Goal: Task Accomplishment & Management: Manage account settings

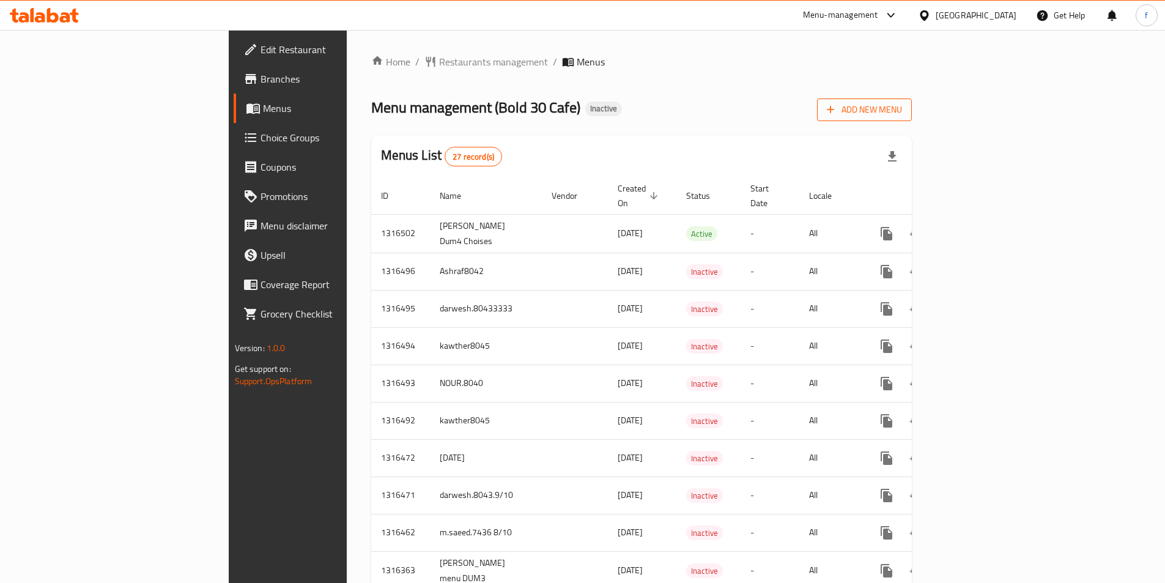
click at [902, 108] on span "Add New Menu" at bounding box center [864, 109] width 75 height 15
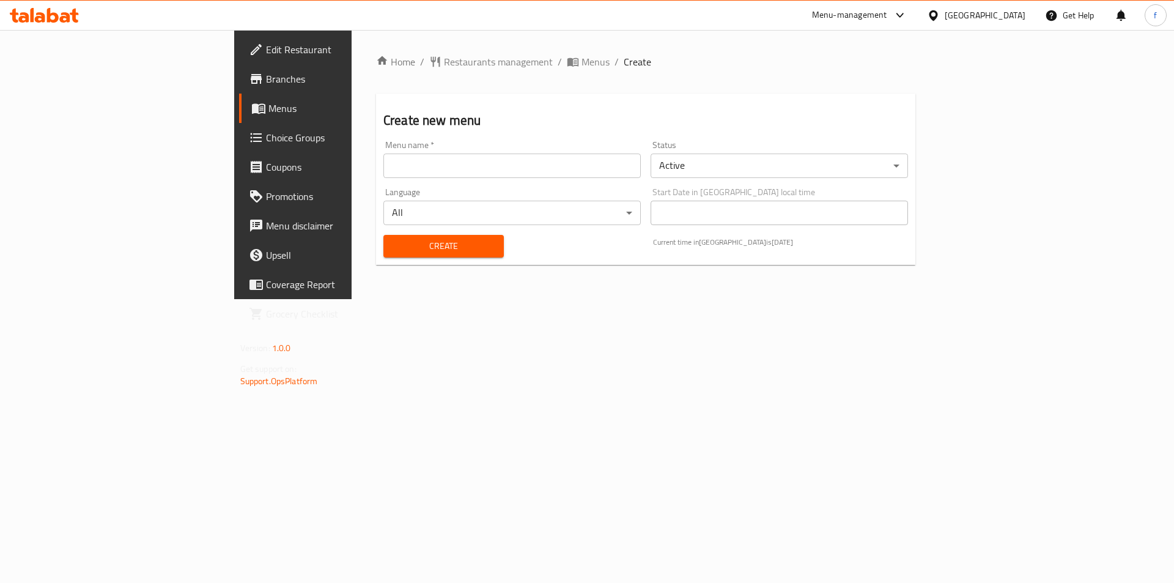
click at [383, 168] on input "text" at bounding box center [511, 166] width 257 height 24
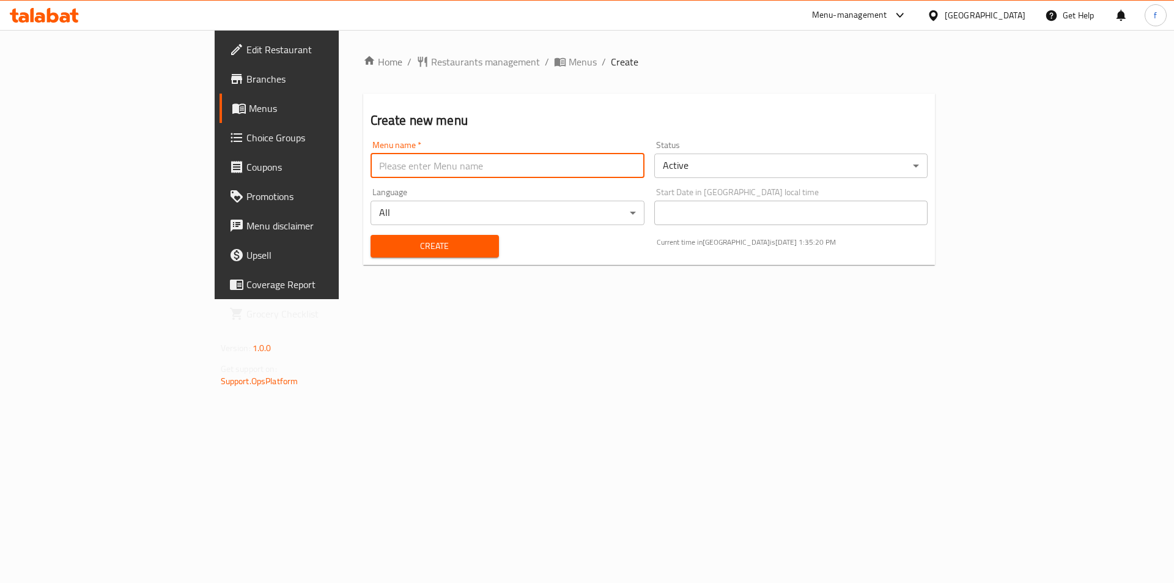
type input "fatma.8116"
click at [380, 240] on span "Create" at bounding box center [434, 246] width 109 height 15
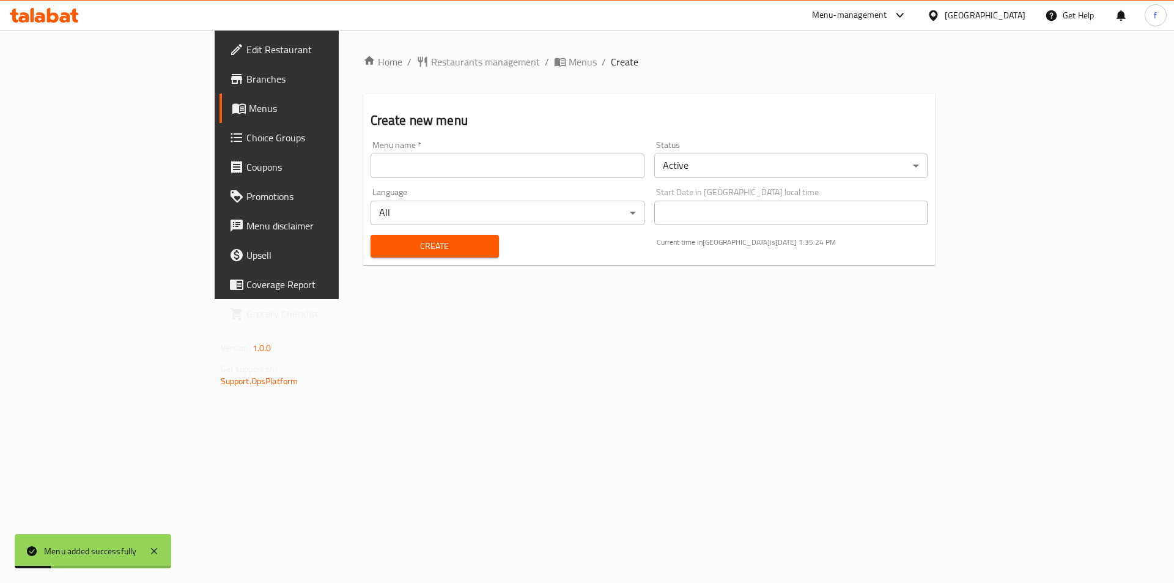
click at [249, 106] on span "Menus" at bounding box center [325, 108] width 152 height 15
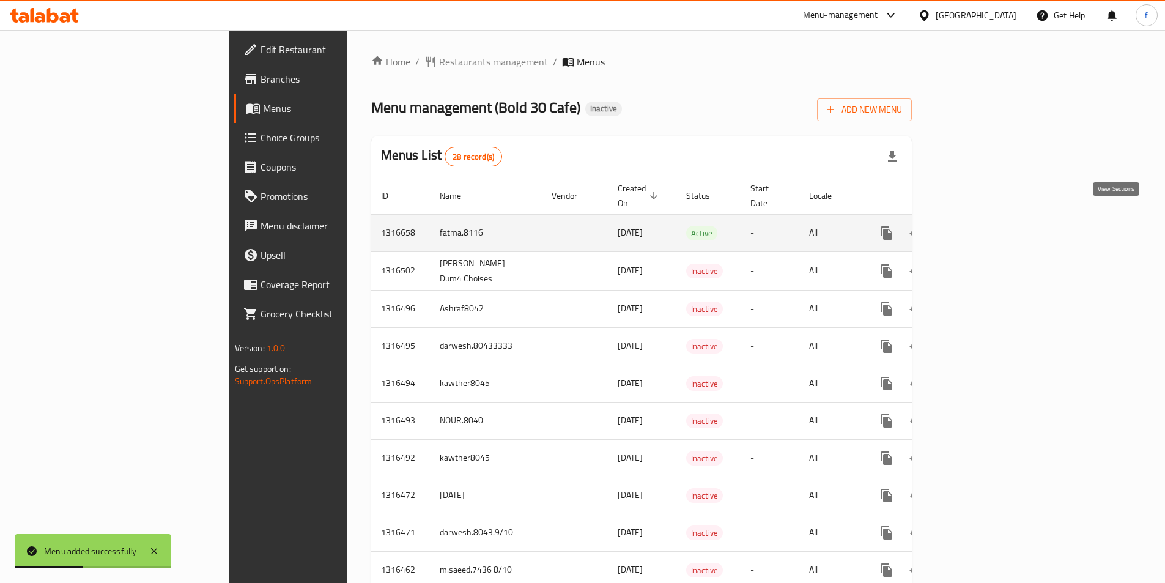
click at [982, 226] on icon "enhanced table" at bounding box center [975, 233] width 15 height 15
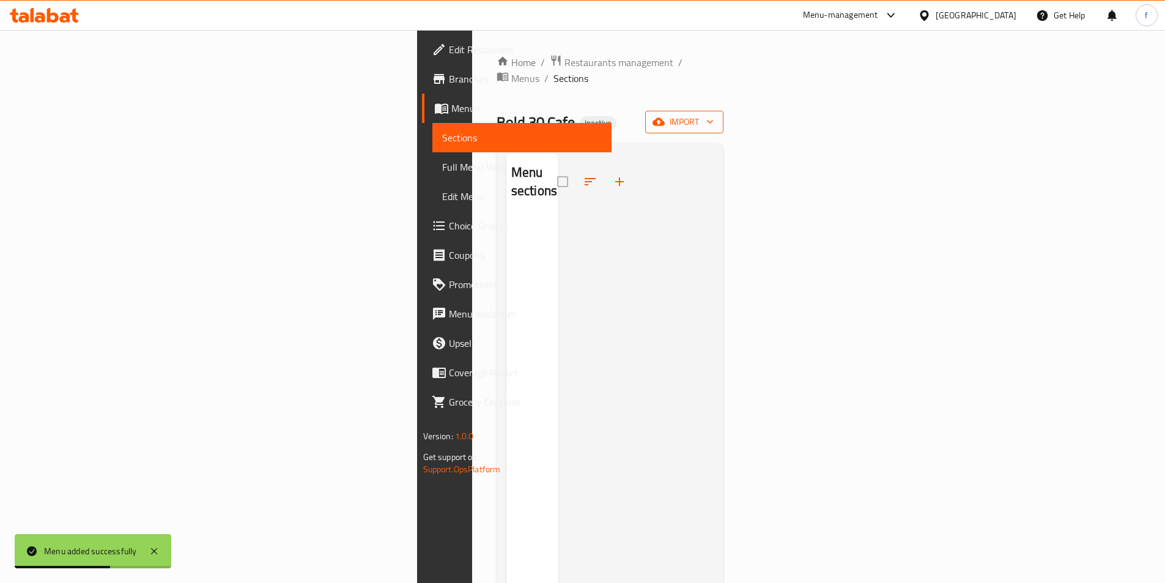
click at [716, 116] on icon "button" at bounding box center [710, 122] width 12 height 12
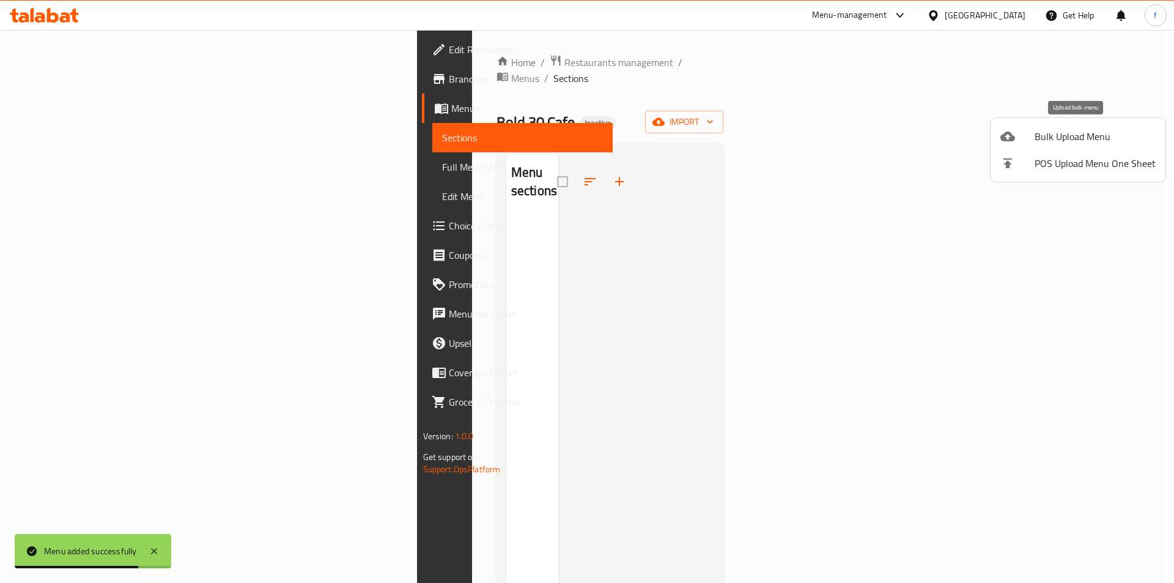
click at [1059, 142] on span "Bulk Upload Menu" at bounding box center [1095, 136] width 121 height 15
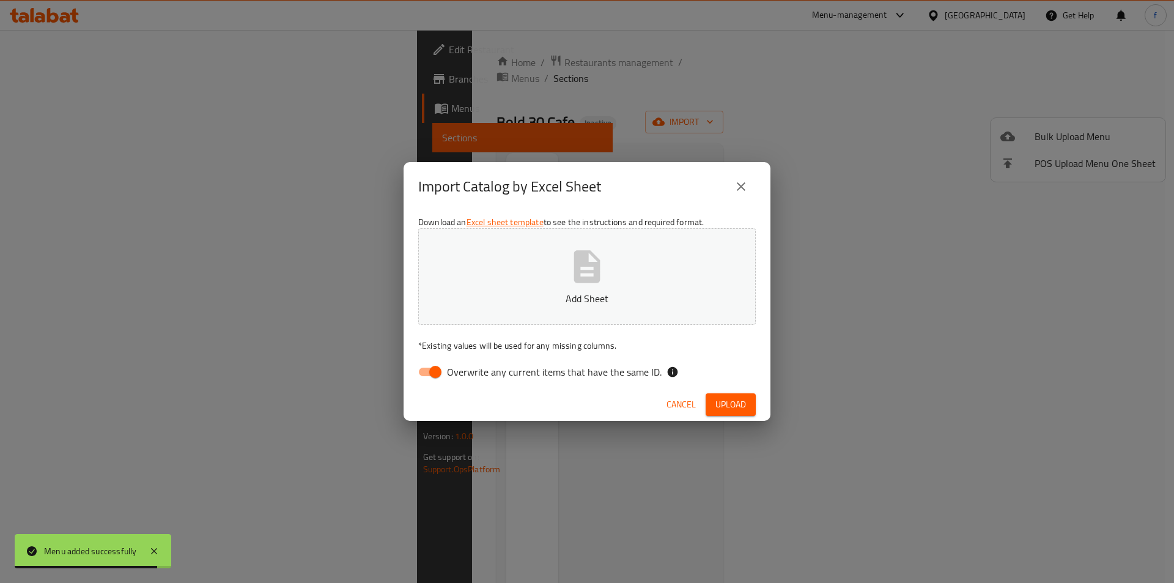
click at [604, 372] on span "Overwrite any current items that have the same ID." at bounding box center [554, 371] width 215 height 15
click at [470, 372] on input "Overwrite any current items that have the same ID." at bounding box center [436, 371] width 70 height 23
checkbox input "false"
click at [741, 409] on span "Upload" at bounding box center [731, 404] width 31 height 15
click at [661, 317] on button "Add Sheet" at bounding box center [587, 276] width 338 height 97
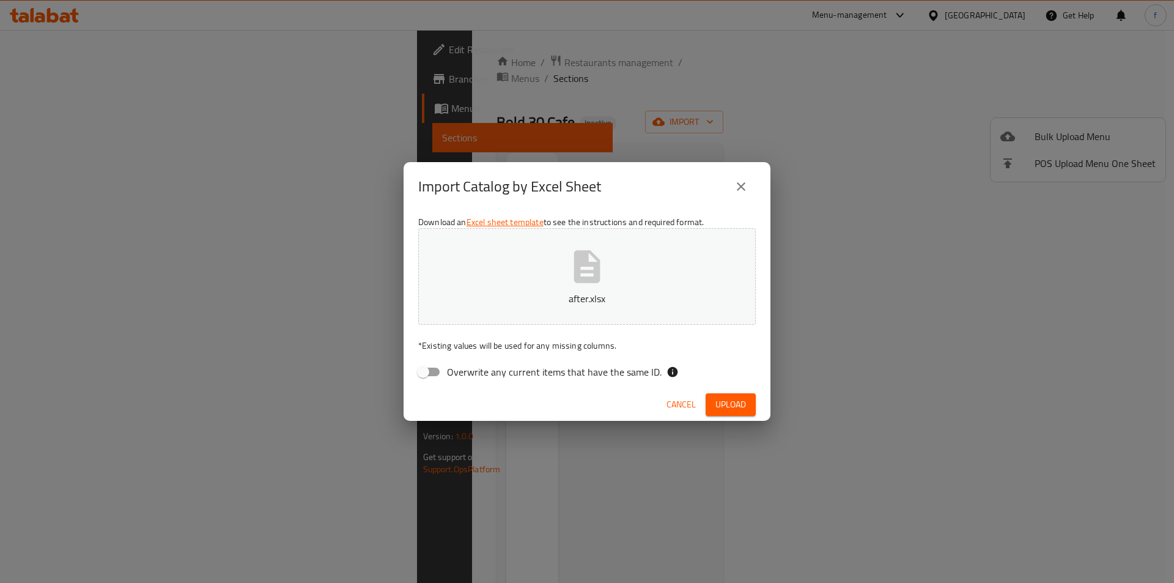
click at [733, 395] on button "Upload" at bounding box center [731, 404] width 50 height 23
click at [733, 396] on button "Upload" at bounding box center [731, 404] width 50 height 23
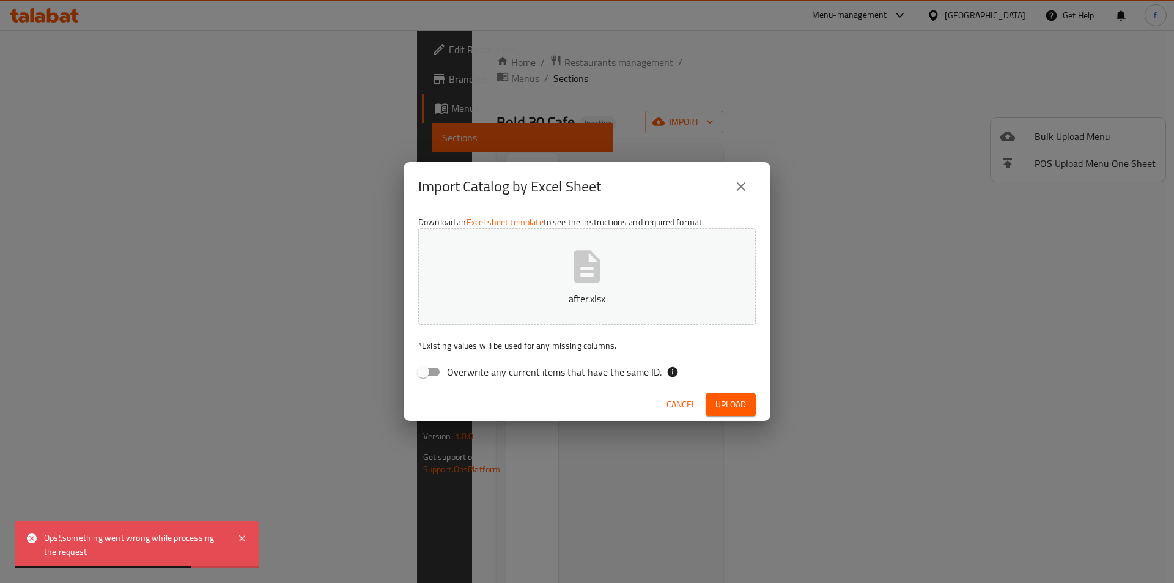
click at [680, 413] on button "Cancel" at bounding box center [681, 404] width 39 height 23
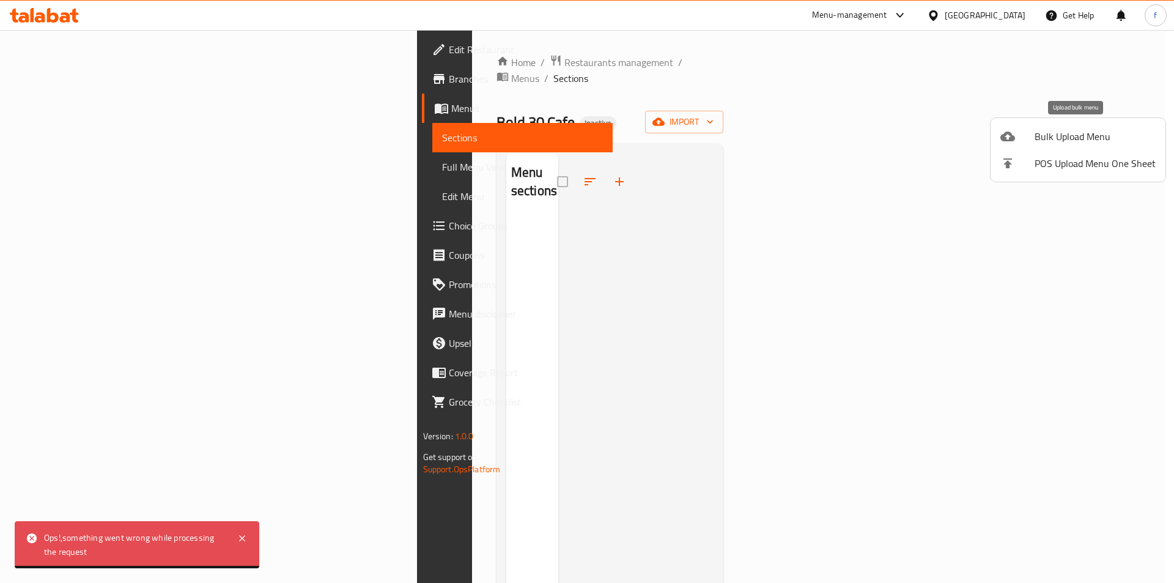
click at [1092, 137] on span "Bulk Upload Menu" at bounding box center [1095, 136] width 121 height 15
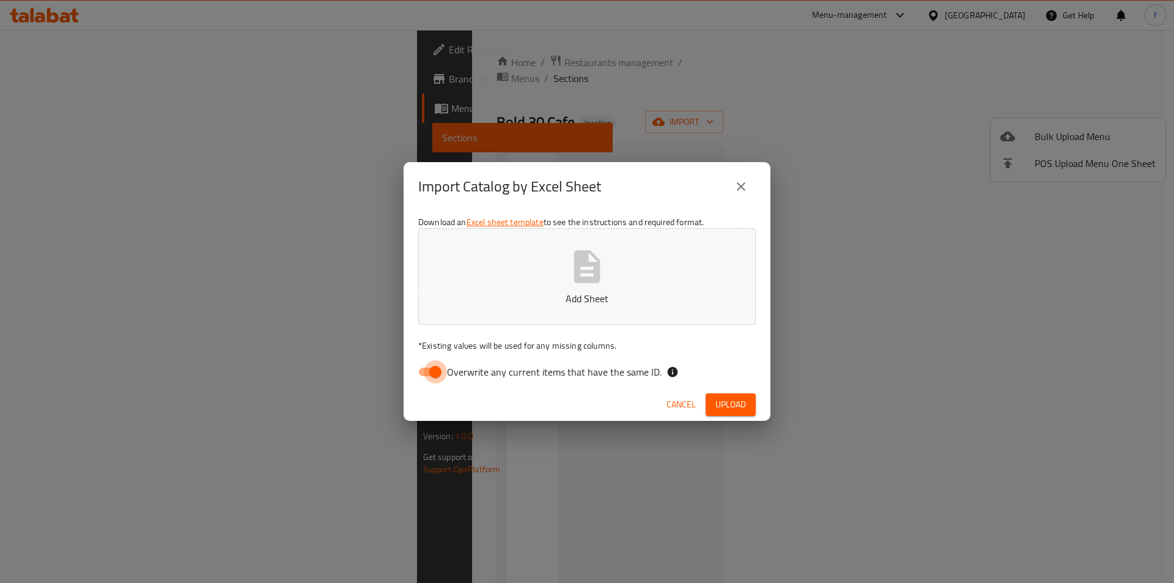
click at [427, 372] on input "Overwrite any current items that have the same ID." at bounding box center [436, 371] width 70 height 23
checkbox input "false"
click at [662, 283] on button "Add Sheet" at bounding box center [587, 276] width 338 height 97
click at [731, 410] on span "Upload" at bounding box center [731, 404] width 31 height 15
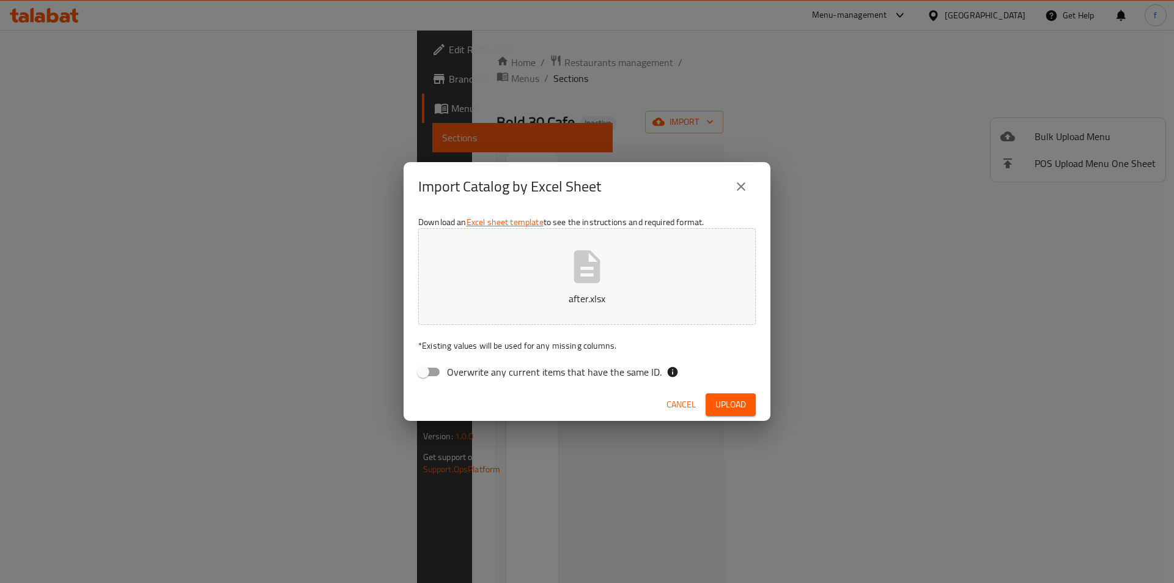
click at [738, 393] on button "Upload" at bounding box center [731, 404] width 50 height 23
drag, startPoint x: 663, startPoint y: 410, endPoint x: 689, endPoint y: 410, distance: 26.3
click at [663, 410] on button "Cancel" at bounding box center [681, 404] width 39 height 23
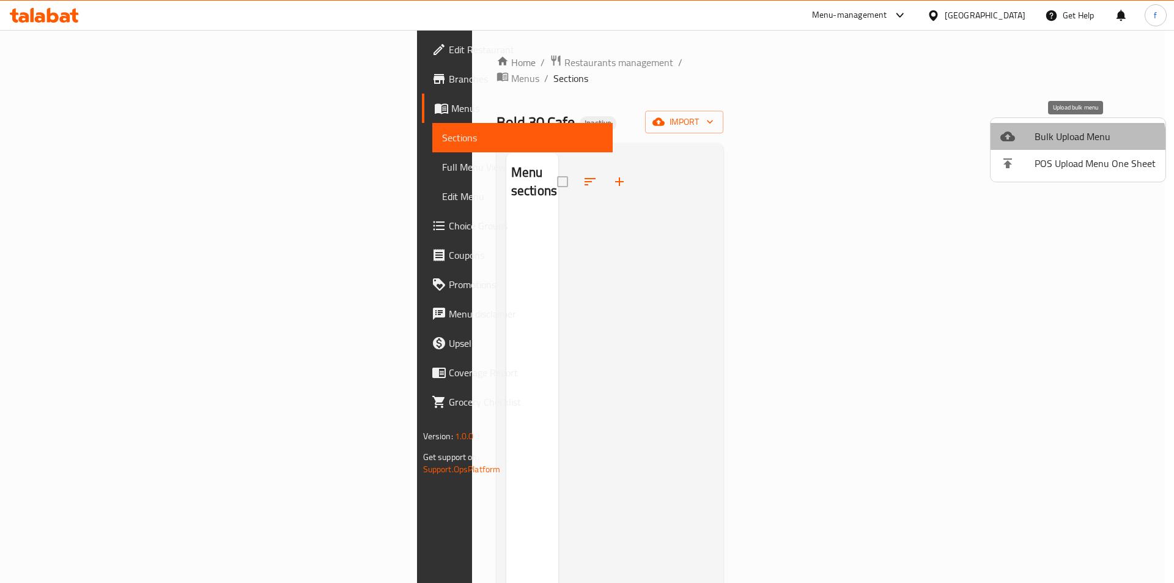
click at [1068, 147] on li "Bulk Upload Menu" at bounding box center [1078, 136] width 175 height 27
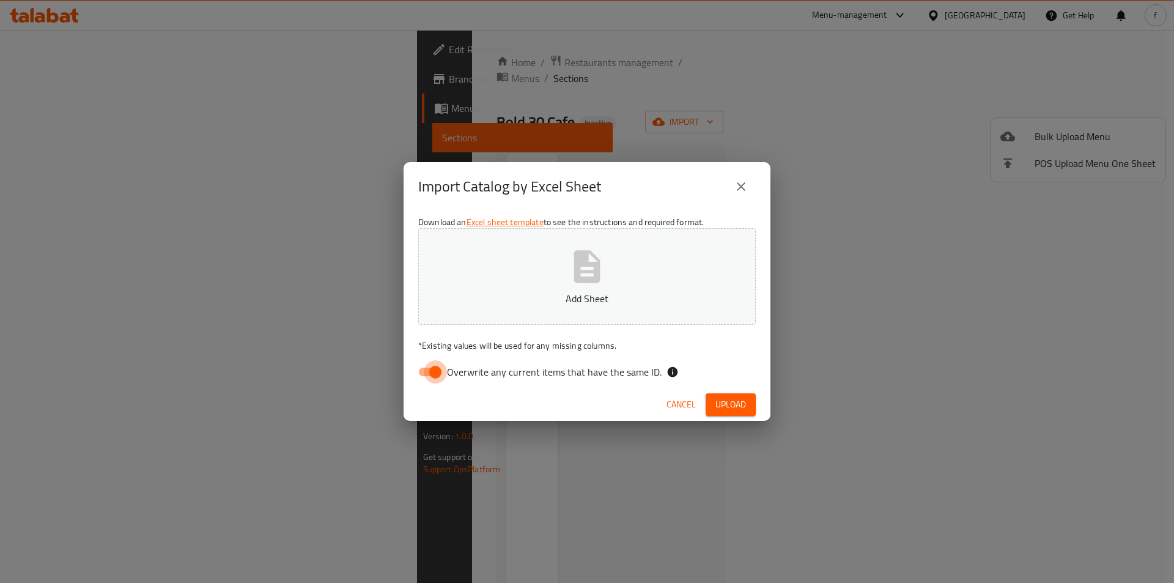
click at [442, 371] on input "Overwrite any current items that have the same ID." at bounding box center [436, 371] width 70 height 23
checkbox input "false"
click at [641, 301] on p "Add Sheet" at bounding box center [587, 298] width 300 height 15
click at [739, 402] on span "Upload" at bounding box center [731, 404] width 31 height 15
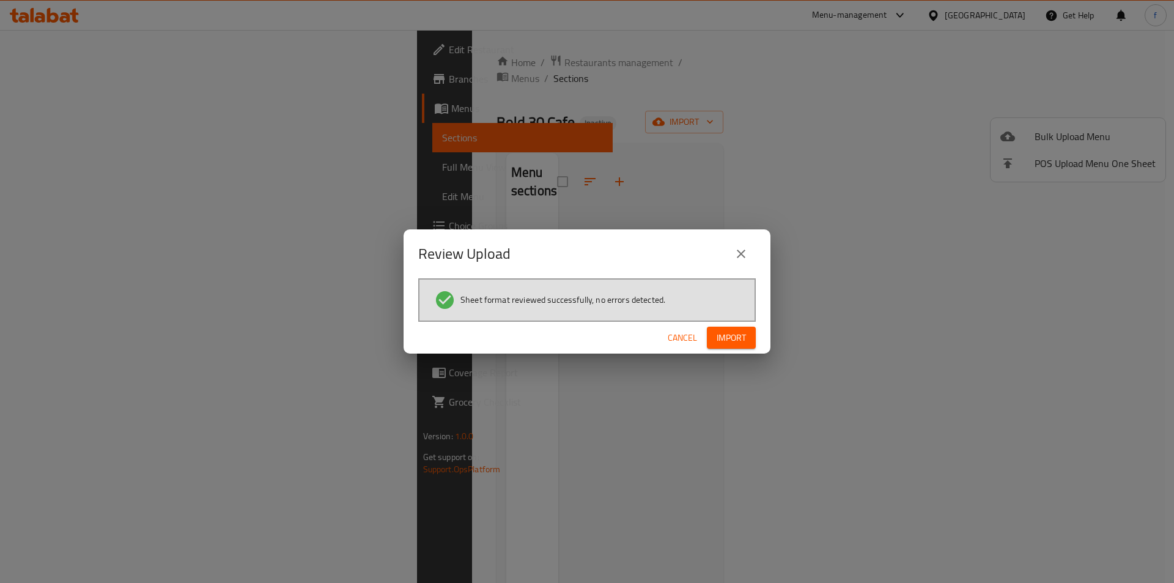
click at [732, 336] on span "Import" at bounding box center [731, 337] width 29 height 15
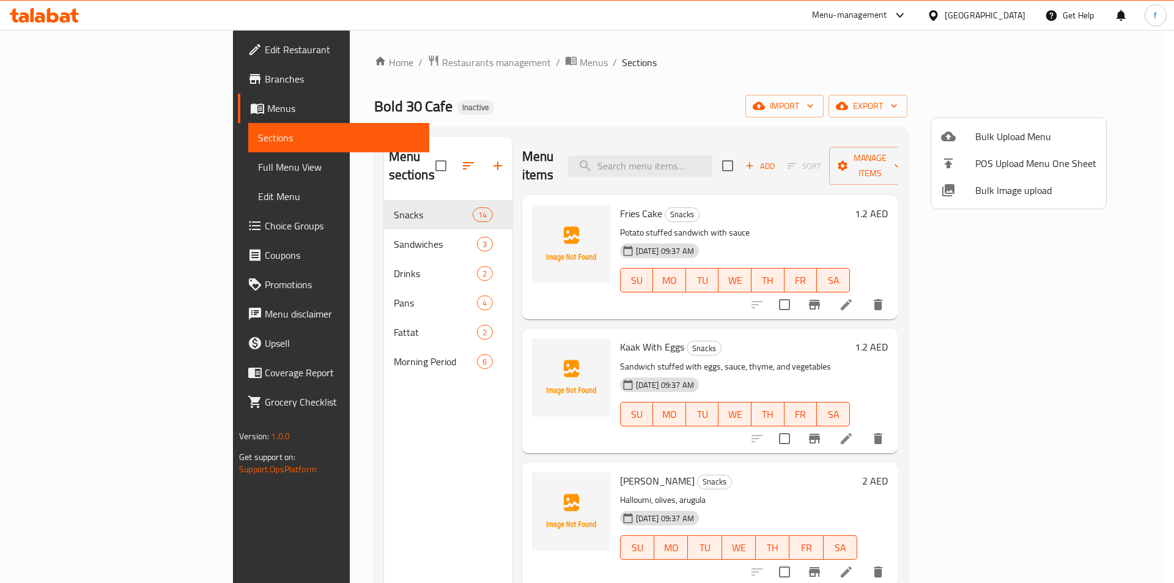
click at [594, 113] on div at bounding box center [587, 291] width 1174 height 583
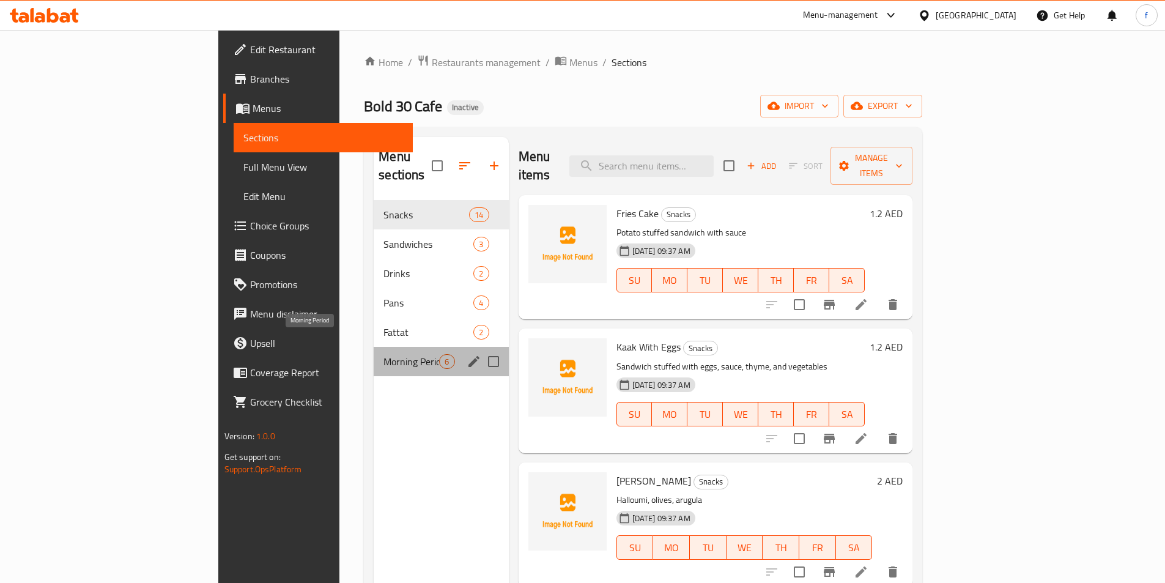
click at [383, 354] on span "Morning Period" at bounding box center [411, 361] width 56 height 15
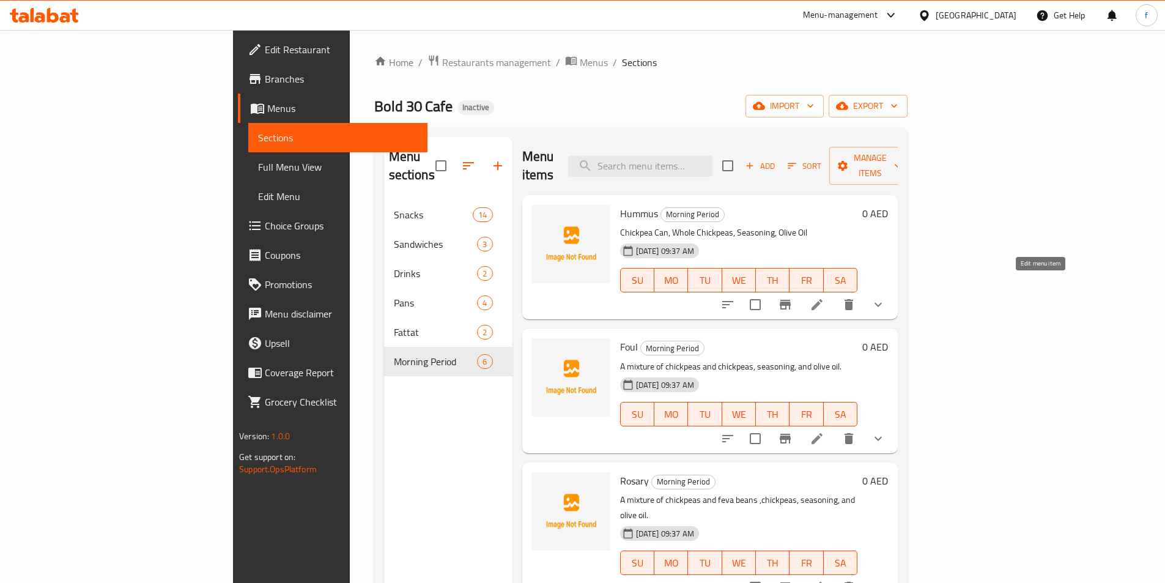
click at [824, 297] on icon at bounding box center [817, 304] width 15 height 15
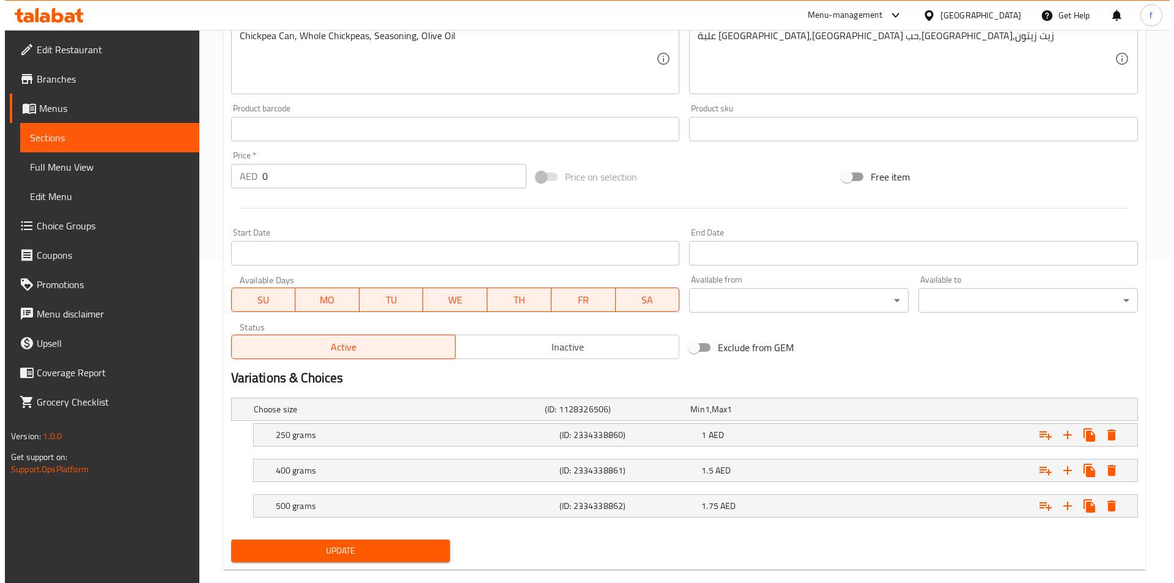
scroll to position [344, 0]
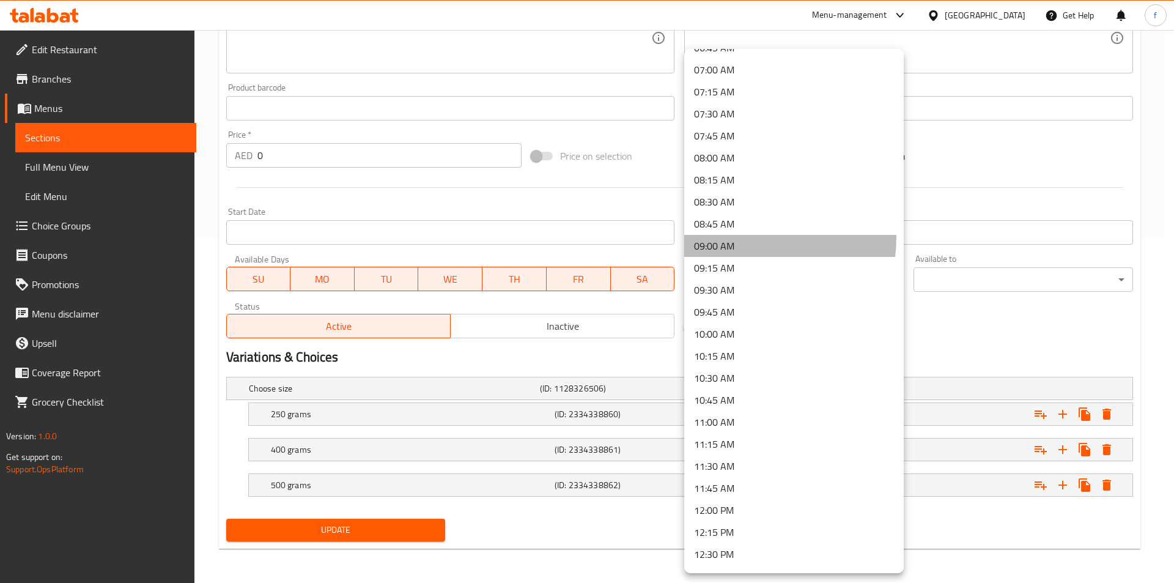
click at [755, 238] on li "09:00 AM" at bounding box center [794, 246] width 220 height 22
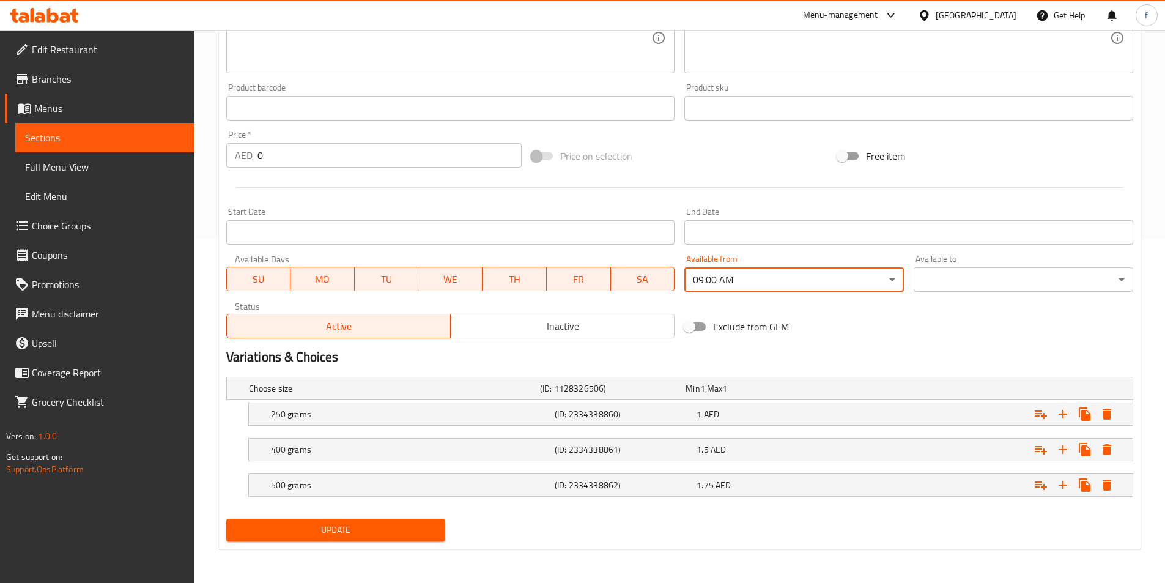
click at [990, 289] on div "Available to ​ ​" at bounding box center [1023, 273] width 229 height 47
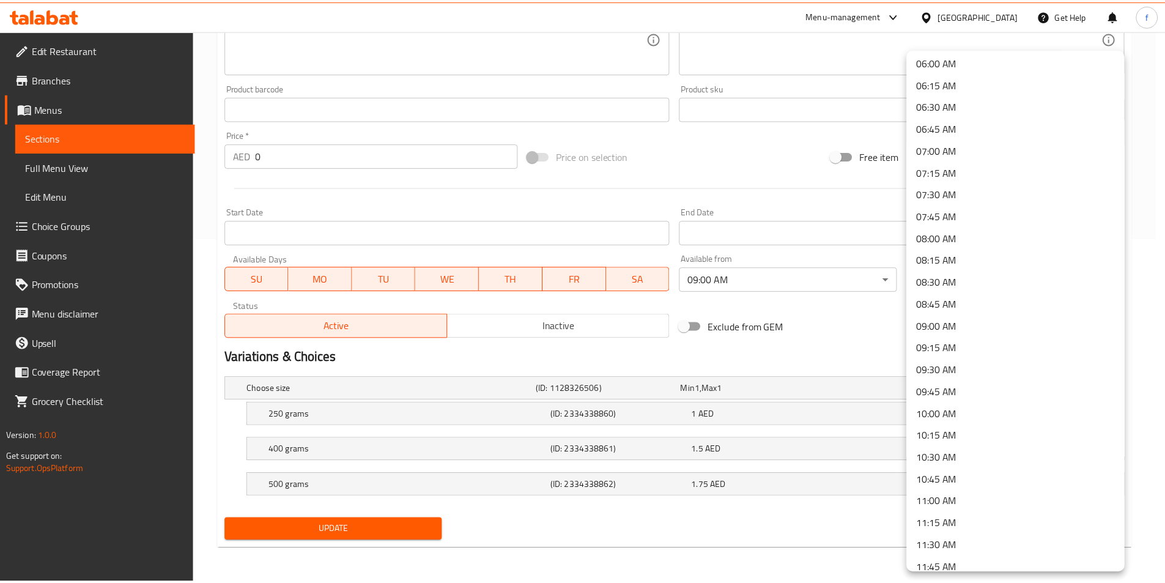
scroll to position [550, 0]
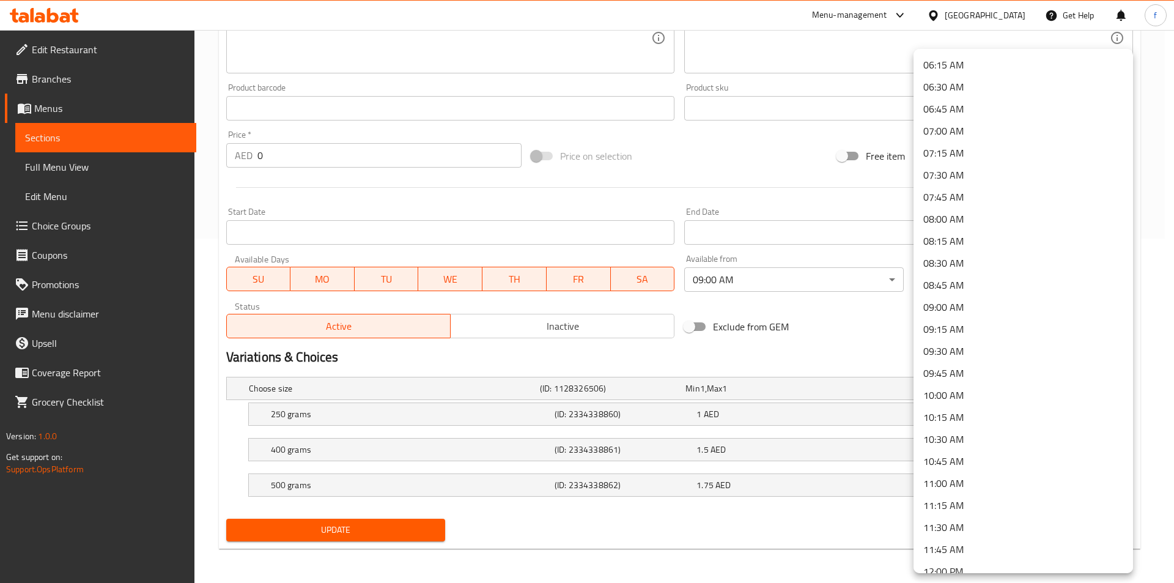
click at [961, 484] on li "11:00 AM" at bounding box center [1024, 483] width 220 height 22
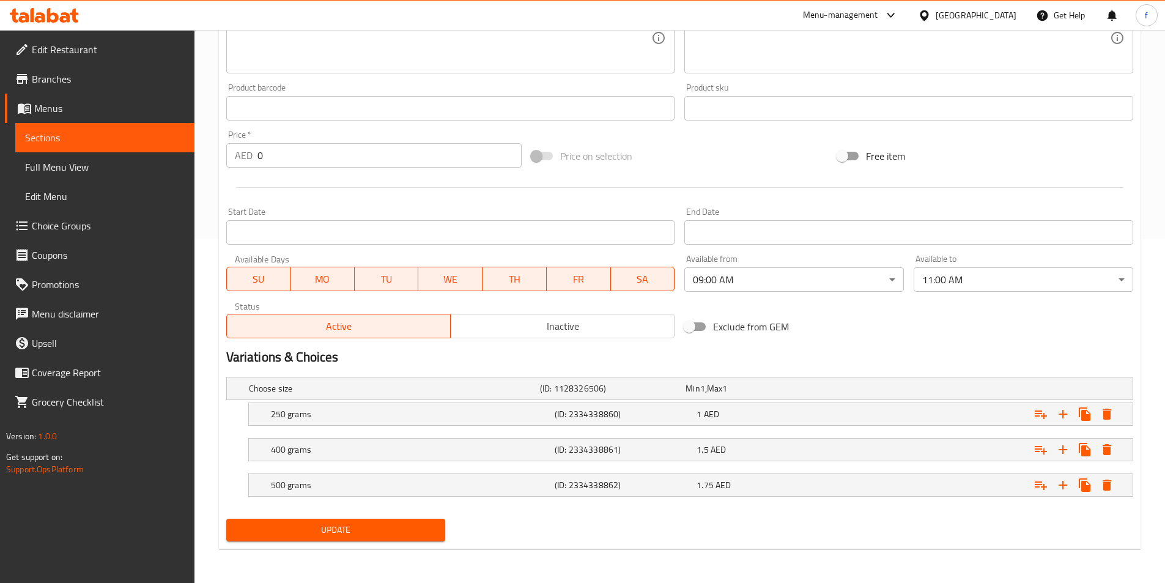
click at [859, 349] on h2 "Variations & Choices" at bounding box center [679, 357] width 907 height 18
click at [351, 537] on span "Update" at bounding box center [336, 529] width 200 height 15
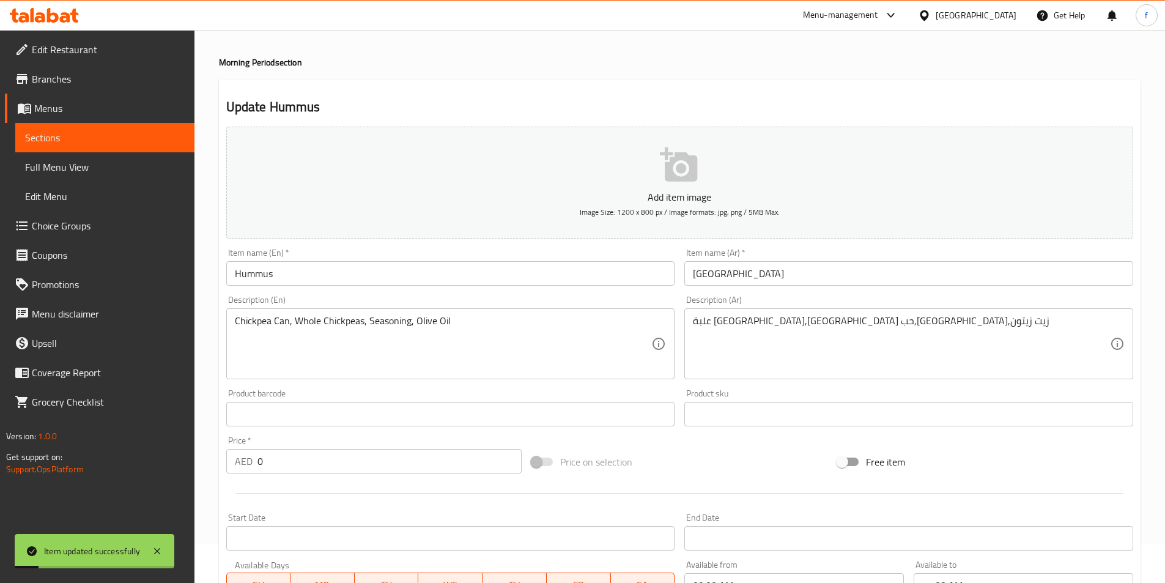
scroll to position [0, 0]
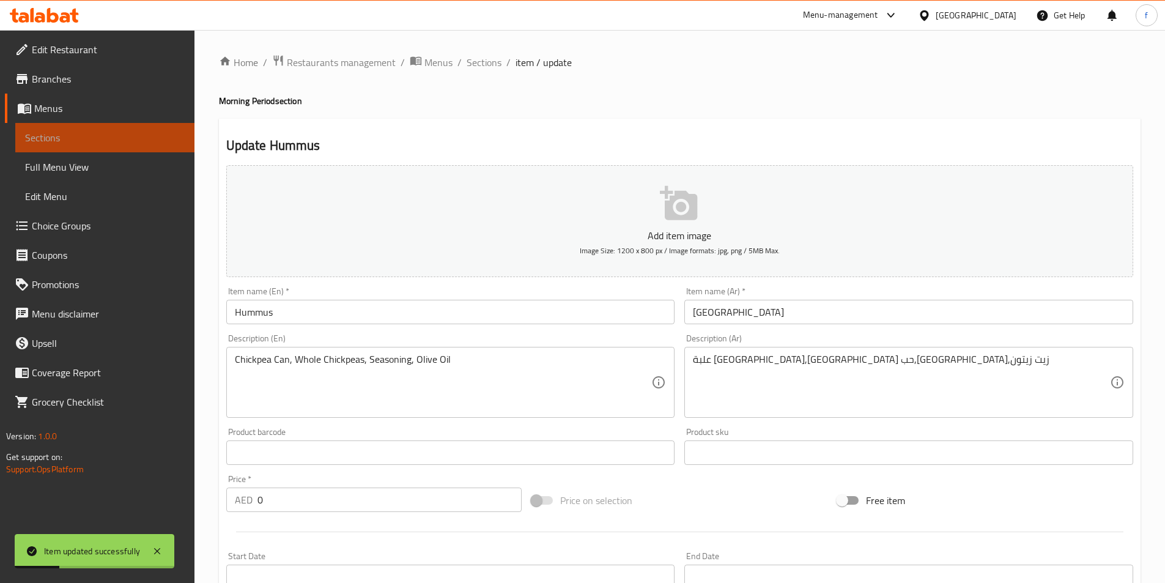
click at [127, 139] on span "Sections" at bounding box center [105, 137] width 160 height 15
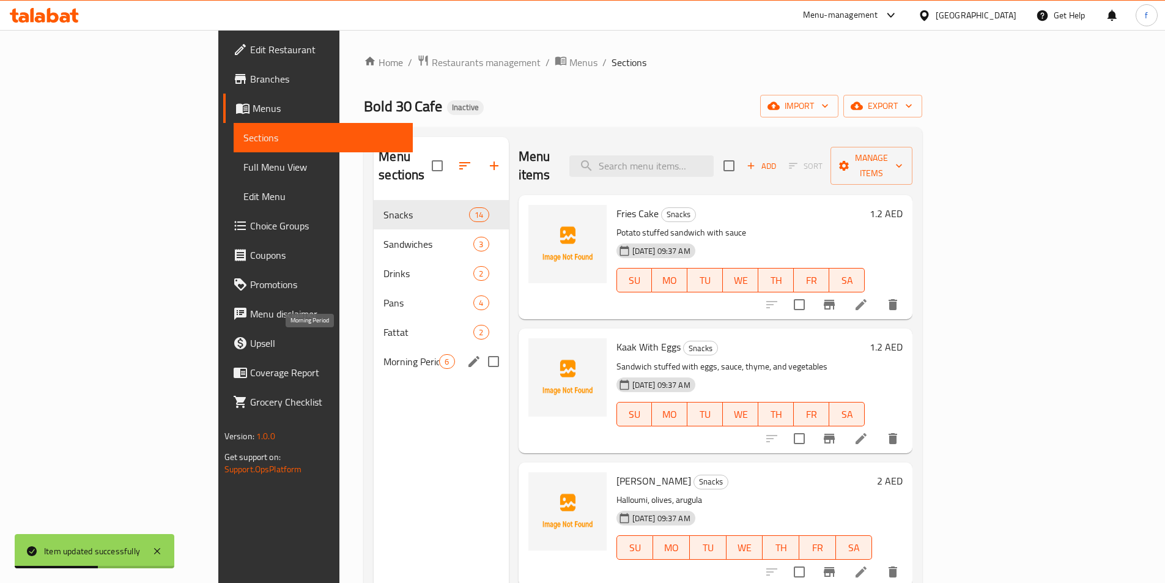
click at [383, 354] on span "Morning Period" at bounding box center [411, 361] width 56 height 15
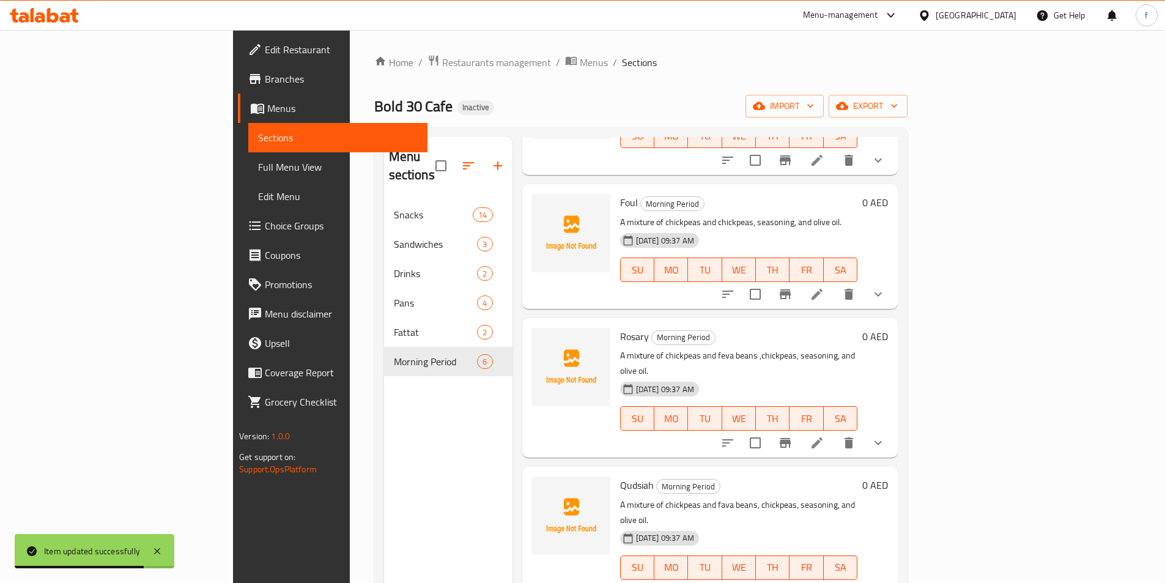
scroll to position [122, 0]
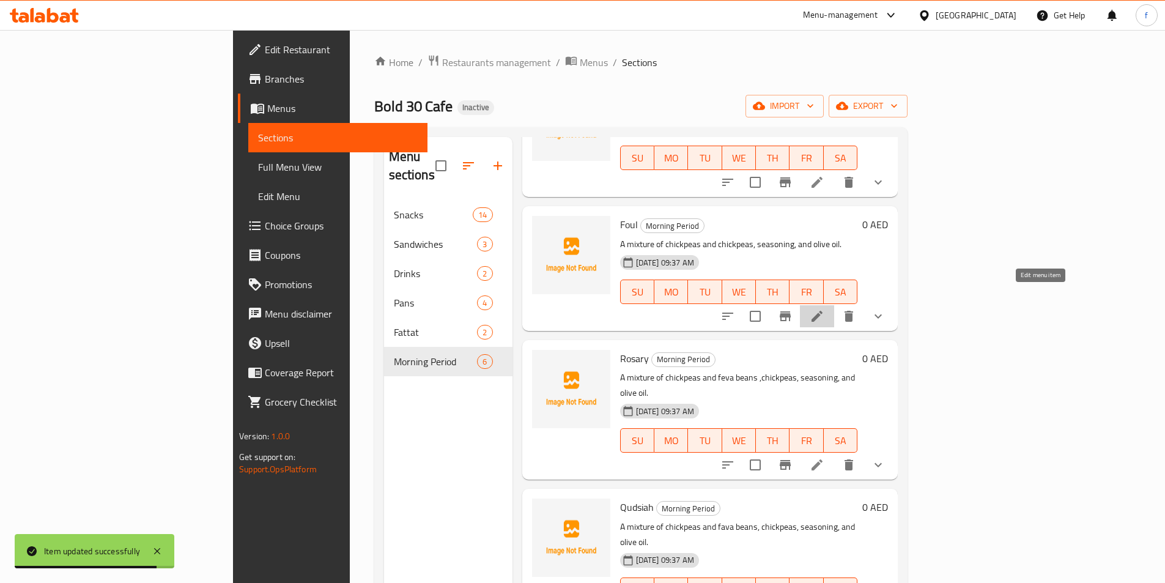
click at [823, 311] on icon at bounding box center [817, 316] width 11 height 11
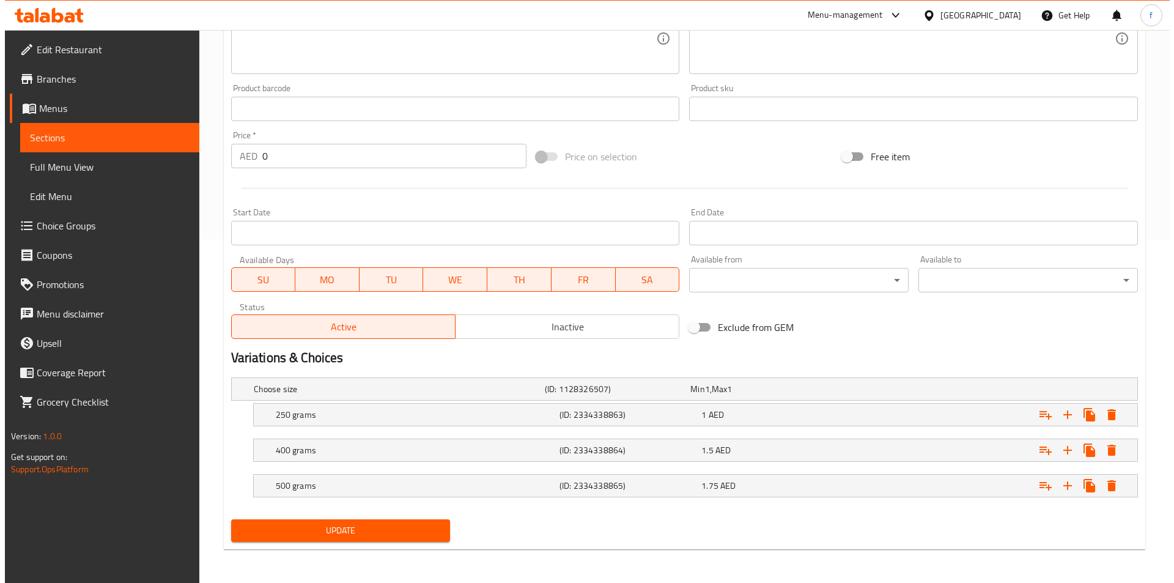
scroll to position [344, 0]
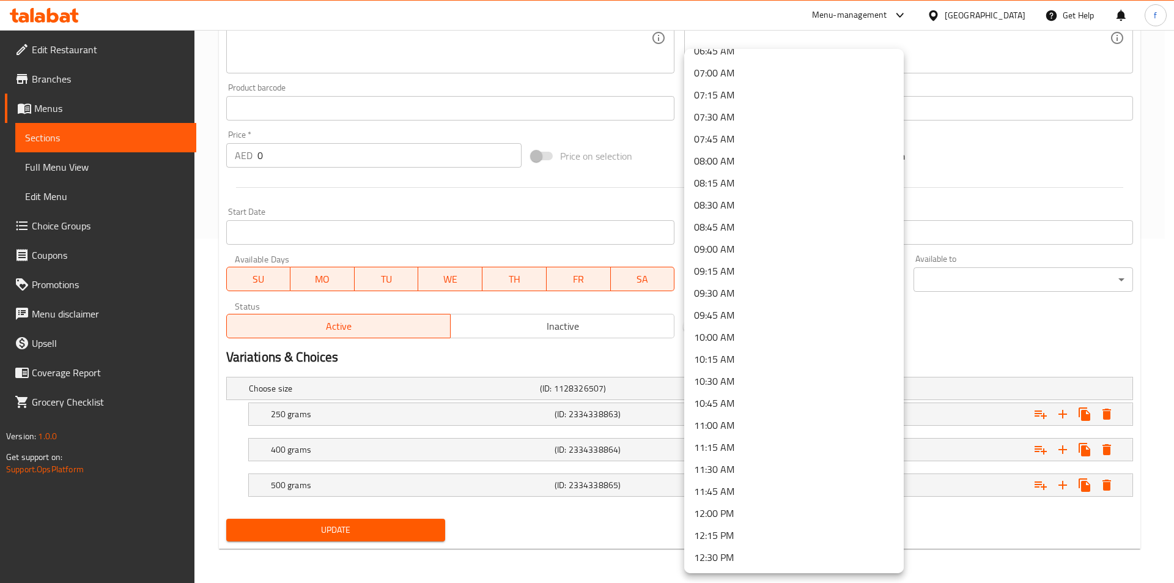
scroll to position [612, 0]
click at [748, 251] on li "09:00 AM" at bounding box center [794, 246] width 220 height 22
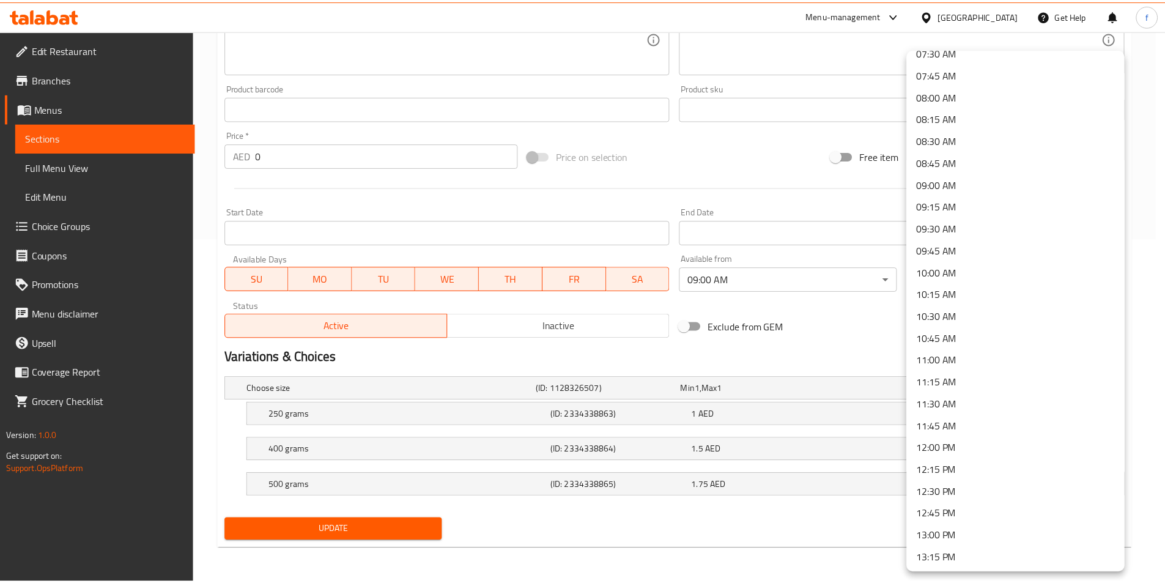
scroll to position [734, 0]
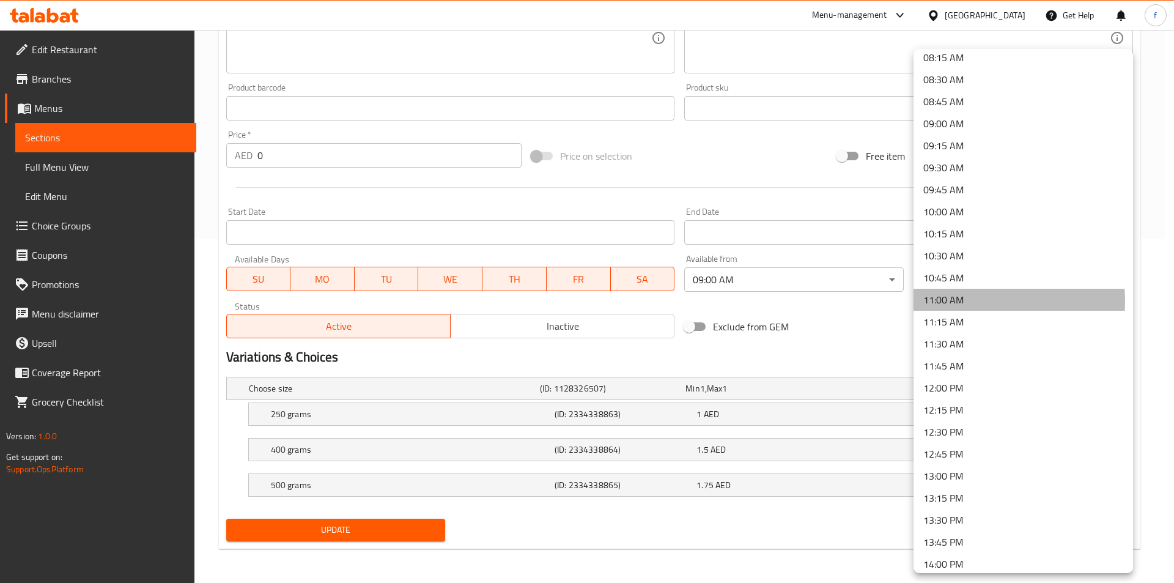
click at [964, 301] on li "11:00 AM" at bounding box center [1024, 300] width 220 height 22
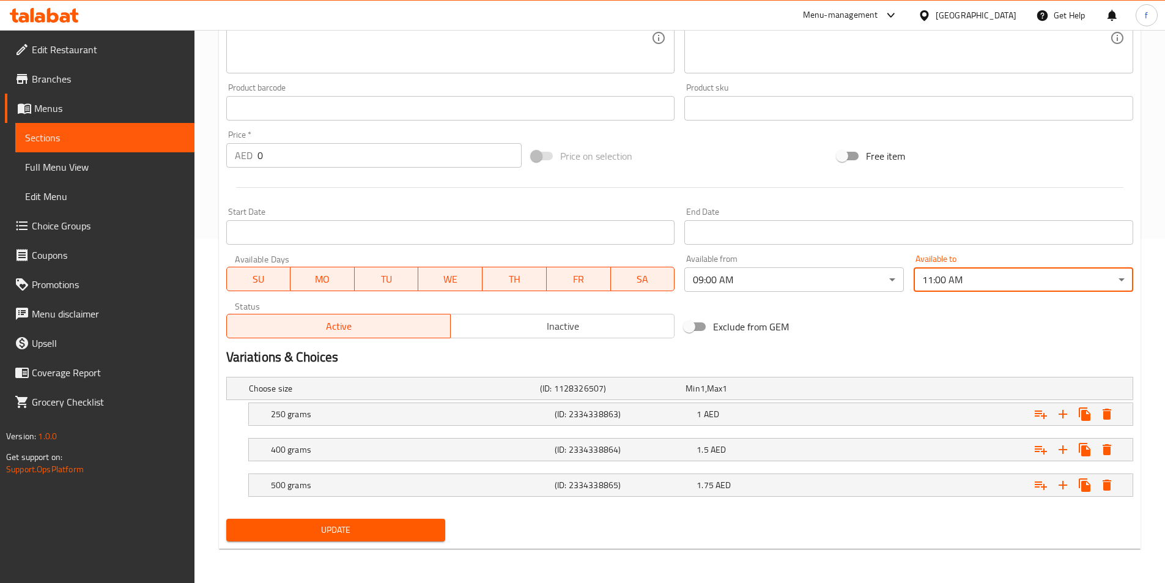
click at [332, 530] on span "Update" at bounding box center [336, 529] width 200 height 15
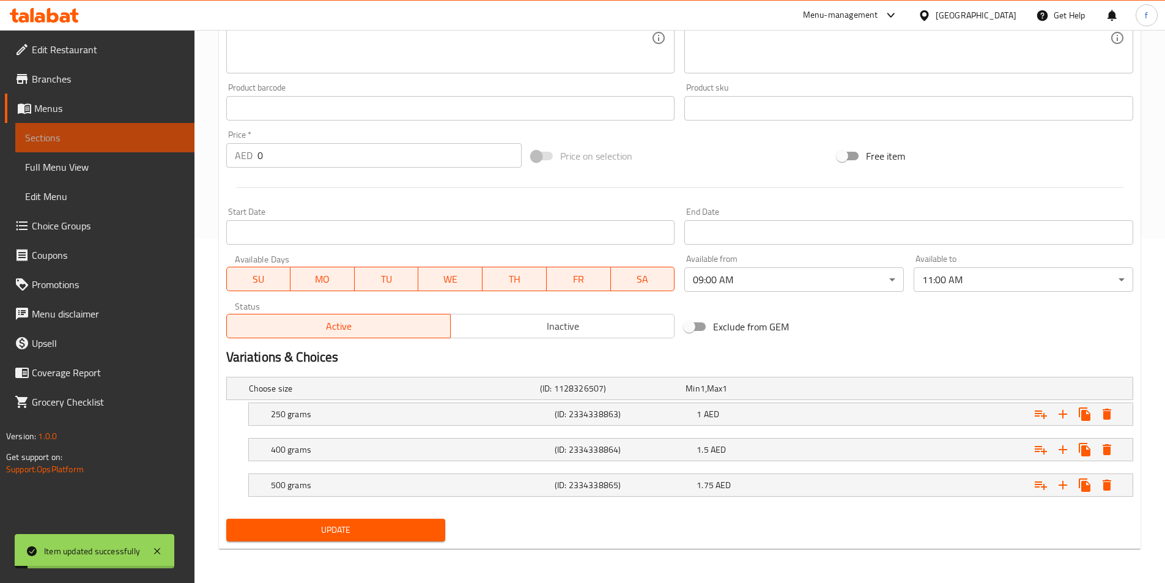
click at [38, 138] on span "Sections" at bounding box center [105, 137] width 160 height 15
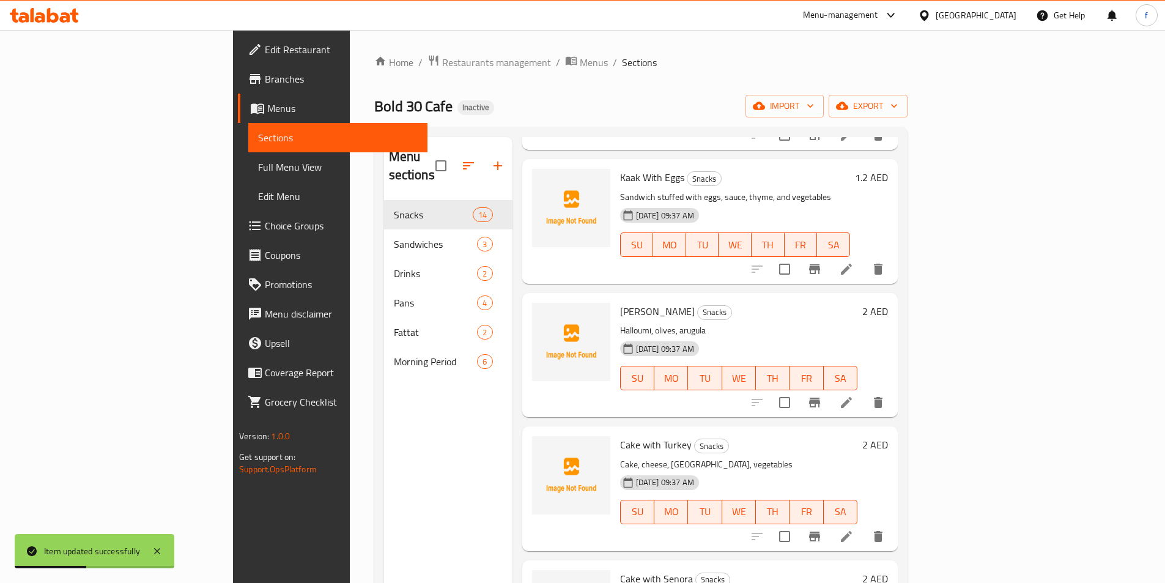
scroll to position [183, 0]
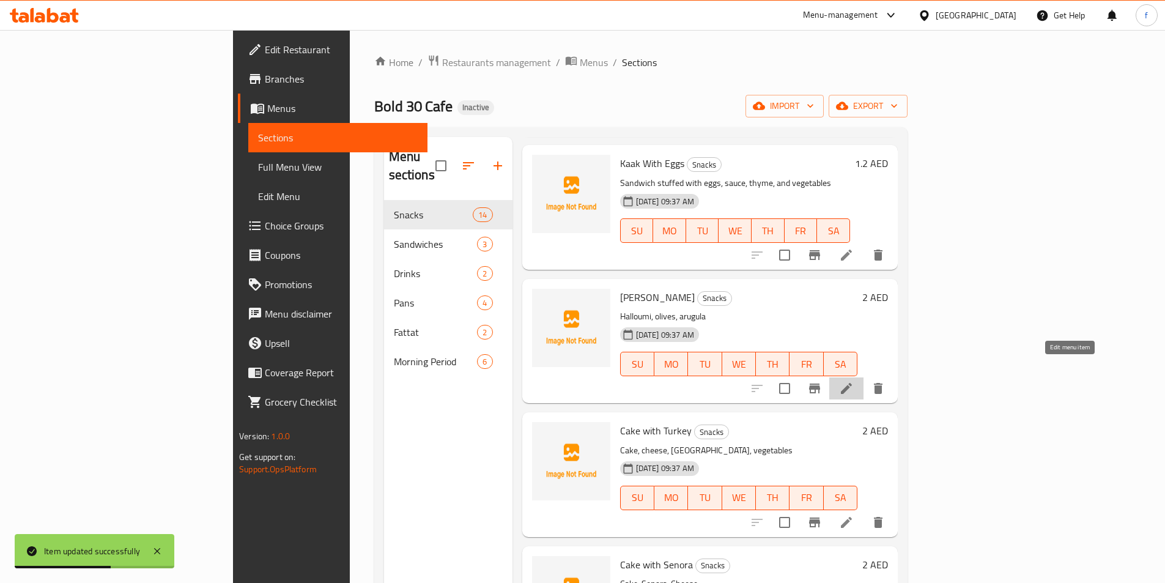
click at [854, 381] on icon at bounding box center [846, 388] width 15 height 15
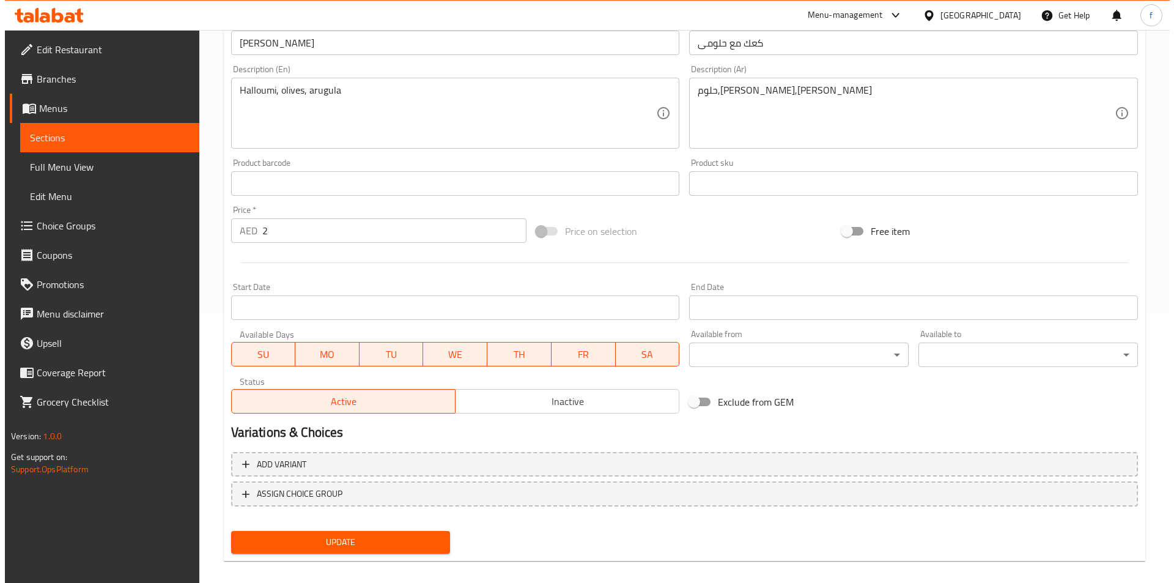
scroll to position [281, 0]
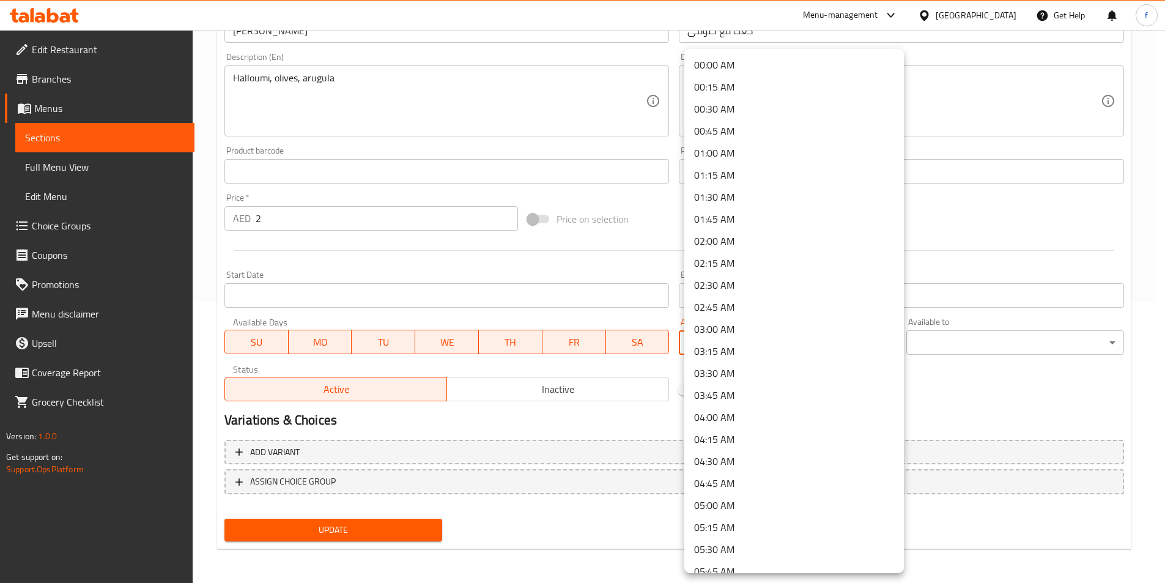
click at [759, 302] on body "​ Menu-management United Arab Emirates Get Help f Edit Restaurant Branches Menu…" at bounding box center [582, 25] width 1165 height 553
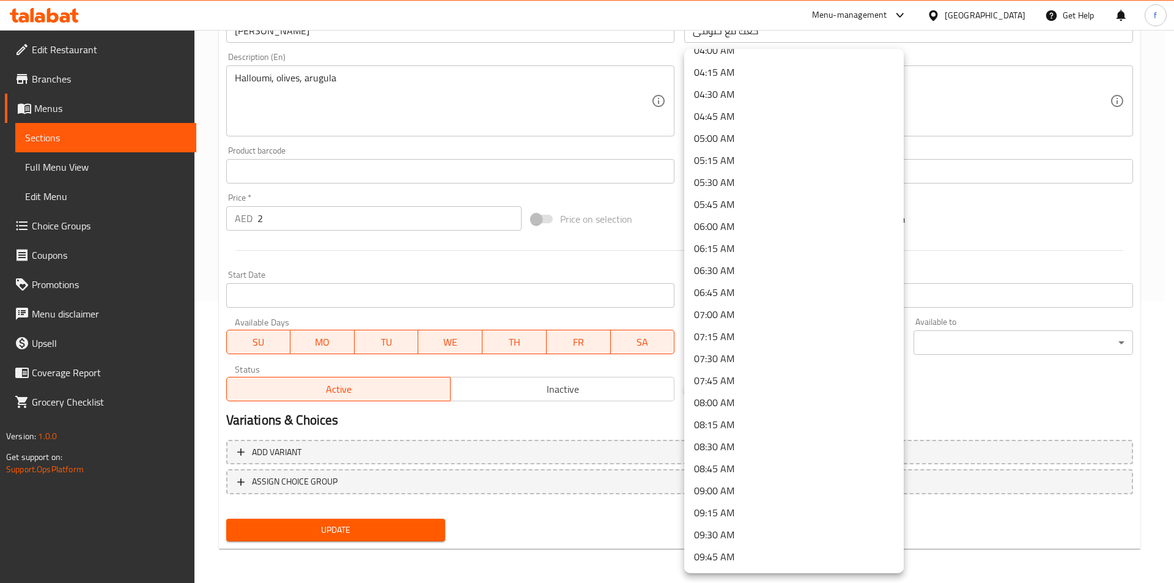
scroll to position [428, 0]
click at [747, 429] on li "09:00 AM" at bounding box center [794, 429] width 220 height 22
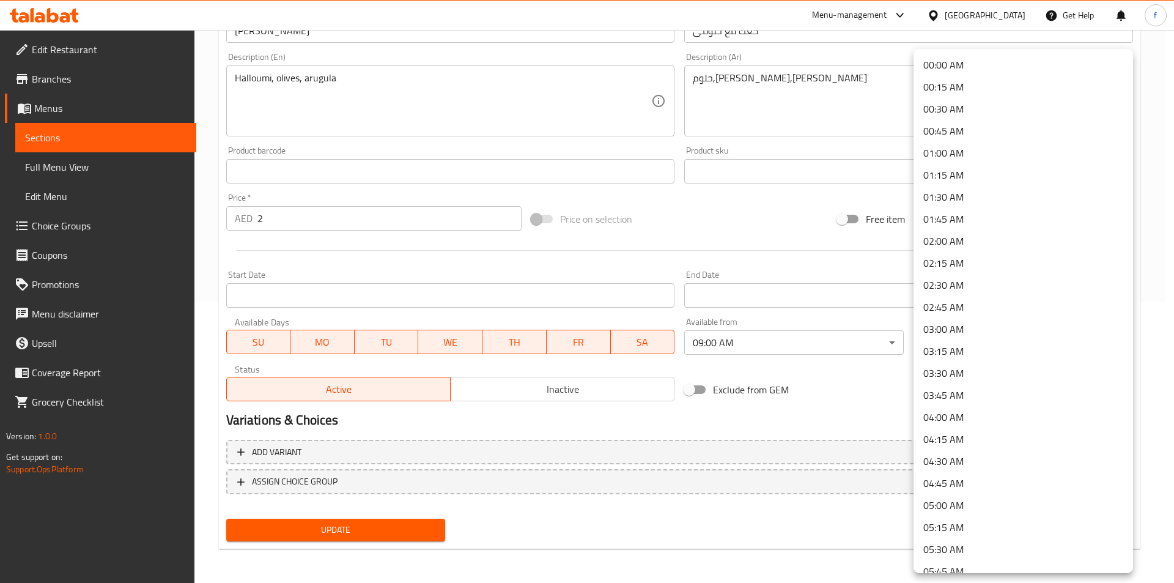
click at [942, 302] on body "​ Menu-management United Arab Emirates Get Help f Edit Restaurant Branches Menu…" at bounding box center [587, 25] width 1174 height 553
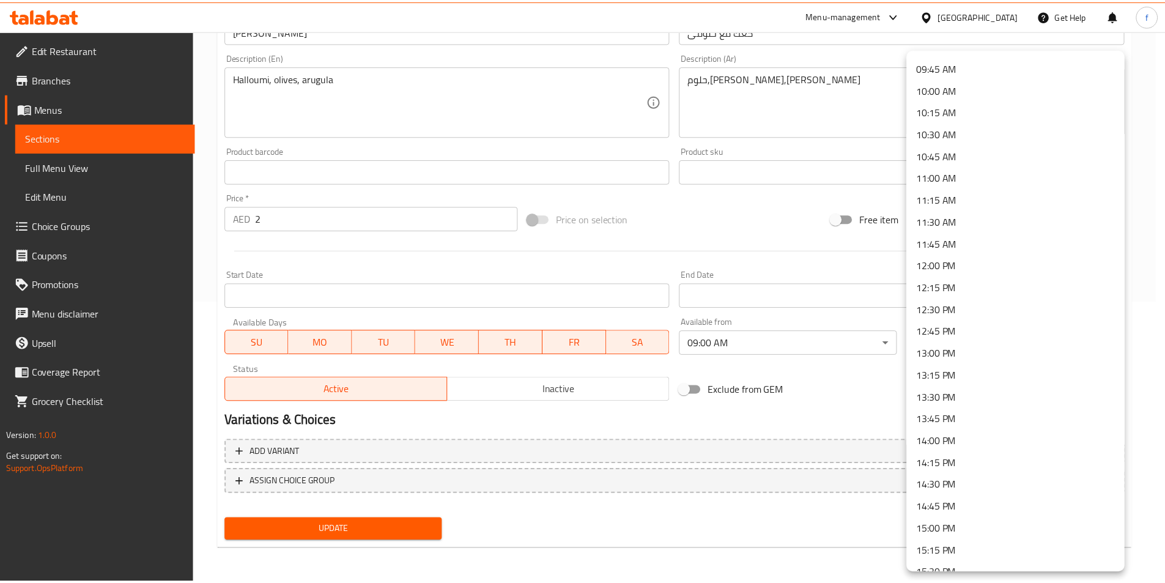
scroll to position [795, 0]
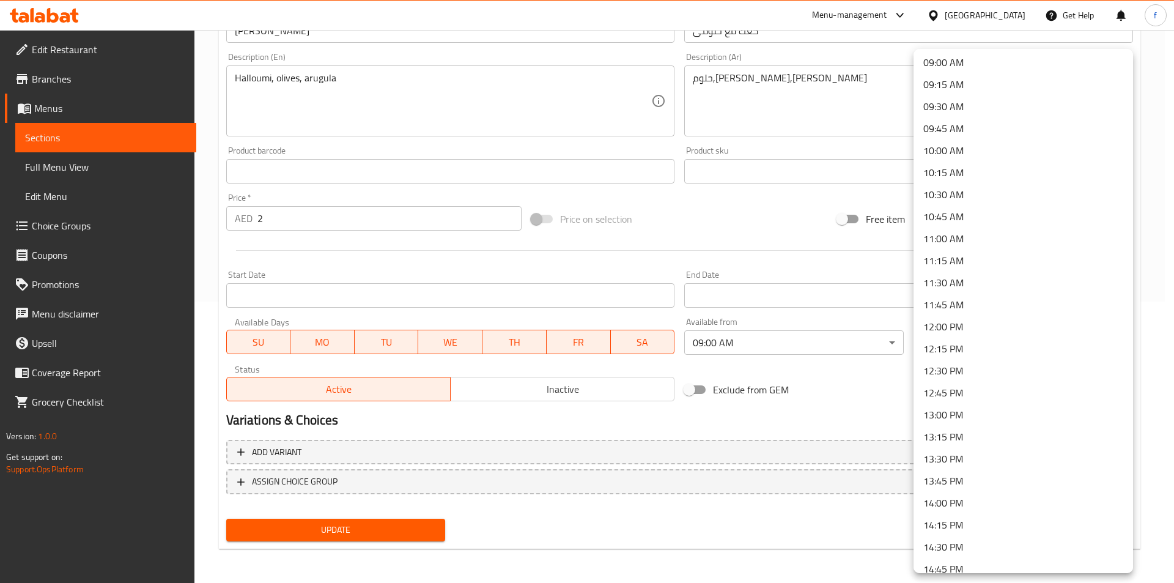
click at [977, 234] on li "11:00 AM" at bounding box center [1024, 239] width 220 height 22
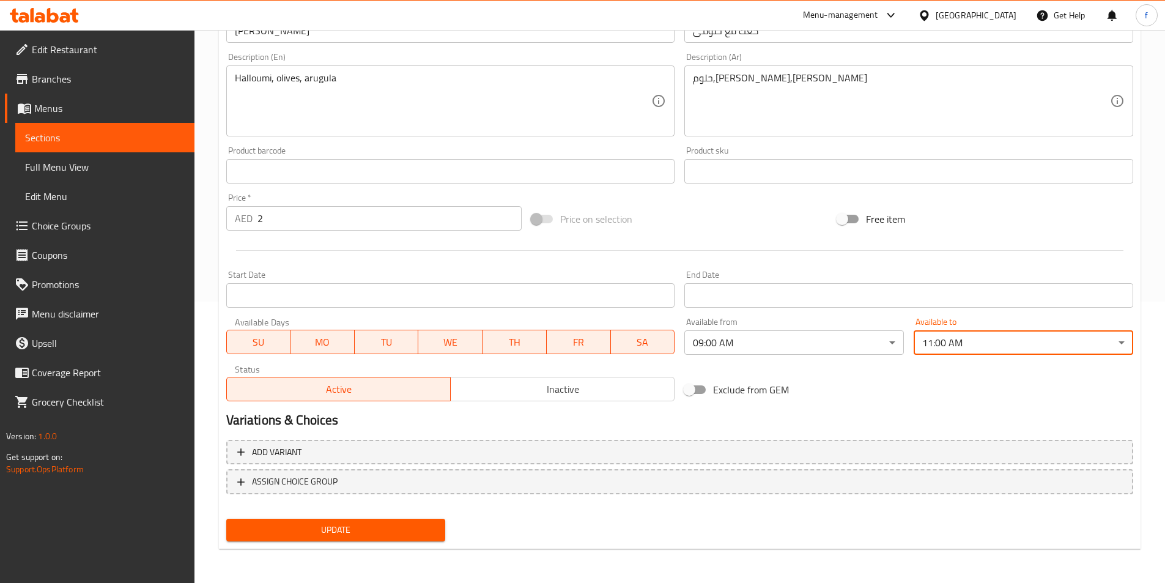
click at [391, 544] on div "Update" at bounding box center [335, 530] width 229 height 32
click at [391, 538] on button "Update" at bounding box center [336, 530] width 220 height 23
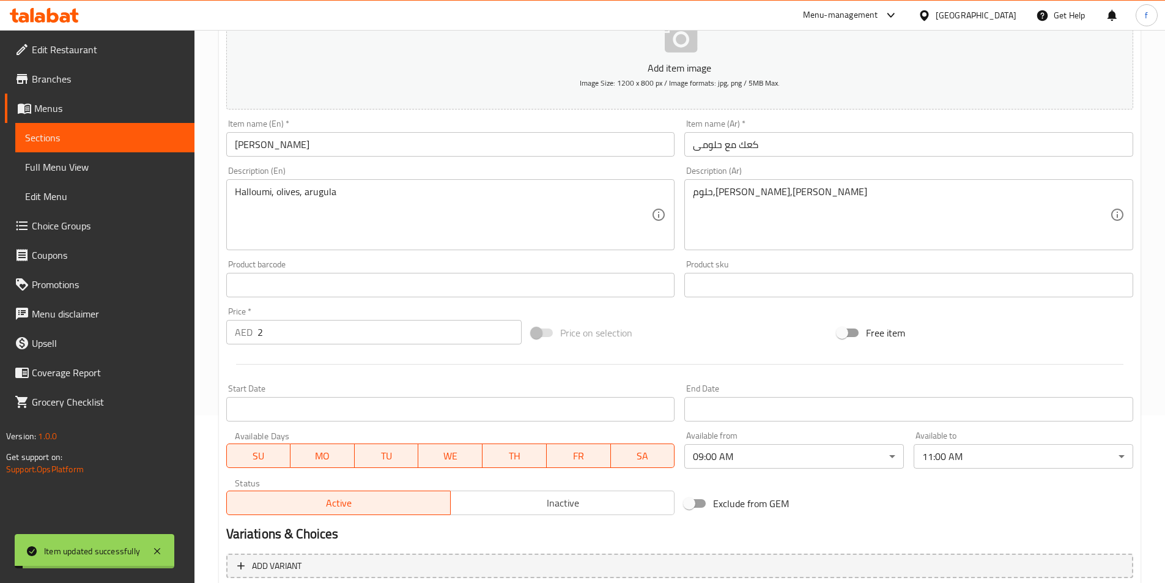
scroll to position [0, 0]
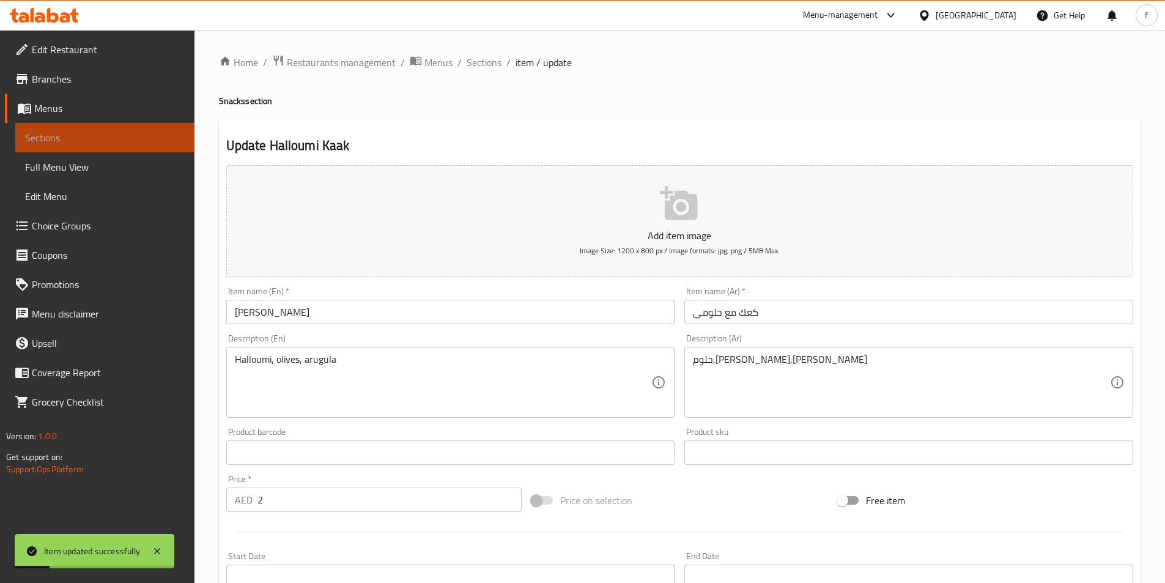
click at [87, 128] on link "Sections" at bounding box center [104, 137] width 179 height 29
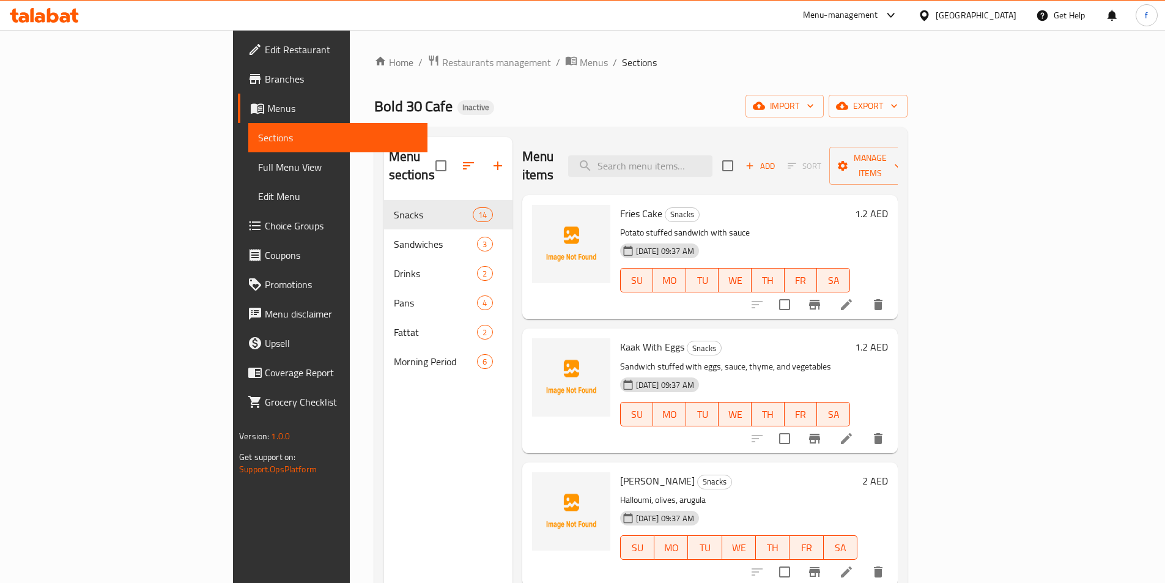
click at [864, 427] on li at bounding box center [846, 438] width 34 height 22
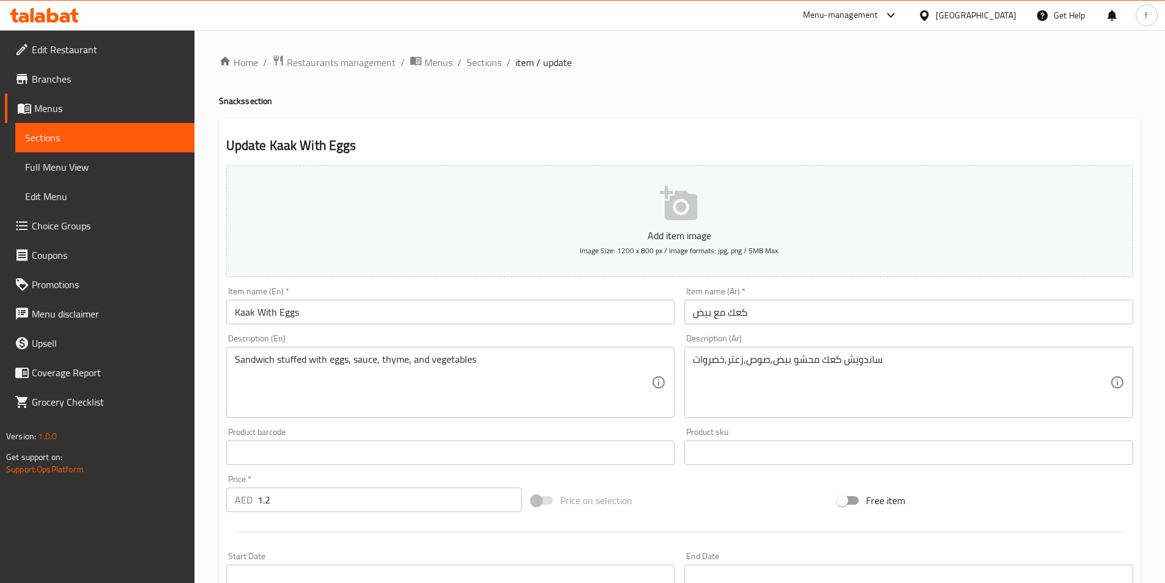
click at [152, 130] on span "Sections" at bounding box center [105, 137] width 160 height 15
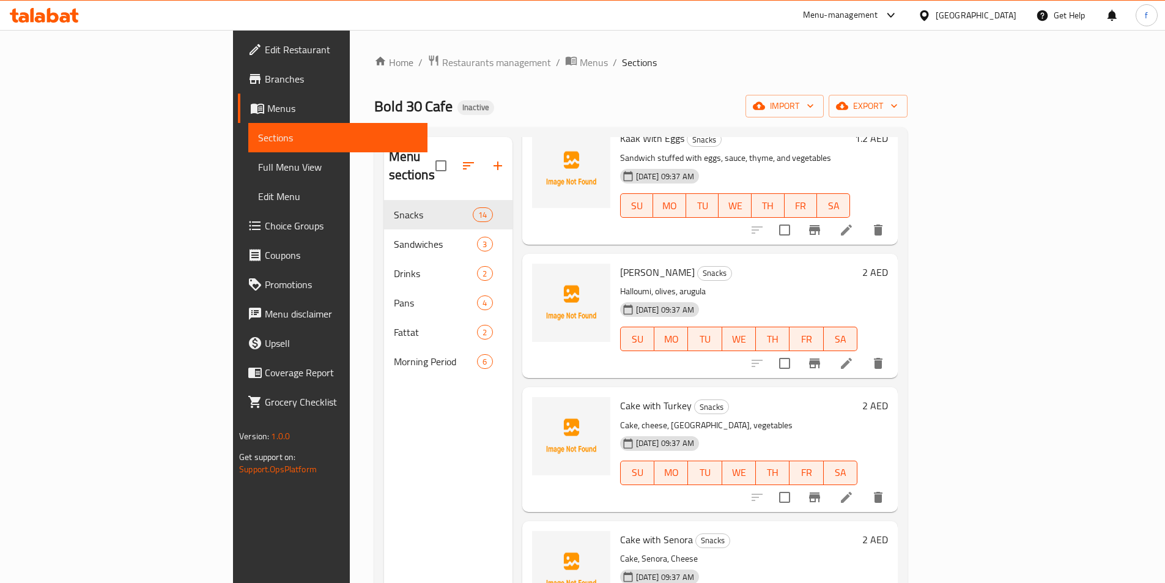
scroll to position [245, 0]
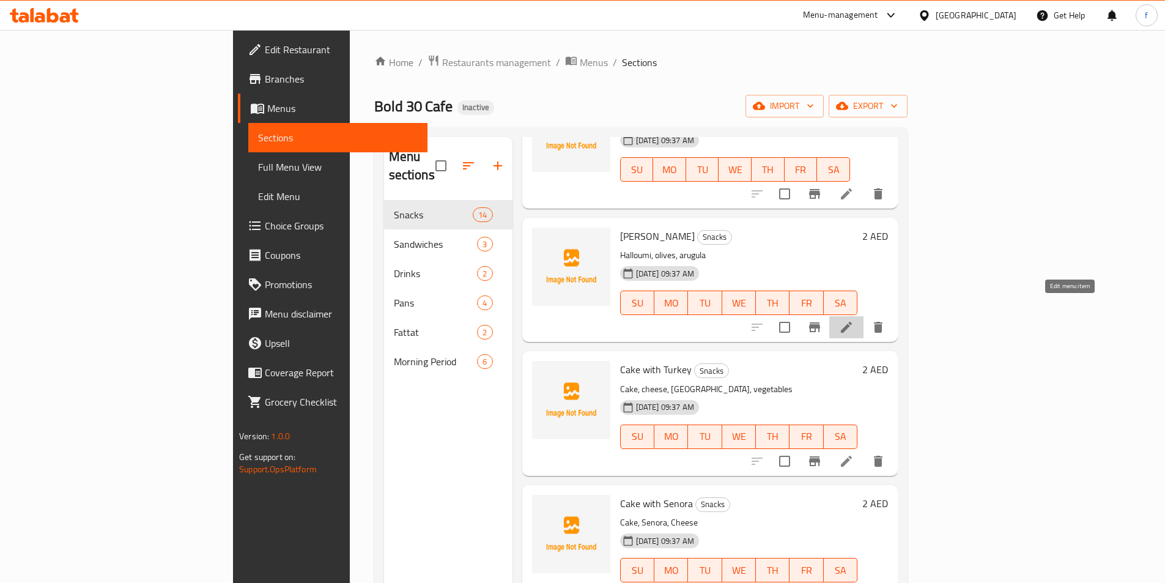
click at [854, 320] on icon at bounding box center [846, 327] width 15 height 15
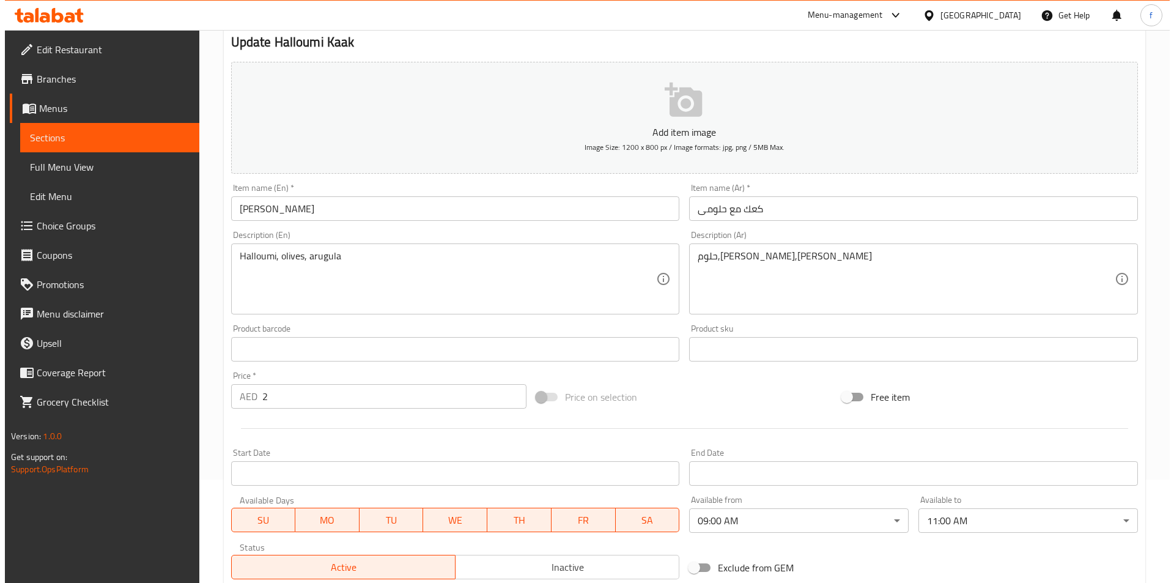
scroll to position [281, 0]
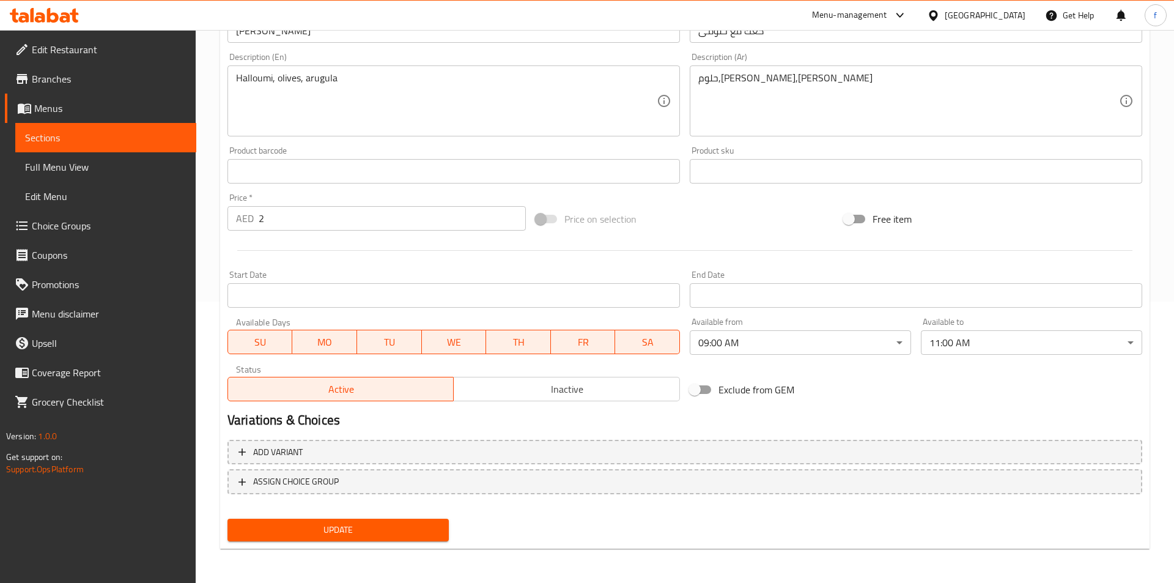
click at [849, 302] on body "​ Menu-management [GEOGRAPHIC_DATA] Get Help f Edit Restaurant Branches Menus S…" at bounding box center [587, 25] width 1174 height 553
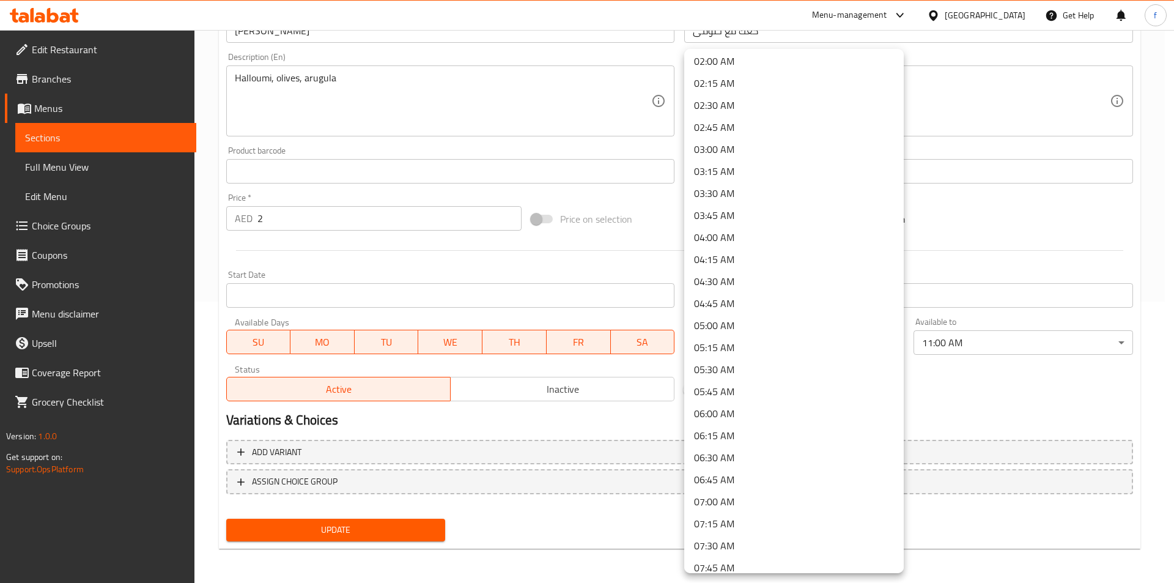
scroll to position [0, 0]
click at [845, 62] on li "00:00 AM" at bounding box center [794, 65] width 220 height 22
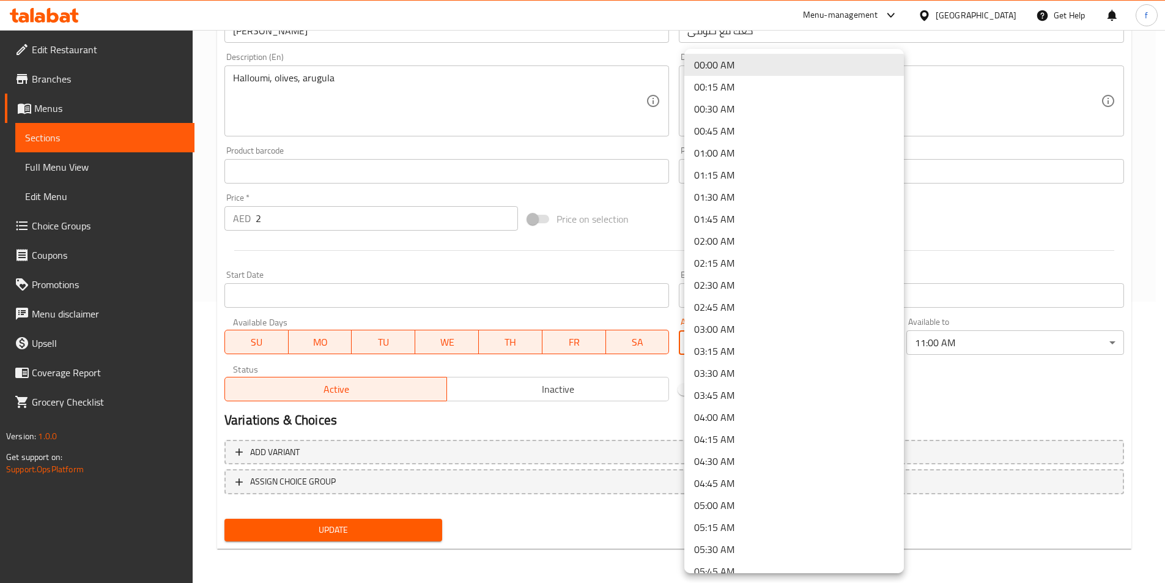
click at [887, 302] on body "​ Menu-management [GEOGRAPHIC_DATA] Get Help f Edit Restaurant Branches Menus S…" at bounding box center [582, 25] width 1165 height 553
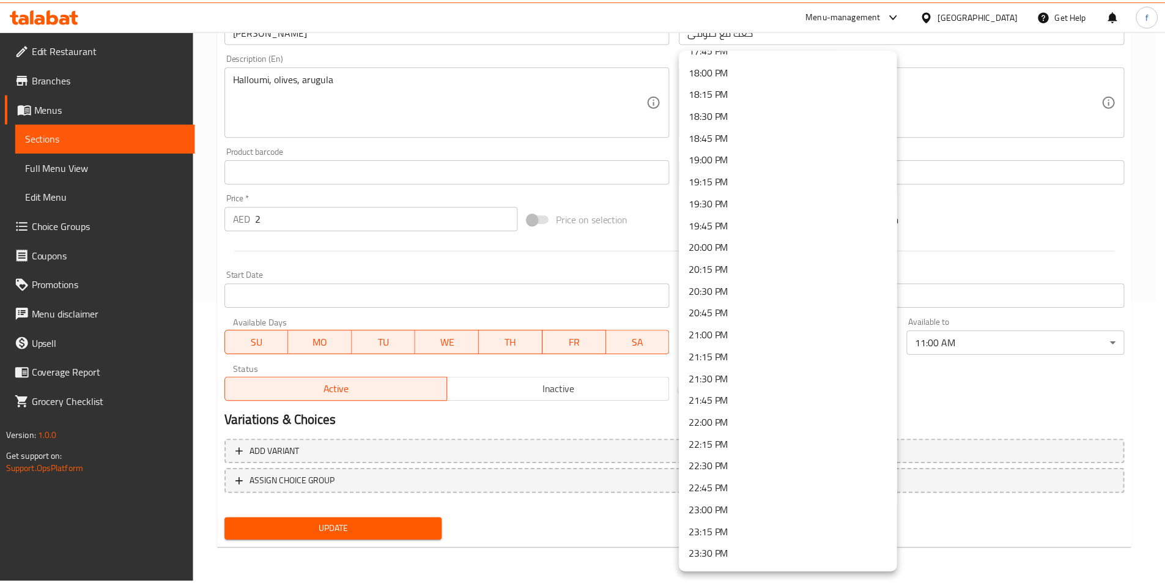
scroll to position [1621, 0]
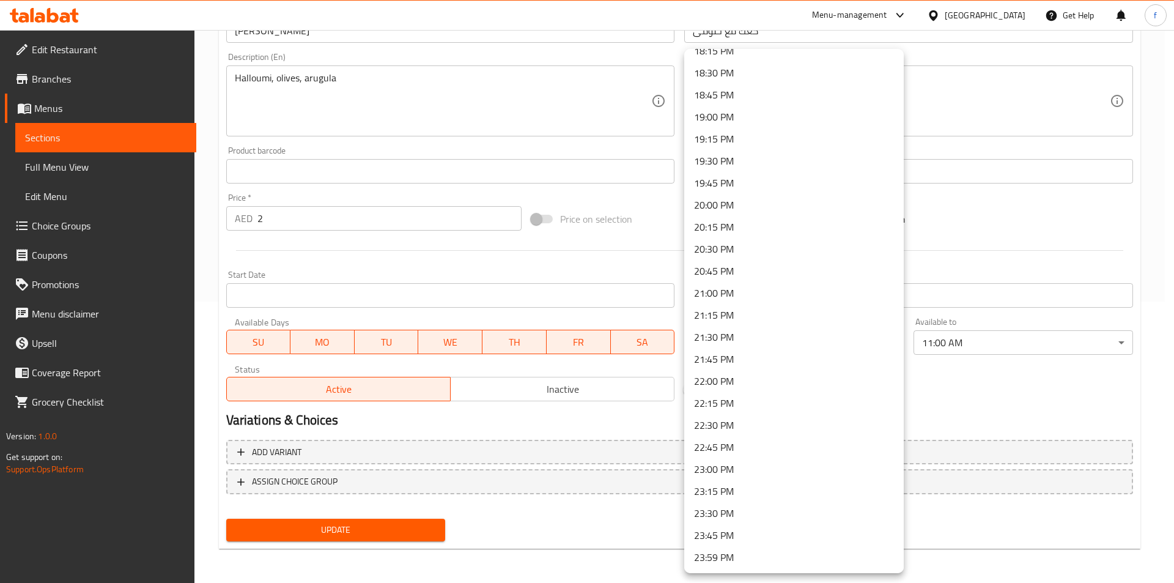
click at [1007, 420] on div at bounding box center [587, 291] width 1174 height 583
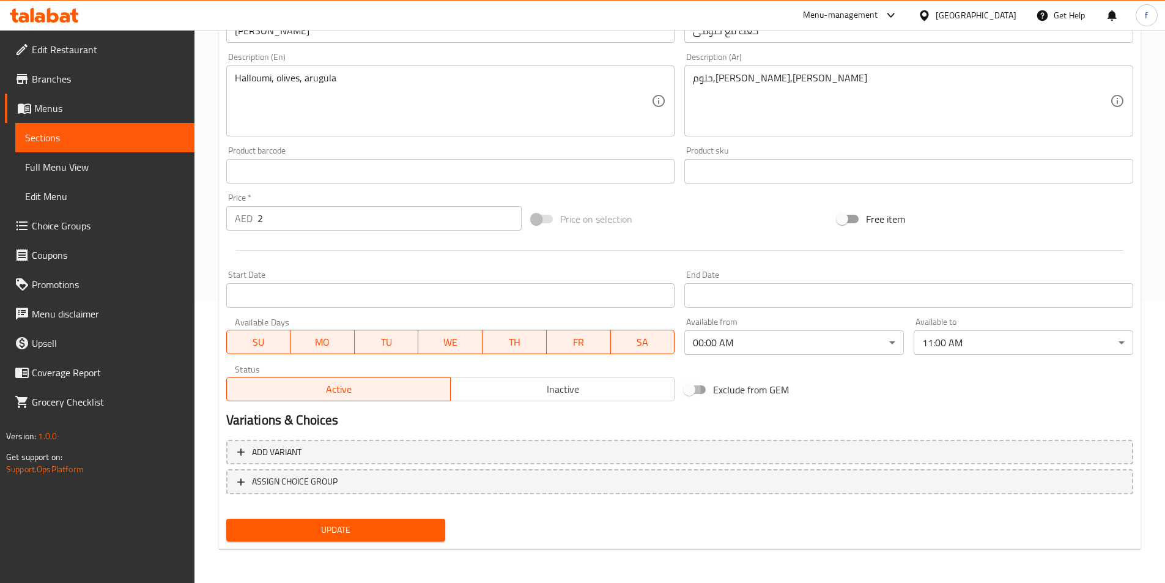
click at [687, 391] on input "Exclude from GEM" at bounding box center [689, 389] width 70 height 23
click at [687, 391] on input "Exclude from GEM" at bounding box center [702, 389] width 70 height 23
checkbox input "false"
click at [801, 302] on body "​ Menu-management [GEOGRAPHIC_DATA] Get Help f Edit Restaurant Branches Menus S…" at bounding box center [582, 25] width 1165 height 553
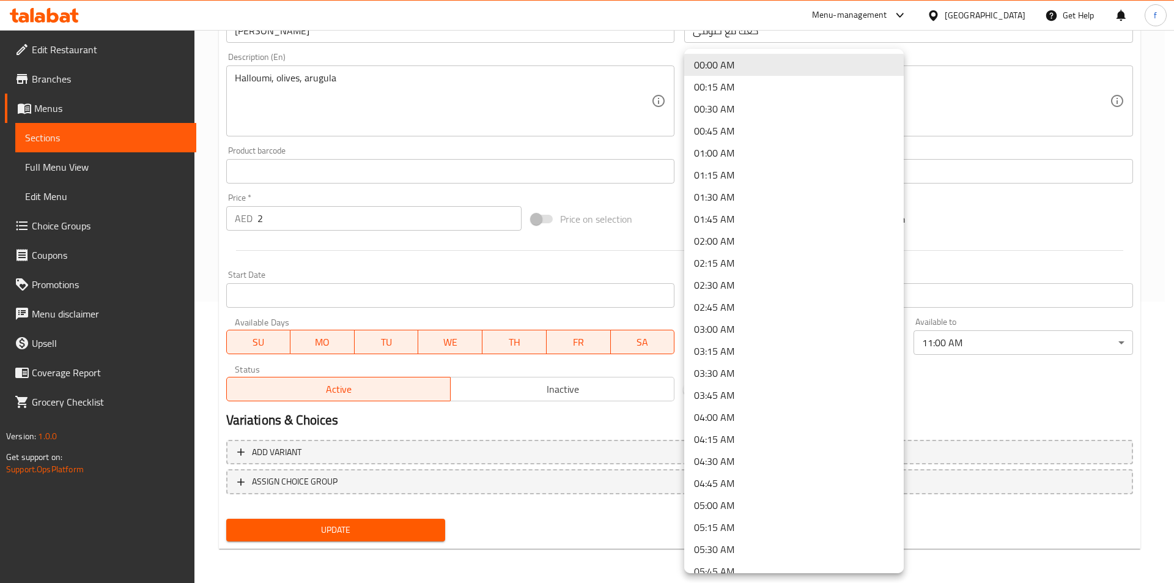
click at [953, 396] on div at bounding box center [587, 291] width 1174 height 583
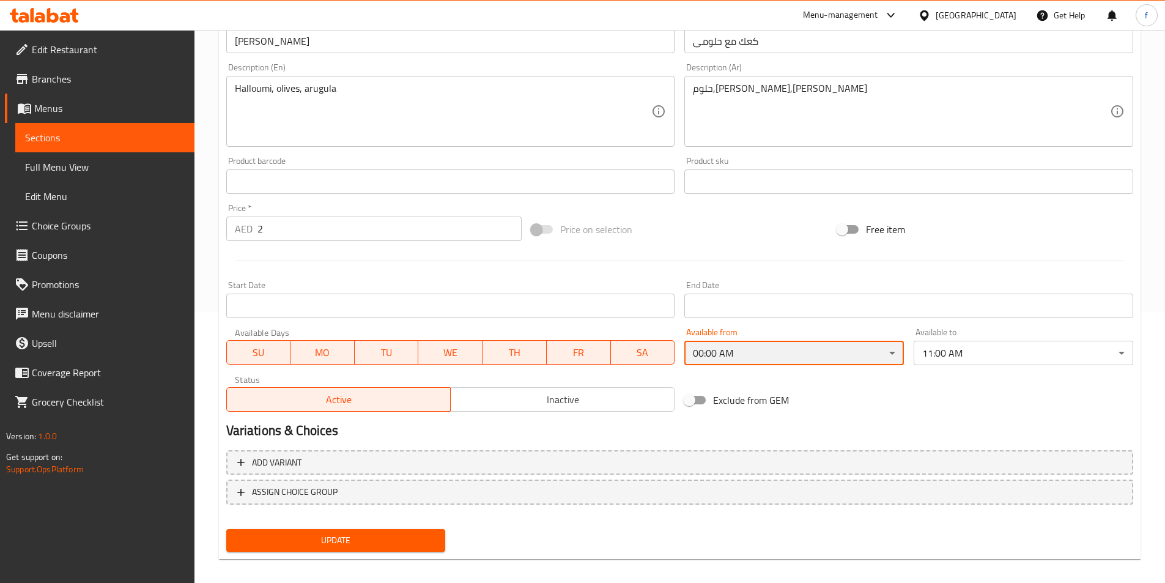
scroll to position [281, 0]
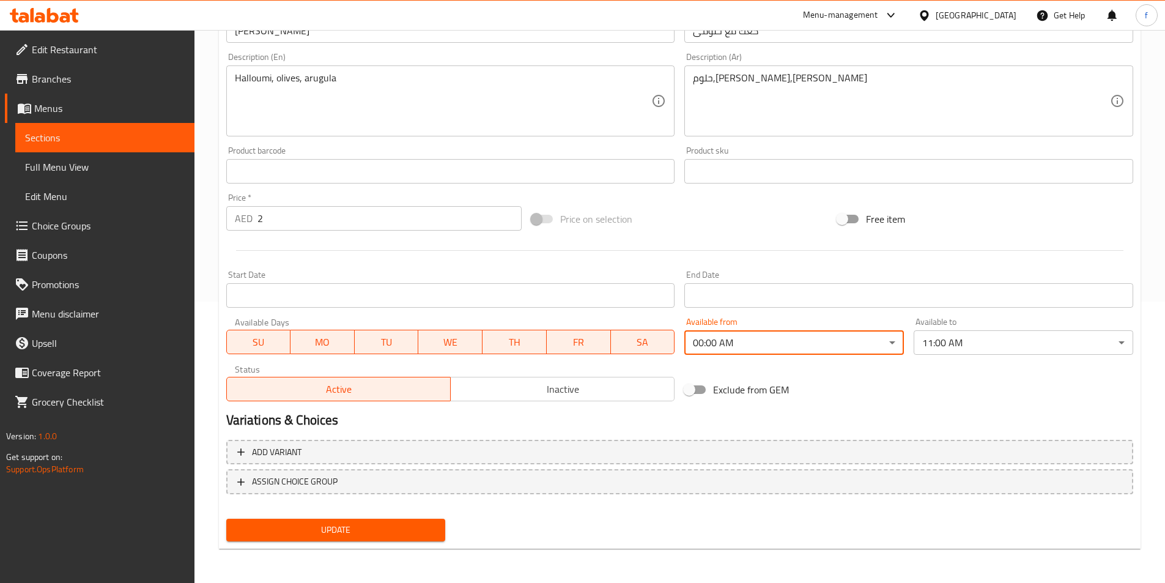
click at [797, 302] on body "​ Menu-management [GEOGRAPHIC_DATA] Get Help f Edit Restaurant Branches Menus S…" at bounding box center [582, 25] width 1165 height 553
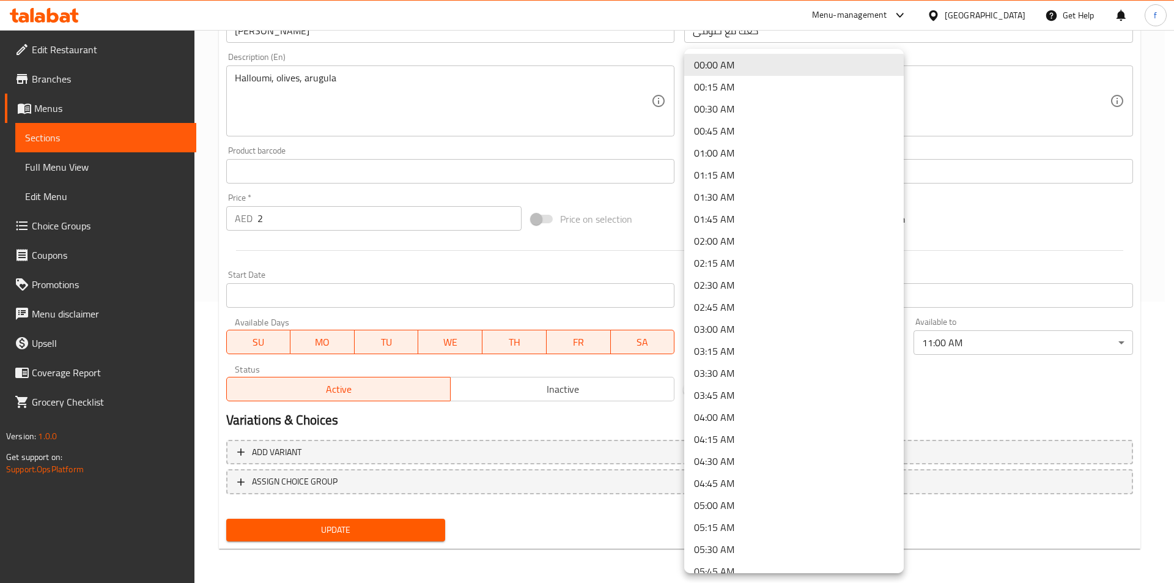
click at [939, 371] on div at bounding box center [587, 291] width 1174 height 583
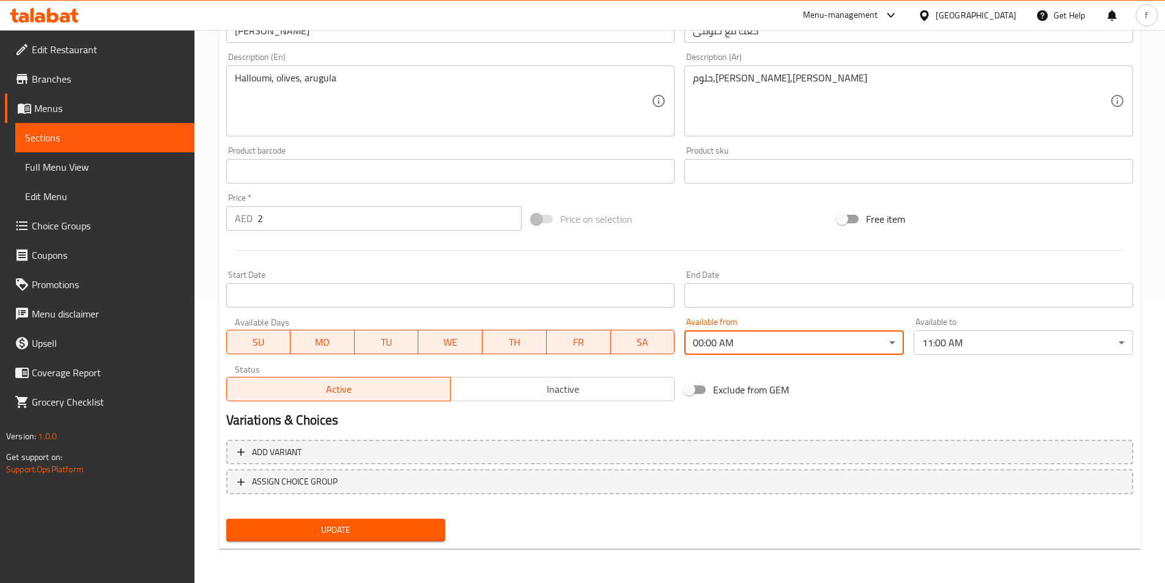
click at [86, 132] on span "Sections" at bounding box center [105, 137] width 160 height 15
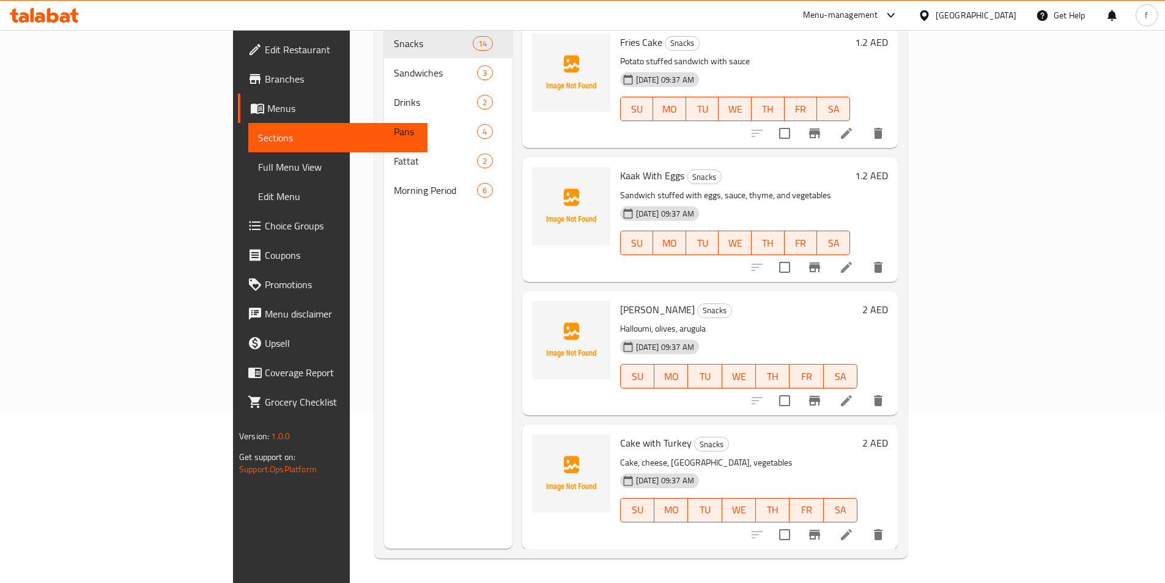
scroll to position [171, 0]
click at [854, 527] on icon at bounding box center [846, 534] width 15 height 15
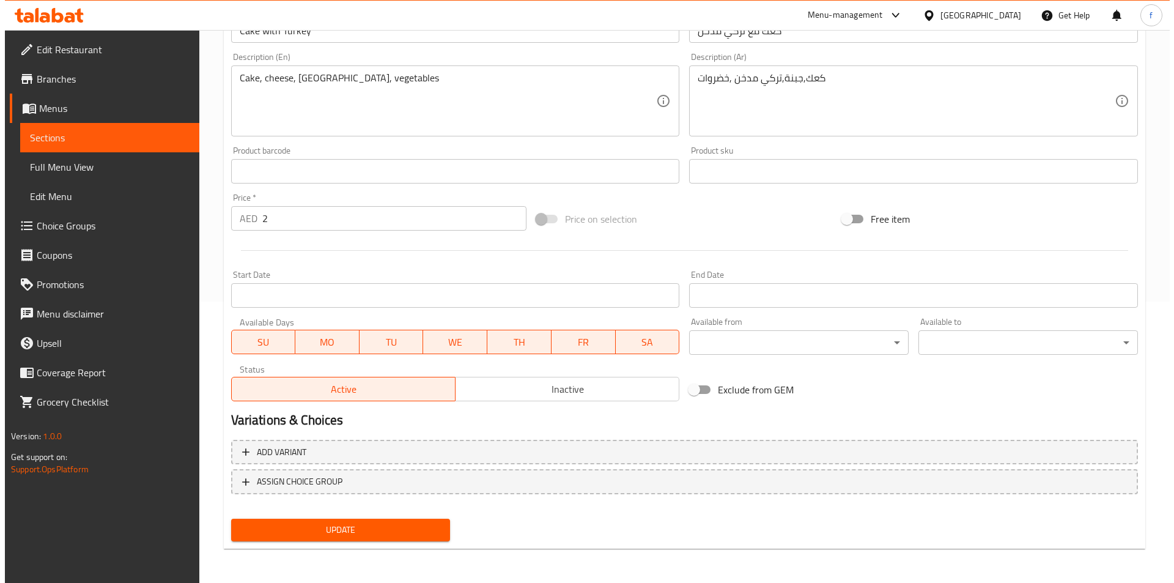
scroll to position [220, 0]
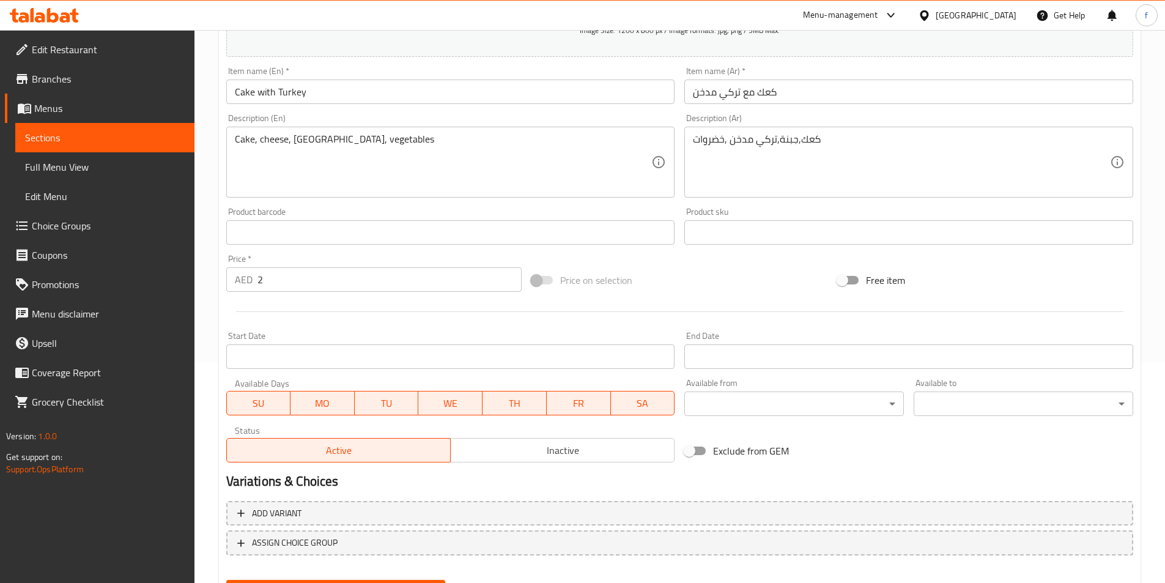
click at [893, 363] on body "​ Menu-management United Arab Emirates Get Help f Edit Restaurant Branches Menu…" at bounding box center [582, 86] width 1165 height 553
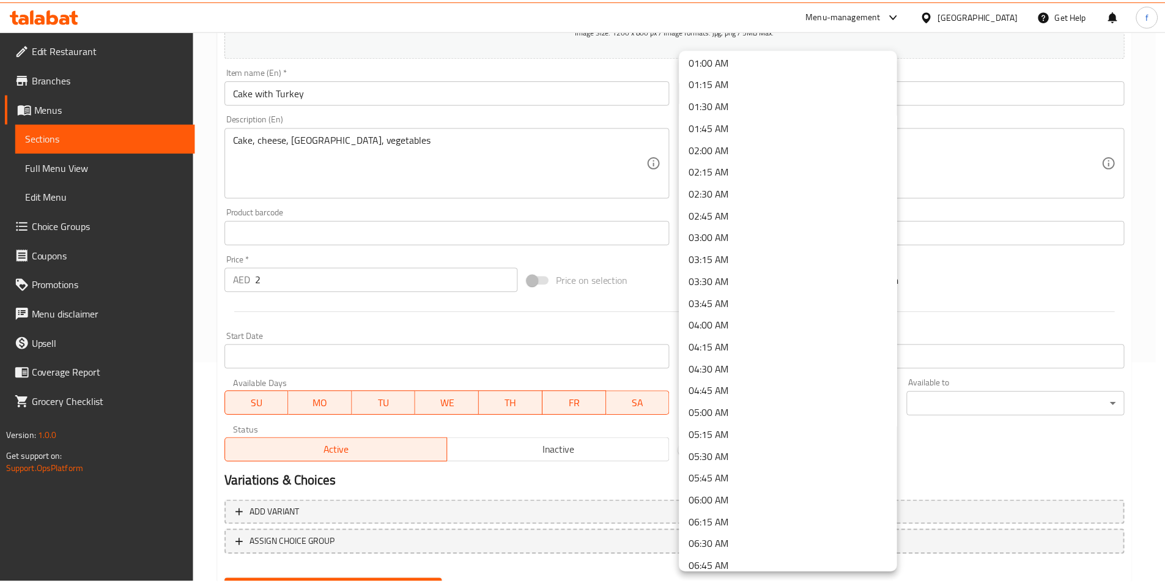
scroll to position [0, 0]
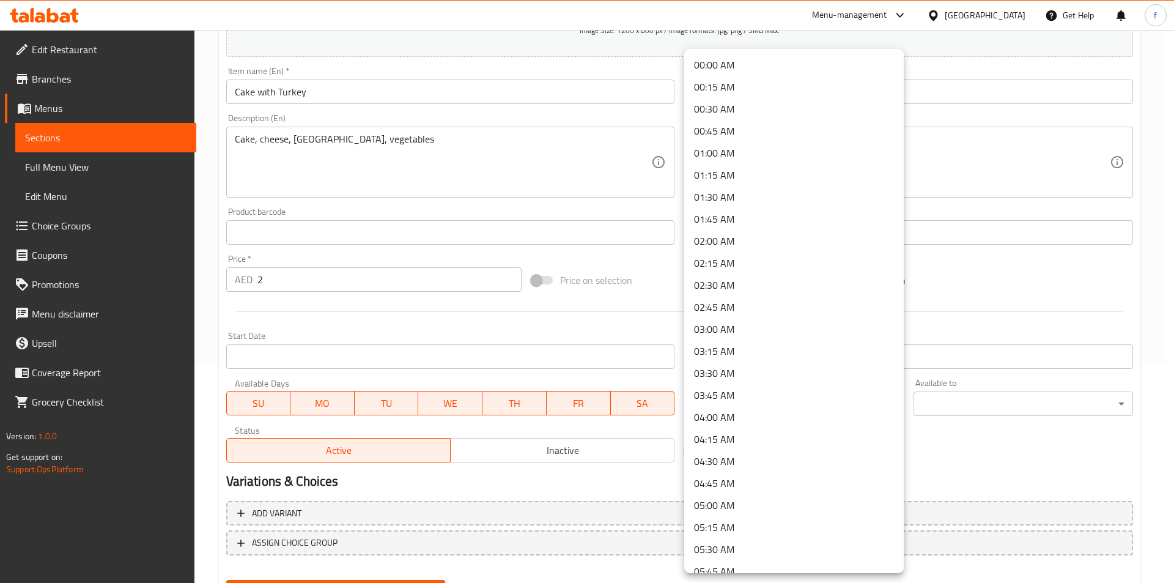
click at [393, 320] on div at bounding box center [587, 291] width 1174 height 583
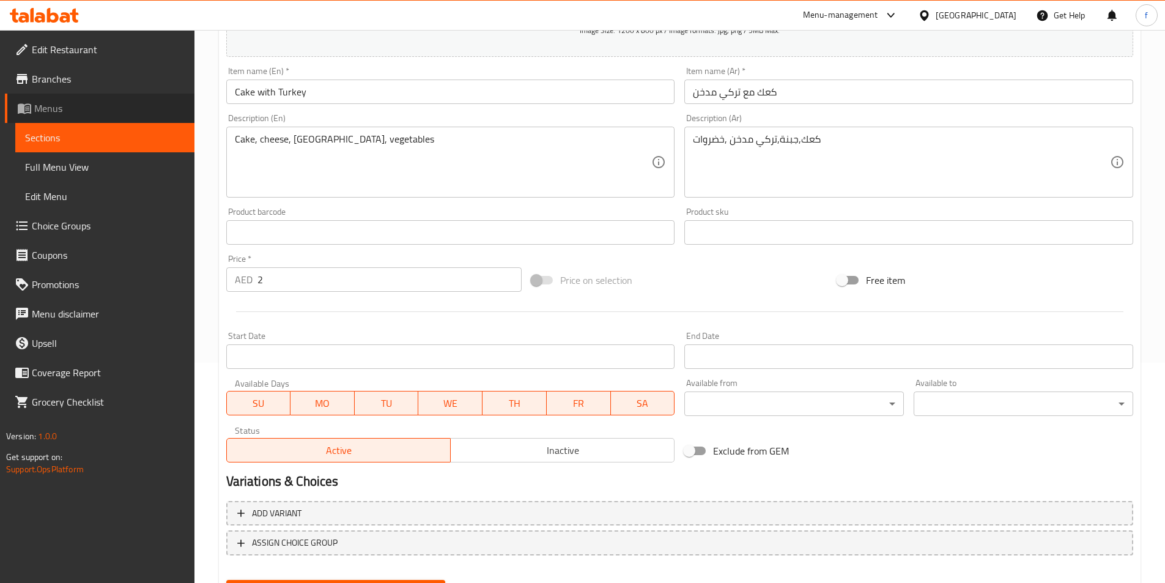
click at [91, 104] on span "Menus" at bounding box center [109, 108] width 150 height 15
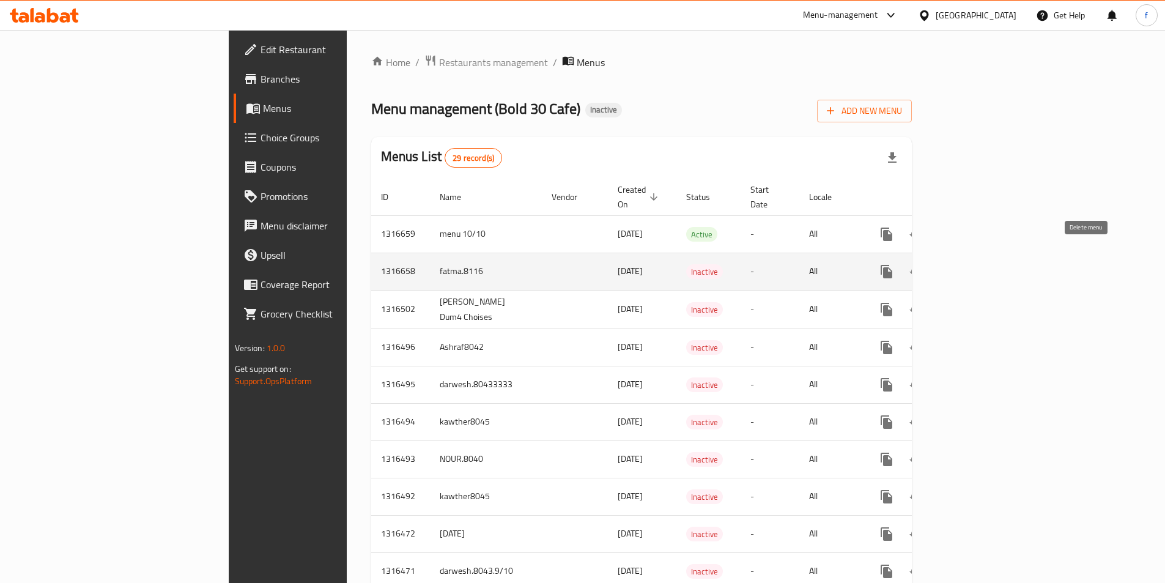
click at [950, 266] on icon "enhanced table" at bounding box center [945, 271] width 9 height 11
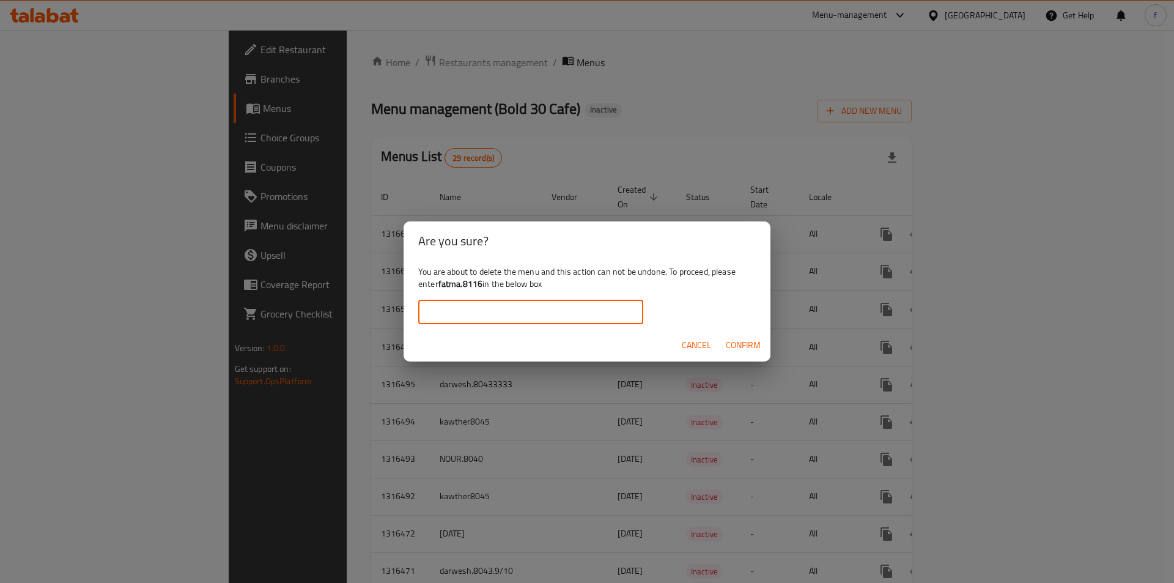
click at [574, 321] on input "text" at bounding box center [530, 312] width 225 height 24
type input "fatma.8116"
click at [765, 341] on button "Confirm" at bounding box center [743, 345] width 45 height 23
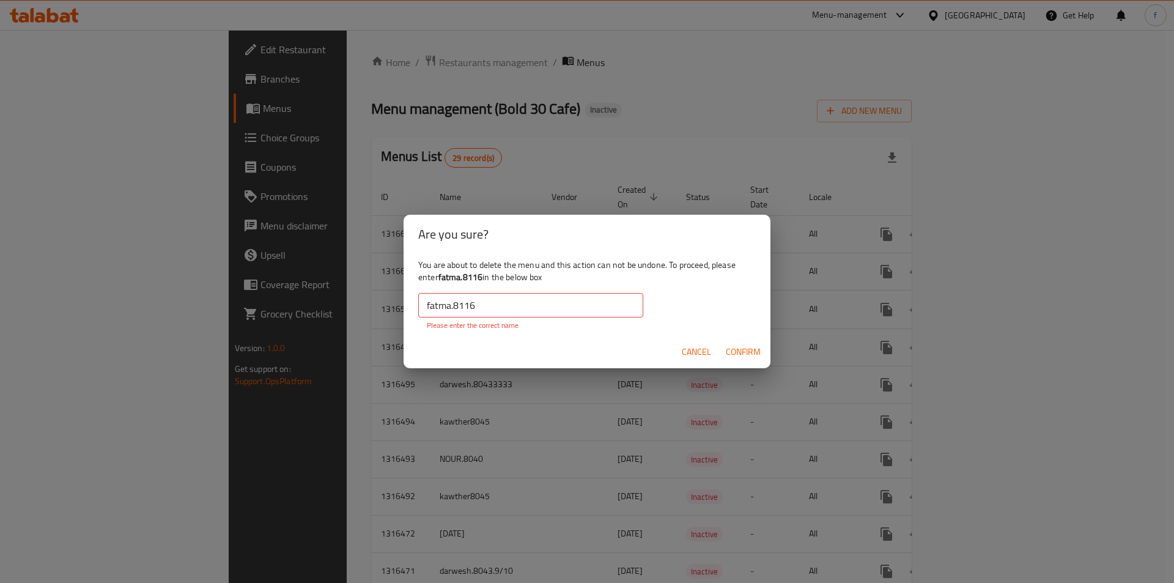
click at [746, 343] on button "Confirm" at bounding box center [743, 352] width 45 height 23
click at [547, 312] on input "fatma.8116" at bounding box center [530, 305] width 225 height 24
click at [737, 353] on span "Confirm" at bounding box center [743, 351] width 35 height 15
click at [525, 308] on input "fatma.8116" at bounding box center [530, 305] width 225 height 24
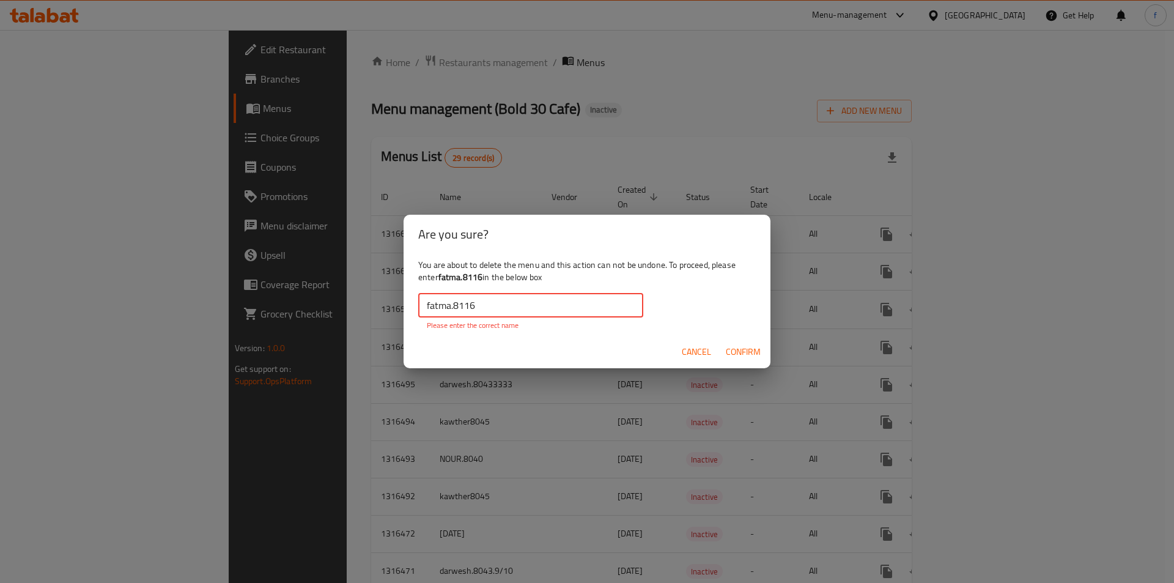
click at [525, 308] on input "fatma.8116" at bounding box center [530, 305] width 225 height 24
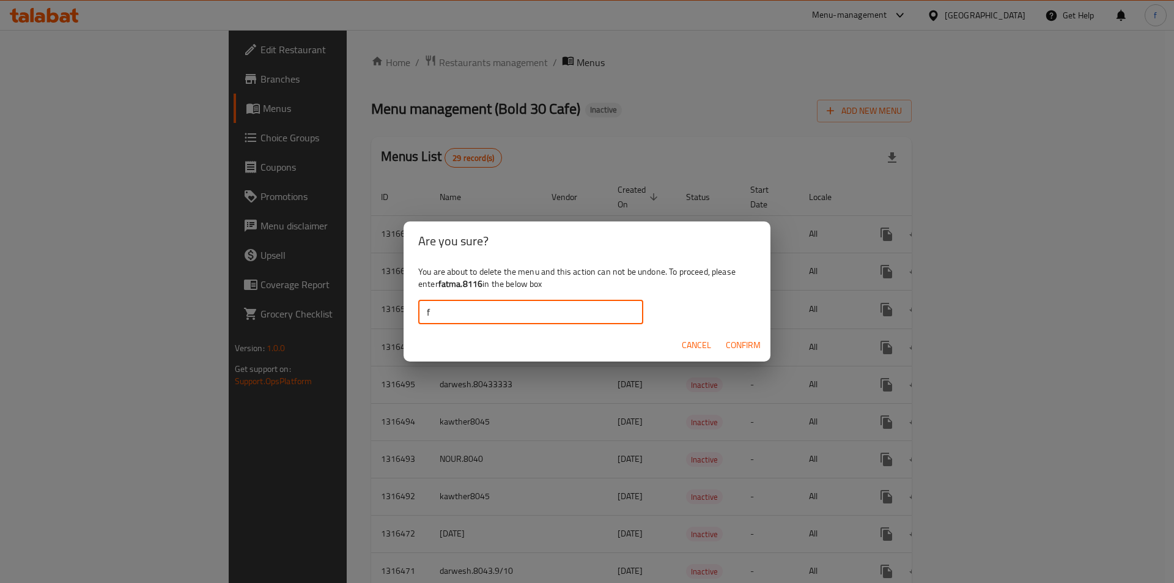
type input "fatma.8116"
click at [736, 343] on span "Confirm" at bounding box center [743, 345] width 35 height 15
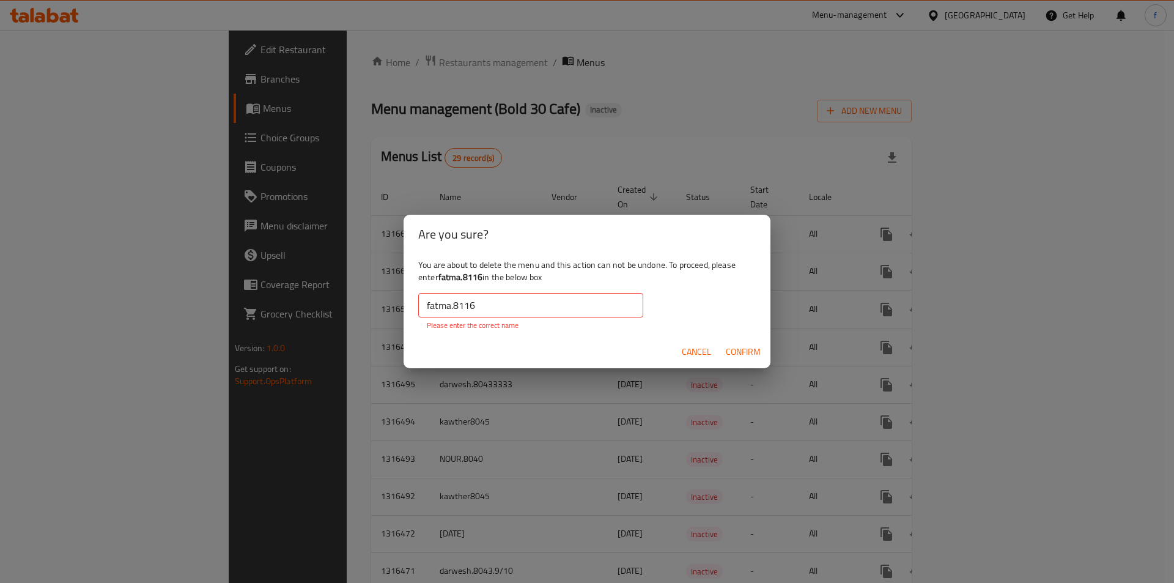
click at [736, 340] on div "Cancel Confirm" at bounding box center [587, 352] width 367 height 32
drag, startPoint x: 566, startPoint y: 399, endPoint x: 585, endPoint y: 400, distance: 18.4
click at [568, 399] on div "Are you sure? You are about to delete the menu and this action can not be undon…" at bounding box center [587, 291] width 1174 height 583
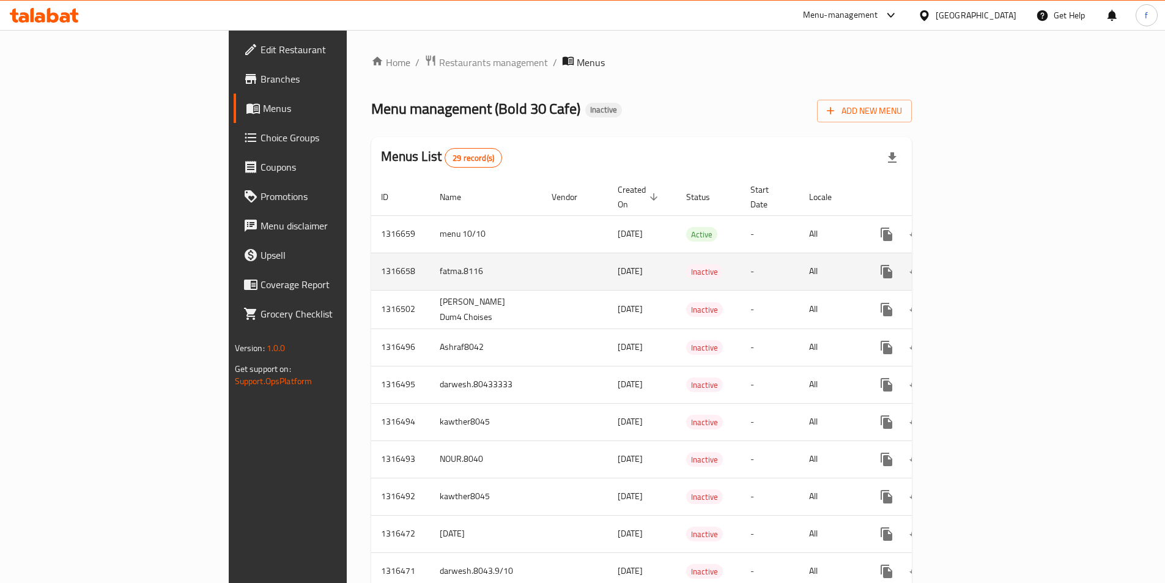
click at [960, 257] on button "enhanced table" at bounding box center [945, 271] width 29 height 29
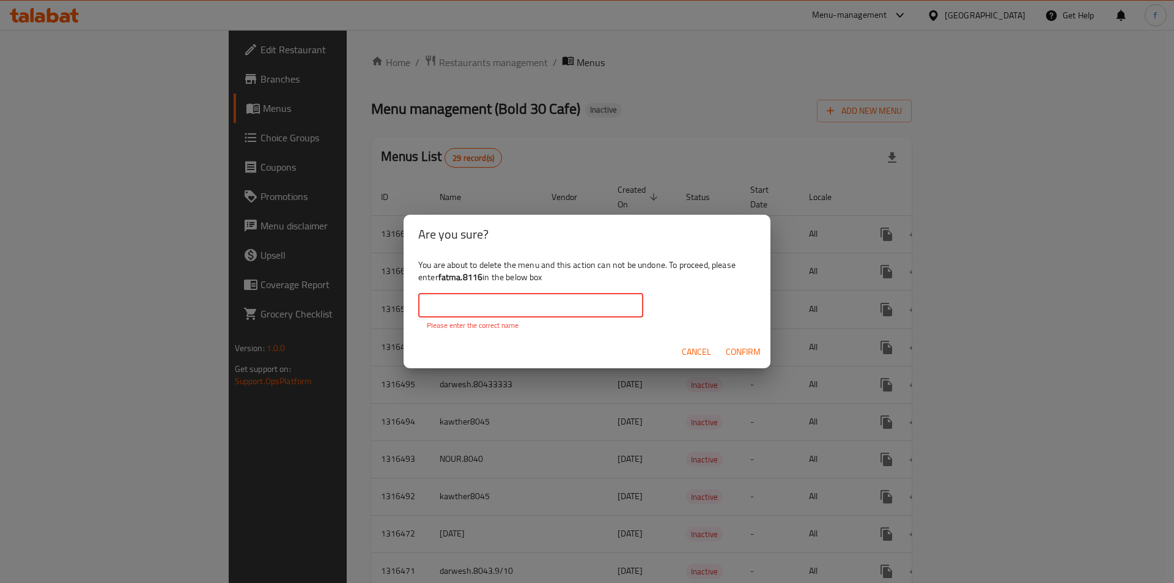
click at [571, 296] on input "text" at bounding box center [530, 305] width 225 height 24
type input "fatma.8116"
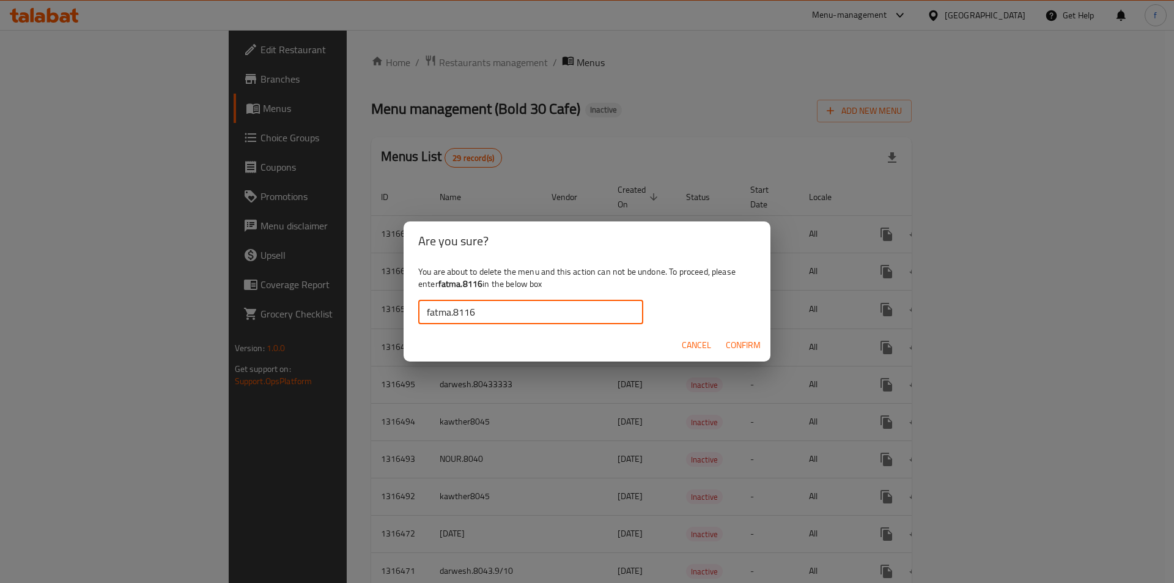
click at [734, 350] on span "Confirm" at bounding box center [743, 345] width 35 height 15
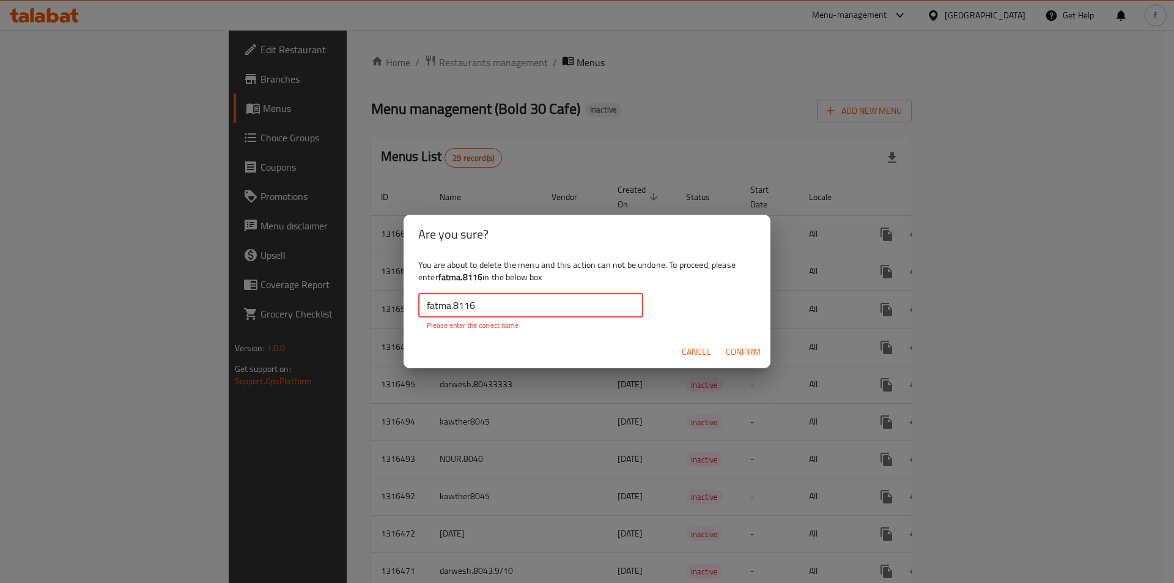
click at [493, 309] on input "fatma.8116" at bounding box center [530, 305] width 225 height 24
click at [709, 354] on span "Cancel" at bounding box center [696, 351] width 29 height 15
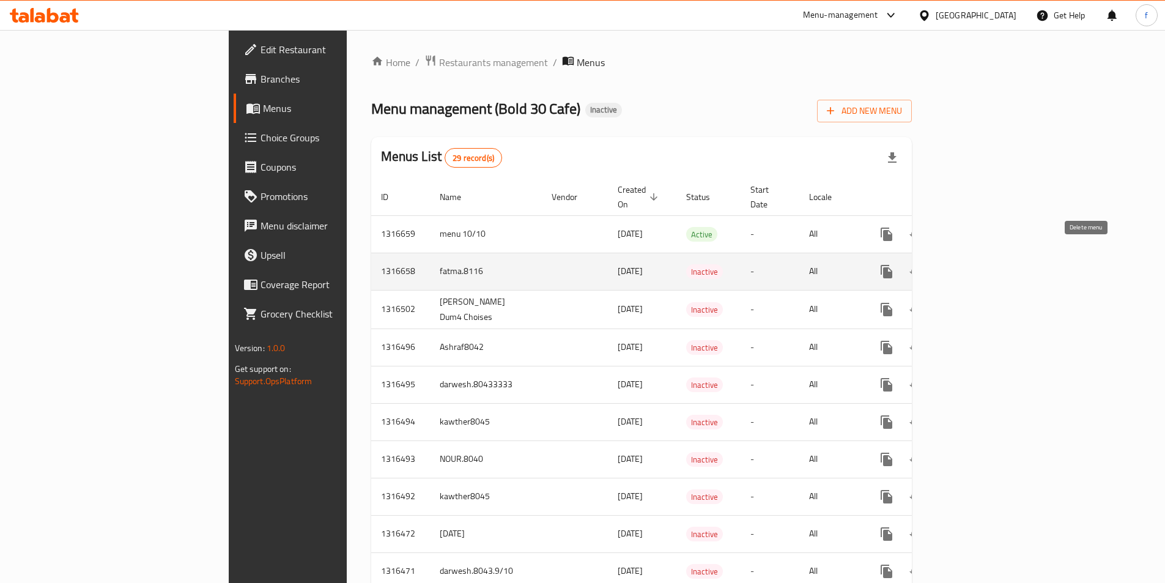
click at [953, 264] on icon "enhanced table" at bounding box center [945, 271] width 15 height 15
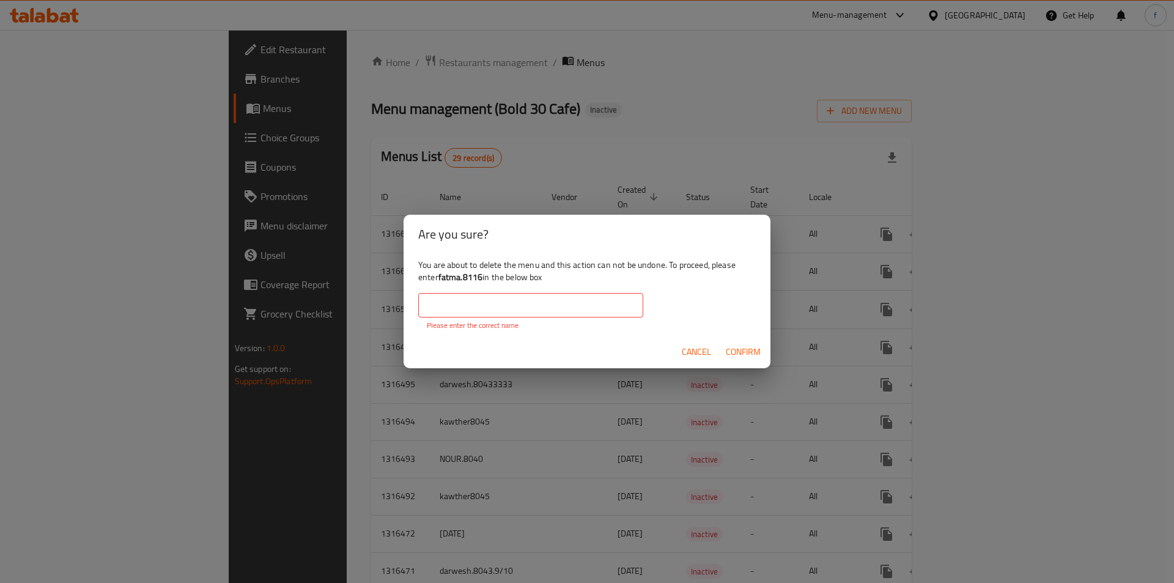
click at [575, 310] on input "text" at bounding box center [530, 305] width 225 height 24
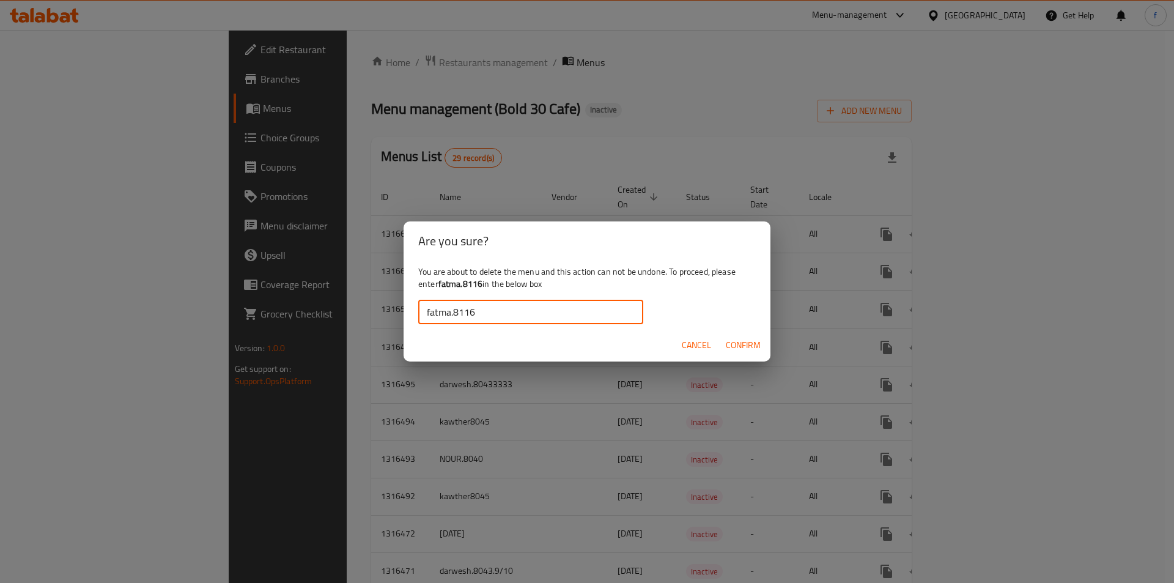
click at [757, 344] on span "Confirm" at bounding box center [743, 345] width 35 height 15
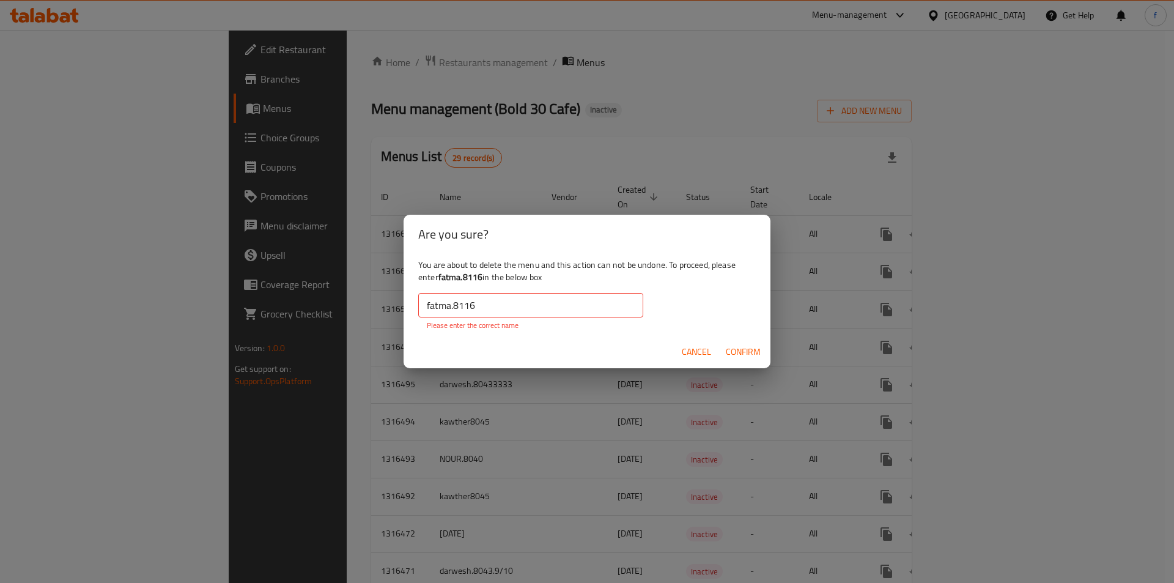
click at [481, 303] on input "fatma.8116" at bounding box center [530, 305] width 225 height 24
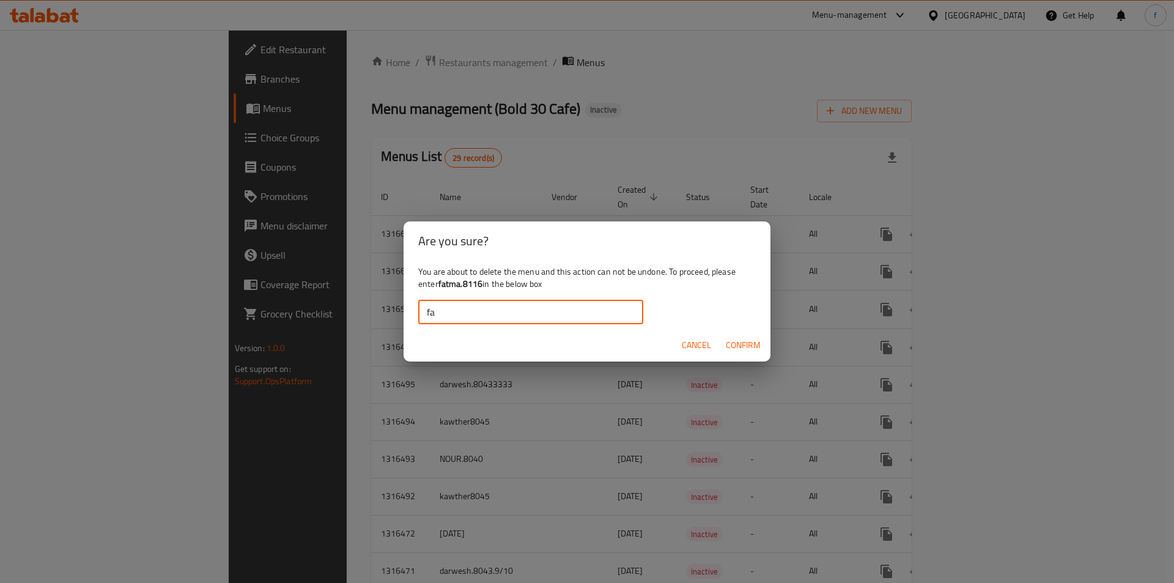
type input "f"
type input "fatma.8116"
click at [747, 338] on span "Confirm" at bounding box center [743, 345] width 35 height 15
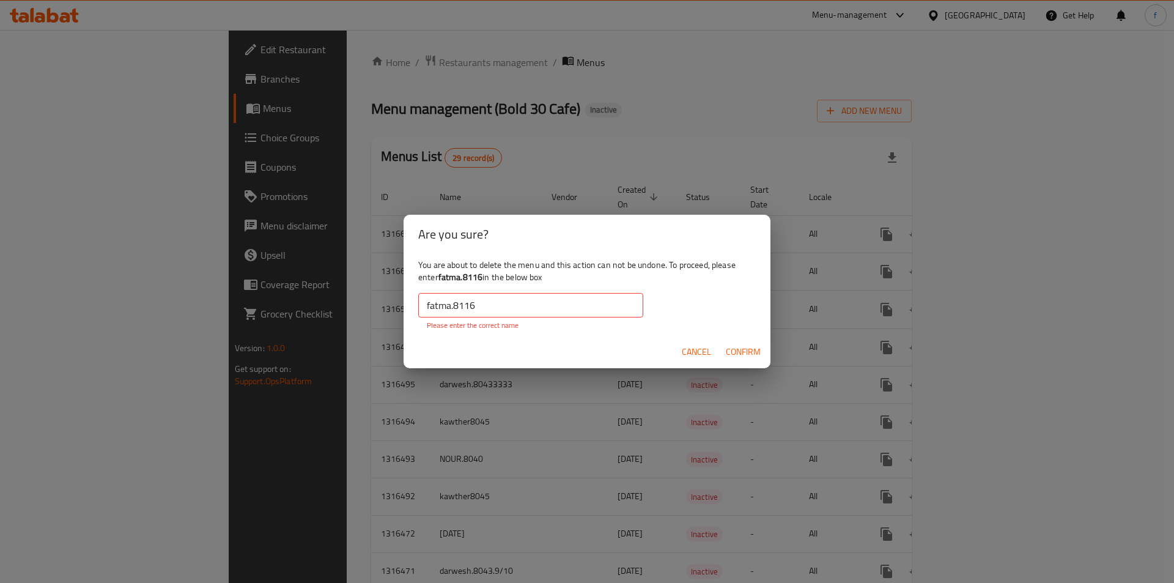
click at [723, 352] on button "Confirm" at bounding box center [743, 352] width 45 height 23
click at [746, 355] on span "Confirm" at bounding box center [743, 351] width 35 height 15
click at [479, 306] on input "fatma.8116" at bounding box center [530, 305] width 225 height 24
click at [733, 347] on span "Confirm" at bounding box center [743, 351] width 35 height 15
click at [753, 353] on span "Confirm" at bounding box center [743, 351] width 35 height 15
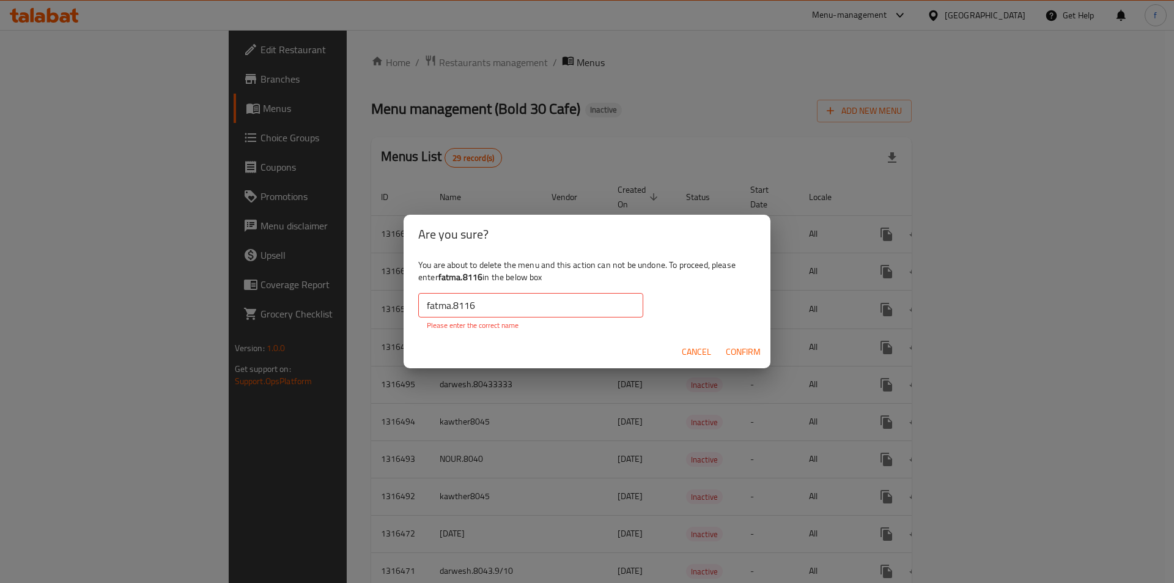
click at [749, 358] on span "Confirm" at bounding box center [743, 351] width 35 height 15
click at [744, 355] on span "Confirm" at bounding box center [743, 351] width 35 height 15
click at [736, 346] on span "Confirm" at bounding box center [743, 351] width 35 height 15
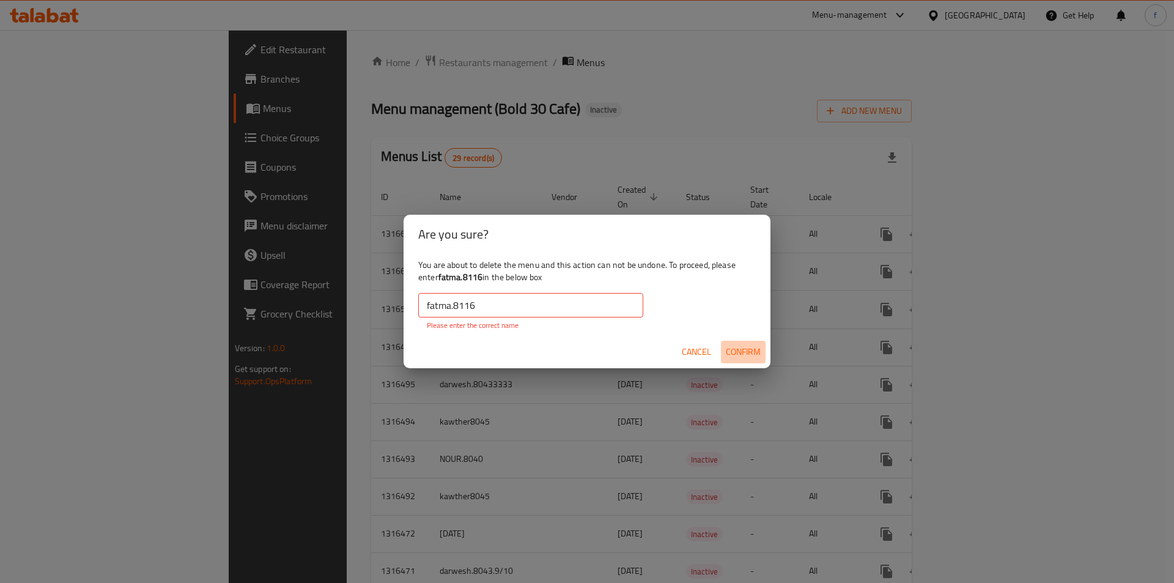
click at [736, 346] on span "Confirm" at bounding box center [743, 351] width 35 height 15
click at [679, 353] on button "Cancel" at bounding box center [696, 352] width 39 height 23
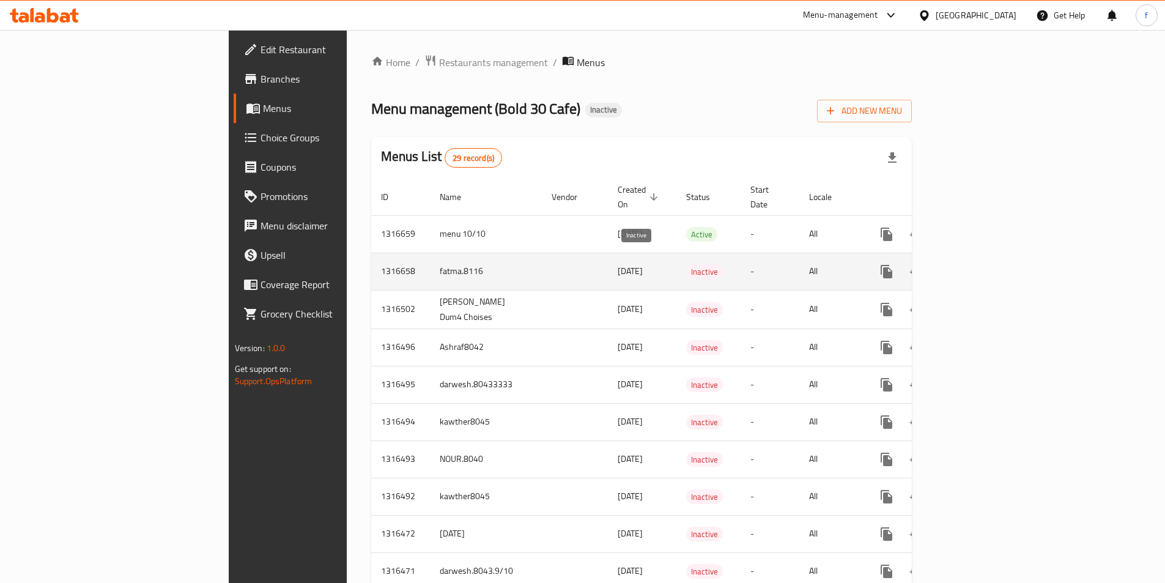
click at [686, 265] on span "Inactive" at bounding box center [704, 272] width 37 height 14
click at [862, 264] on td "All" at bounding box center [830, 271] width 63 height 37
click at [862, 262] on td "All" at bounding box center [830, 271] width 63 height 37
click at [953, 264] on icon "enhanced table" at bounding box center [945, 271] width 15 height 15
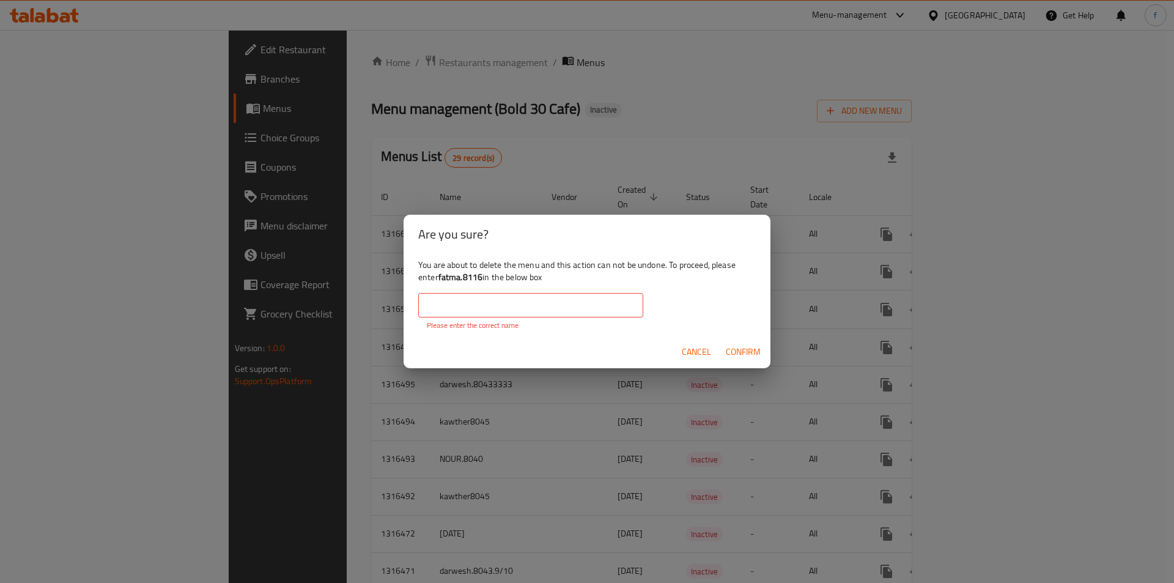
click at [717, 352] on div "Cancel Confirm" at bounding box center [587, 352] width 367 height 32
click at [735, 353] on span "Confirm" at bounding box center [743, 351] width 35 height 15
click at [509, 313] on input "text" at bounding box center [530, 305] width 225 height 24
type input "fatma.8116"
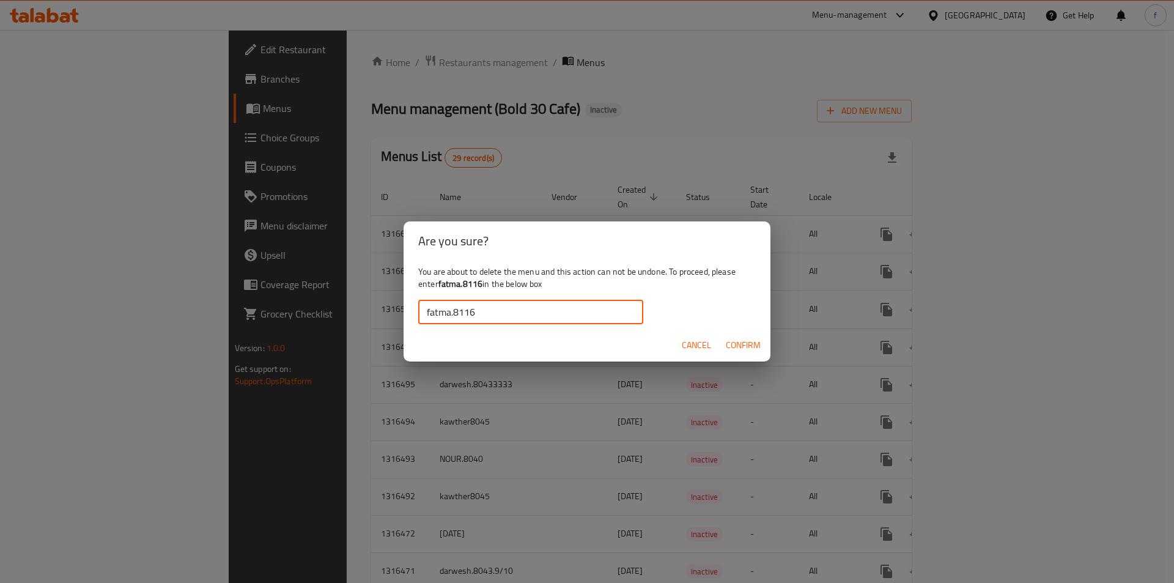
click at [752, 341] on span "Confirm" at bounding box center [743, 345] width 35 height 15
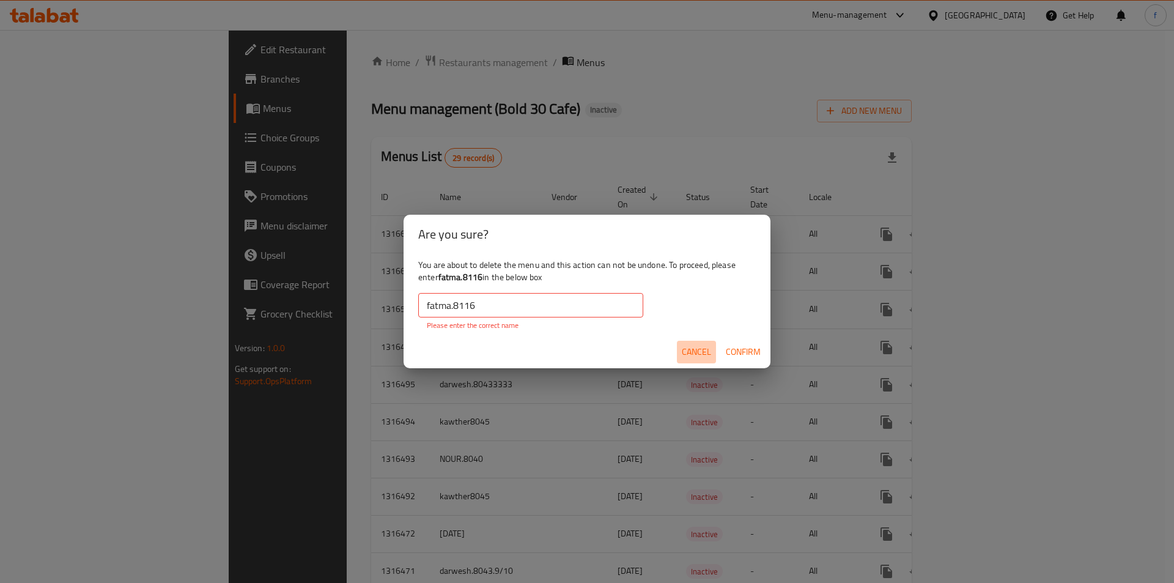
click at [701, 351] on span "Cancel" at bounding box center [696, 351] width 29 height 15
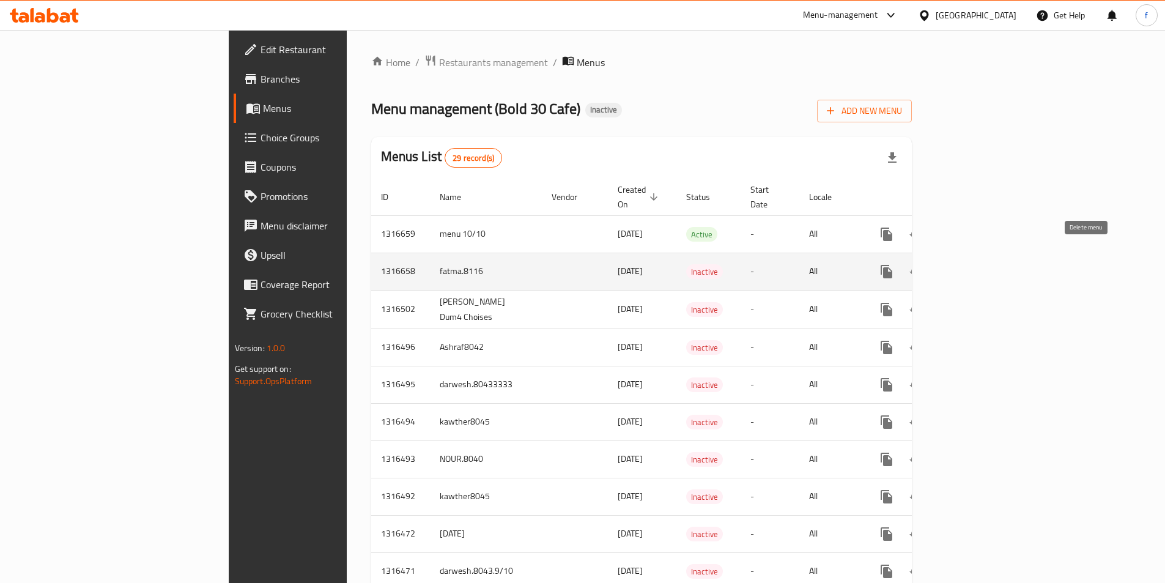
click at [953, 264] on icon "enhanced table" at bounding box center [945, 271] width 15 height 15
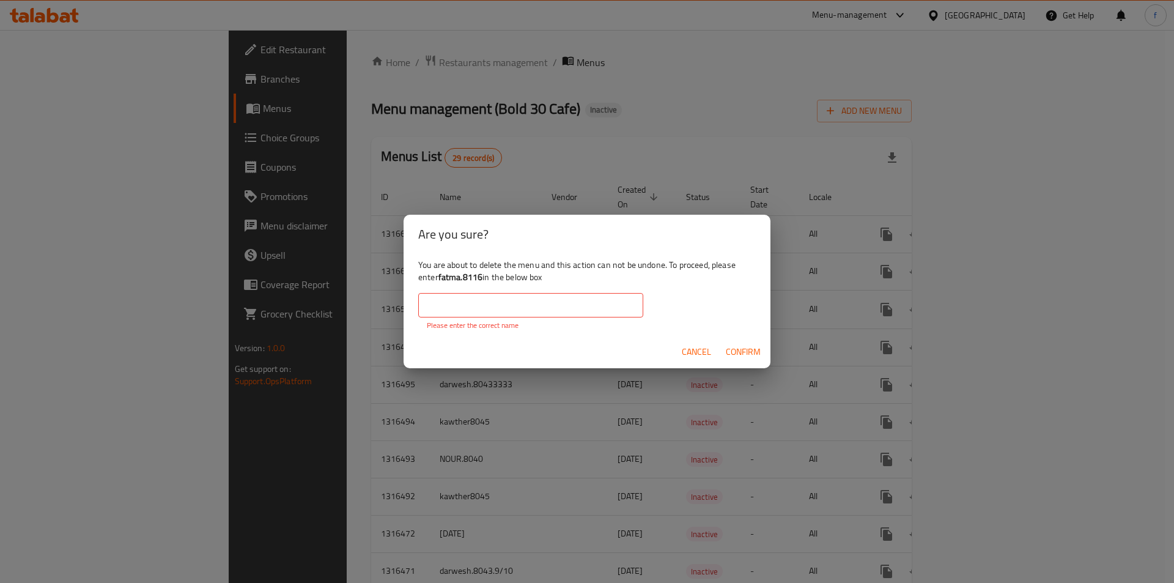
click at [512, 313] on input "text" at bounding box center [530, 305] width 225 height 24
type input "fatma.8116"
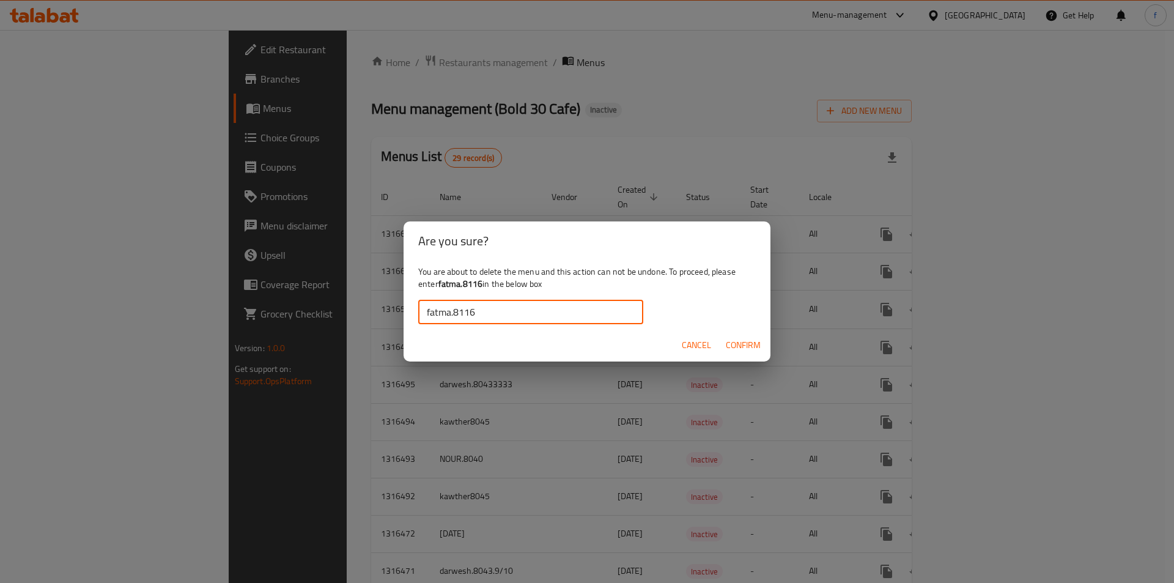
click at [748, 349] on span "Confirm" at bounding box center [743, 345] width 35 height 15
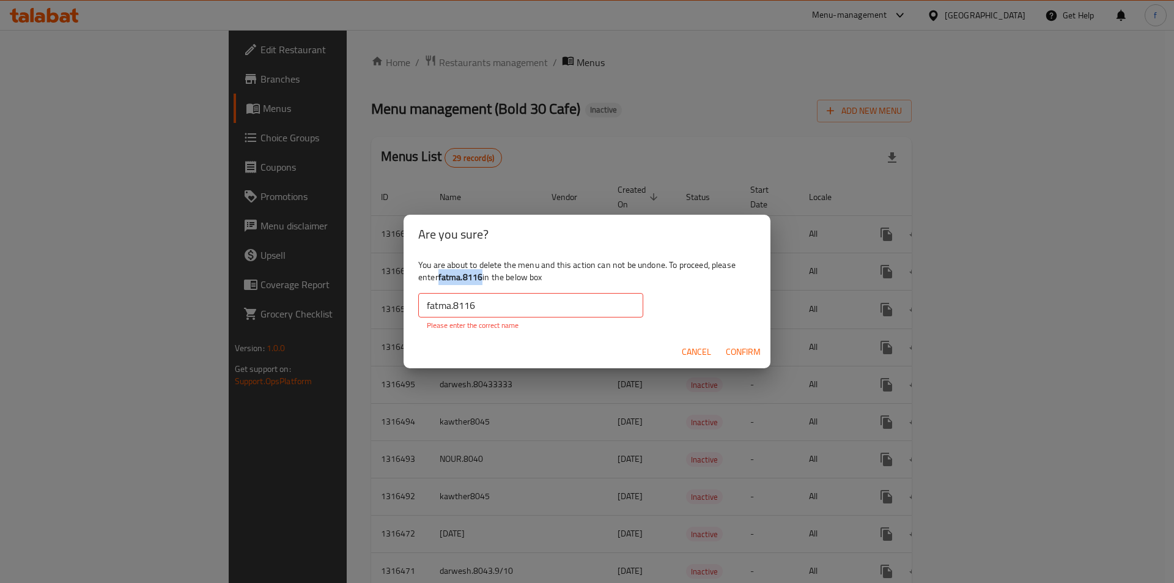
drag, startPoint x: 440, startPoint y: 275, endPoint x: 482, endPoint y: 282, distance: 42.7
click at [482, 282] on b "fatma.8116" at bounding box center [460, 277] width 45 height 16
copy b "fatma.8116"
click at [500, 301] on input "fatma.8116" at bounding box center [530, 305] width 225 height 24
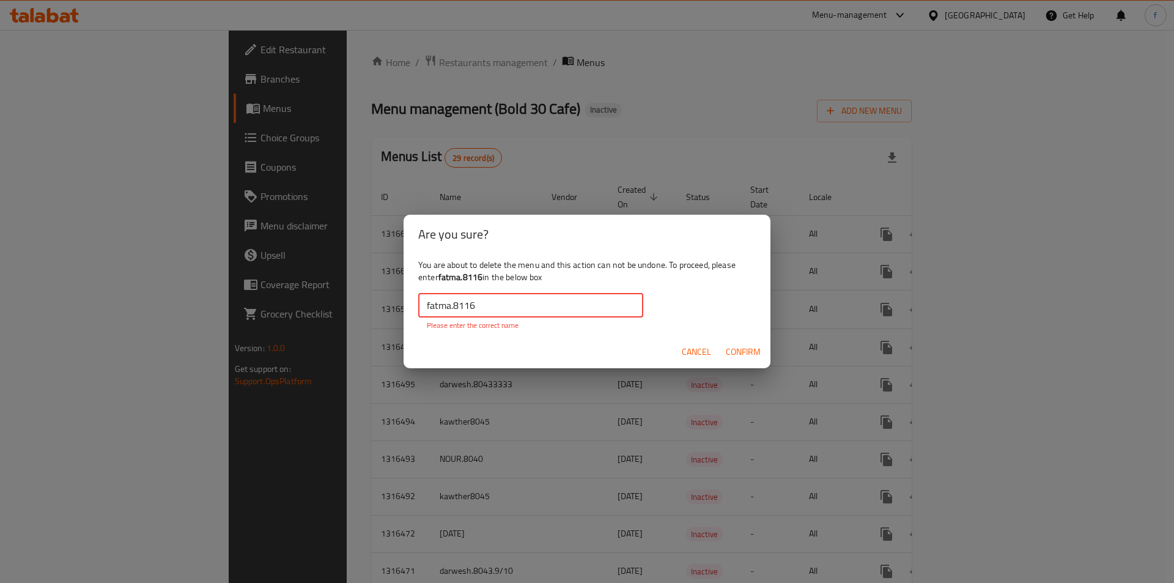
click at [500, 301] on input "fatma.8116" at bounding box center [530, 305] width 225 height 24
click at [733, 344] on span "Confirm" at bounding box center [743, 351] width 35 height 15
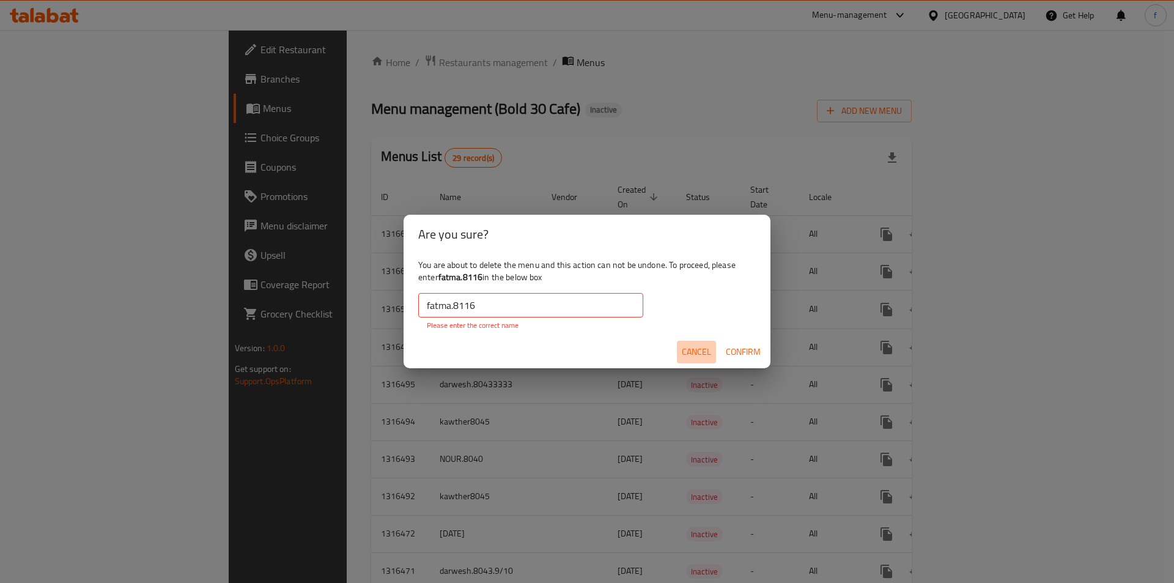
click at [691, 350] on span "Cancel" at bounding box center [696, 351] width 29 height 15
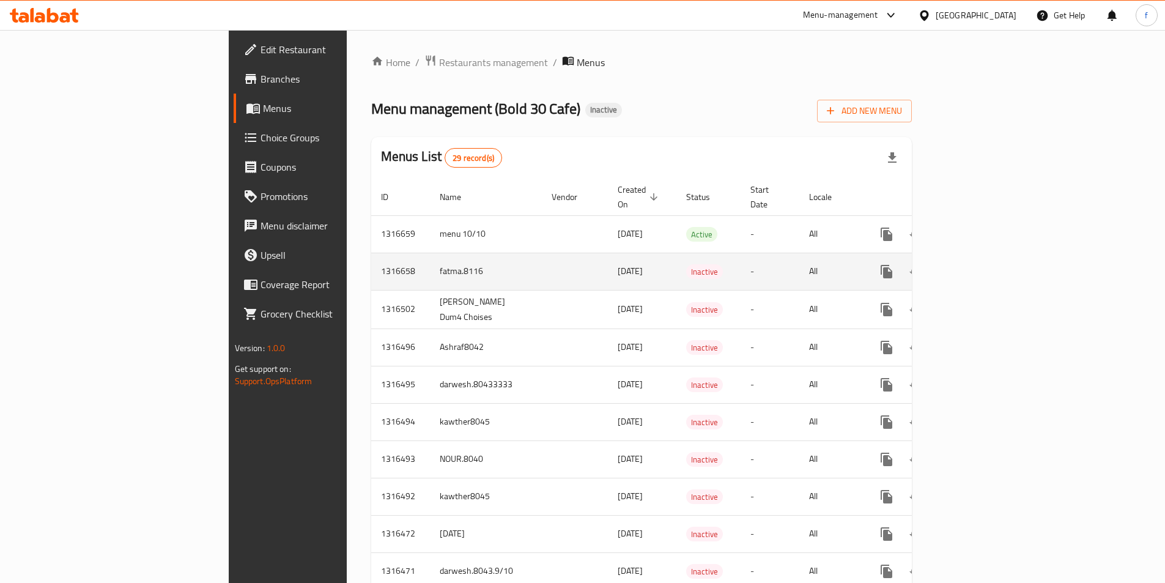
click at [950, 266] on icon "enhanced table" at bounding box center [945, 271] width 9 height 11
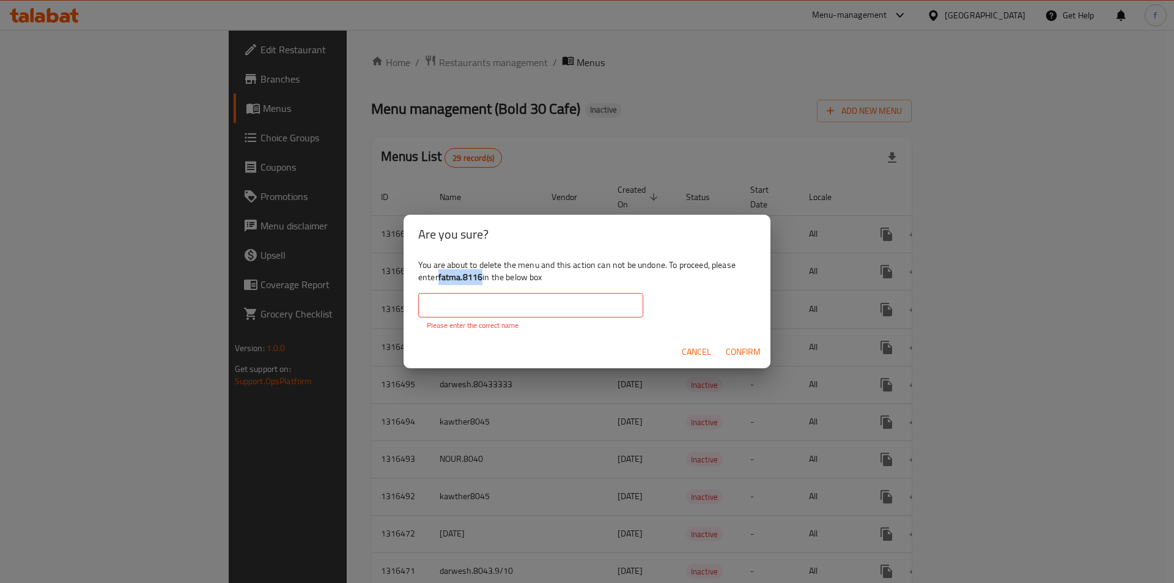
drag, startPoint x: 482, startPoint y: 278, endPoint x: 440, endPoint y: 280, distance: 41.6
click at [440, 280] on b "fatma.8116" at bounding box center [460, 277] width 45 height 16
copy b "fatma.8116"
click at [461, 303] on input "text" at bounding box center [530, 305] width 225 height 24
drag, startPoint x: 461, startPoint y: 303, endPoint x: 477, endPoint y: 309, distance: 17.8
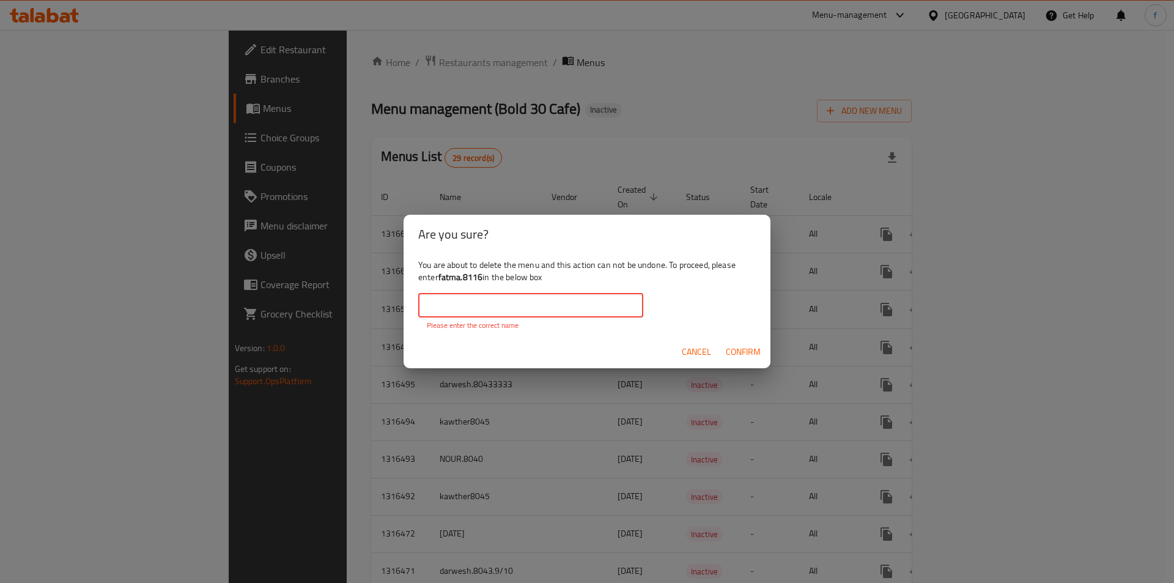
click at [478, 310] on input "text" at bounding box center [530, 305] width 225 height 24
paste input "fatma.8116"
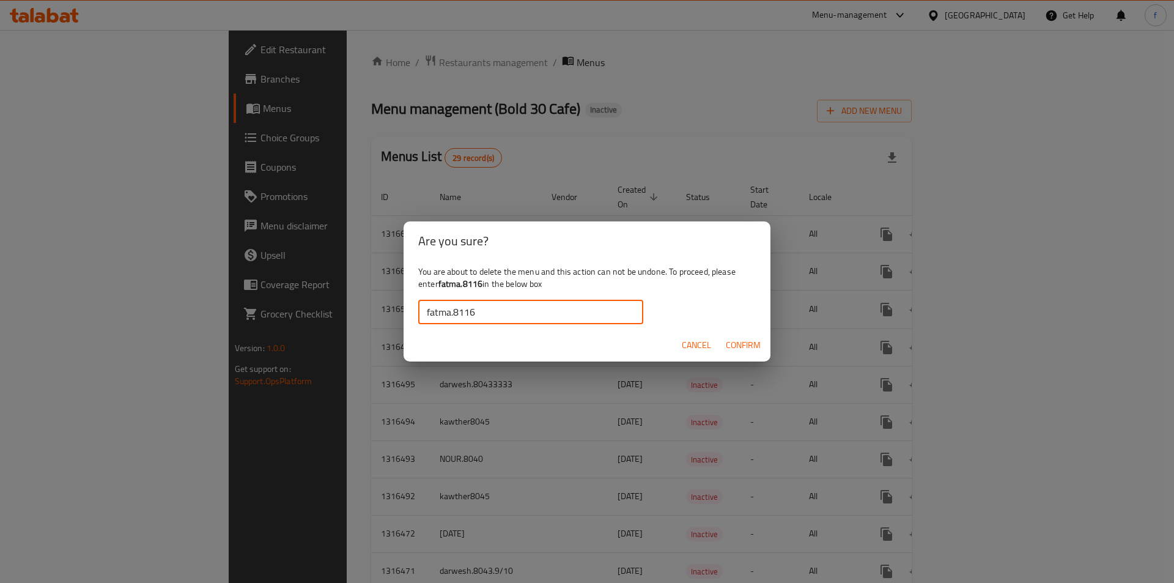
click at [426, 311] on input "fatma.8116" at bounding box center [530, 312] width 225 height 24
type input "fatma.8116"
click at [745, 344] on span "Confirm" at bounding box center [743, 345] width 35 height 15
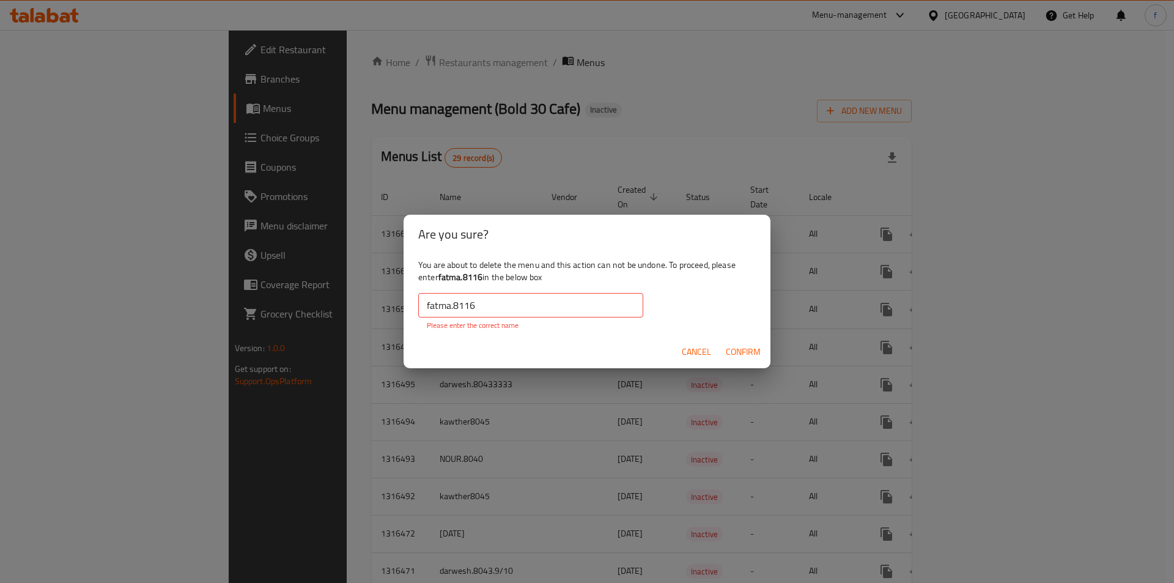
click at [685, 351] on span "Cancel" at bounding box center [696, 351] width 29 height 15
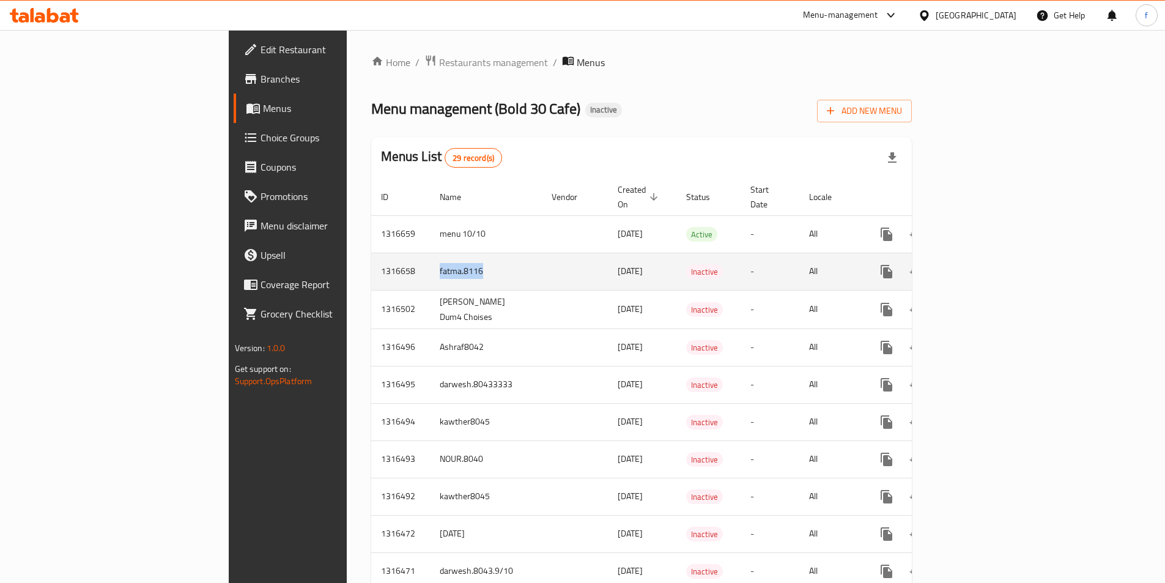
drag, startPoint x: 330, startPoint y: 257, endPoint x: 287, endPoint y: 264, distance: 43.3
click at [430, 264] on td "fatma.8116" at bounding box center [486, 271] width 112 height 37
copy td "fatma.8116"
click at [950, 266] on icon "enhanced table" at bounding box center [945, 271] width 9 height 11
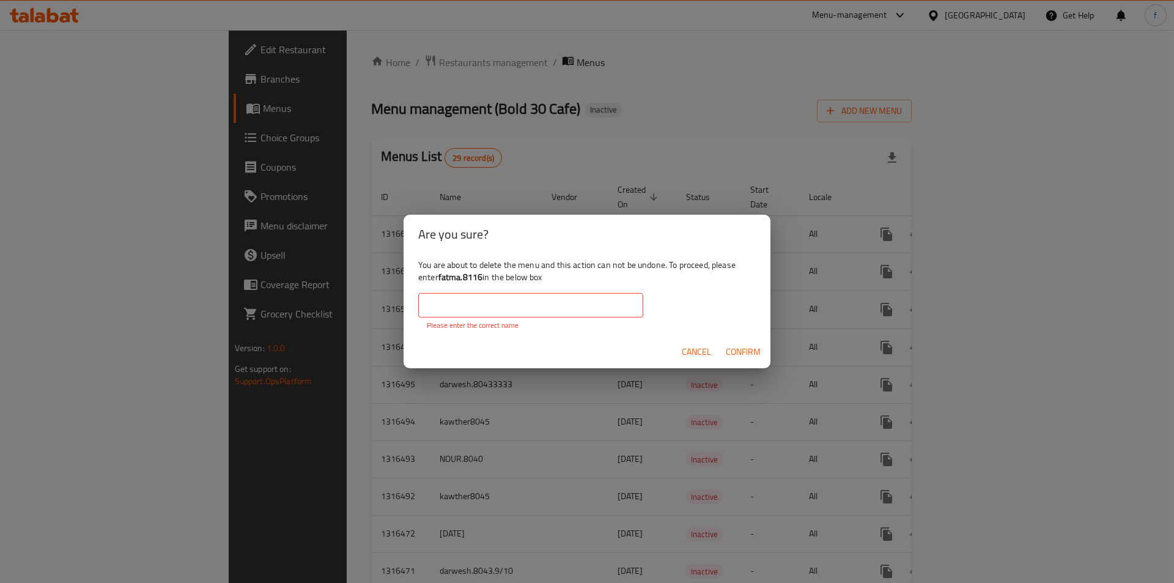
click at [566, 292] on div "You are about to delete the menu and this action can not be undone. To proceed,…" at bounding box center [587, 295] width 367 height 82
click at [561, 297] on input "text" at bounding box center [530, 305] width 225 height 24
drag, startPoint x: 561, startPoint y: 297, endPoint x: 517, endPoint y: 311, distance: 46.0
click at [519, 311] on input "text" at bounding box center [530, 305] width 225 height 24
paste input "fatma.8116"
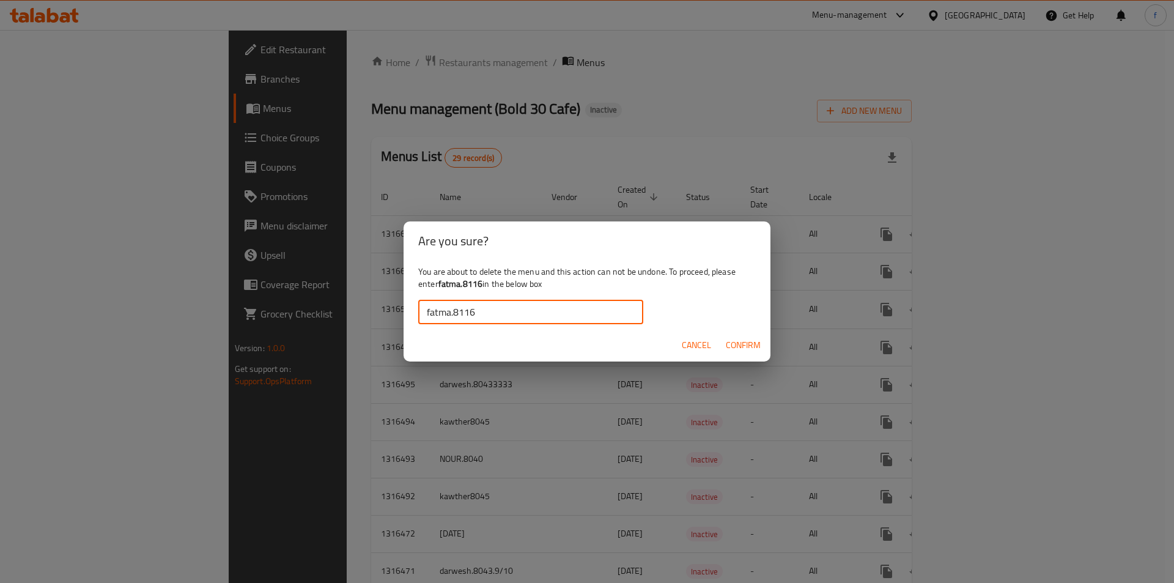
type input "fatma.8116"
click at [735, 339] on span "Confirm" at bounding box center [743, 345] width 35 height 15
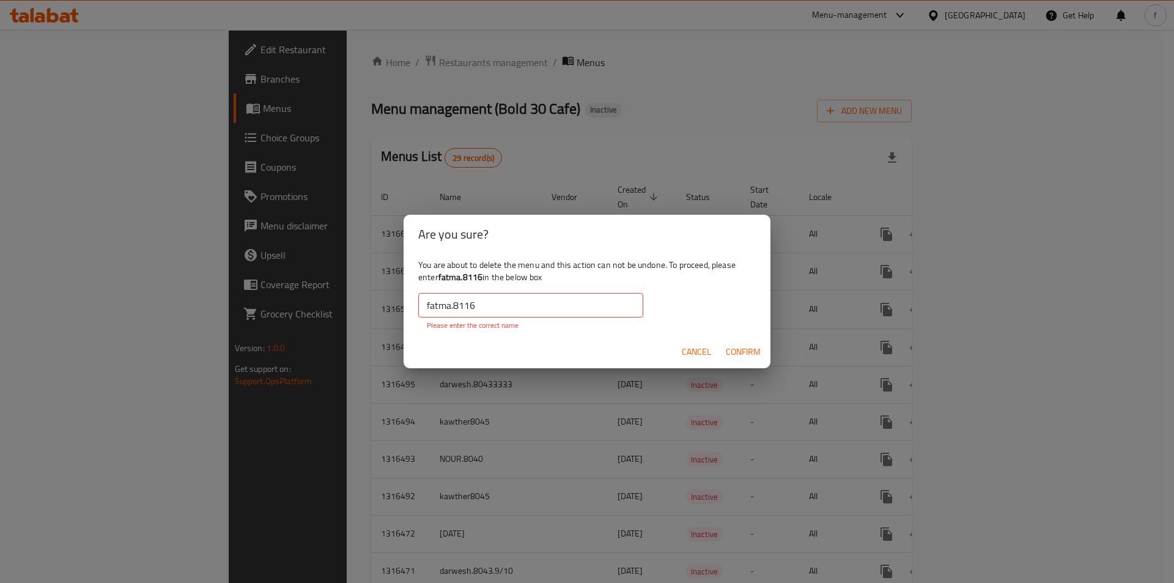
click at [476, 305] on input "fatma.8116" at bounding box center [530, 305] width 225 height 24
click at [691, 350] on span "Cancel" at bounding box center [696, 351] width 29 height 15
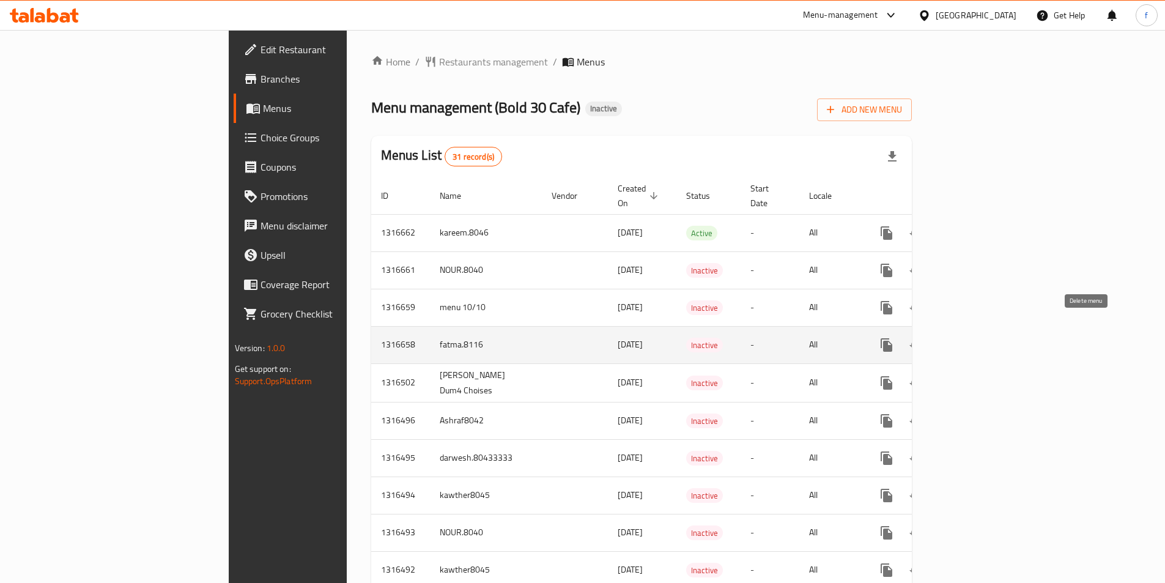
click at [953, 338] on icon "enhanced table" at bounding box center [945, 345] width 15 height 15
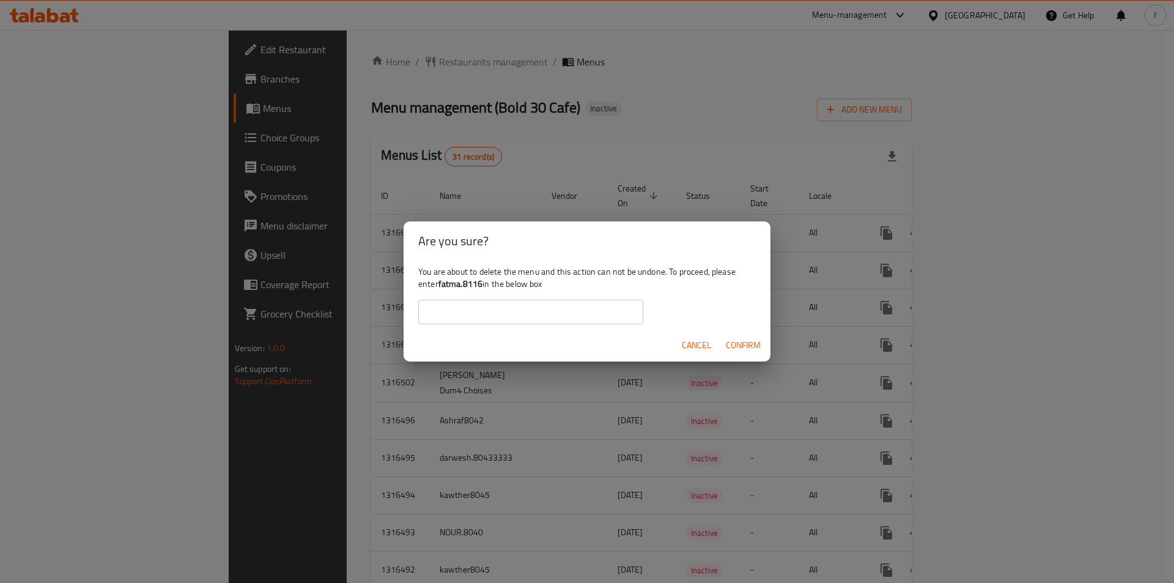
click at [606, 313] on input "text" at bounding box center [530, 312] width 225 height 24
paste input "fatma.8116"
type input "fatma.8116"
click at [741, 338] on span "Confirm" at bounding box center [743, 345] width 35 height 15
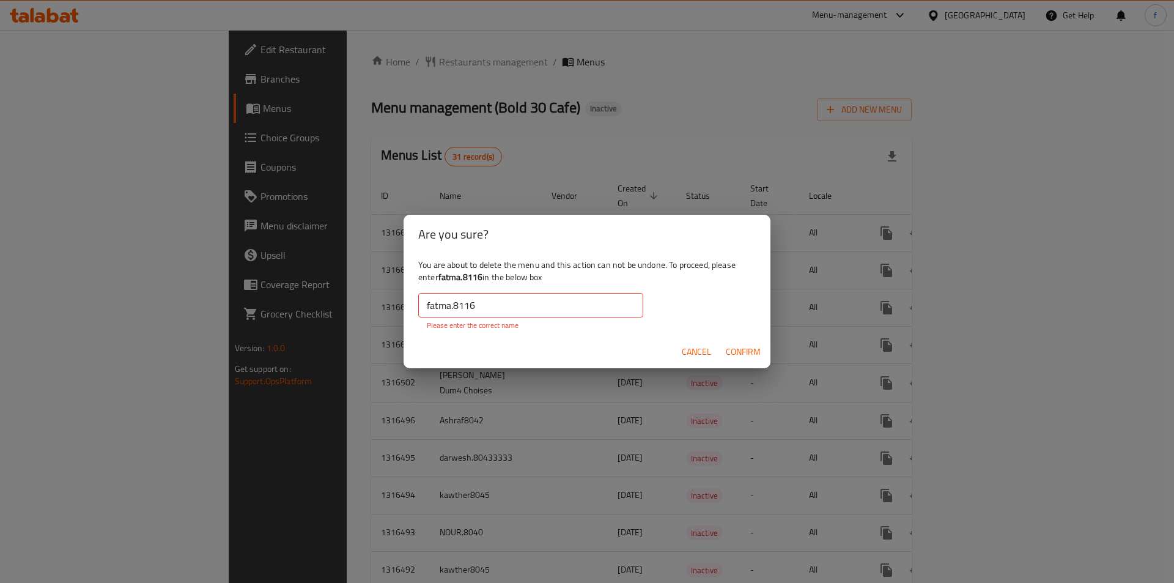
click at [626, 309] on input "fatma.8116" at bounding box center [530, 305] width 225 height 24
click at [703, 348] on span "Cancel" at bounding box center [696, 351] width 29 height 15
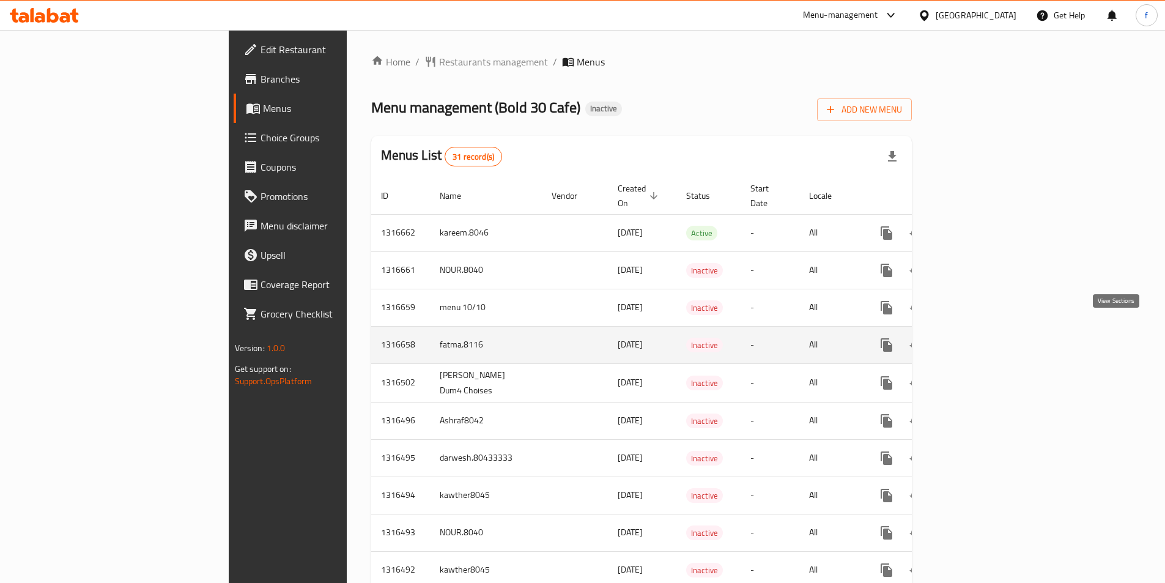
click at [982, 338] on icon "enhanced table" at bounding box center [975, 345] width 15 height 15
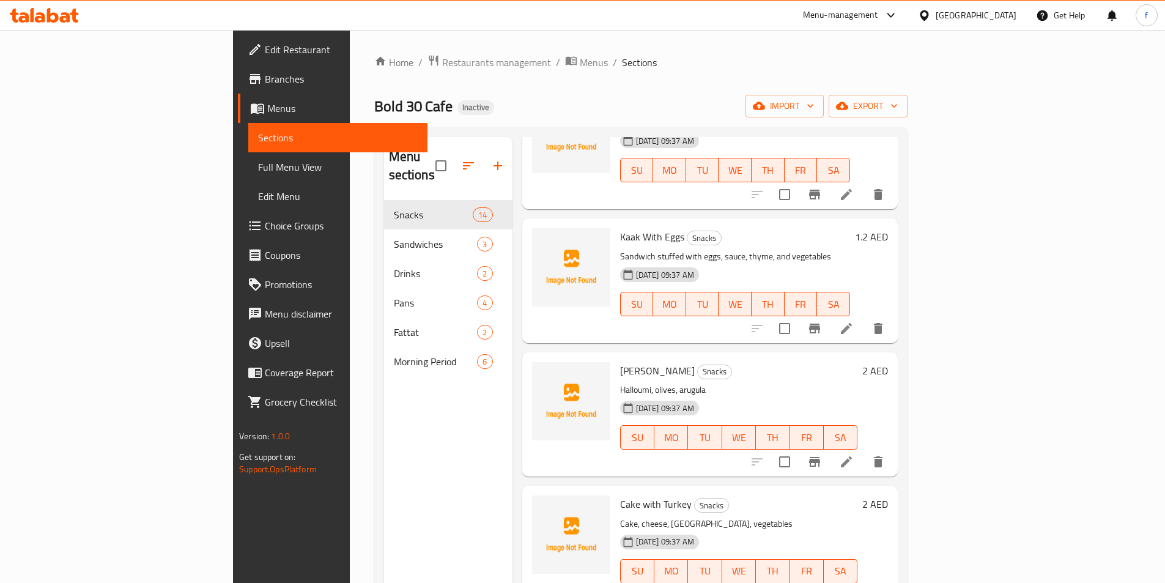
scroll to position [122, 0]
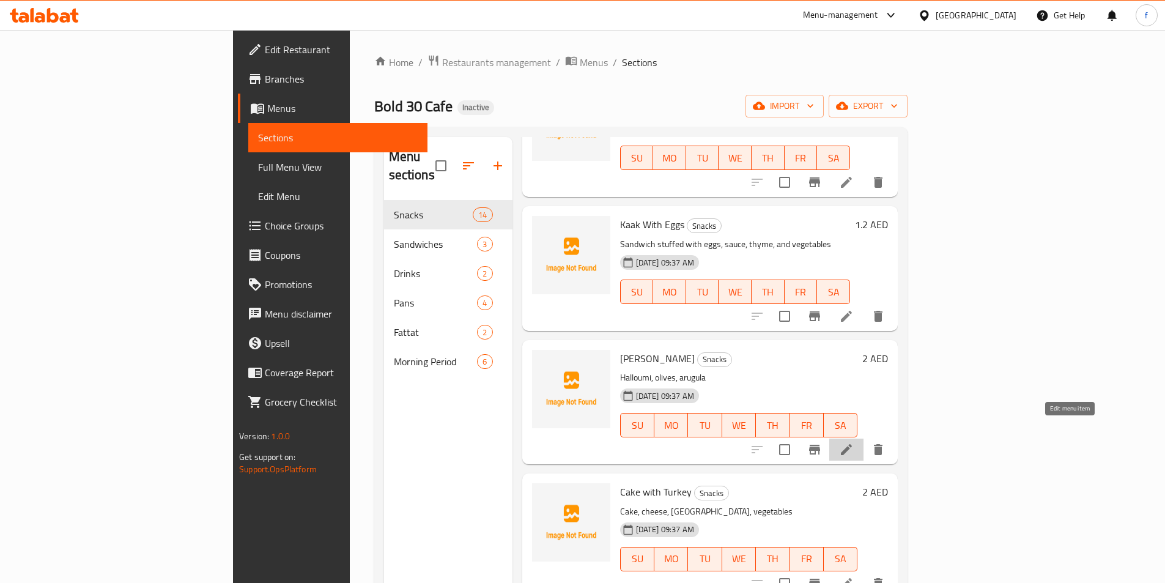
click at [854, 442] on icon at bounding box center [846, 449] width 15 height 15
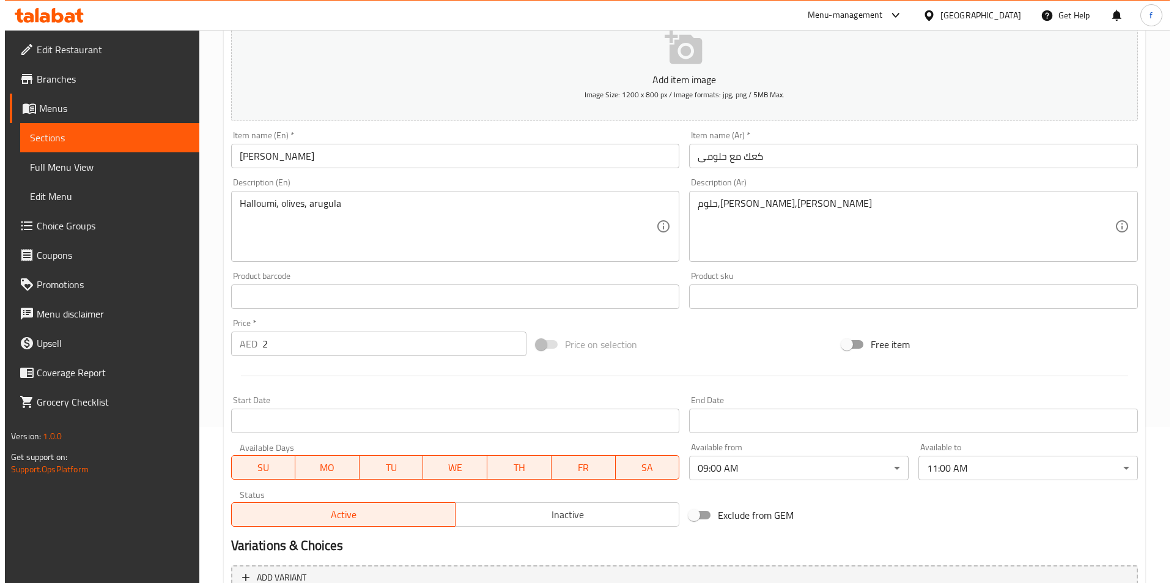
scroll to position [281, 0]
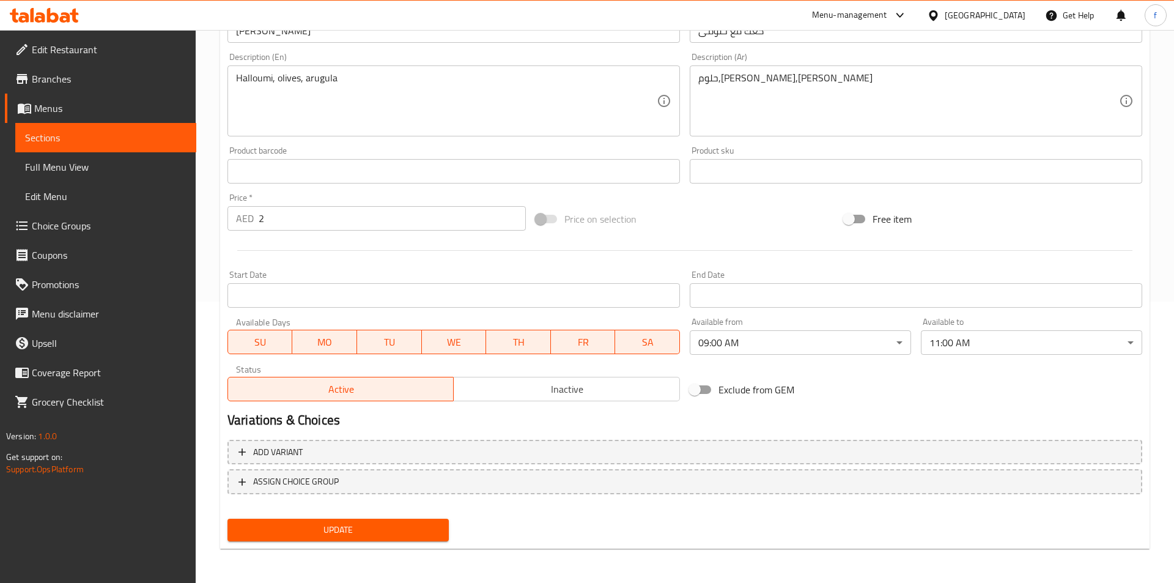
click at [832, 302] on body "​ Menu-management [GEOGRAPHIC_DATA] Get Help f Edit Restaurant Branches Menus S…" at bounding box center [587, 25] width 1174 height 553
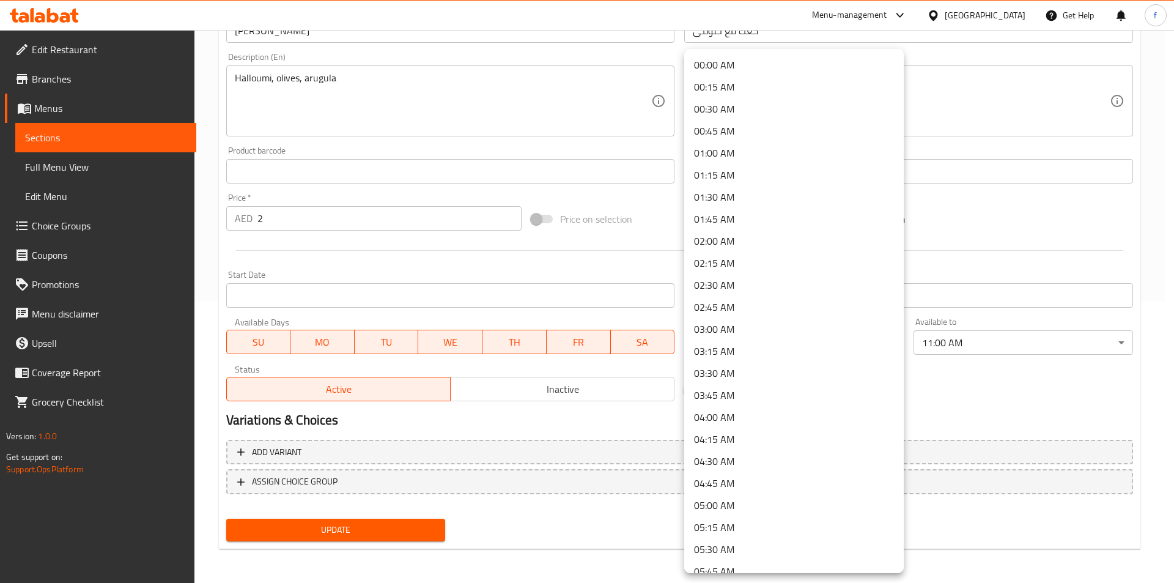
scroll to position [547, 0]
click at [971, 390] on div at bounding box center [587, 291] width 1174 height 583
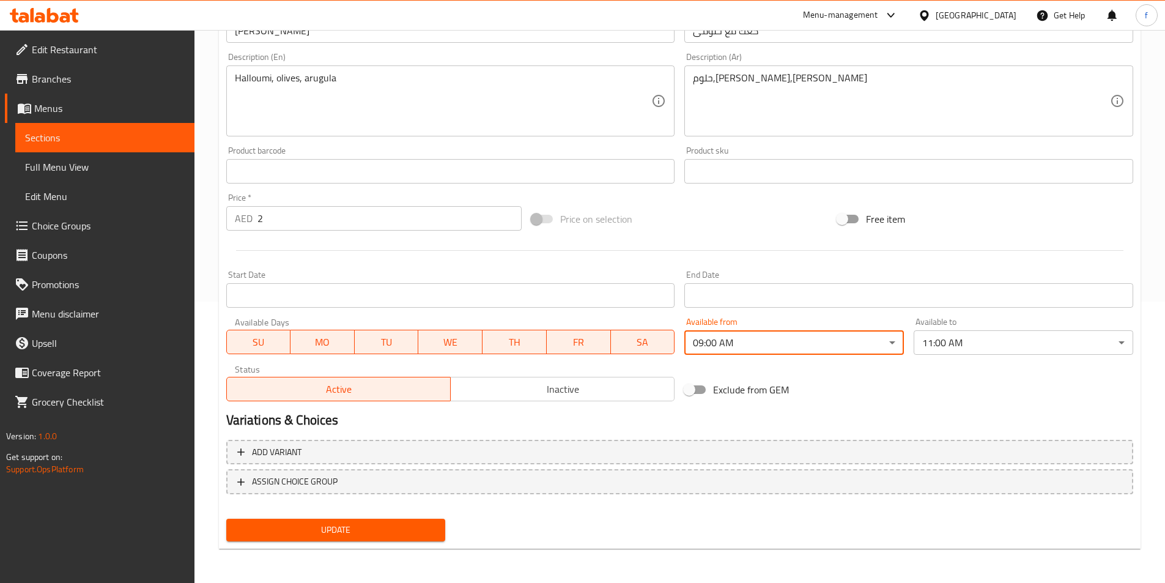
click at [783, 302] on body "​ Menu-management [GEOGRAPHIC_DATA] Get Help f Edit Restaurant Branches Menus S…" at bounding box center [582, 25] width 1165 height 553
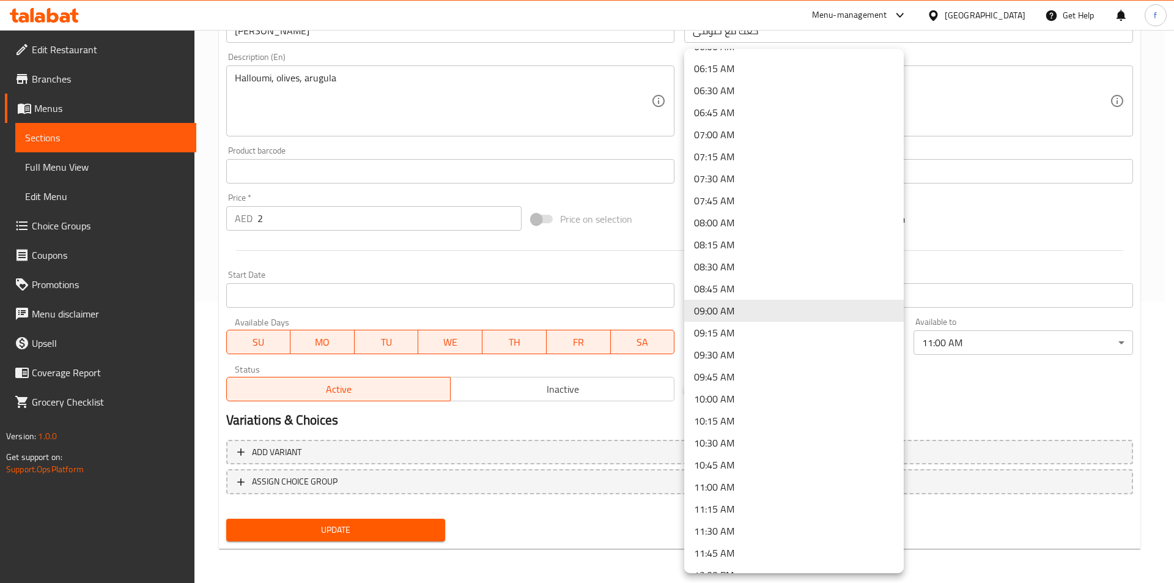
click at [933, 364] on div at bounding box center [587, 291] width 1174 height 583
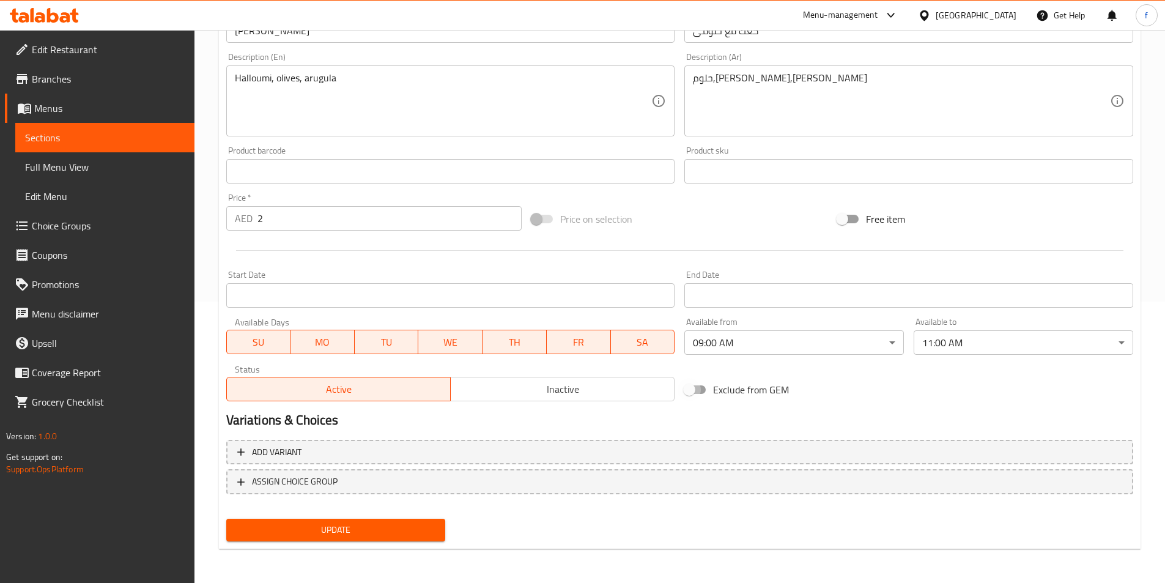
click at [702, 392] on input "Exclude from GEM" at bounding box center [689, 389] width 70 height 23
click at [702, 392] on input "Exclude from GEM" at bounding box center [702, 389] width 70 height 23
checkbox input "false"
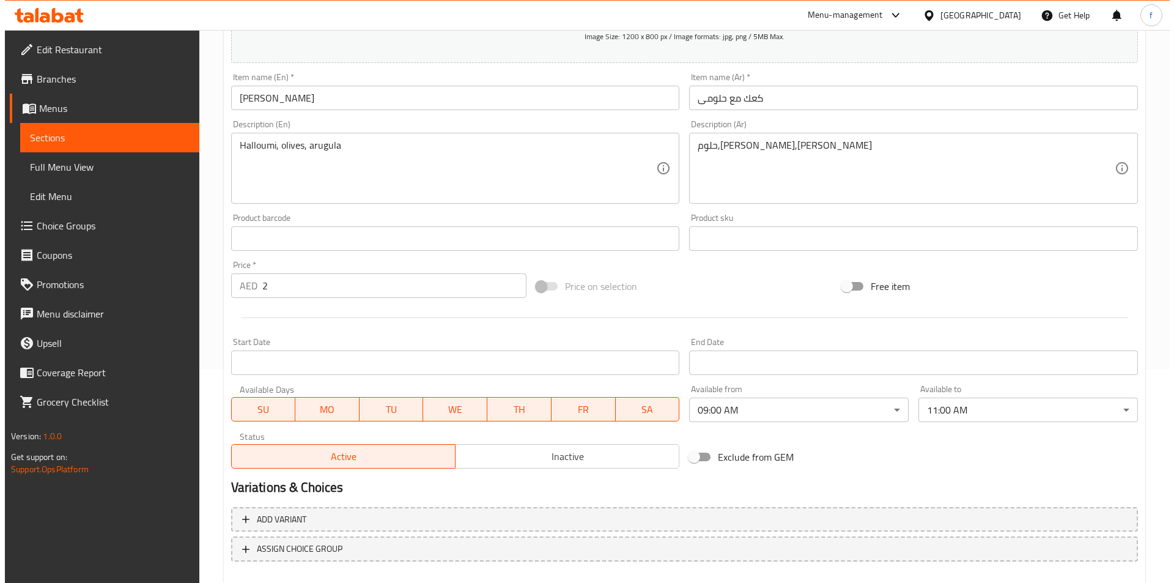
scroll to position [281, 0]
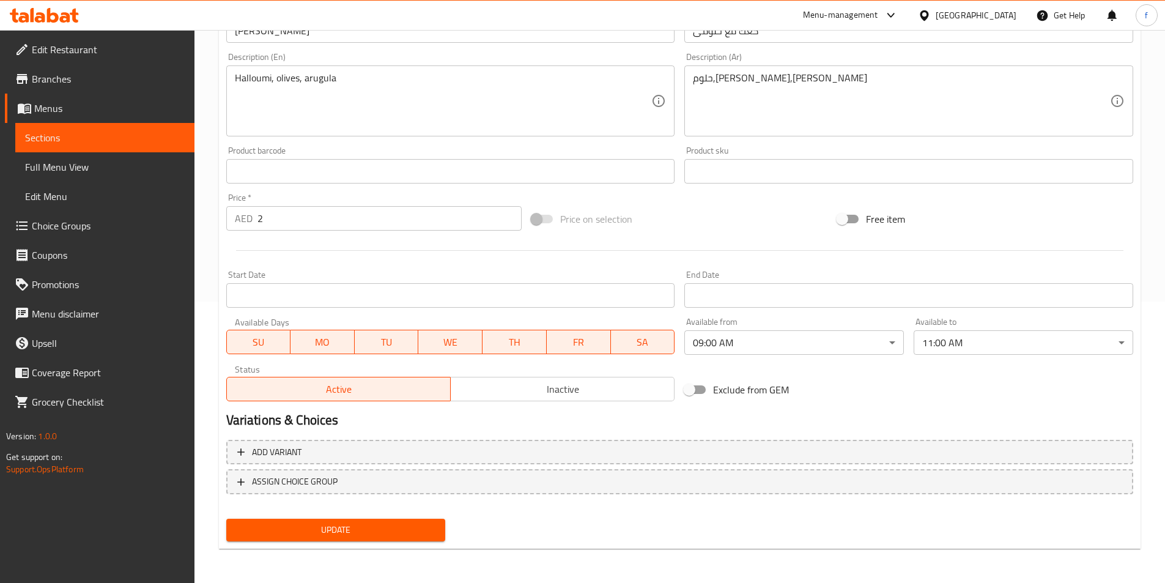
click at [669, 348] on span "SA" at bounding box center [643, 342] width 54 height 18
click at [572, 349] on span "FR" at bounding box center [579, 342] width 54 height 18
click at [638, 344] on span "SA" at bounding box center [643, 342] width 54 height 18
click at [598, 344] on span "FR" at bounding box center [579, 342] width 54 height 18
click at [883, 302] on body "​ Menu-management [GEOGRAPHIC_DATA] Get Help f Edit Restaurant Branches Menus S…" at bounding box center [587, 25] width 1174 height 553
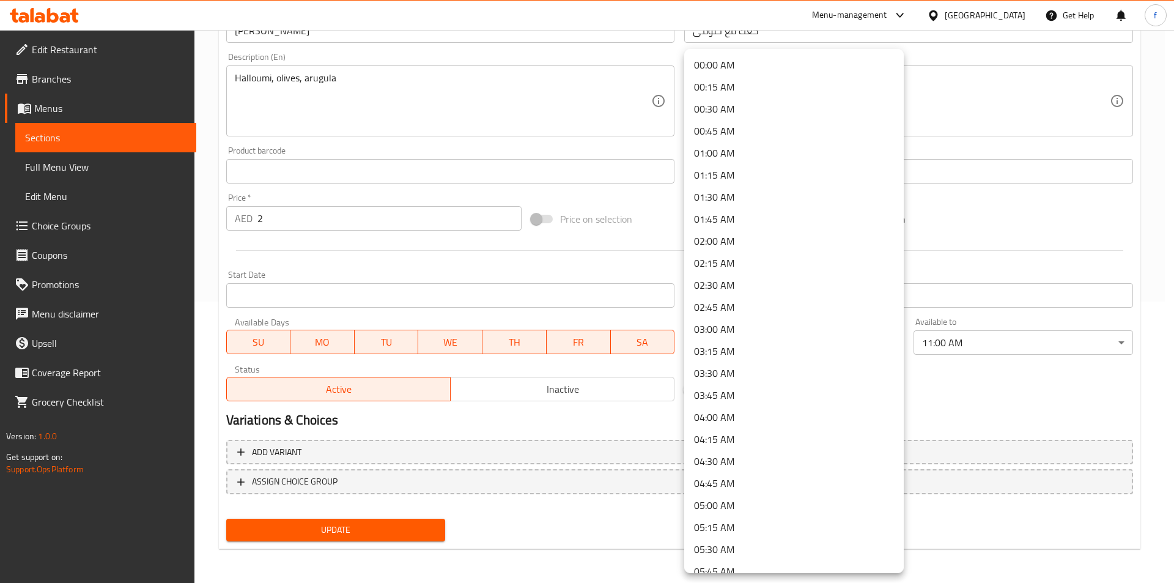
scroll to position [547, 0]
click at [933, 350] on div at bounding box center [587, 291] width 1174 height 583
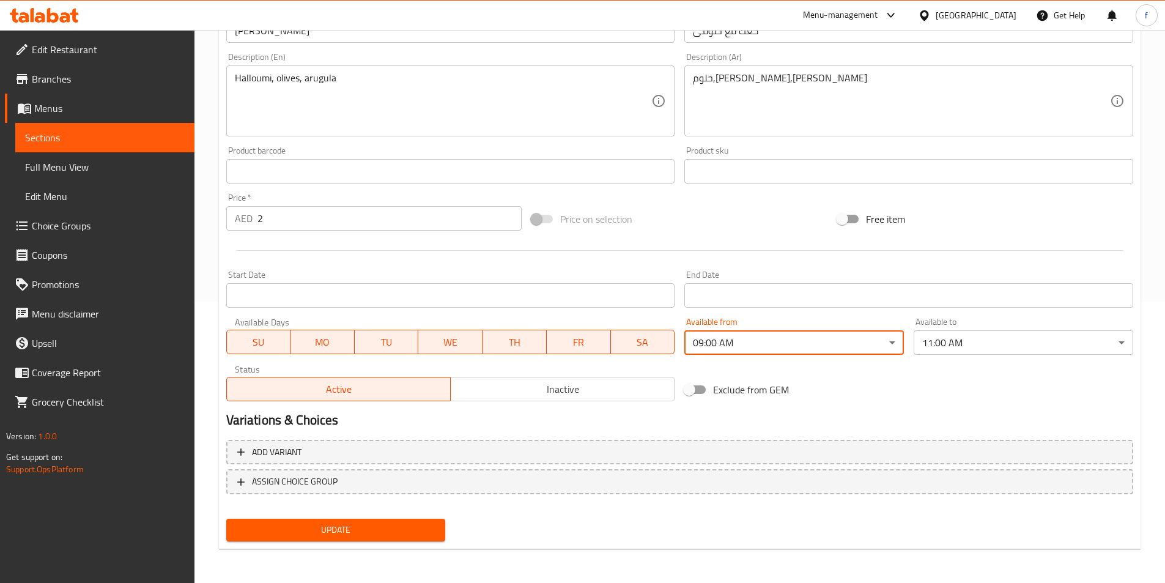
click at [892, 302] on body "​ Menu-management [GEOGRAPHIC_DATA] Get Help f Edit Restaurant Branches Menus S…" at bounding box center [582, 25] width 1165 height 553
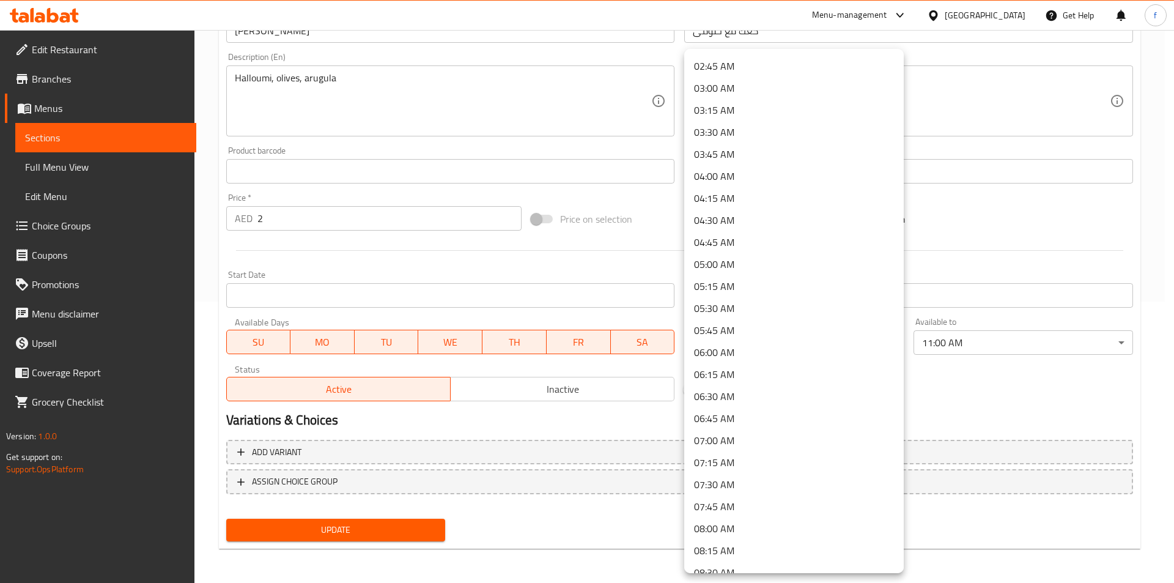
scroll to position [0, 0]
click at [829, 70] on li "00:00 AM" at bounding box center [794, 65] width 220 height 22
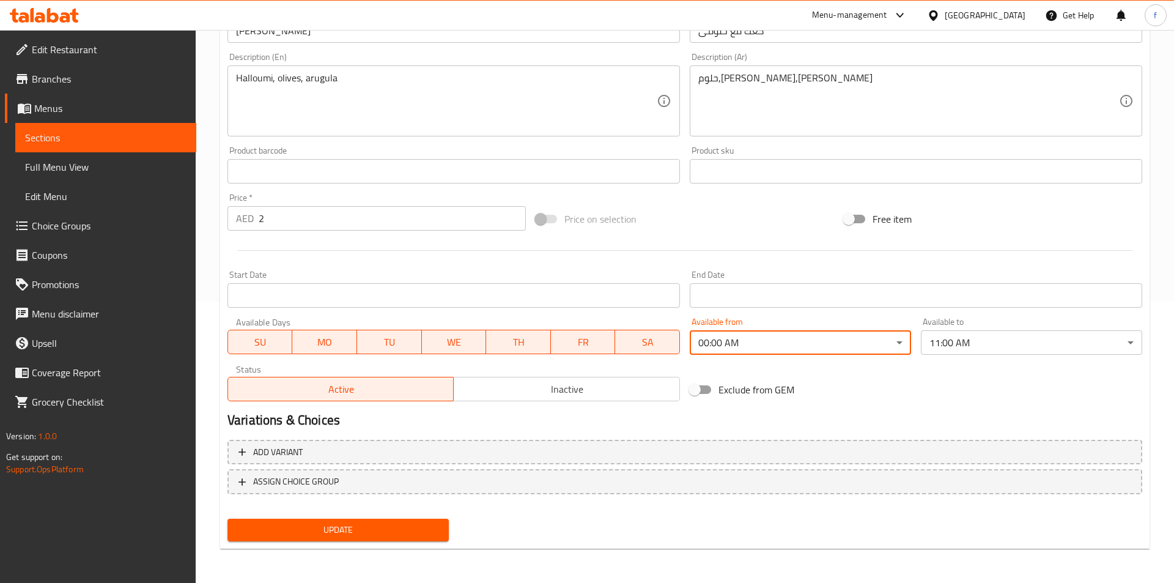
click at [1004, 302] on body "​ Menu-management [GEOGRAPHIC_DATA] Get Help f Edit Restaurant Branches Menus S…" at bounding box center [587, 25] width 1174 height 553
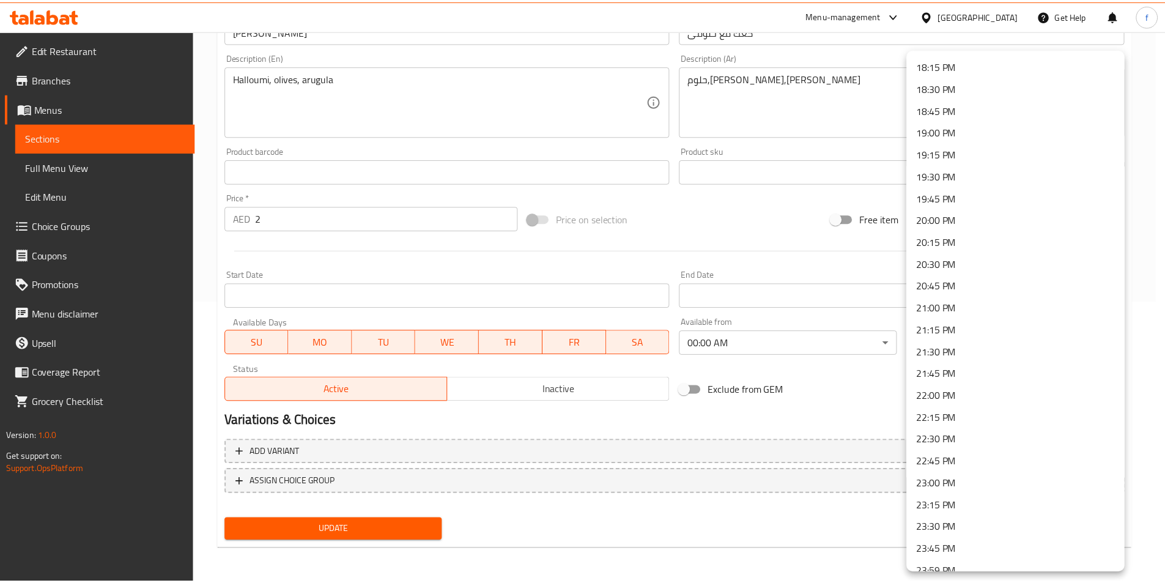
scroll to position [1621, 0]
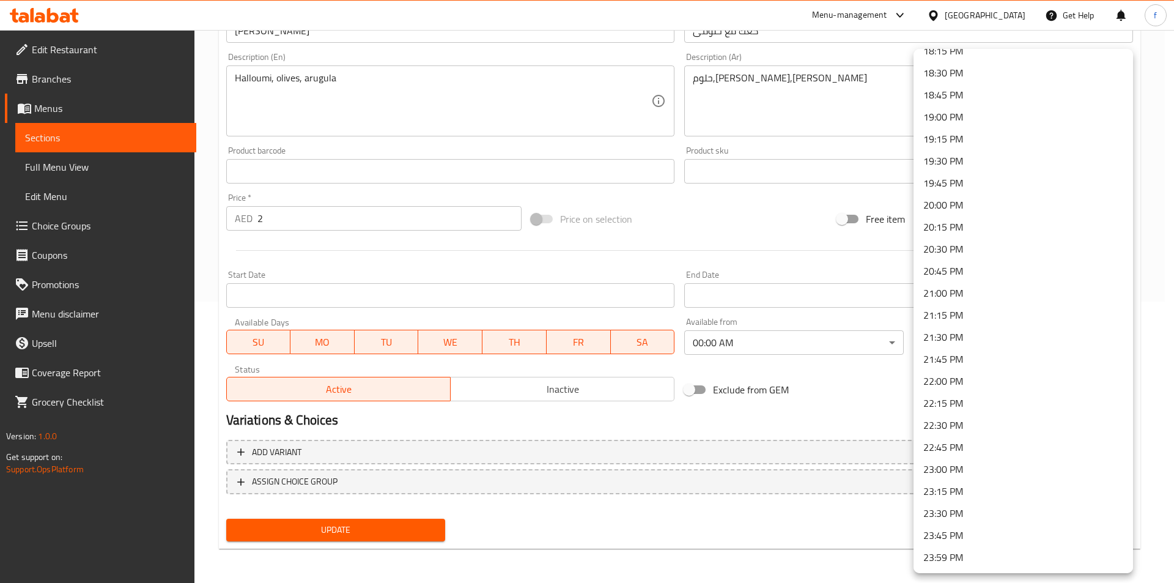
click at [942, 566] on li "23:59 PM" at bounding box center [1024, 557] width 220 height 22
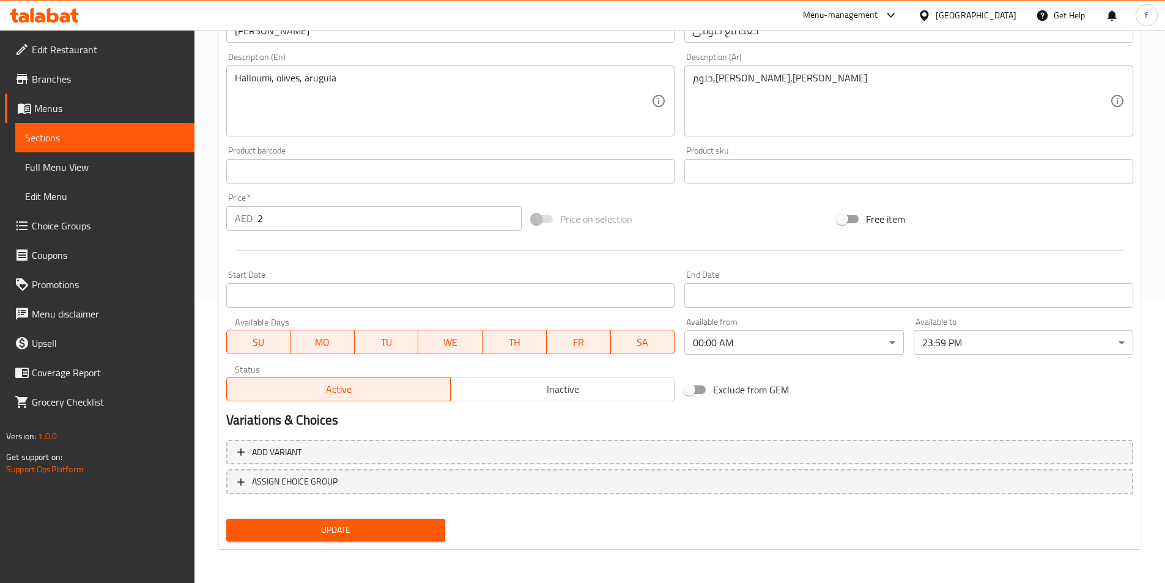
click at [876, 428] on h2 "Variations & Choices" at bounding box center [679, 420] width 907 height 18
click at [432, 533] on span "Update" at bounding box center [336, 529] width 200 height 15
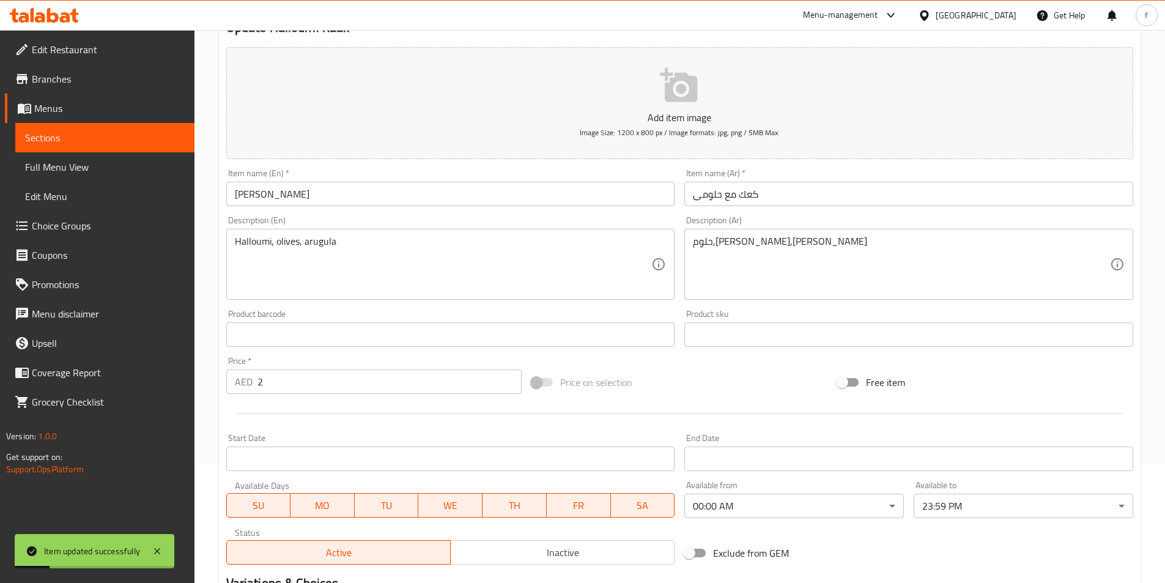
scroll to position [0, 0]
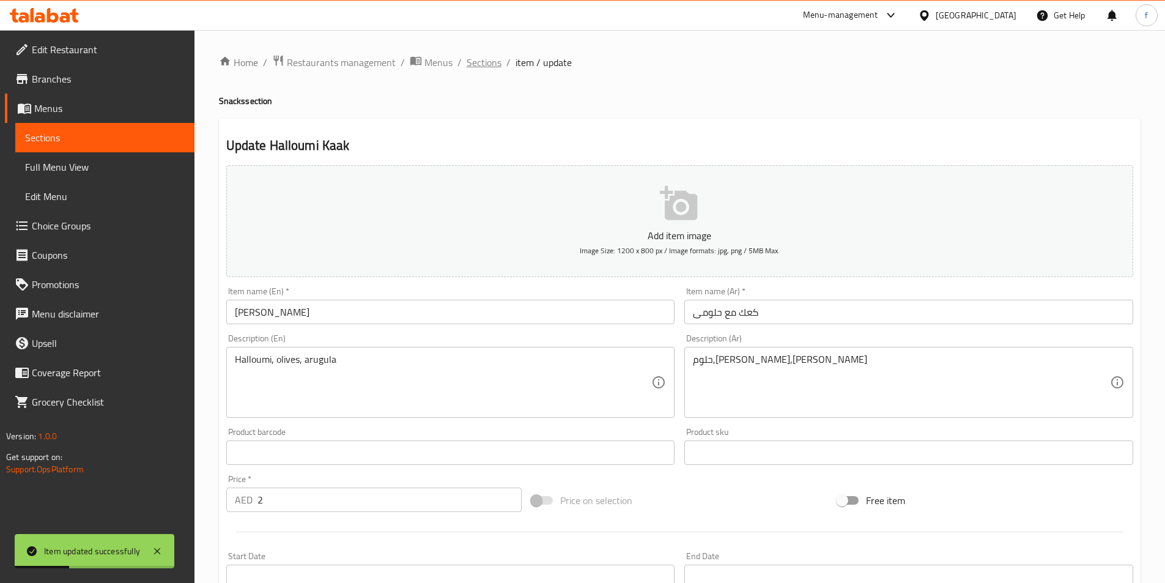
click at [484, 57] on span "Sections" at bounding box center [484, 62] width 35 height 15
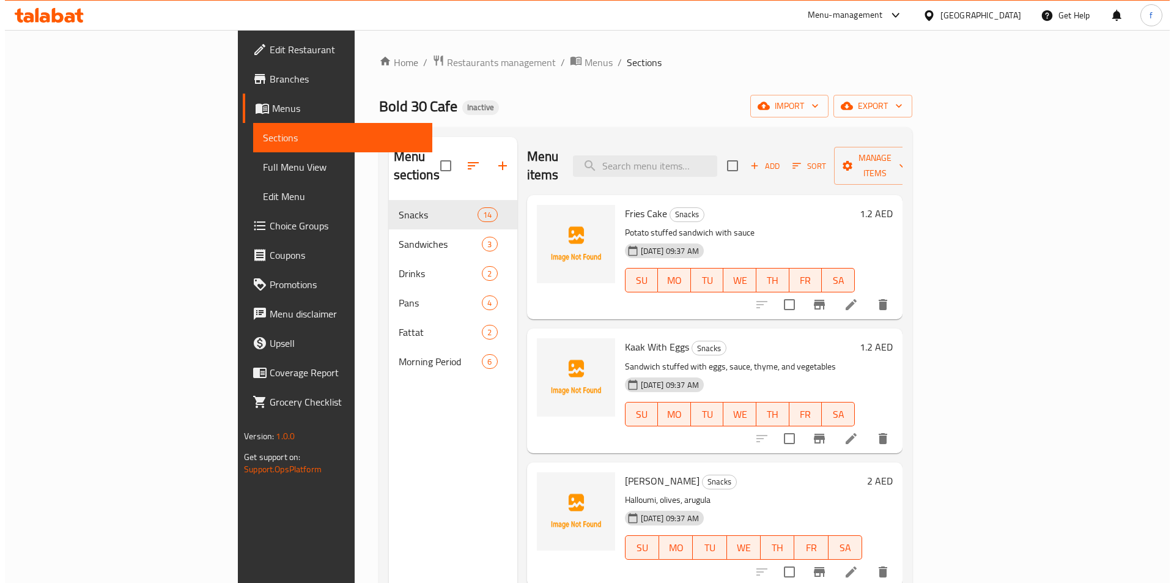
scroll to position [61, 0]
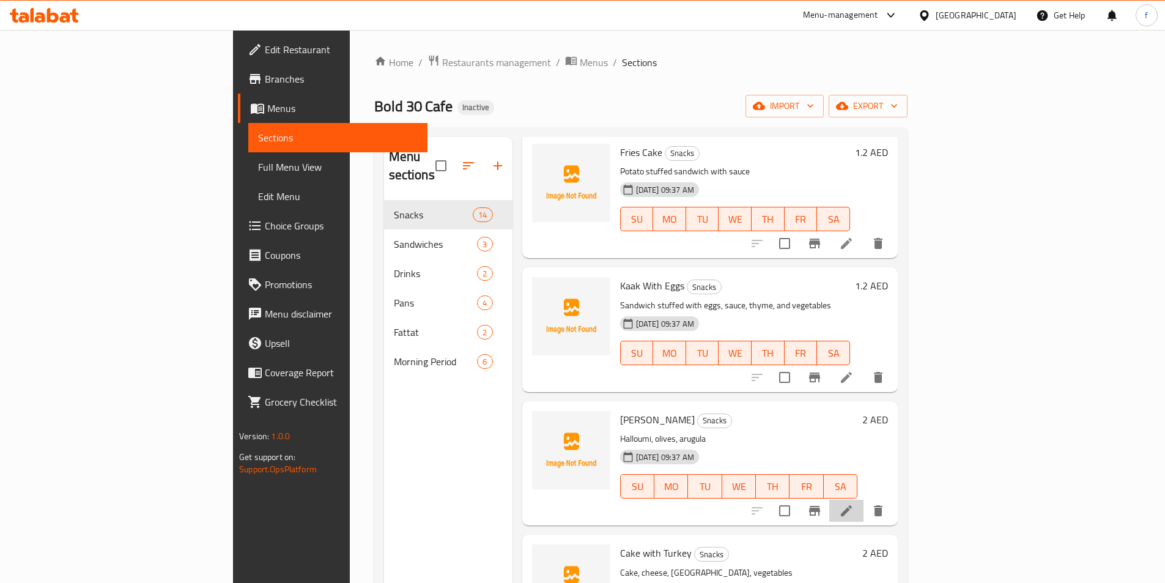
click at [864, 500] on li at bounding box center [846, 511] width 34 height 22
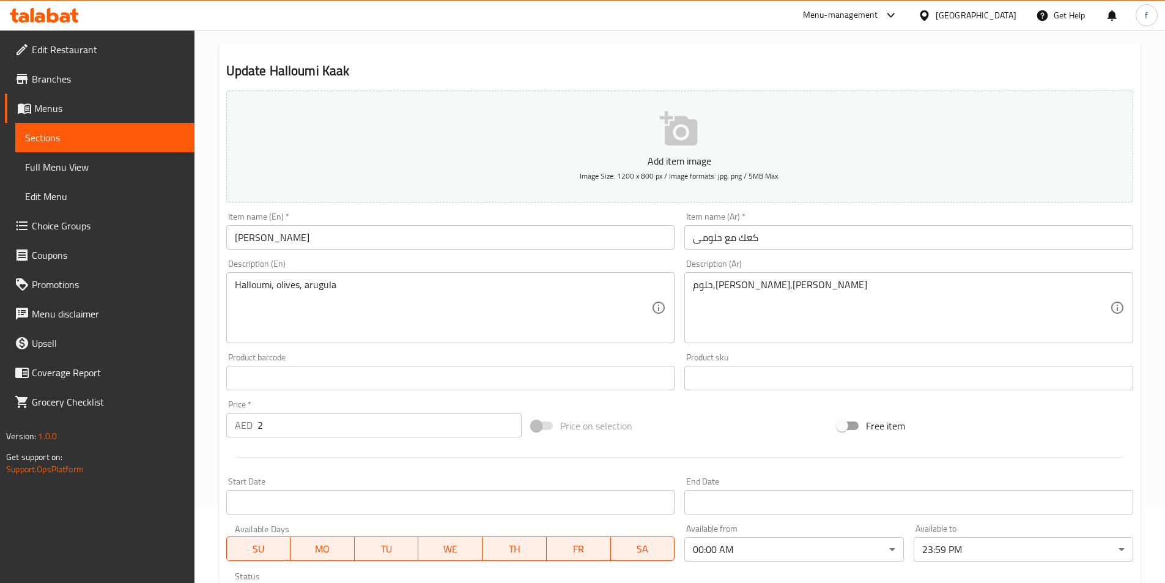
scroll to position [281, 0]
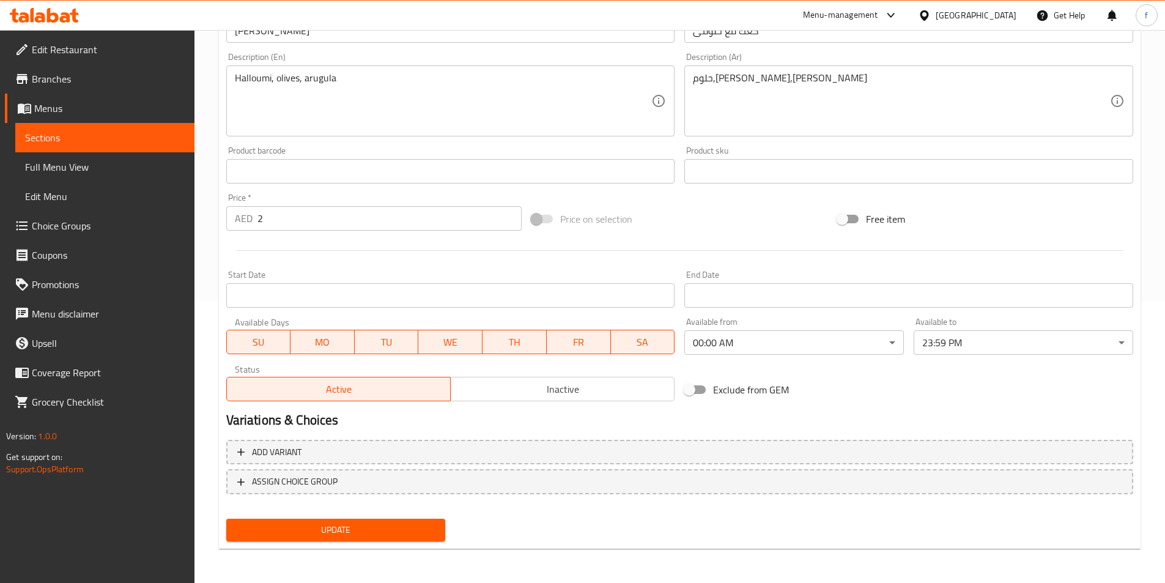
click at [840, 302] on body "​ Menu-management [GEOGRAPHIC_DATA] Get Help f Edit Restaurant Branches Menus S…" at bounding box center [582, 25] width 1165 height 553
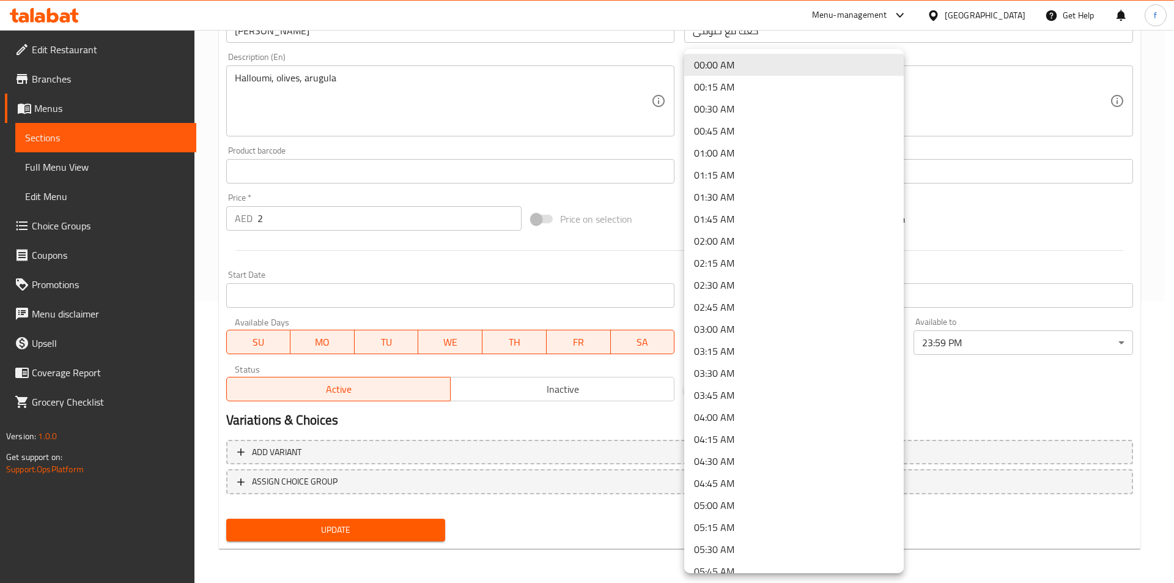
click at [982, 379] on div at bounding box center [587, 291] width 1174 height 583
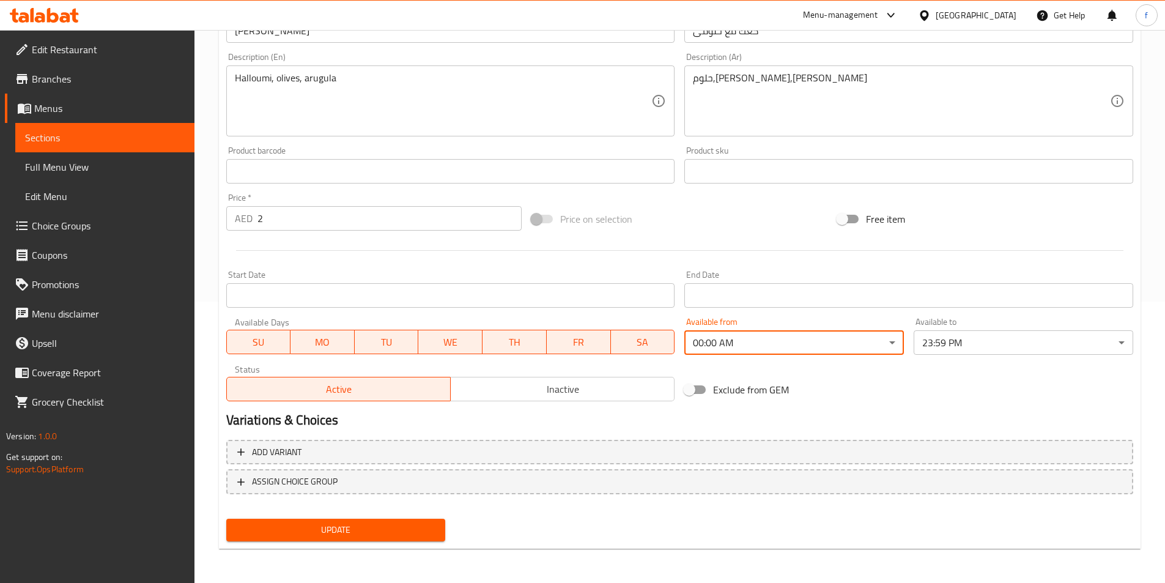
click at [428, 528] on span "Update" at bounding box center [336, 529] width 200 height 15
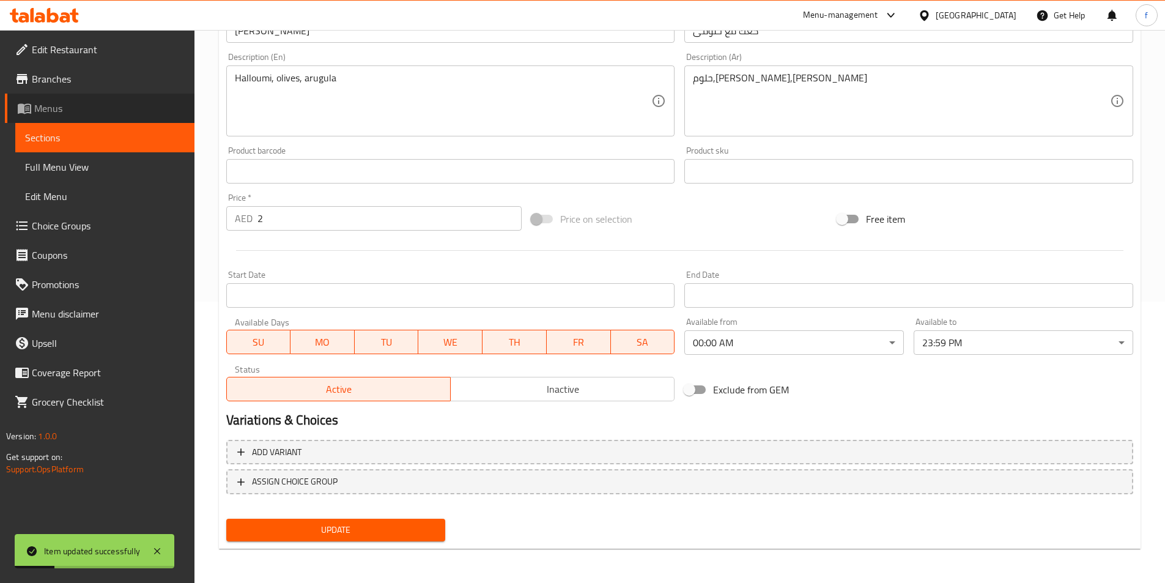
click at [118, 100] on link "Menus" at bounding box center [100, 108] width 190 height 29
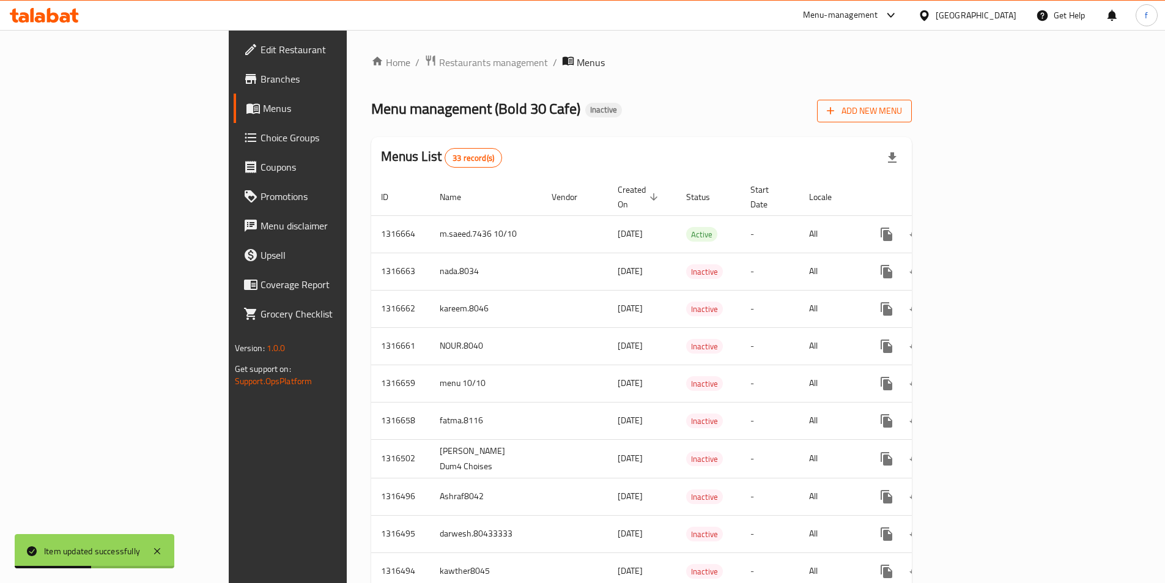
click at [902, 113] on span "Add New Menu" at bounding box center [864, 110] width 75 height 15
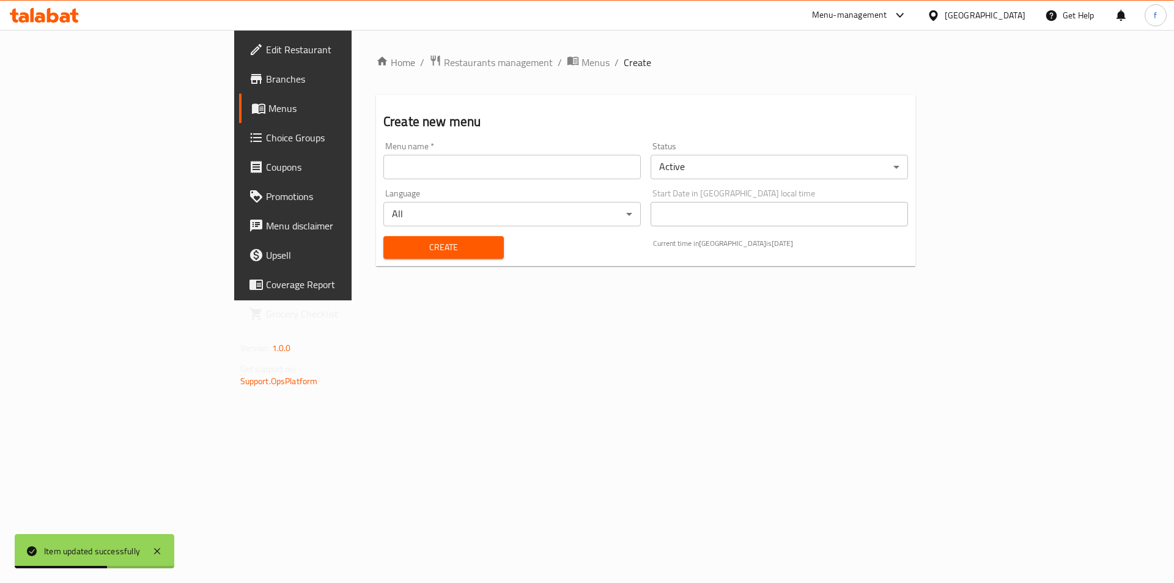
click at [538, 174] on input "text" at bounding box center [511, 167] width 257 height 24
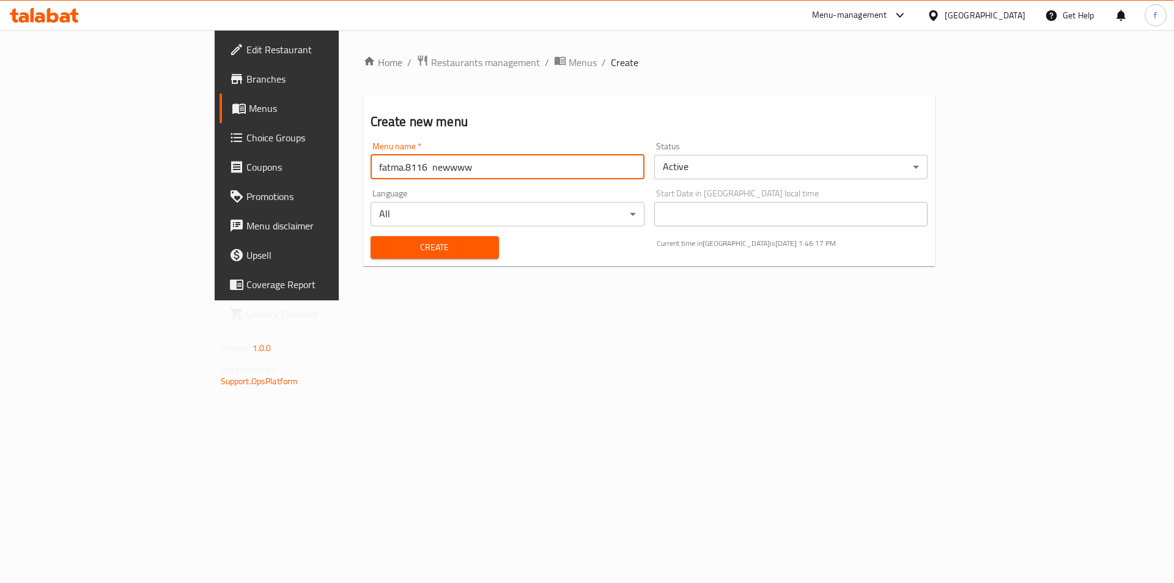
type input "fatma.8116 newwww"
click at [371, 236] on button "Create" at bounding box center [435, 247] width 128 height 23
click at [220, 117] on link "Menus" at bounding box center [315, 108] width 191 height 29
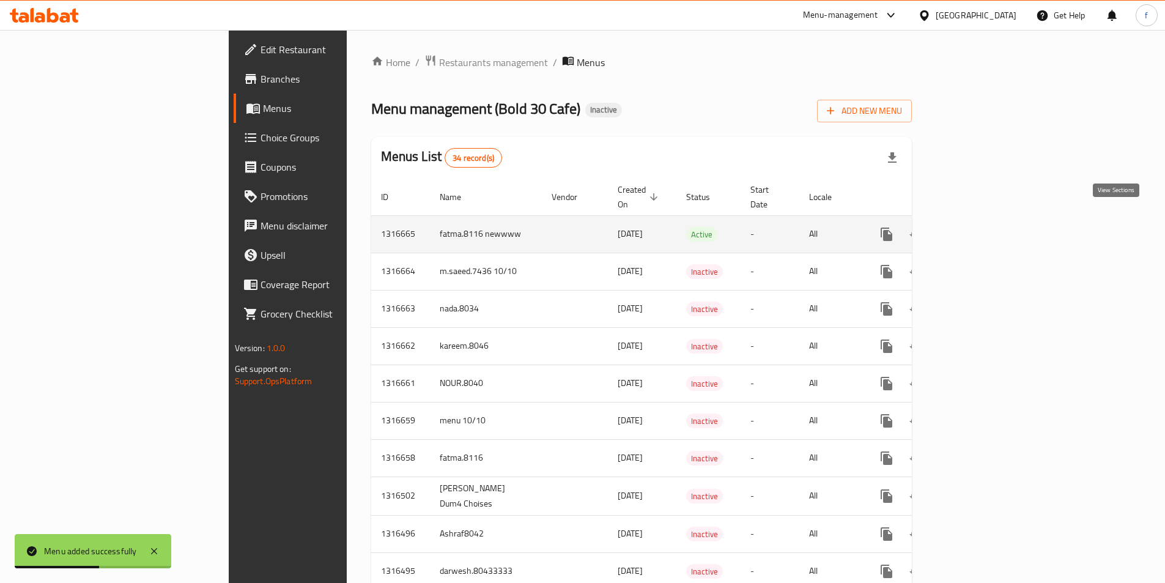
click at [982, 227] on icon "enhanced table" at bounding box center [975, 234] width 15 height 15
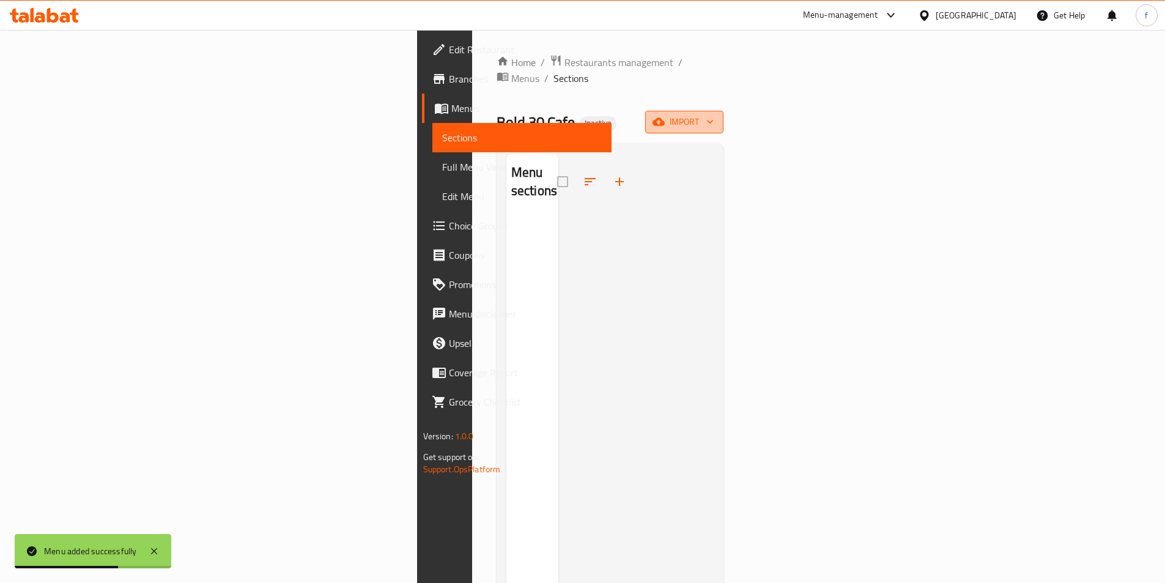
click at [714, 114] on span "import" at bounding box center [684, 121] width 59 height 15
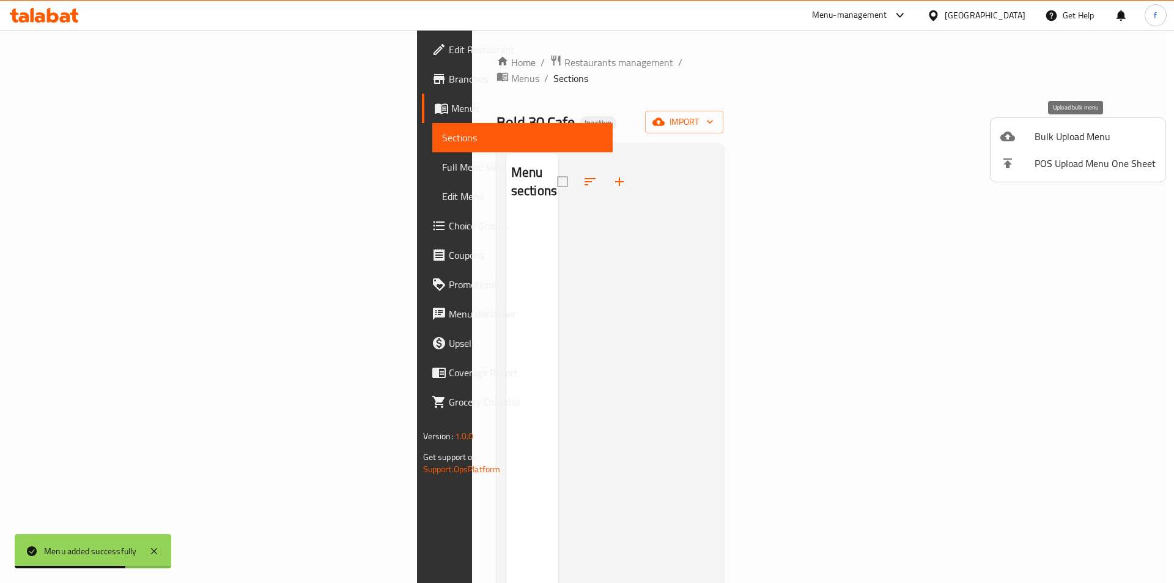
click at [1075, 139] on span "Bulk Upload Menu" at bounding box center [1095, 136] width 121 height 15
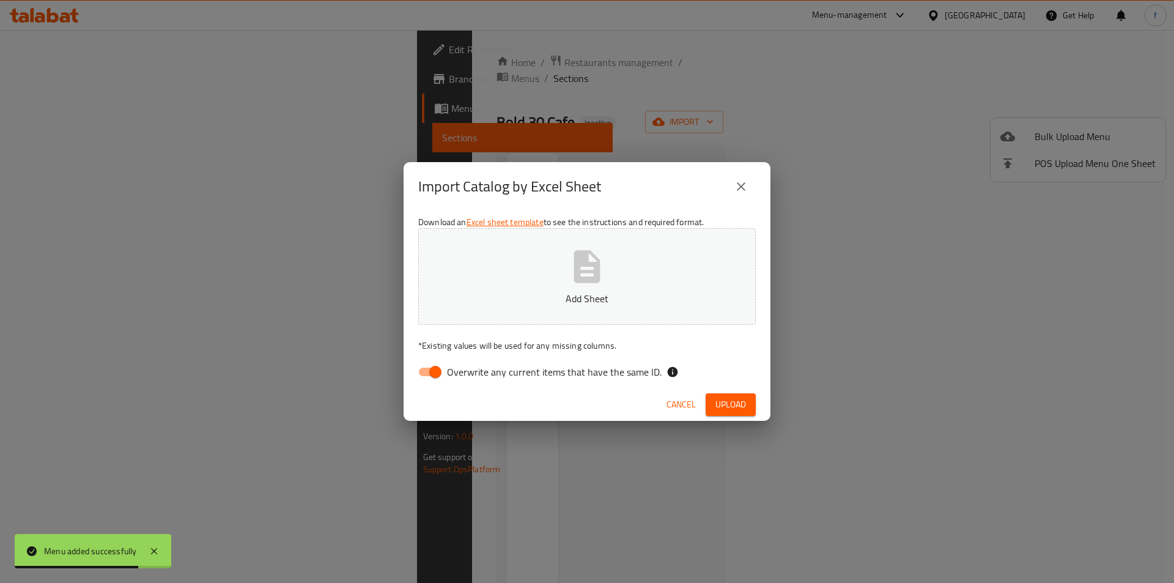
click at [584, 300] on p "Add Sheet" at bounding box center [587, 298] width 300 height 15
drag, startPoint x: 432, startPoint y: 372, endPoint x: 544, endPoint y: 372, distance: 111.9
click at [430, 374] on input "Overwrite any current items that have the same ID." at bounding box center [436, 371] width 70 height 23
checkbox input "false"
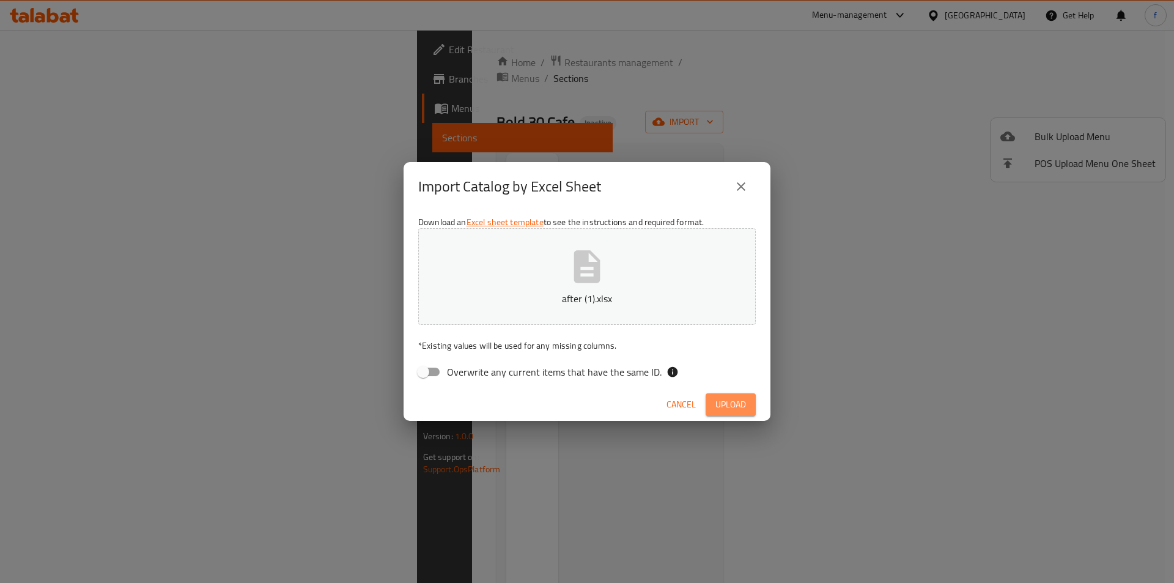
click at [725, 402] on span "Upload" at bounding box center [731, 404] width 31 height 15
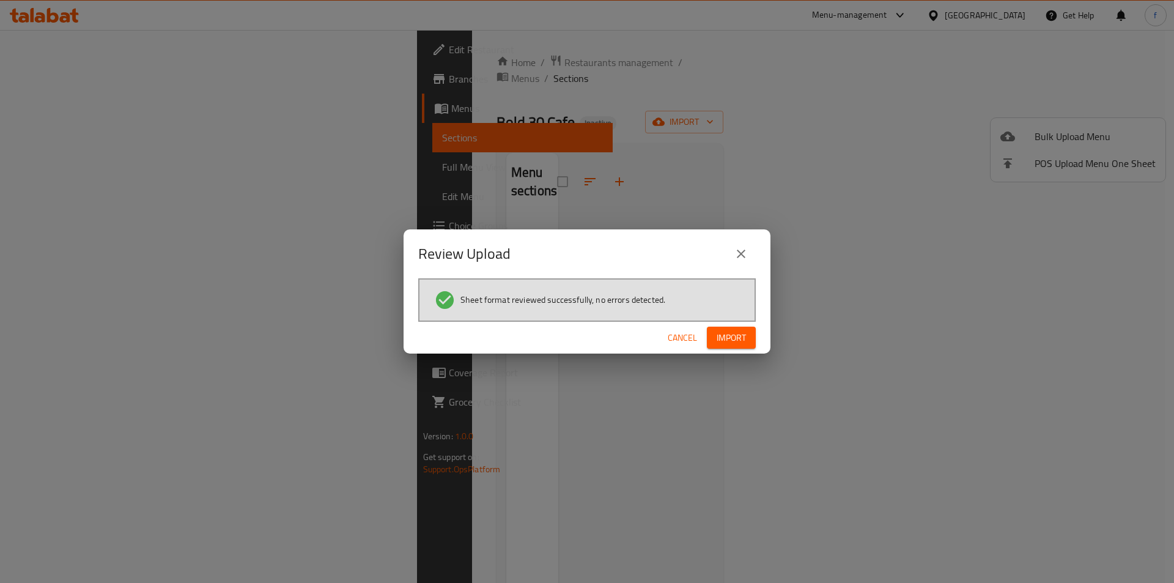
click at [740, 336] on span "Import" at bounding box center [731, 337] width 29 height 15
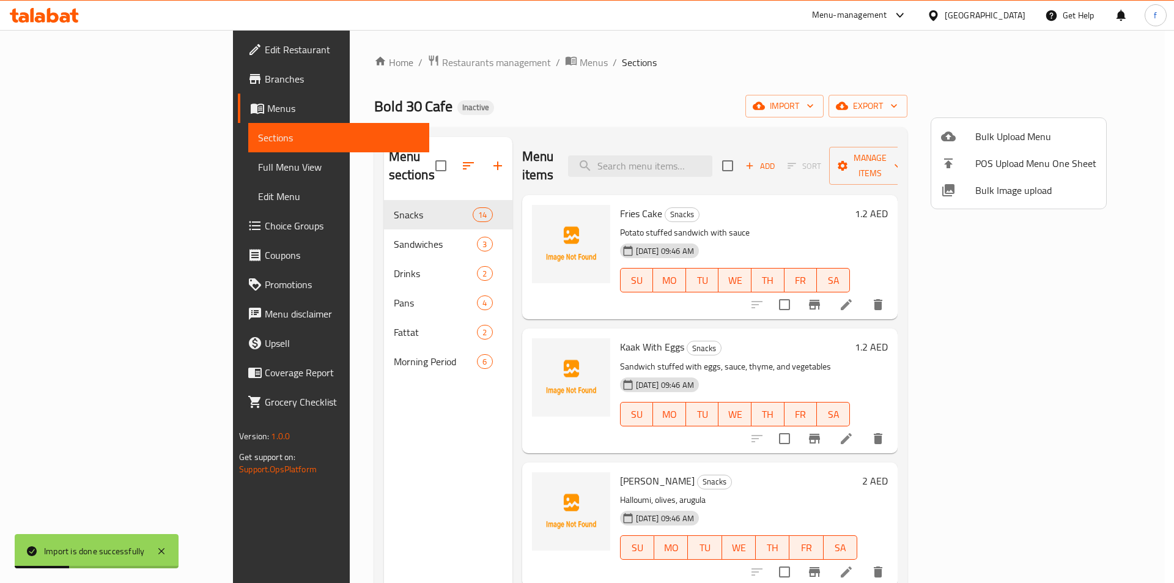
click at [346, 355] on div at bounding box center [587, 291] width 1174 height 583
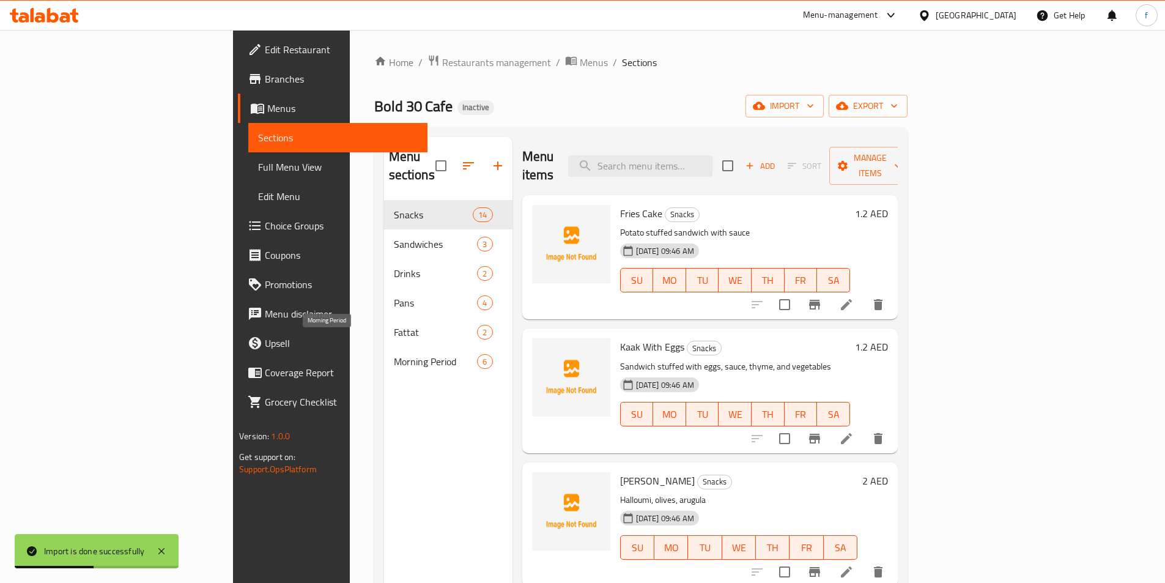
click at [394, 354] on span "Morning Period" at bounding box center [436, 361] width 84 height 15
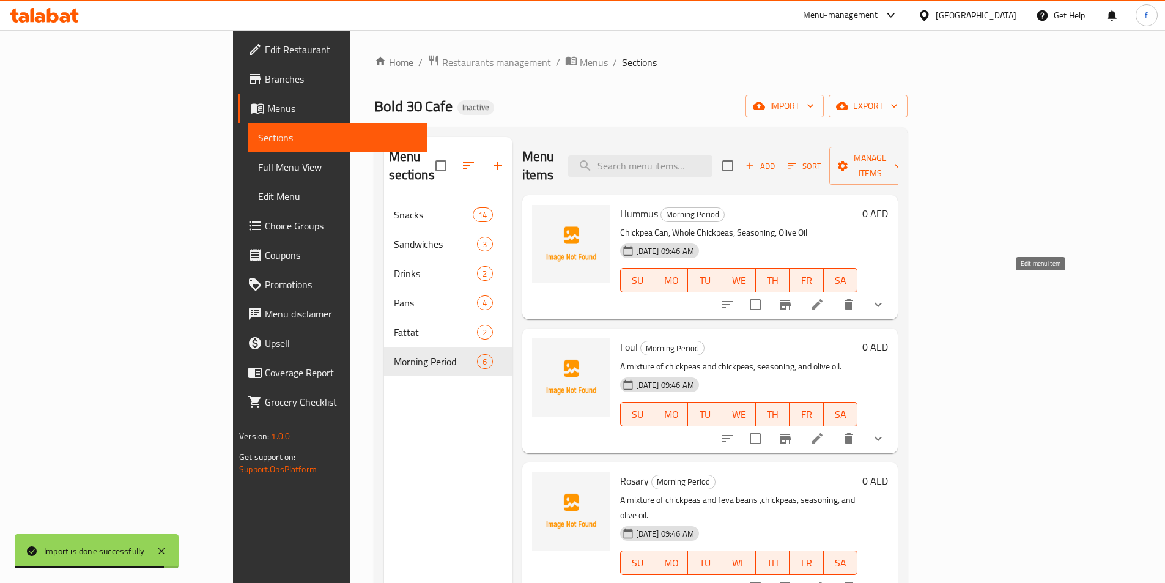
click at [824, 297] on icon at bounding box center [817, 304] width 15 height 15
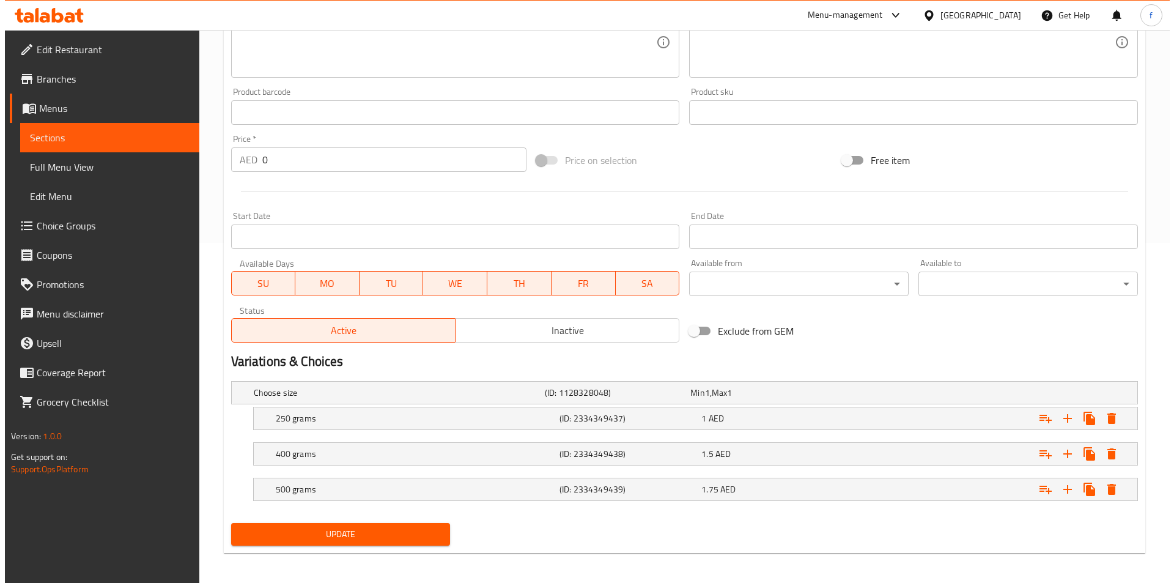
scroll to position [344, 0]
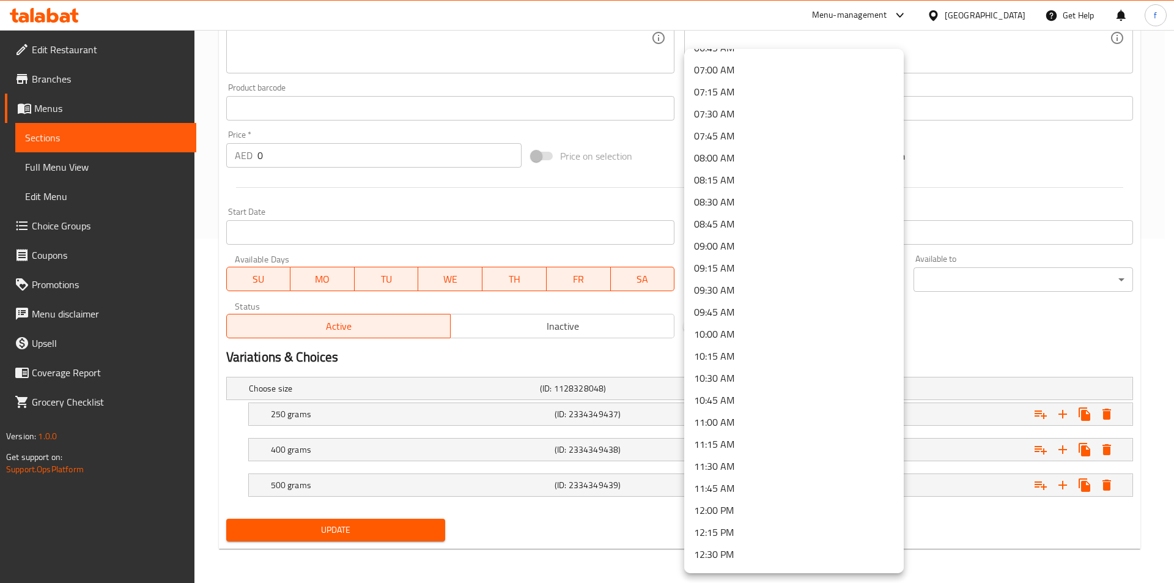
scroll to position [673, 0]
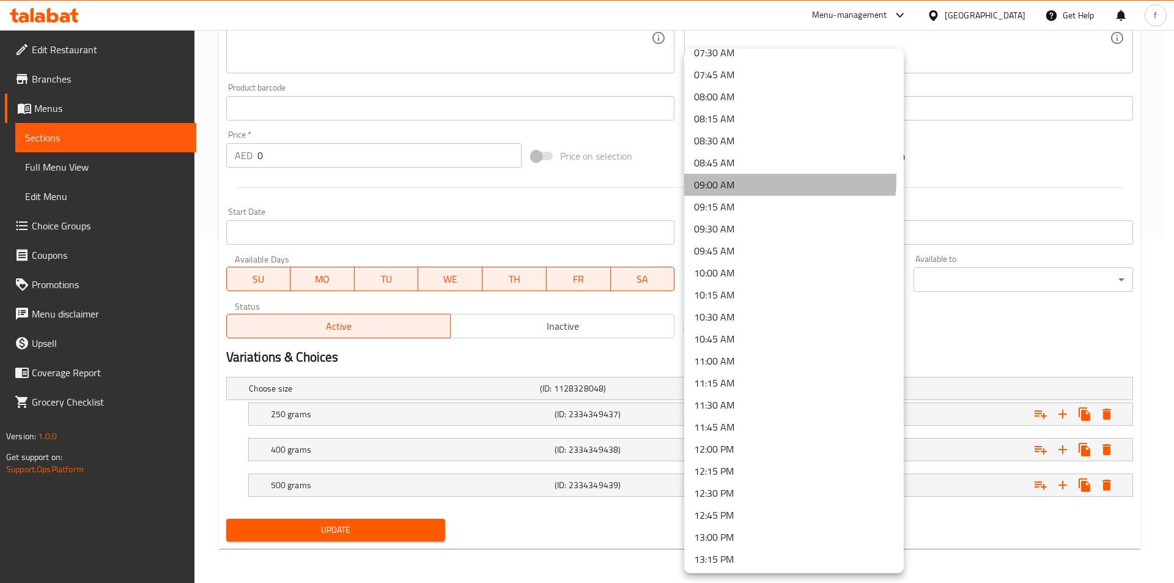
click at [771, 180] on li "09:00 AM" at bounding box center [794, 185] width 220 height 22
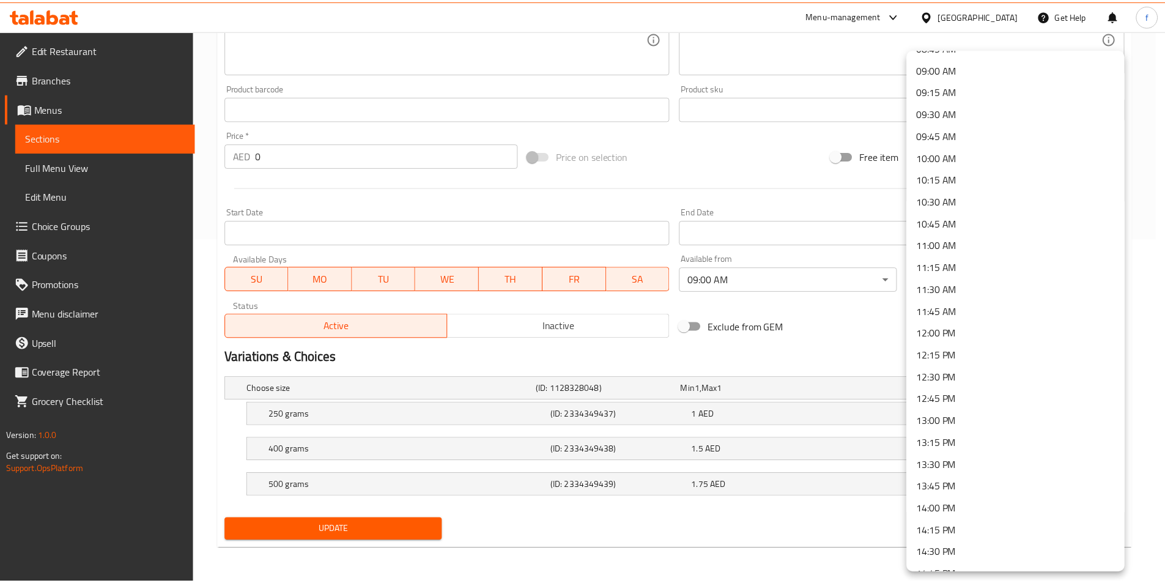
scroll to position [795, 0]
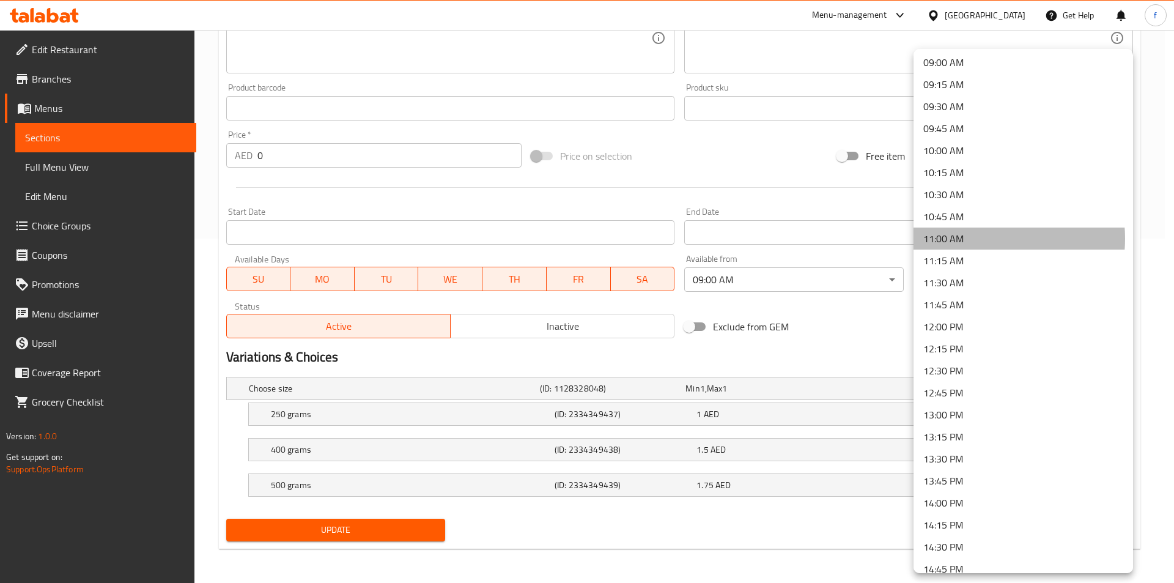
click at [982, 239] on li "11:00 AM" at bounding box center [1024, 239] width 220 height 22
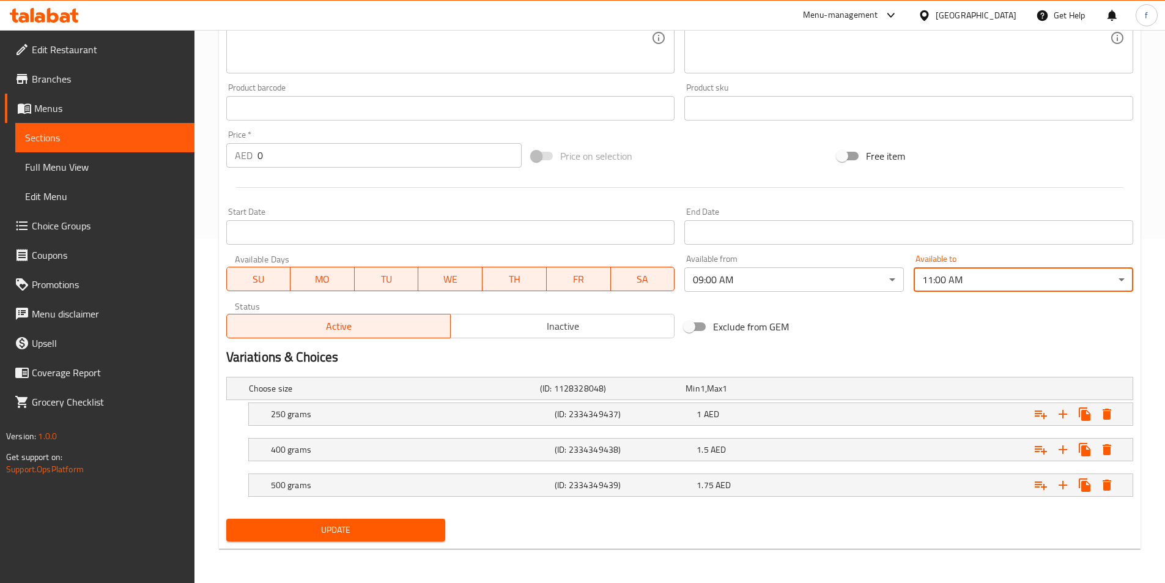
click at [333, 535] on span "Update" at bounding box center [336, 529] width 200 height 15
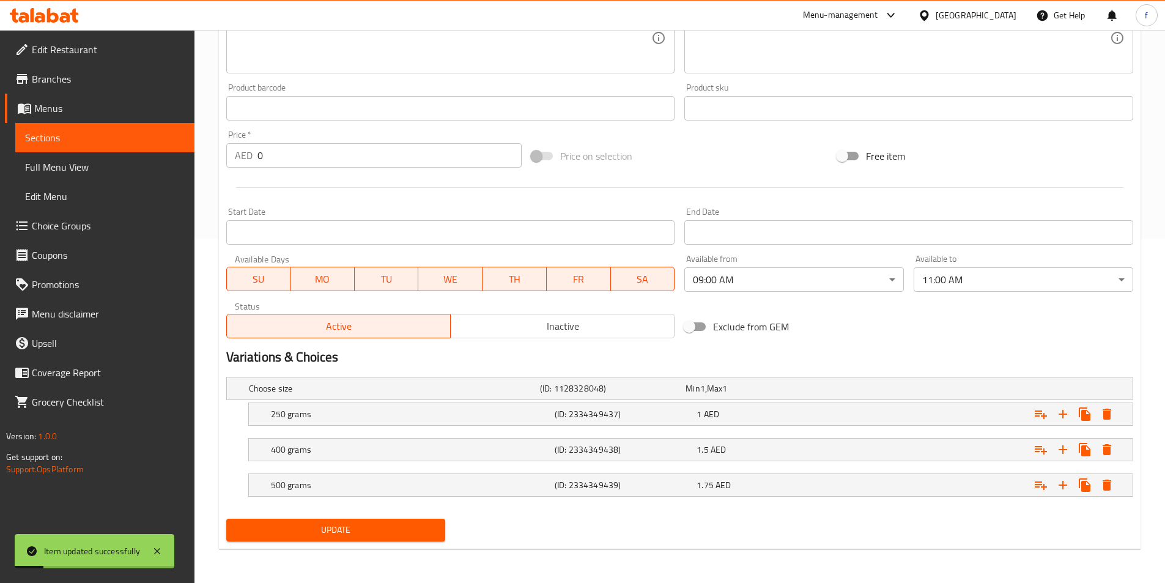
click at [65, 147] on link "Sections" at bounding box center [104, 137] width 179 height 29
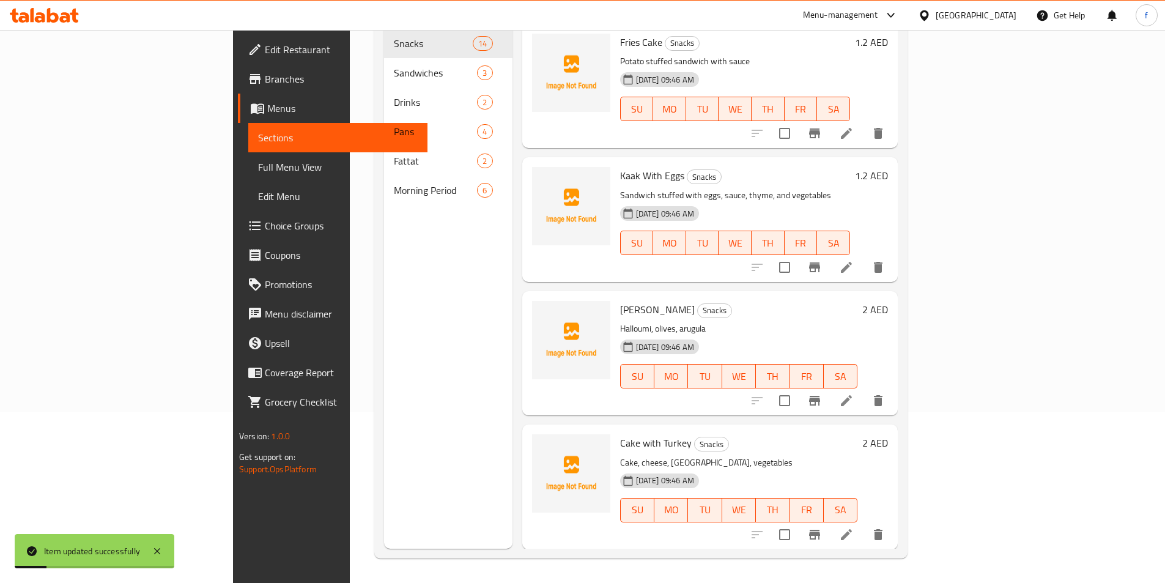
scroll to position [171, 0]
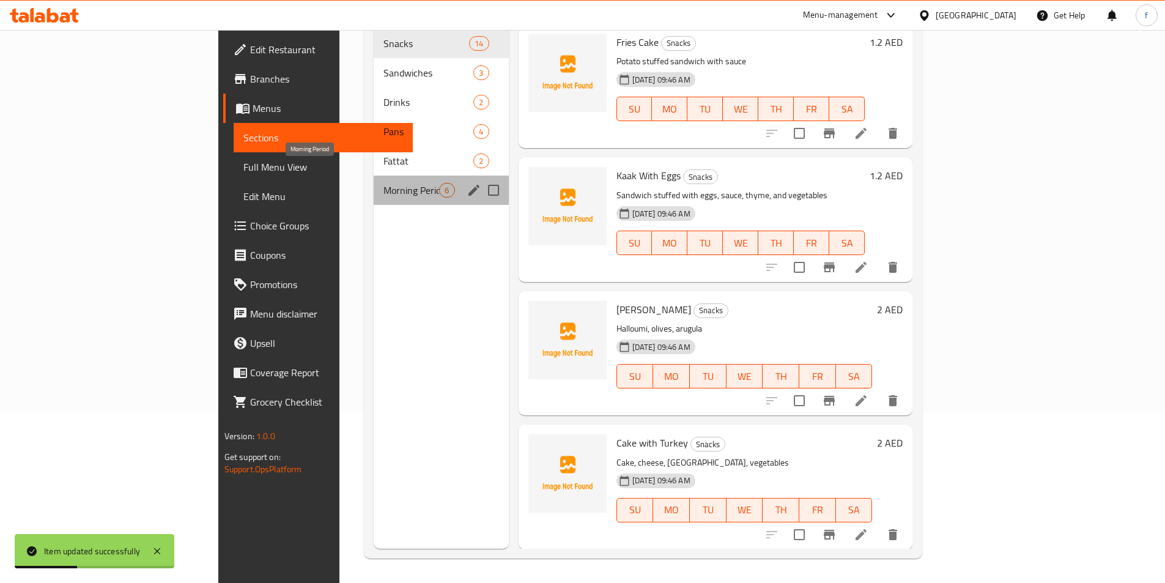
click at [383, 183] on span "Morning Period" at bounding box center [411, 190] width 56 height 15
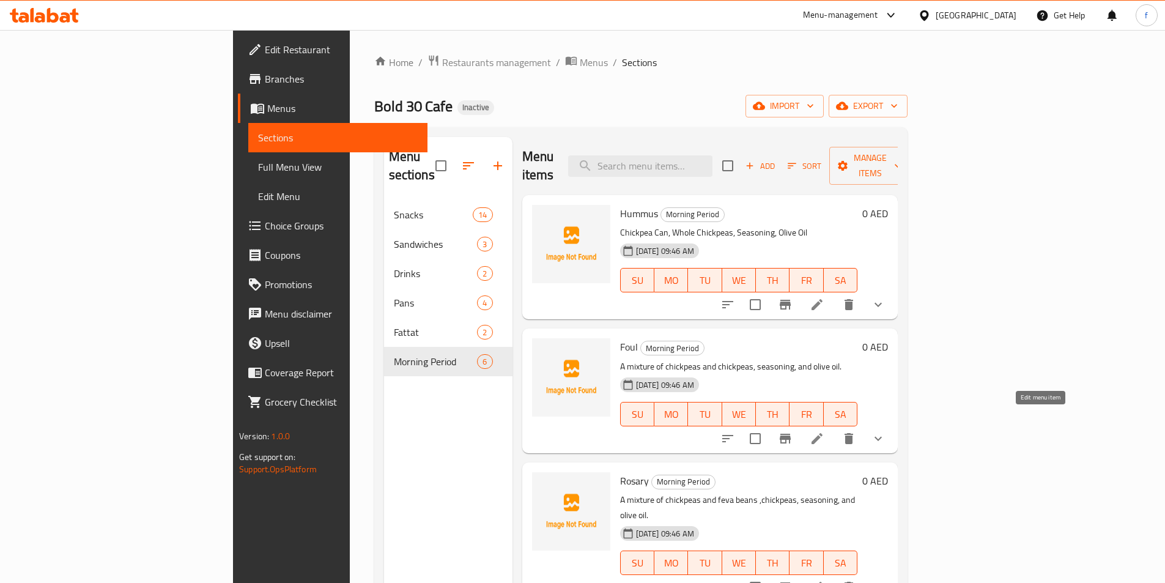
click at [823, 433] on icon at bounding box center [817, 438] width 11 height 11
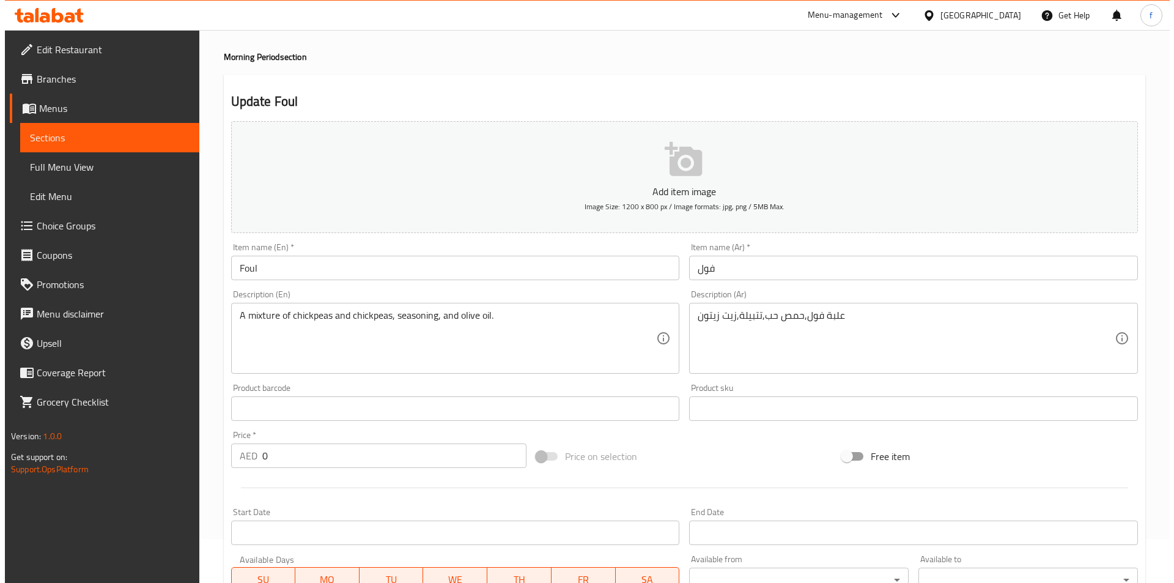
scroll to position [344, 0]
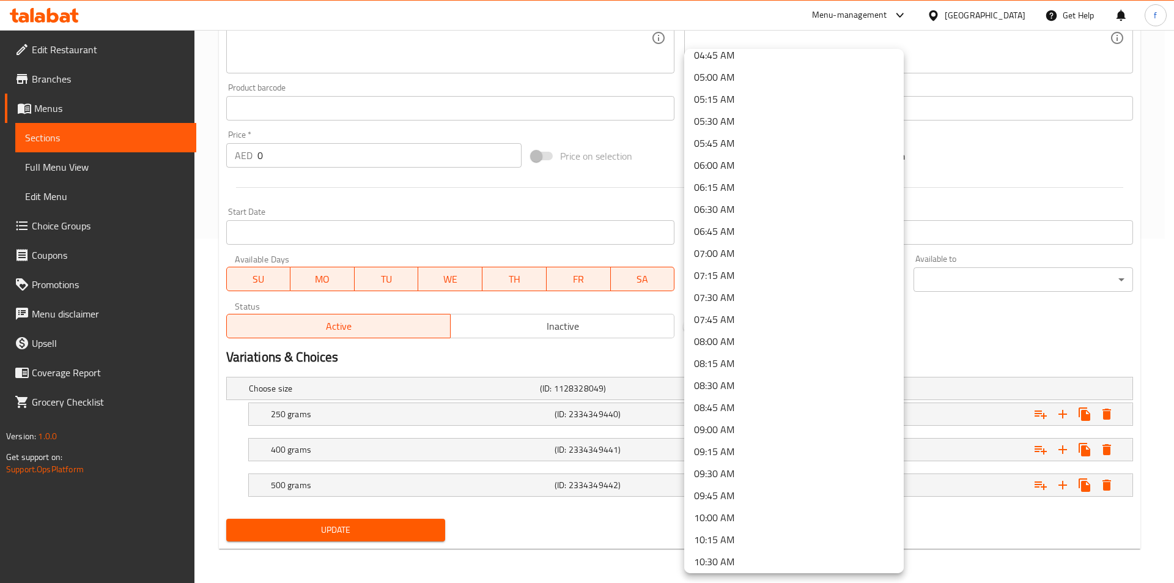
scroll to position [489, 0]
click at [757, 367] on li "09:00 AM" at bounding box center [794, 368] width 220 height 22
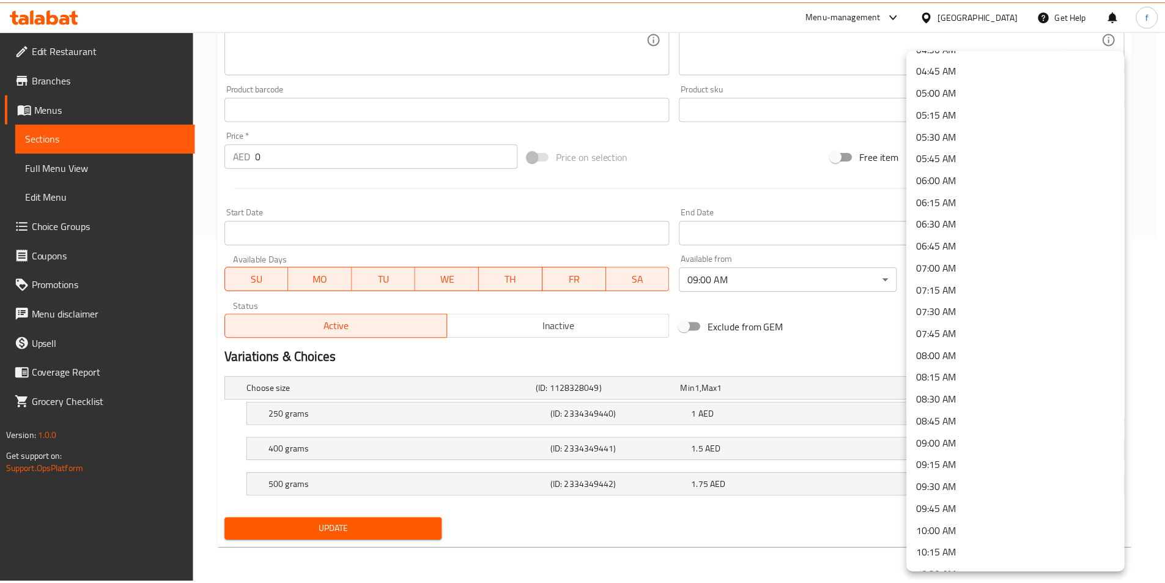
scroll to position [550, 0]
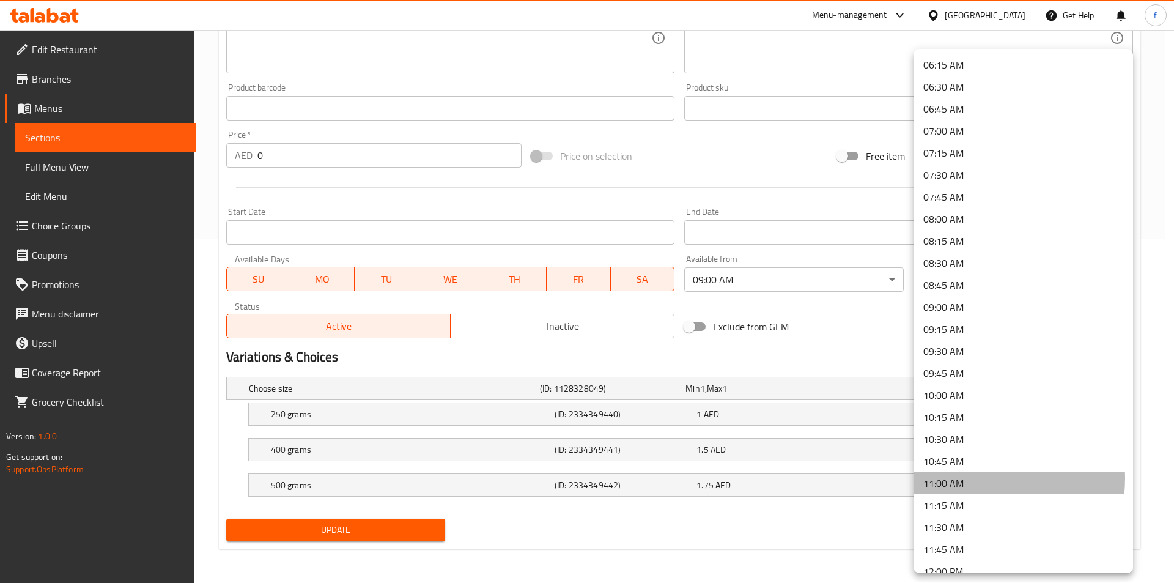
click at [968, 478] on li "11:00 AM" at bounding box center [1024, 483] width 220 height 22
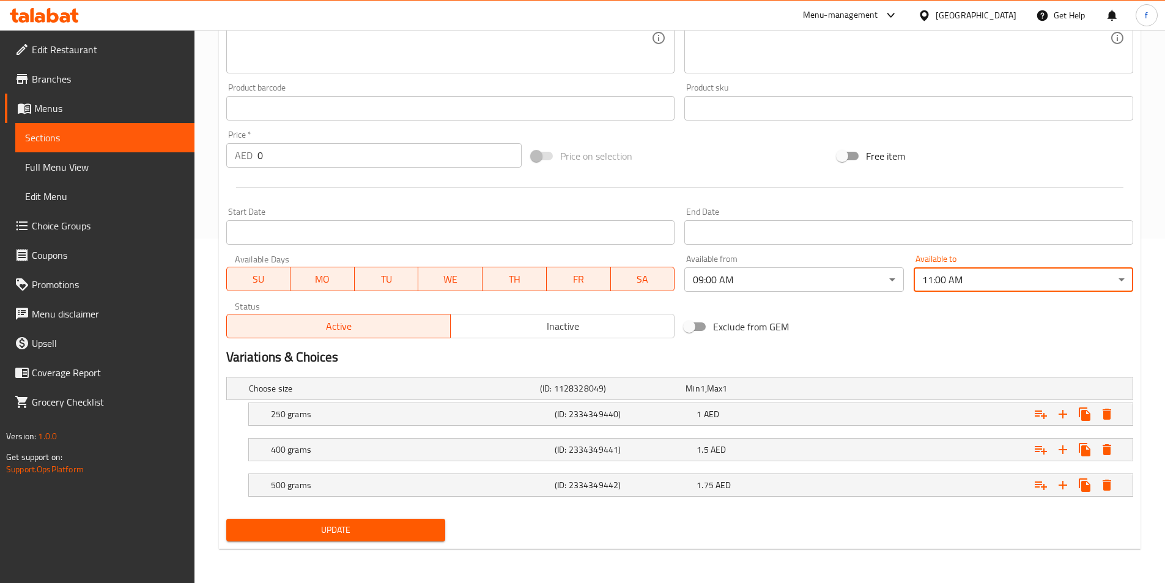
click at [425, 520] on button "Update" at bounding box center [336, 530] width 220 height 23
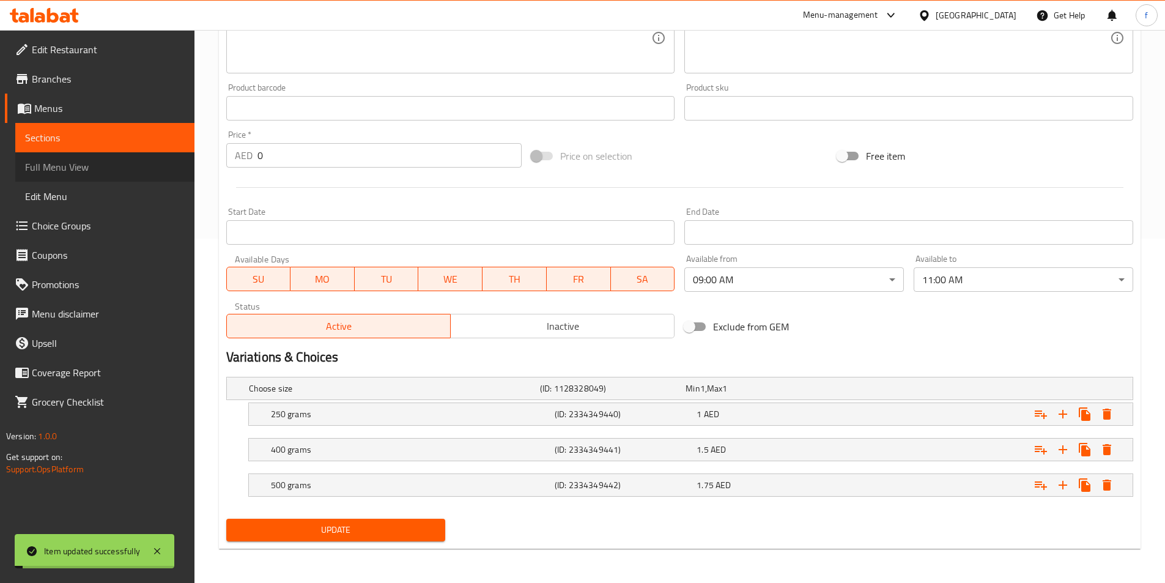
click at [95, 176] on link "Full Menu View" at bounding box center [104, 166] width 179 height 29
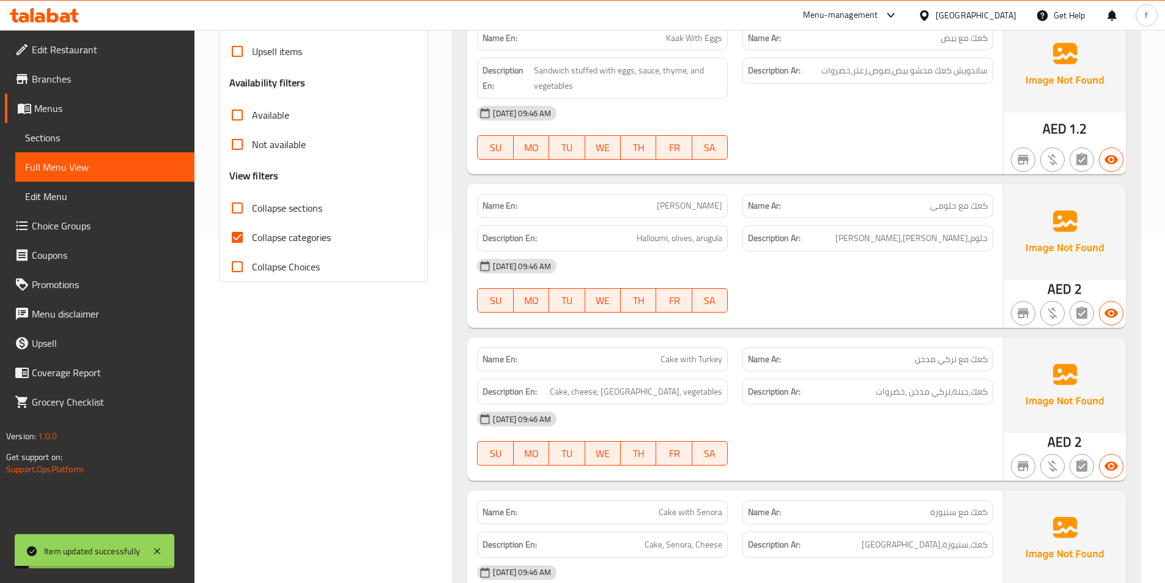
click at [89, 139] on span "Sections" at bounding box center [105, 137] width 160 height 15
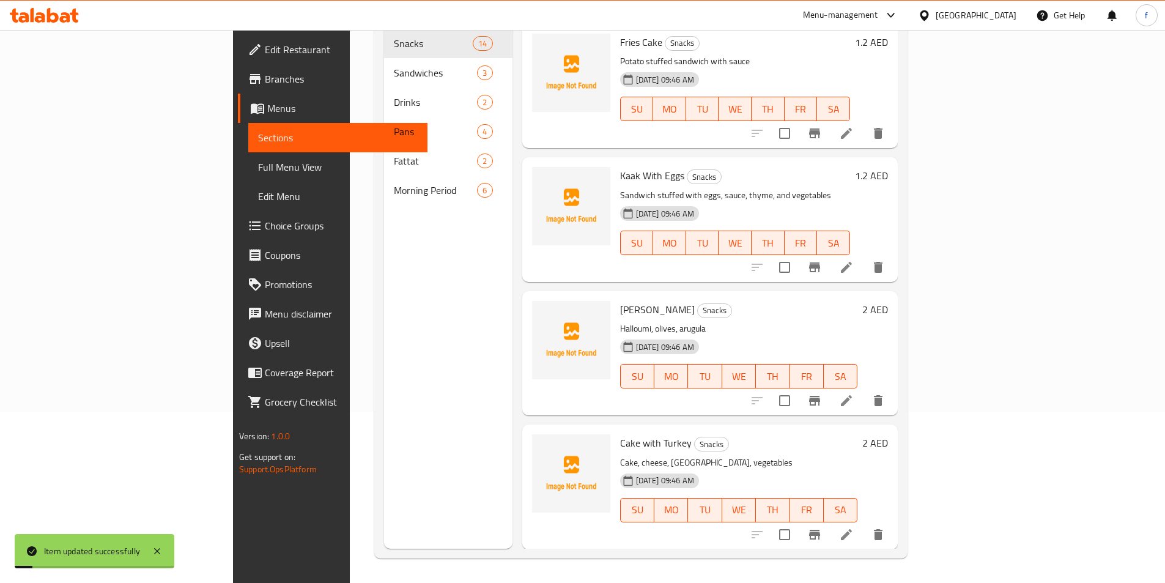
scroll to position [171, 0]
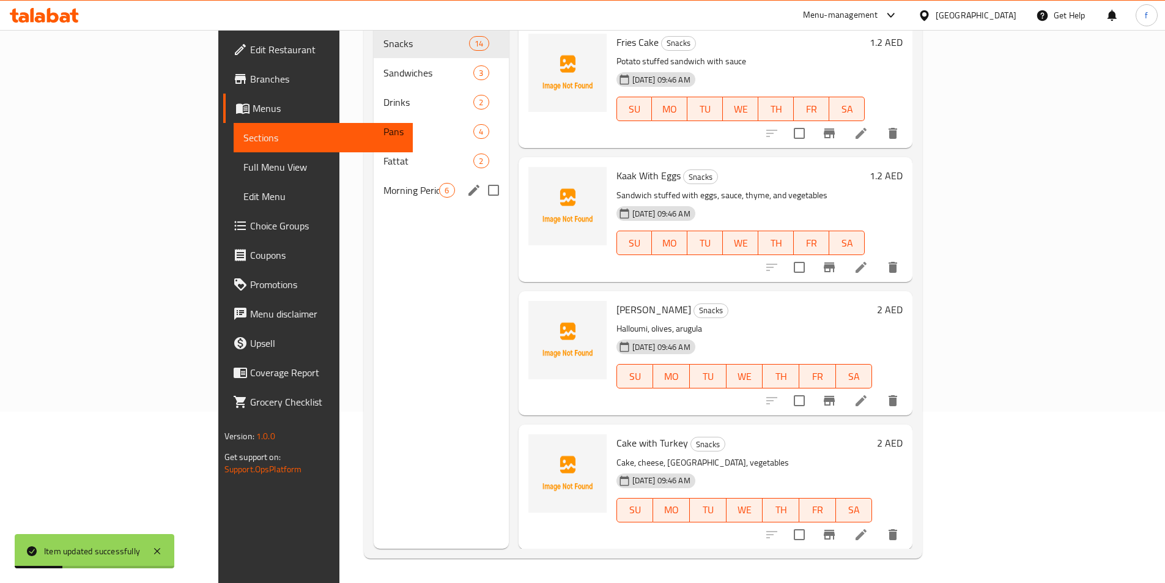
click at [374, 184] on div "Morning Period 6" at bounding box center [441, 190] width 135 height 29
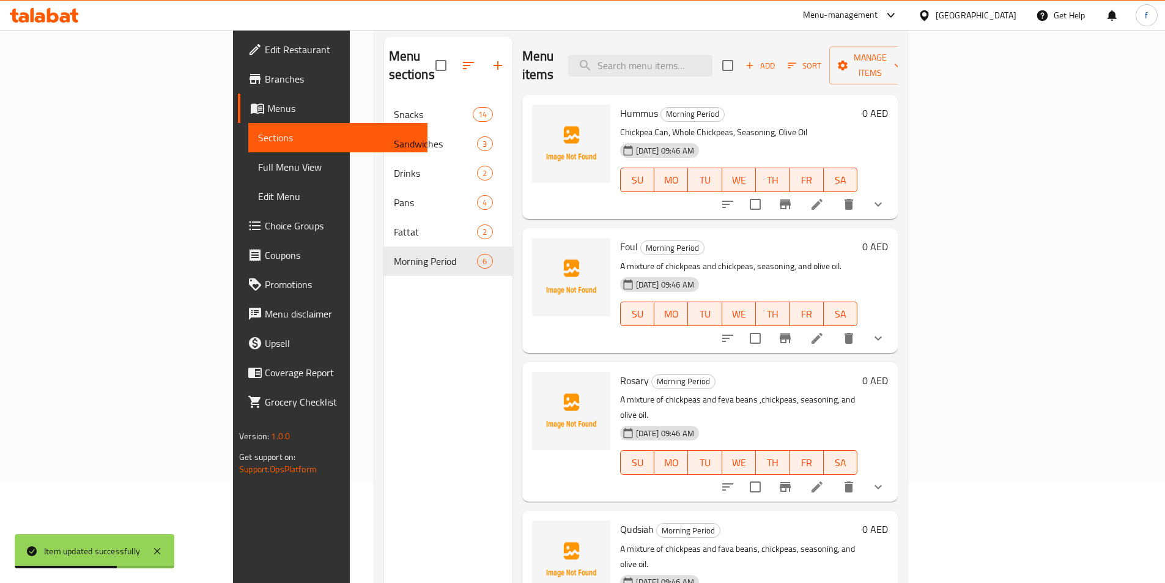
scroll to position [171, 0]
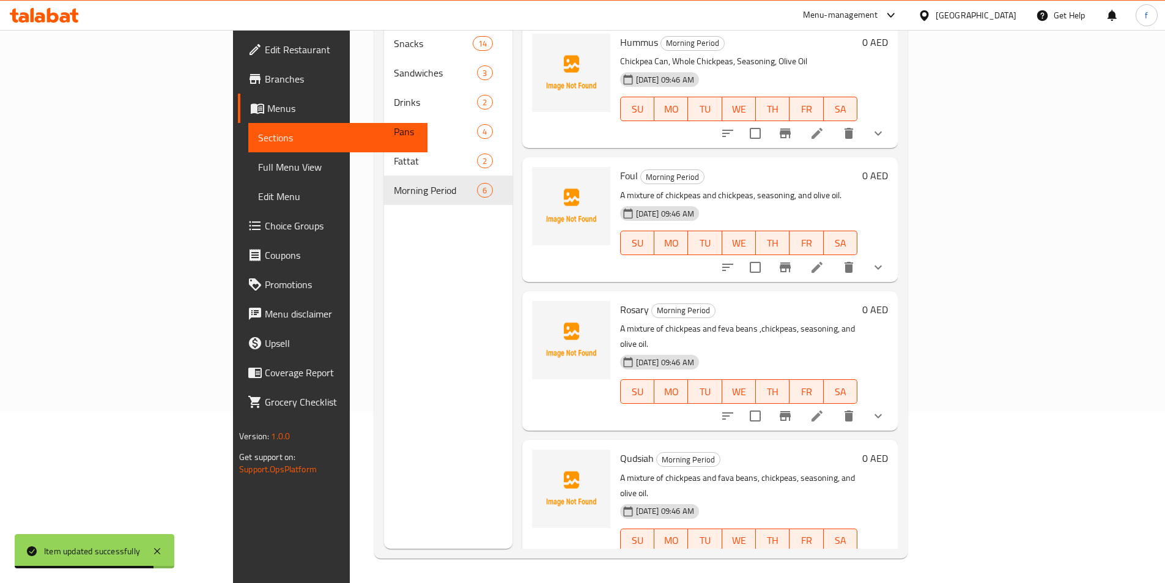
click at [834, 405] on li at bounding box center [817, 416] width 34 height 22
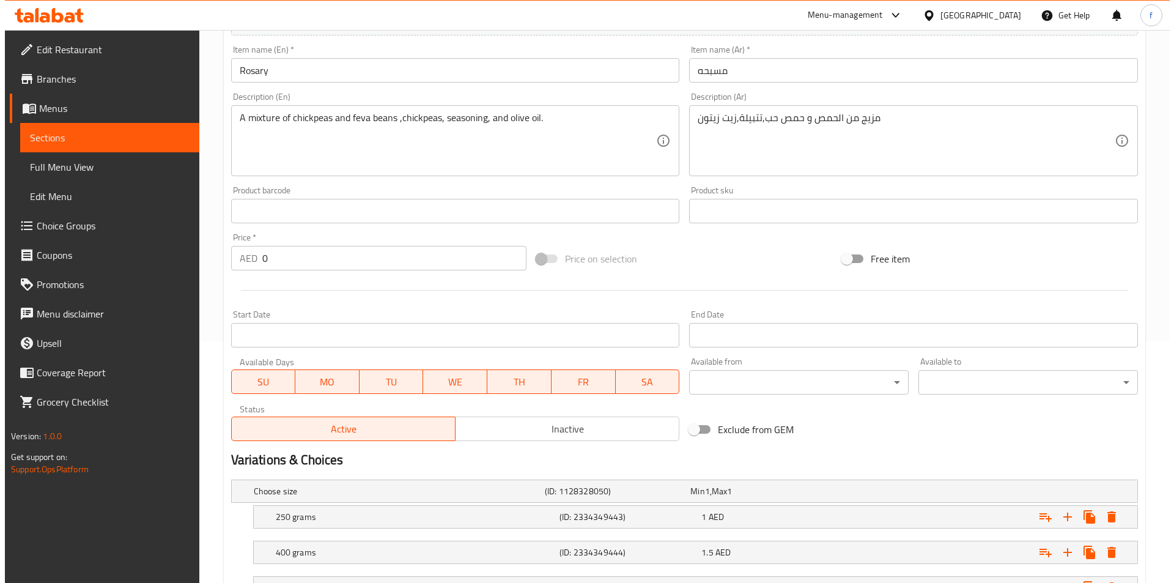
scroll to position [245, 0]
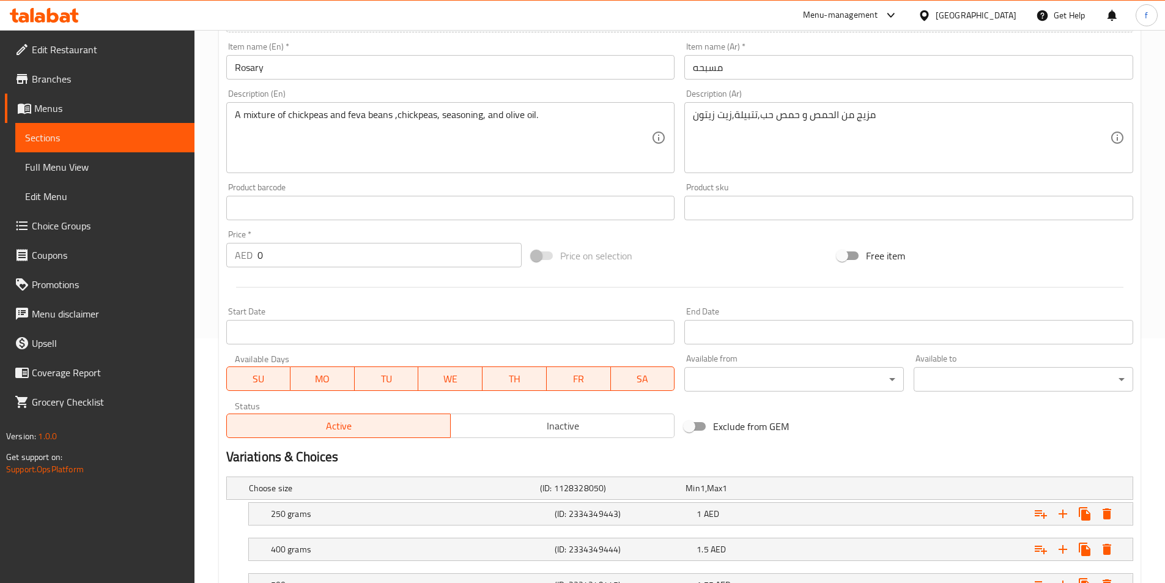
click at [827, 338] on body "​ Menu-management [GEOGRAPHIC_DATA] Get Help f Edit Restaurant Branches Menus S…" at bounding box center [582, 61] width 1165 height 553
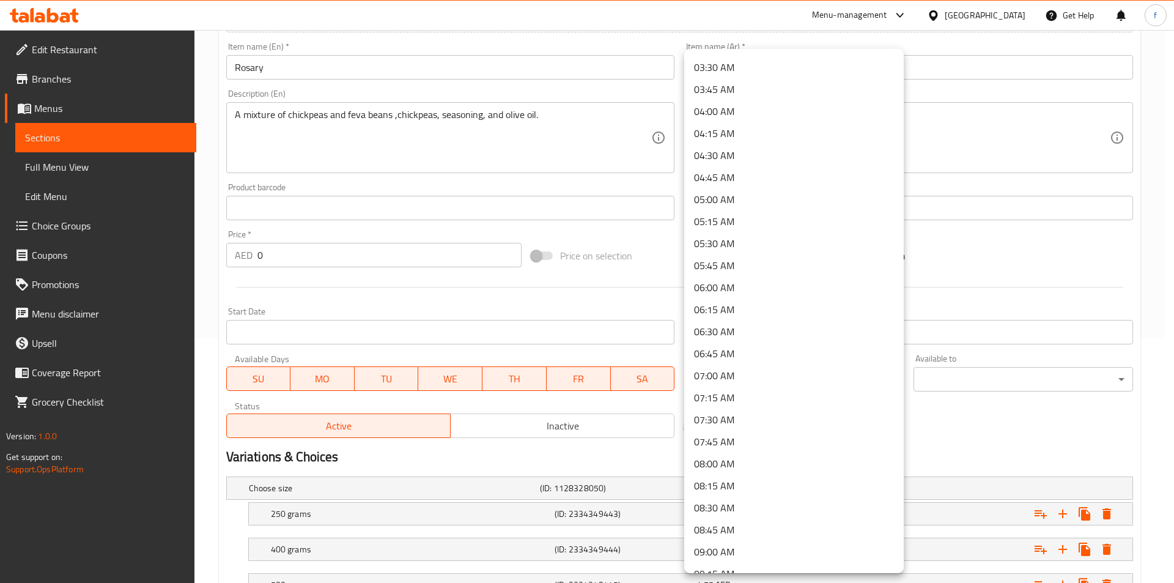
scroll to position [367, 0]
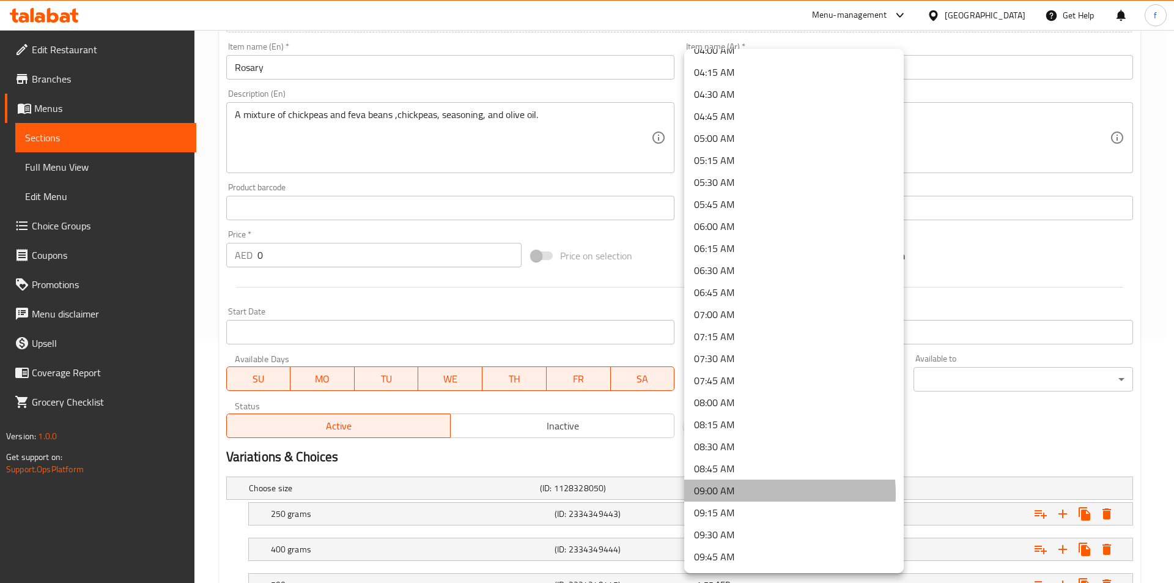
click at [750, 494] on li "09:00 AM" at bounding box center [794, 490] width 220 height 22
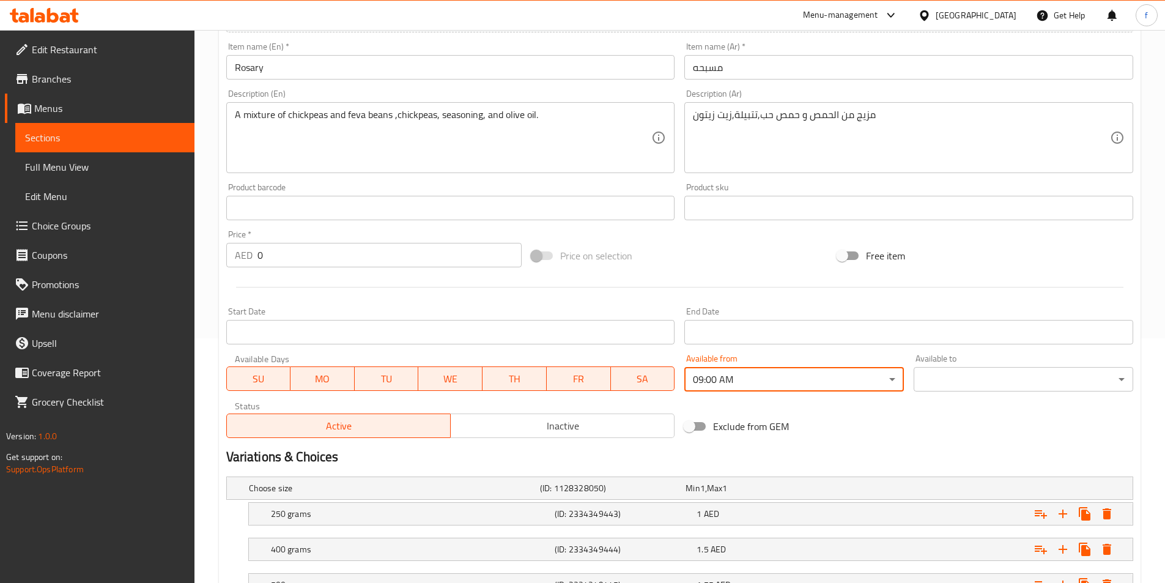
click at [1042, 338] on body "​ Menu-management [GEOGRAPHIC_DATA] Get Help f Edit Restaurant Branches Menus S…" at bounding box center [582, 61] width 1165 height 553
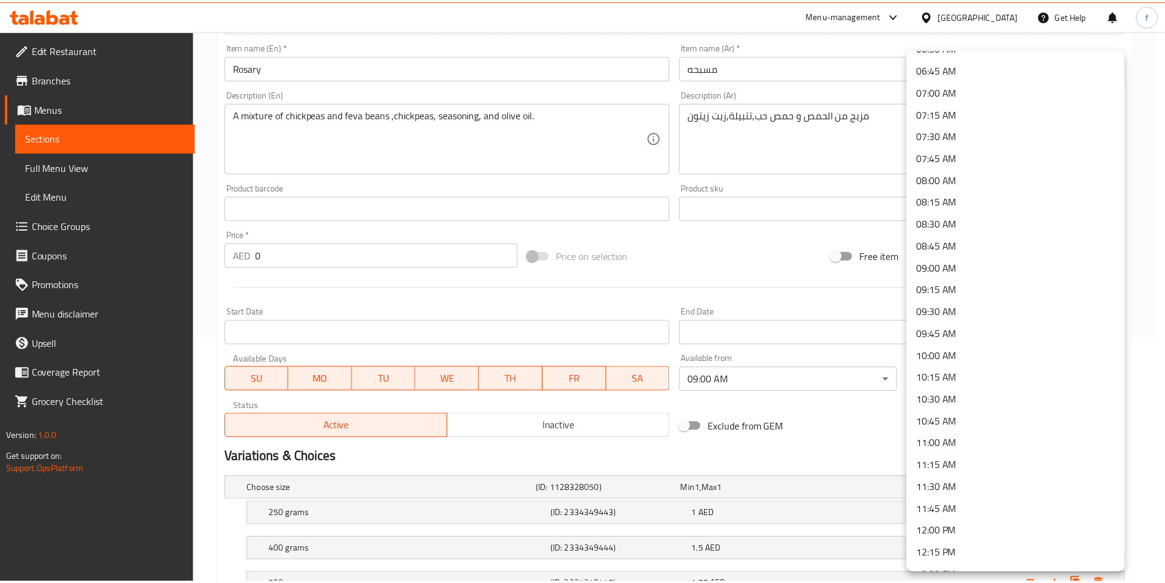
scroll to position [612, 0]
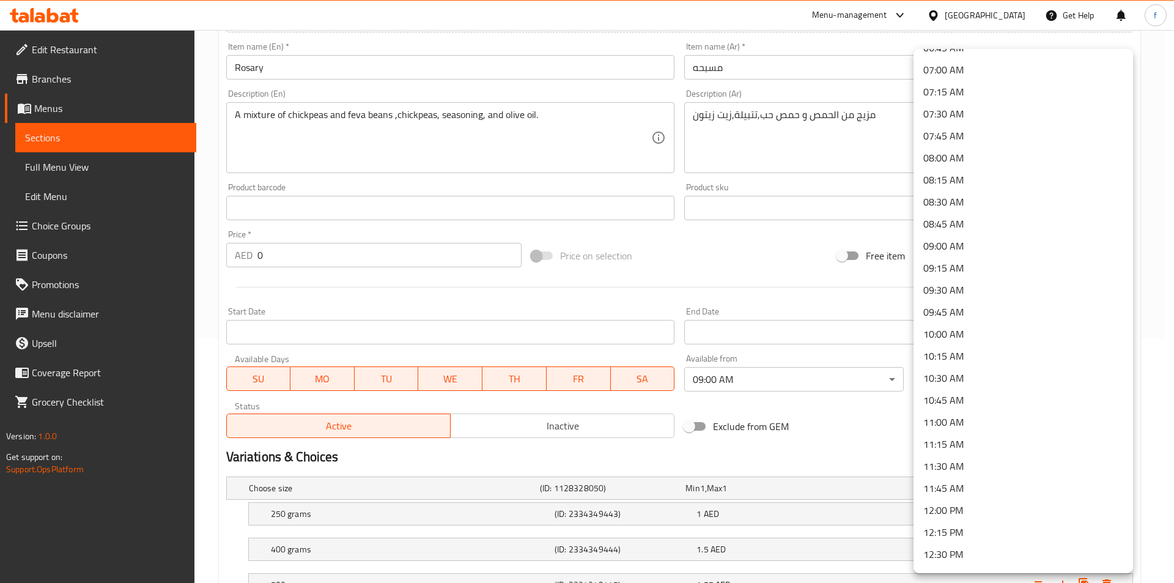
click at [966, 424] on li "11:00 AM" at bounding box center [1024, 422] width 220 height 22
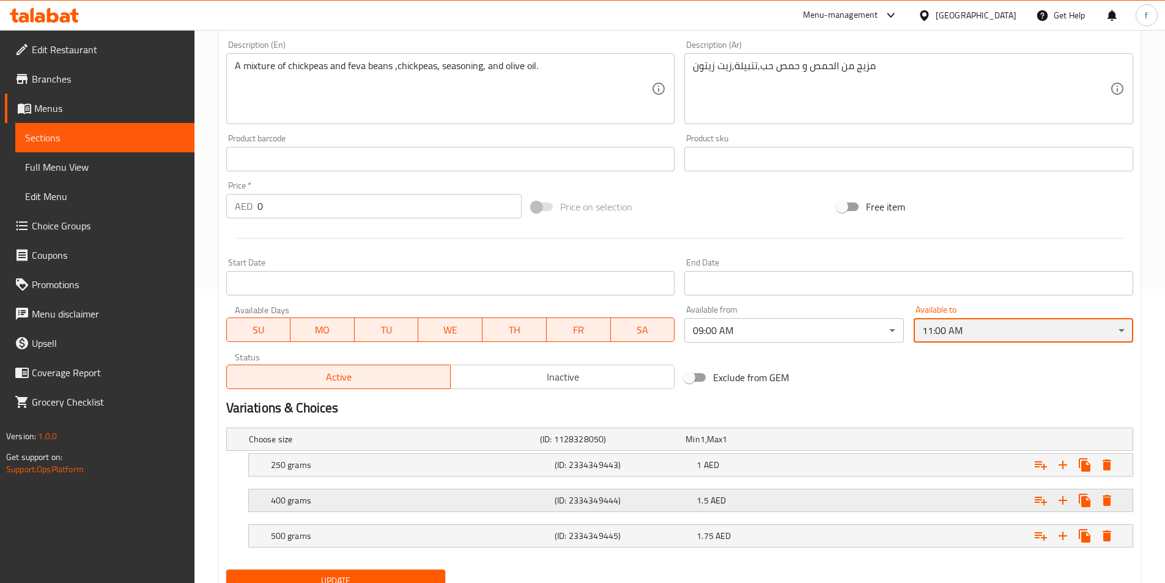
scroll to position [344, 0]
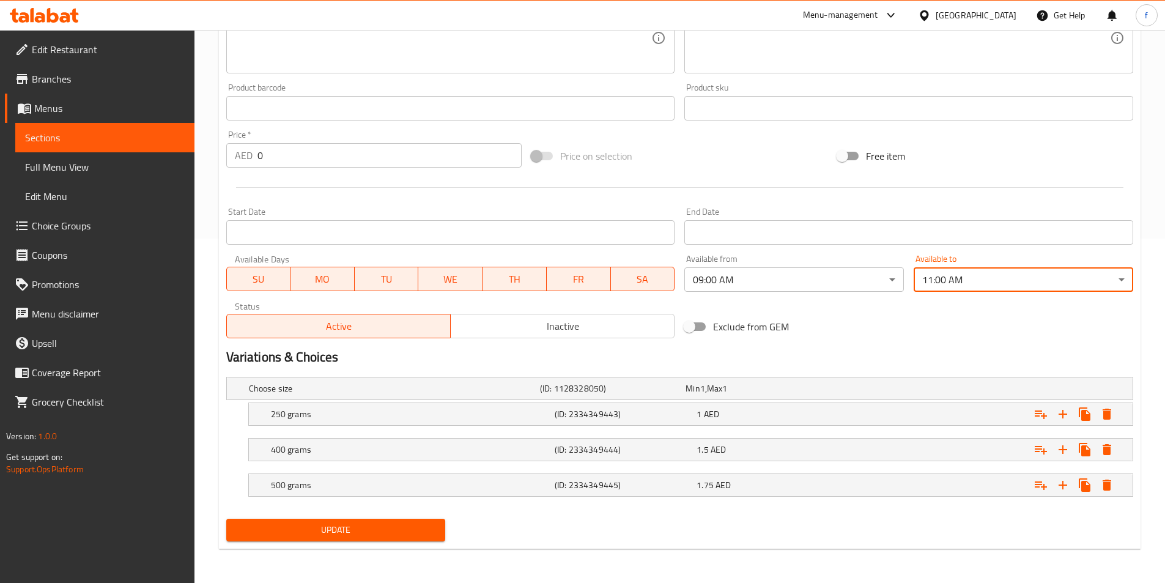
click at [369, 531] on span "Update" at bounding box center [336, 529] width 200 height 15
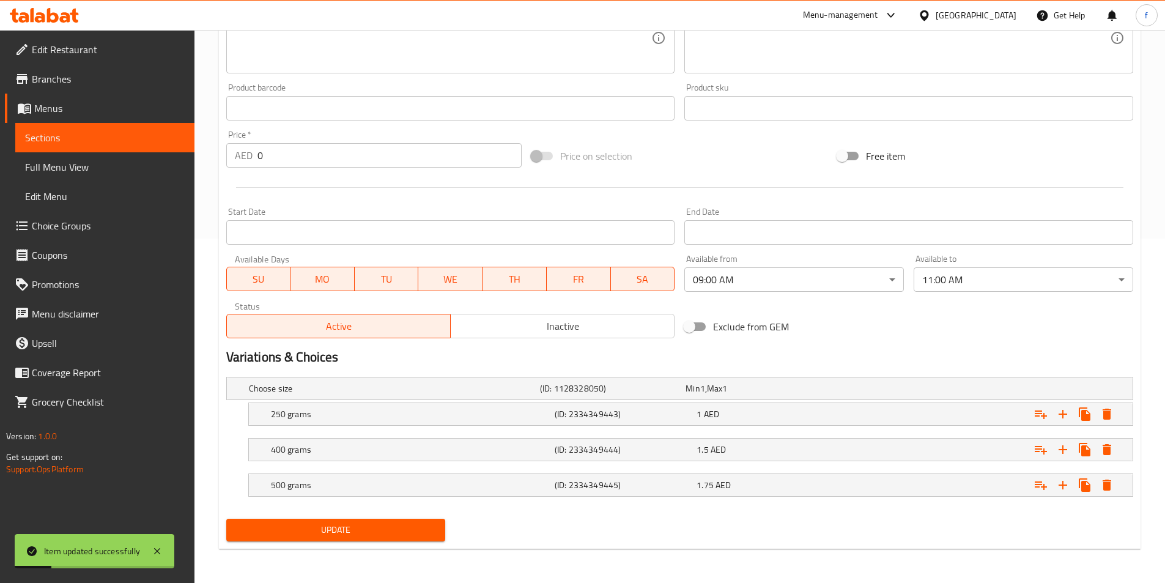
click at [109, 132] on span "Sections" at bounding box center [105, 137] width 160 height 15
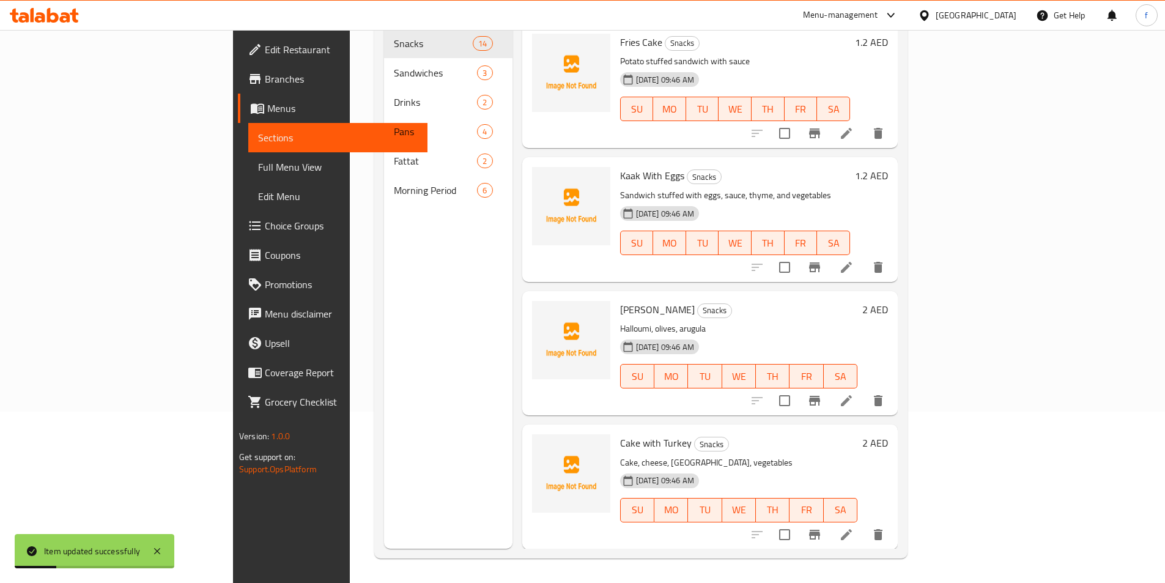
scroll to position [171, 0]
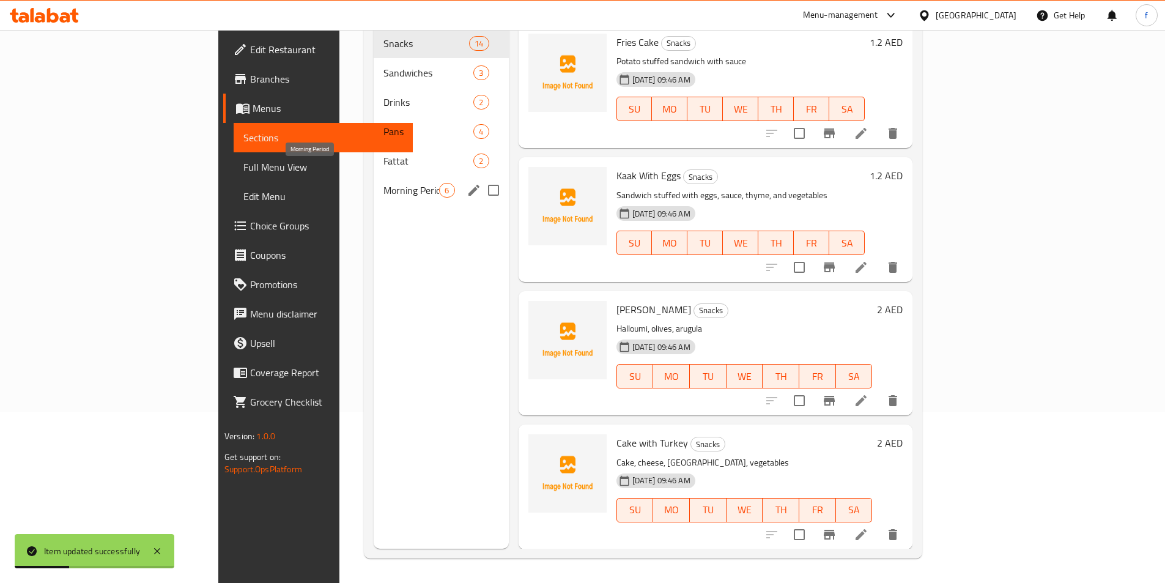
click at [383, 183] on span "Morning Period" at bounding box center [411, 190] width 56 height 15
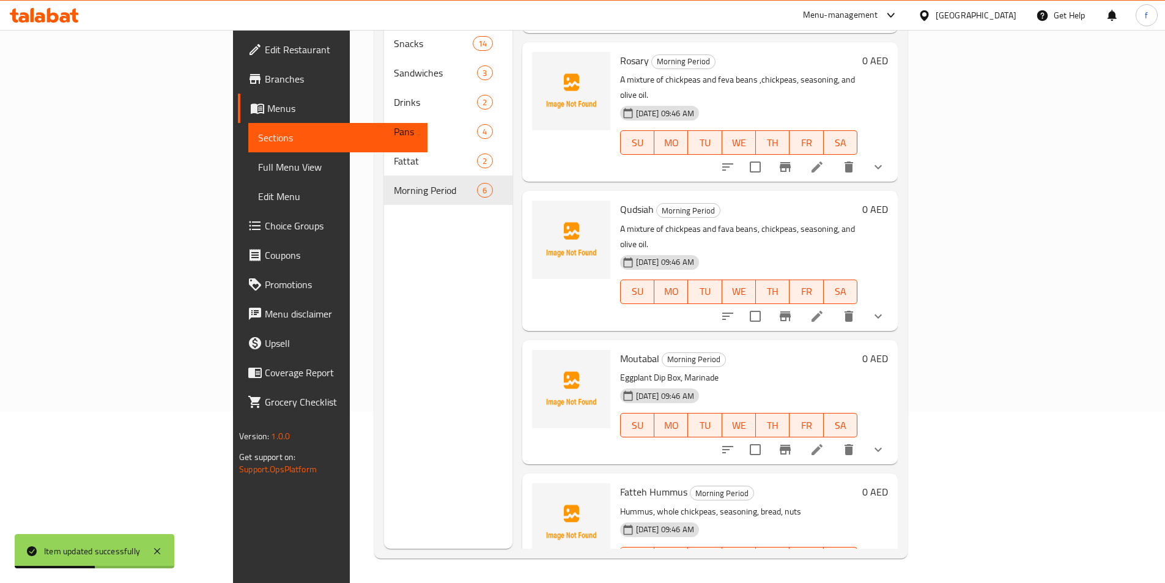
scroll to position [250, 0]
click at [824, 575] on icon at bounding box center [817, 582] width 15 height 15
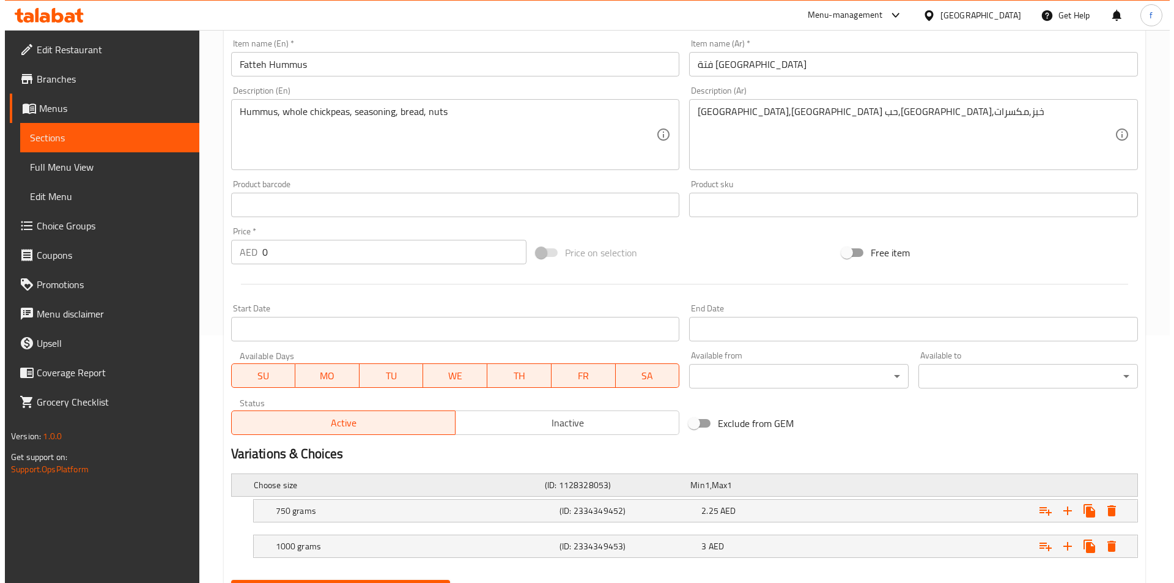
scroll to position [306, 0]
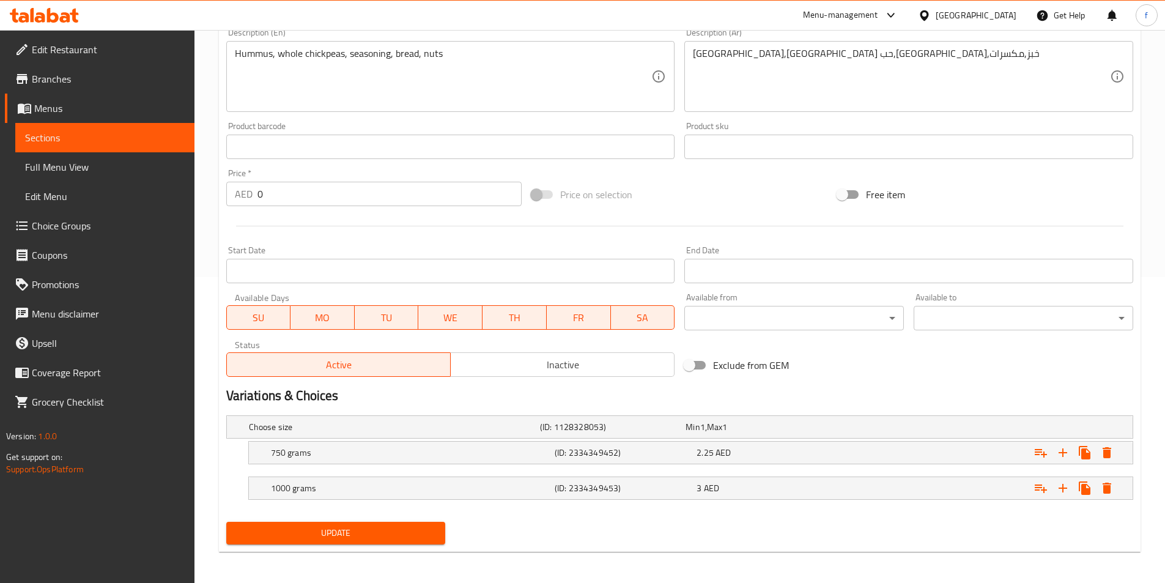
click at [772, 277] on body "​ Menu-management [GEOGRAPHIC_DATA] Get Help f Edit Restaurant Branches Menus S…" at bounding box center [582, 0] width 1165 height 553
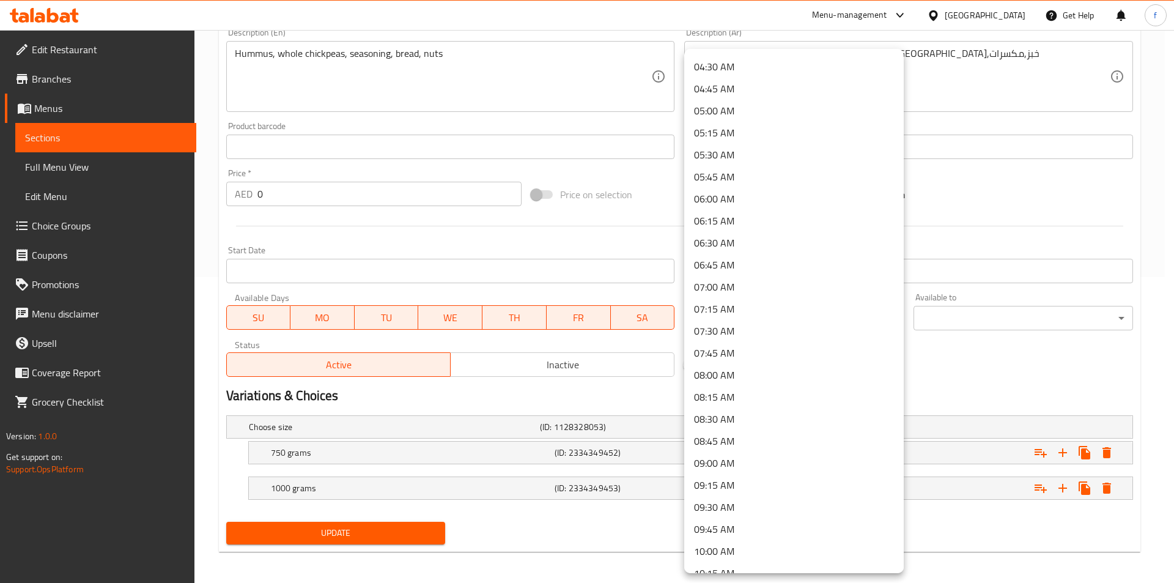
scroll to position [428, 0]
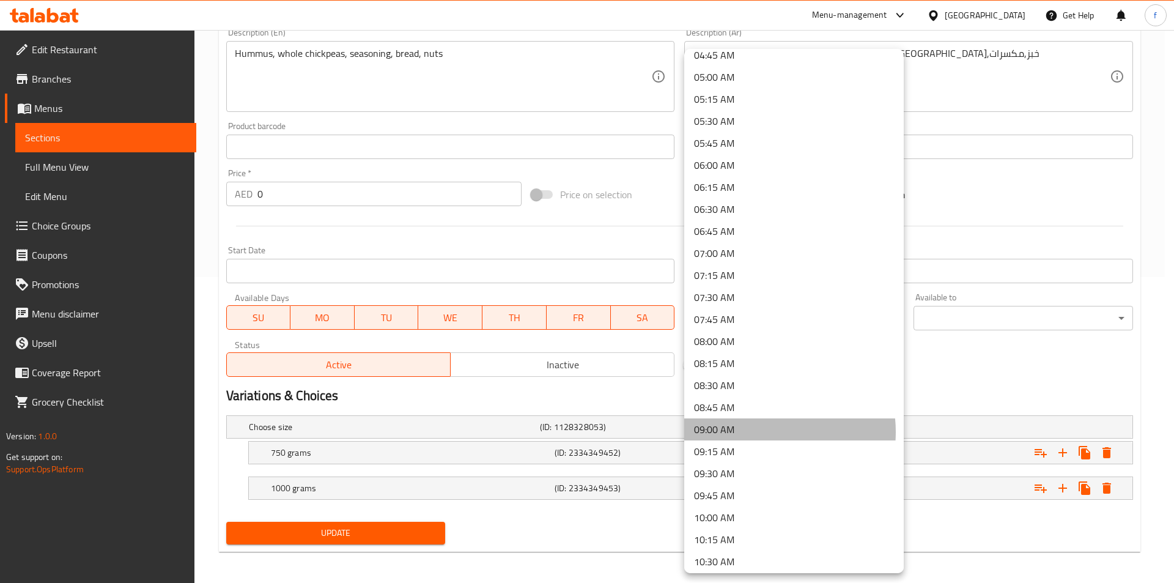
click at [761, 432] on li "09:00 AM" at bounding box center [794, 429] width 220 height 22
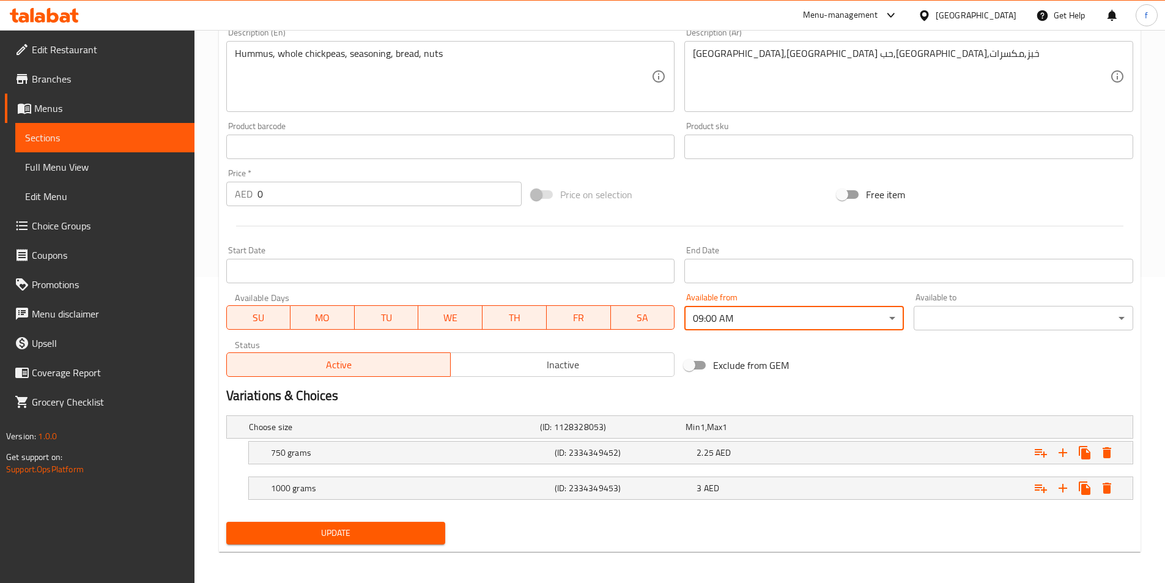
click at [960, 277] on body "​ Menu-management [GEOGRAPHIC_DATA] Get Help f Edit Restaurant Branches Menus S…" at bounding box center [582, 0] width 1165 height 553
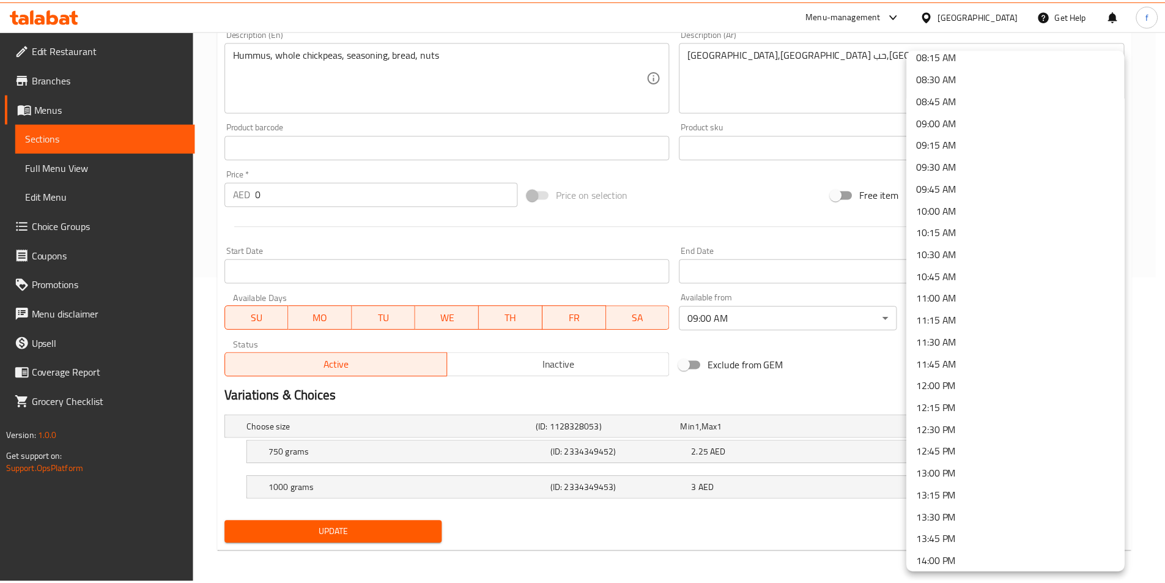
scroll to position [795, 0]
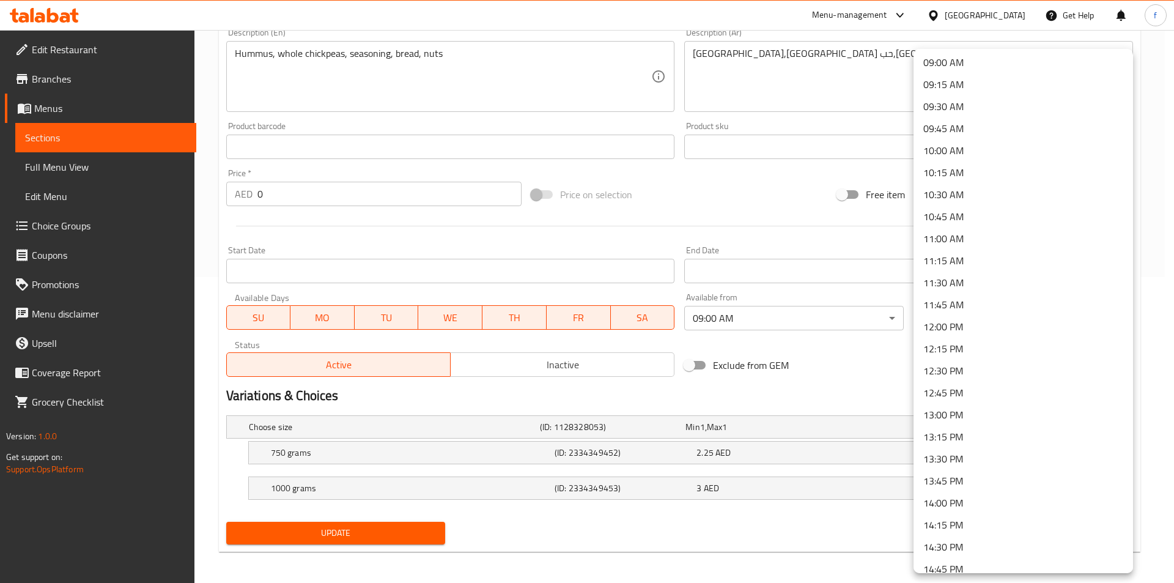
click at [972, 241] on li "11:00 AM" at bounding box center [1024, 239] width 220 height 22
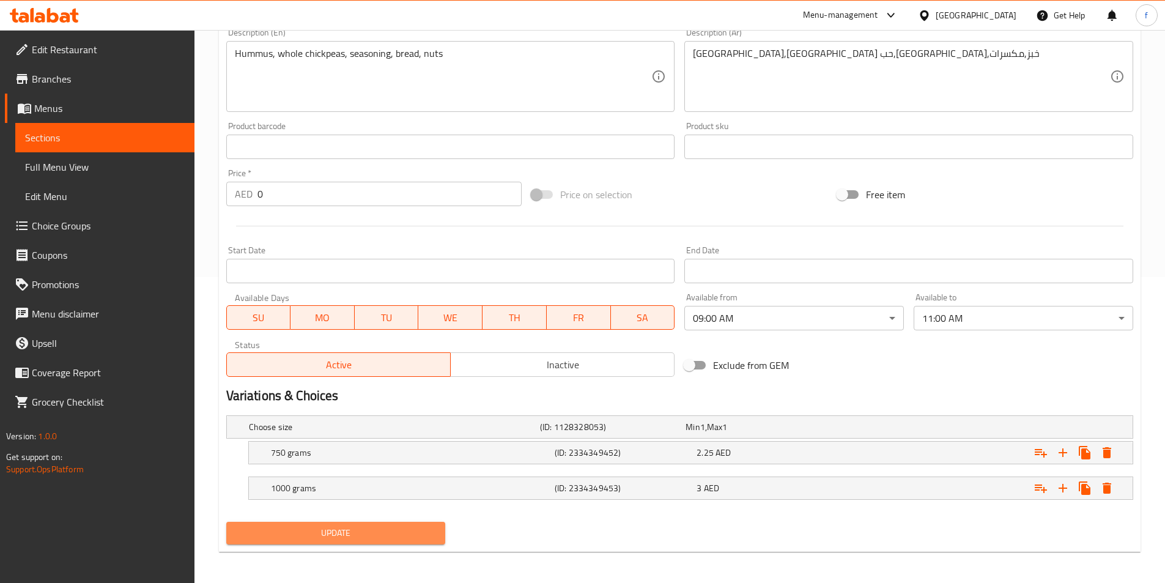
click at [286, 539] on span "Update" at bounding box center [336, 532] width 200 height 15
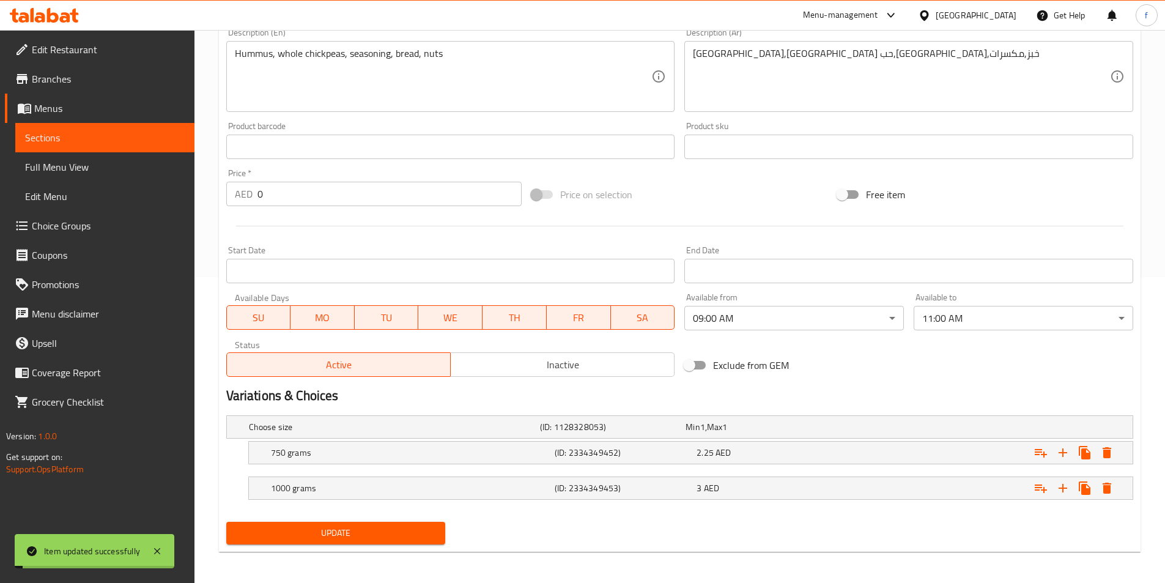
click at [108, 138] on span "Sections" at bounding box center [105, 137] width 160 height 15
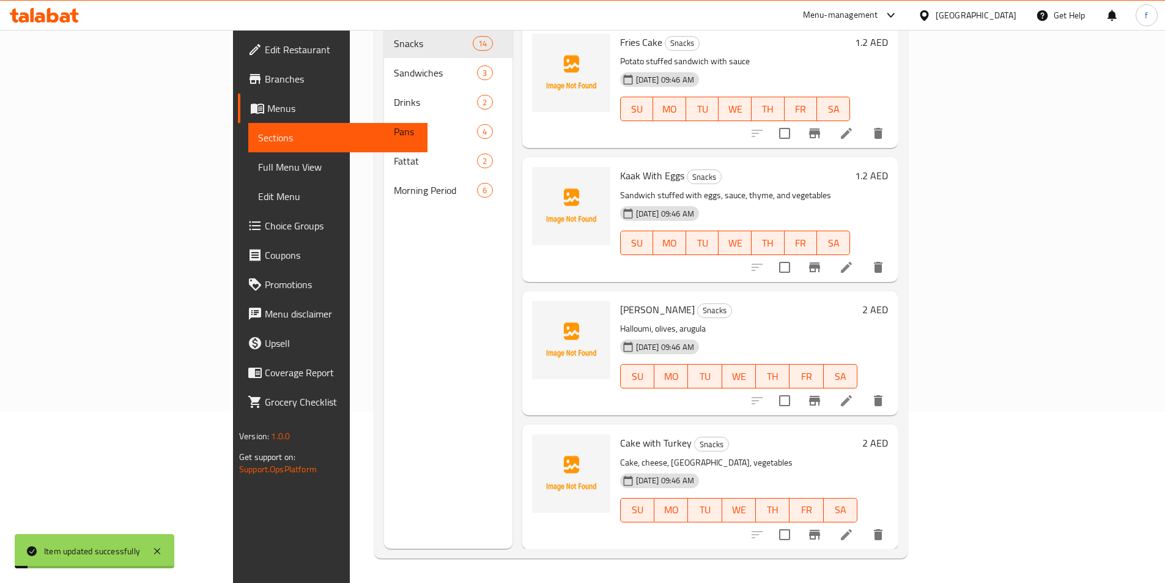
scroll to position [171, 0]
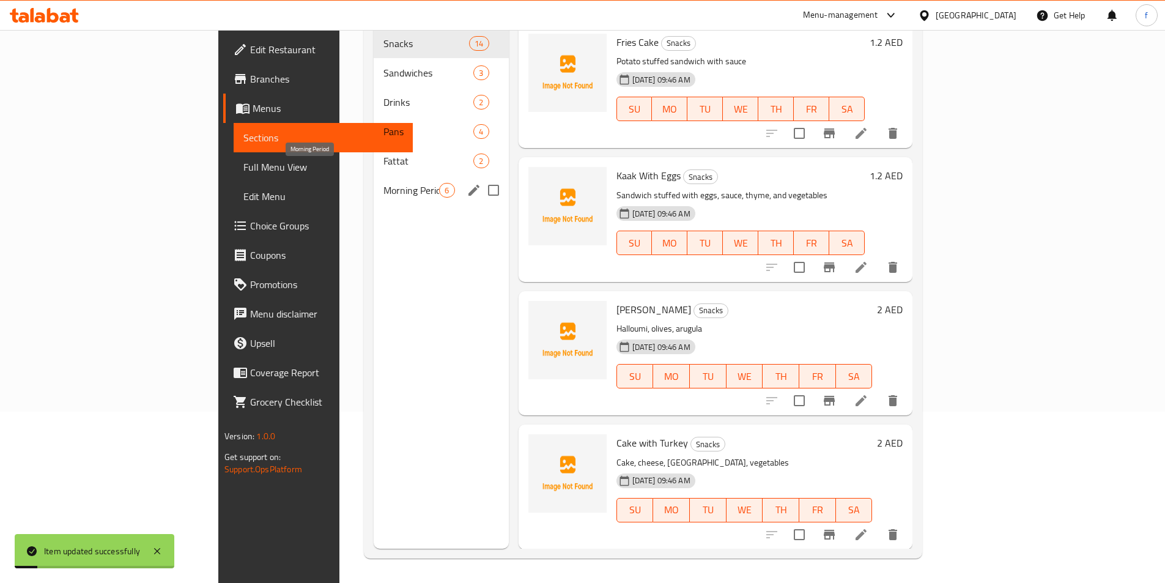
click at [383, 183] on span "Morning Period" at bounding box center [411, 190] width 56 height 15
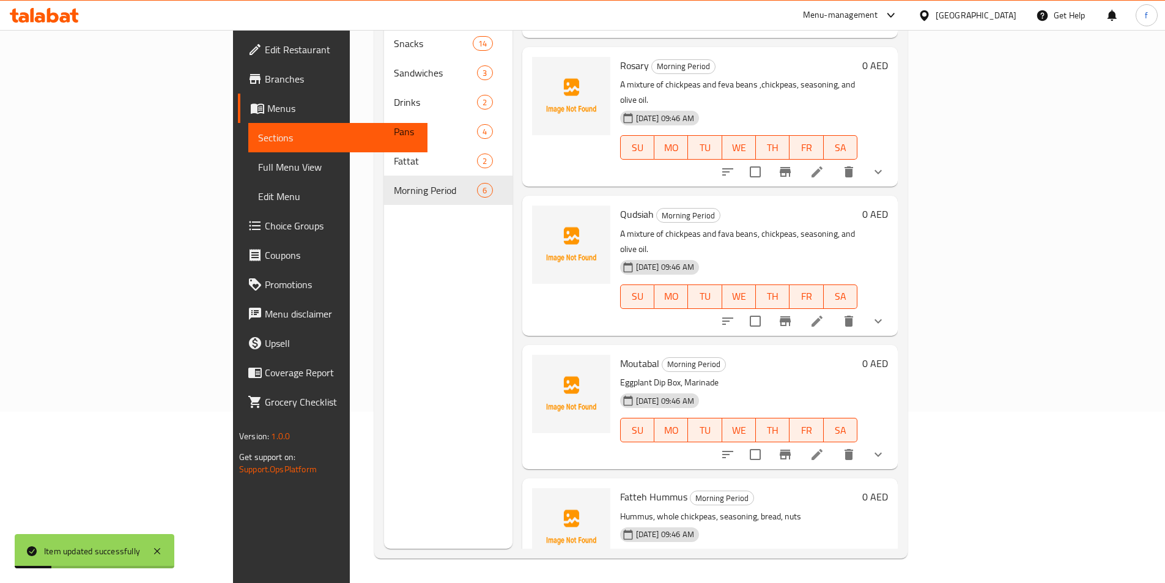
scroll to position [250, 0]
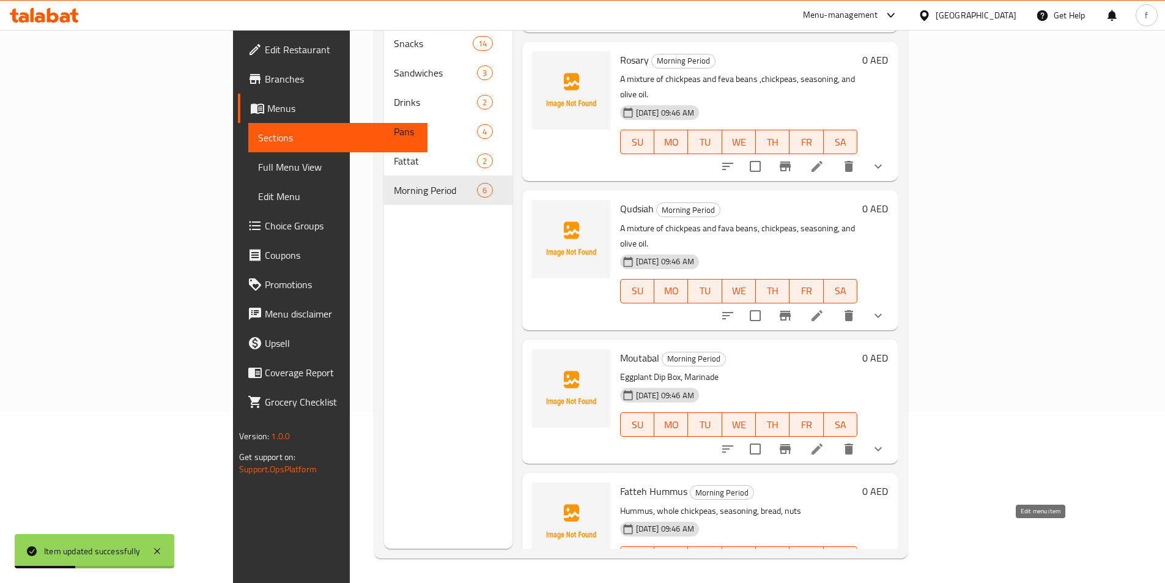
click at [824, 575] on icon at bounding box center [817, 582] width 15 height 15
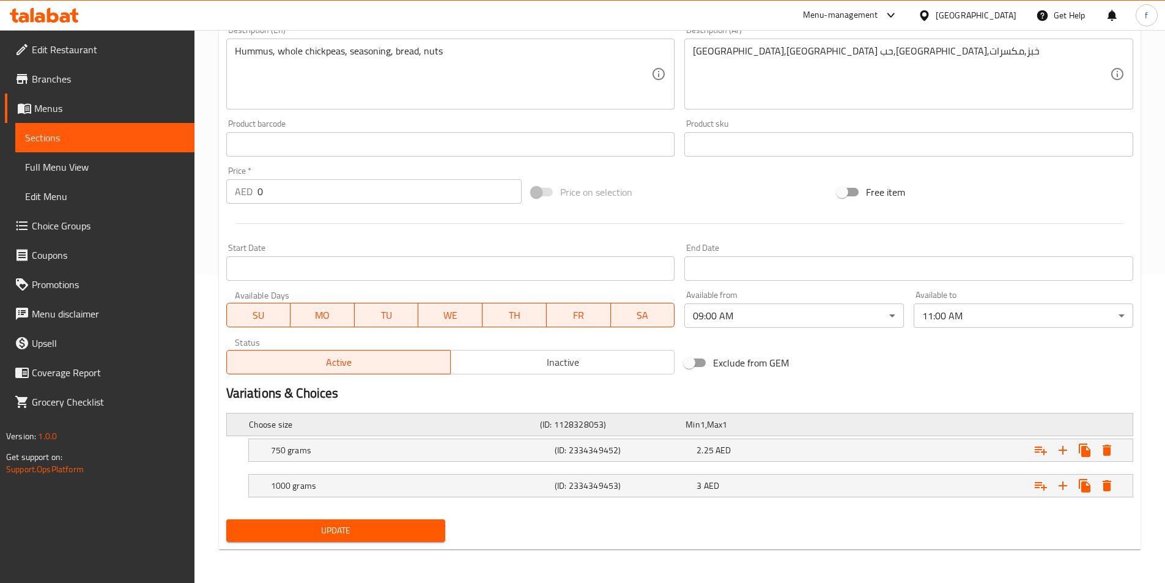
scroll to position [309, 0]
click at [98, 138] on span "Sections" at bounding box center [105, 137] width 160 height 15
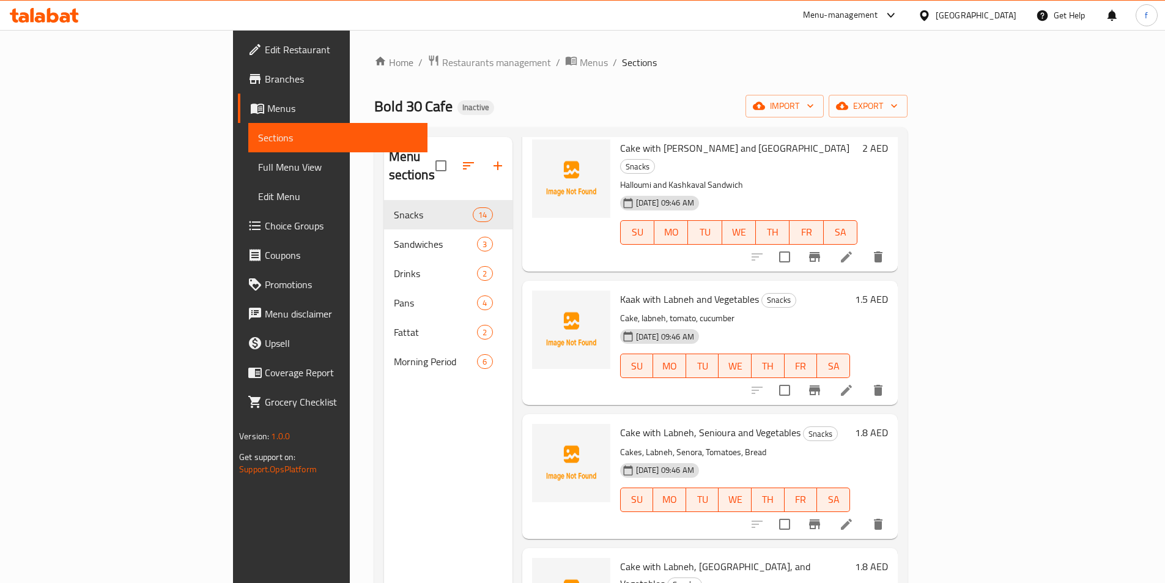
scroll to position [734, 0]
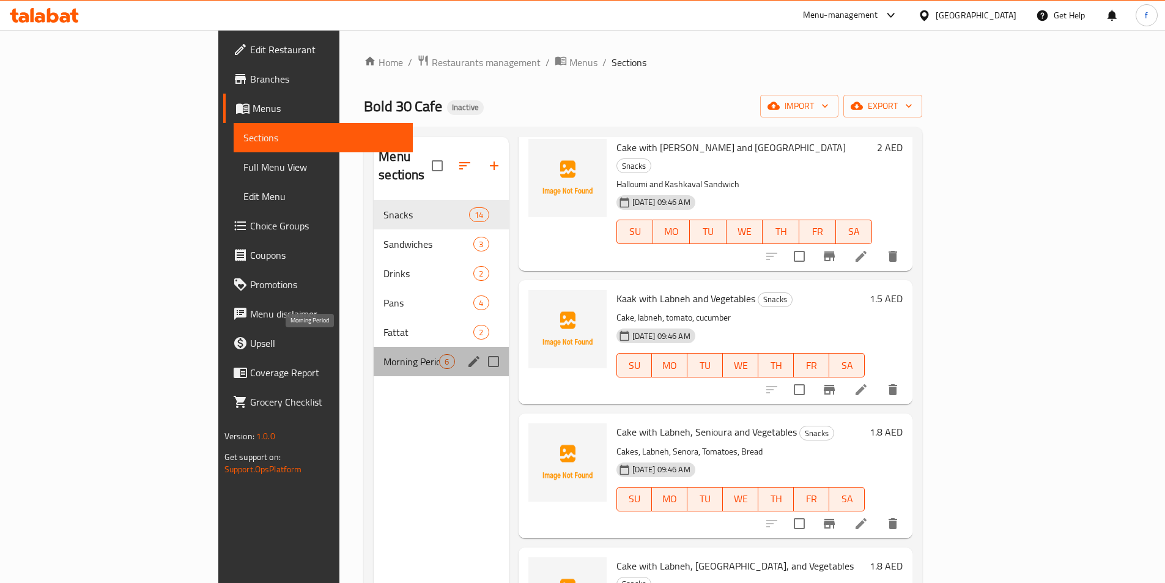
click at [383, 354] on span "Morning Period" at bounding box center [411, 361] width 56 height 15
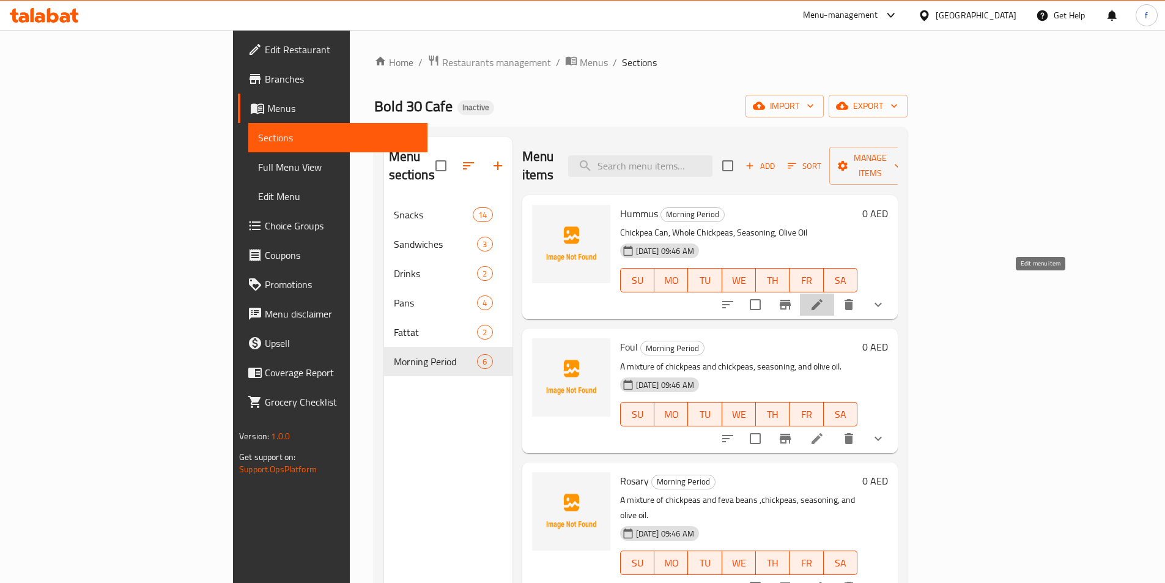
click at [824, 297] on icon at bounding box center [817, 304] width 15 height 15
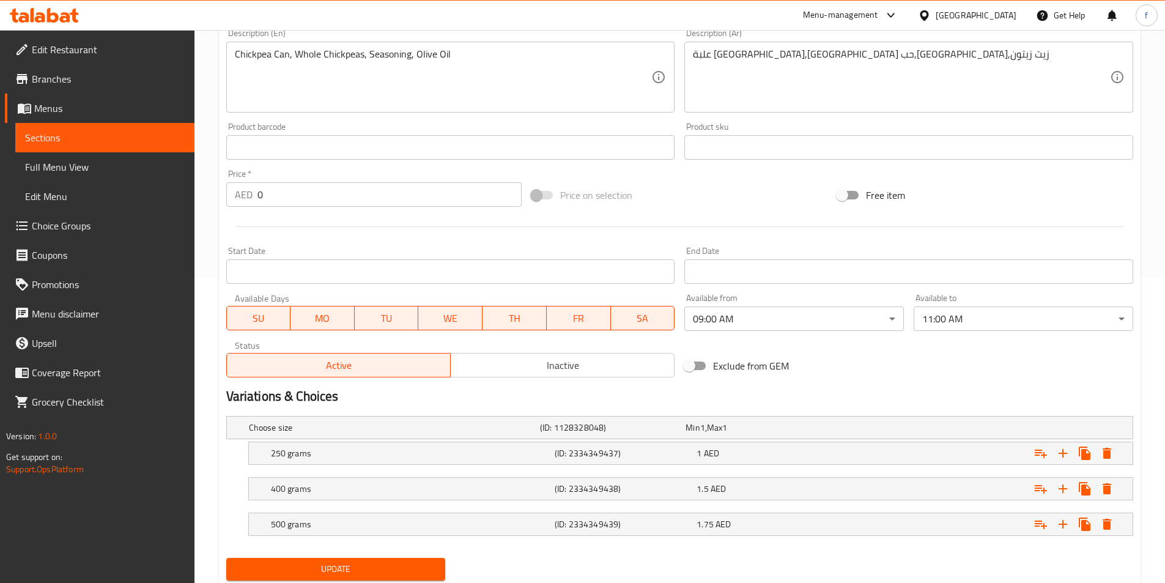
scroll to position [344, 0]
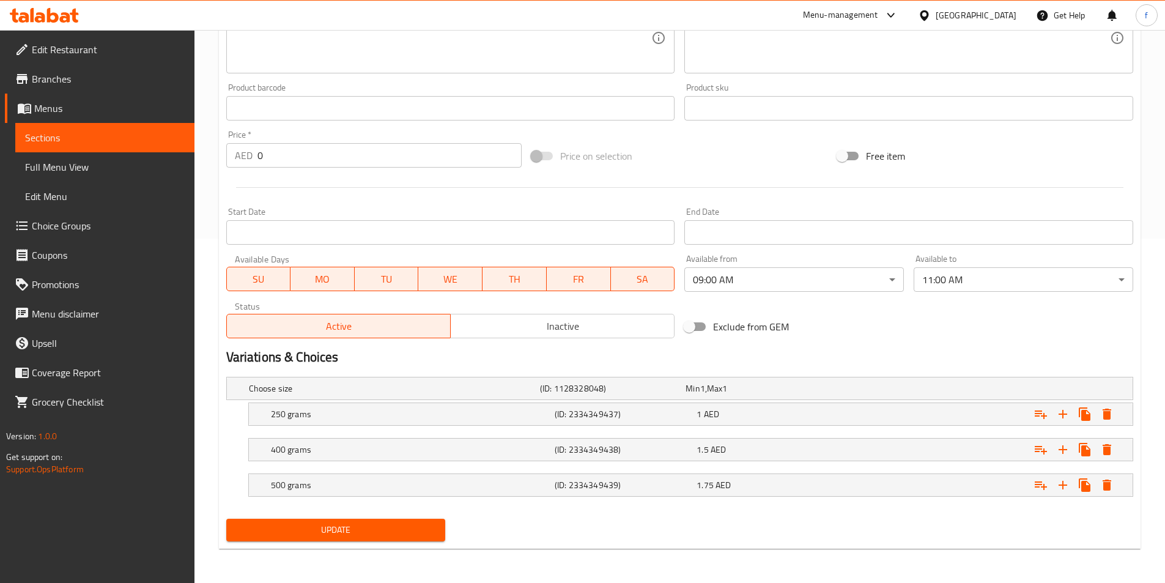
click at [131, 134] on span "Sections" at bounding box center [105, 137] width 160 height 15
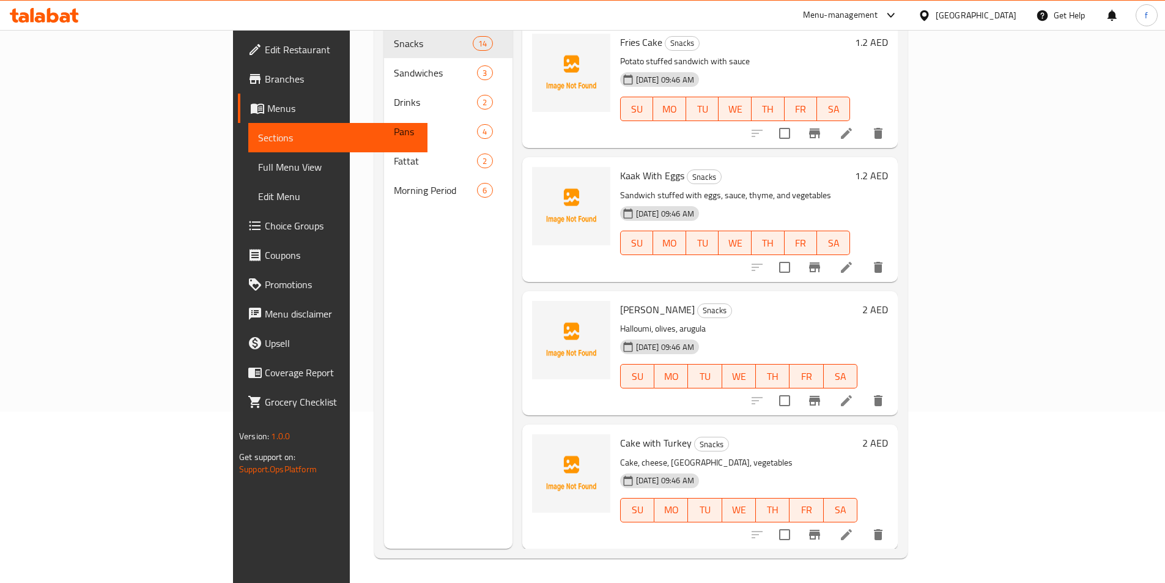
scroll to position [171, 0]
click at [384, 188] on nav "Snacks 14 Sandwiches 3 Drinks 2 Pans 4 Fattat 2 Morning Period 6" at bounding box center [448, 117] width 128 height 186
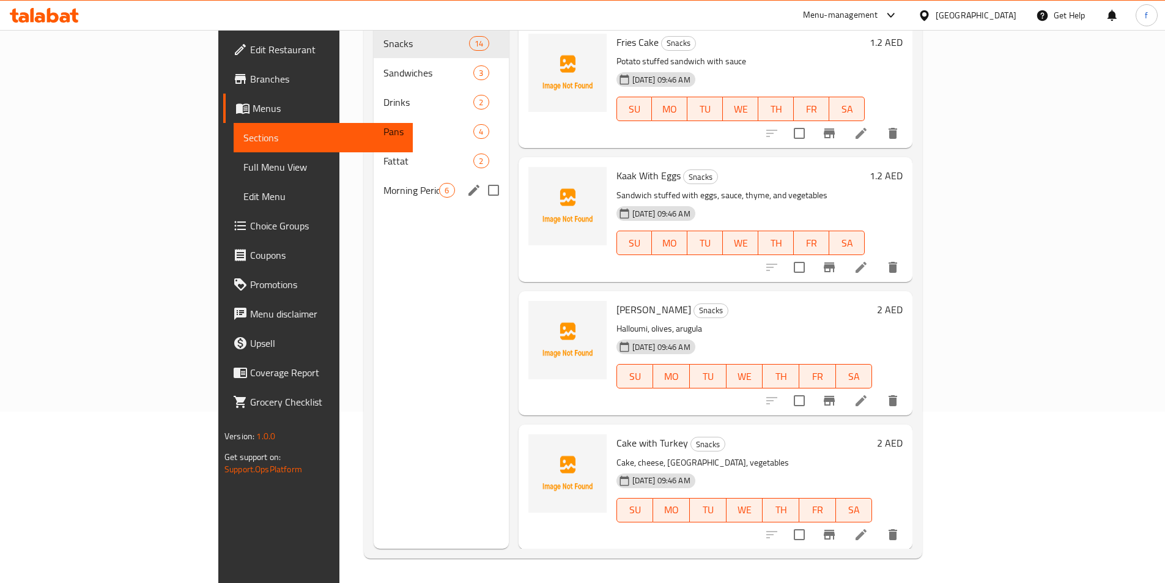
click at [374, 180] on div "Morning Period 6" at bounding box center [441, 190] width 135 height 29
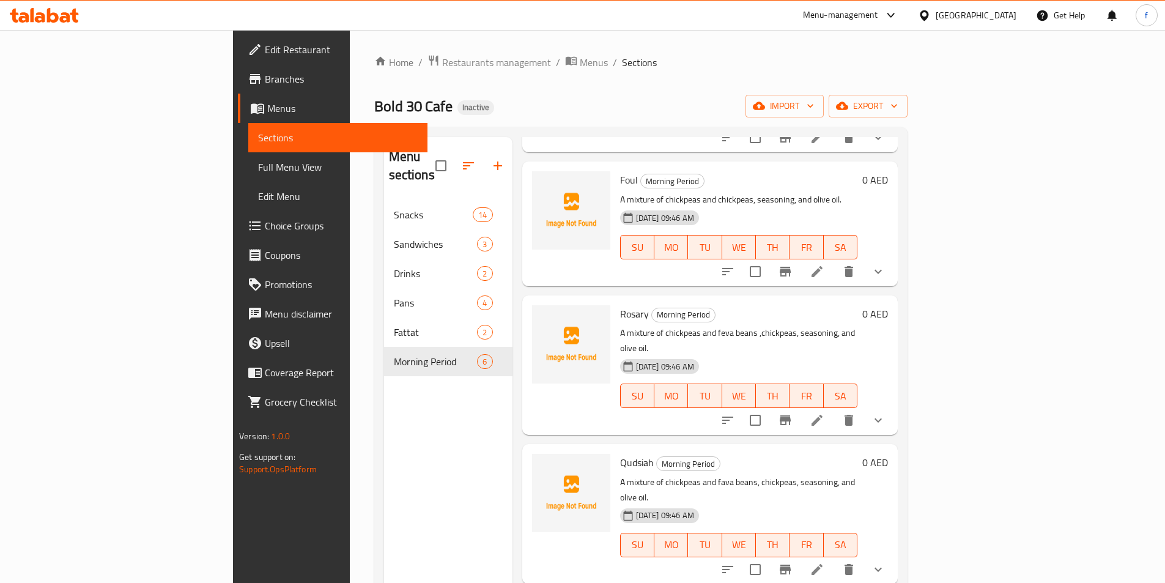
scroll to position [183, 0]
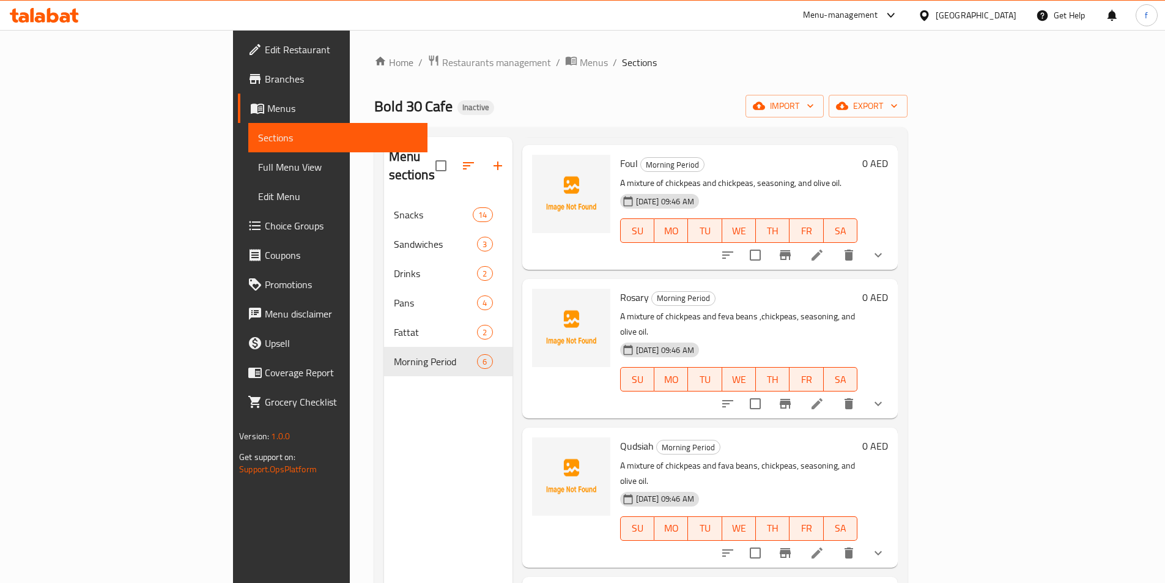
click at [823, 250] on icon at bounding box center [817, 255] width 11 height 11
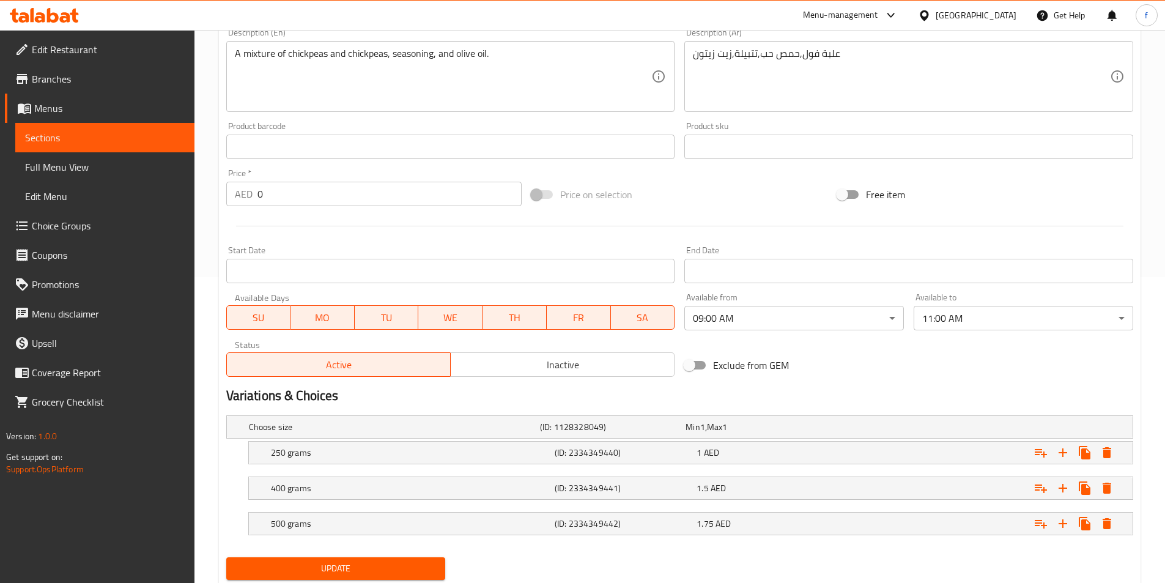
scroll to position [344, 0]
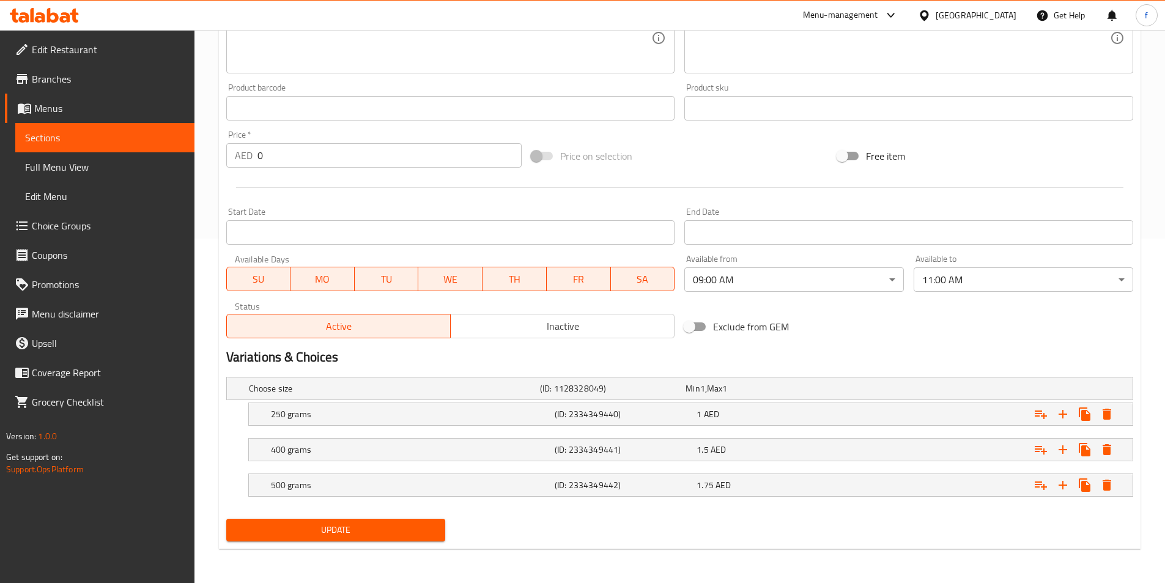
click at [139, 138] on span "Sections" at bounding box center [105, 137] width 160 height 15
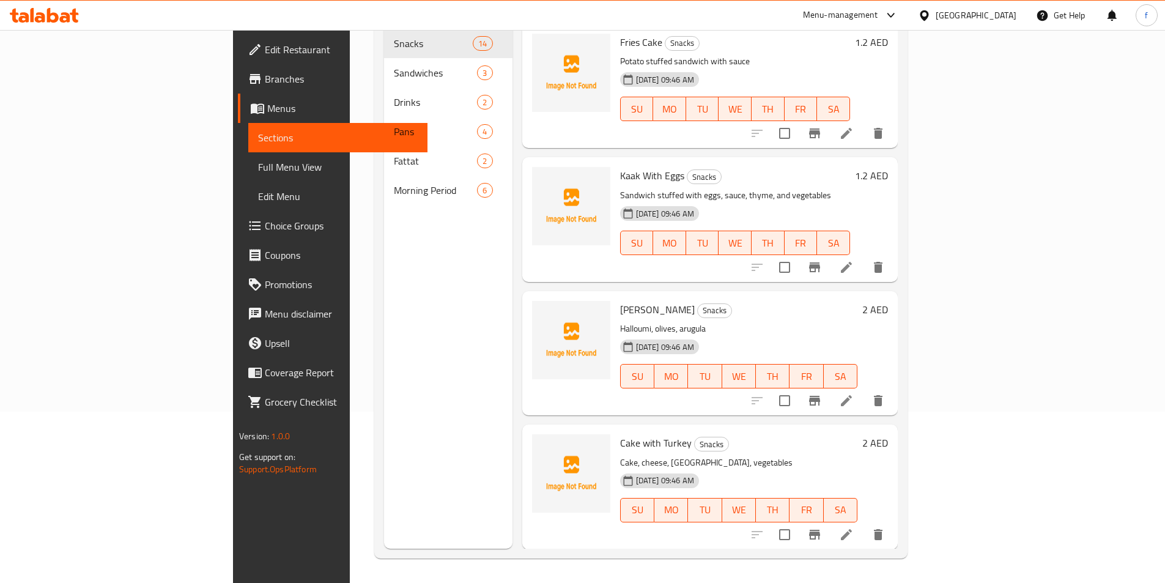
scroll to position [171, 0]
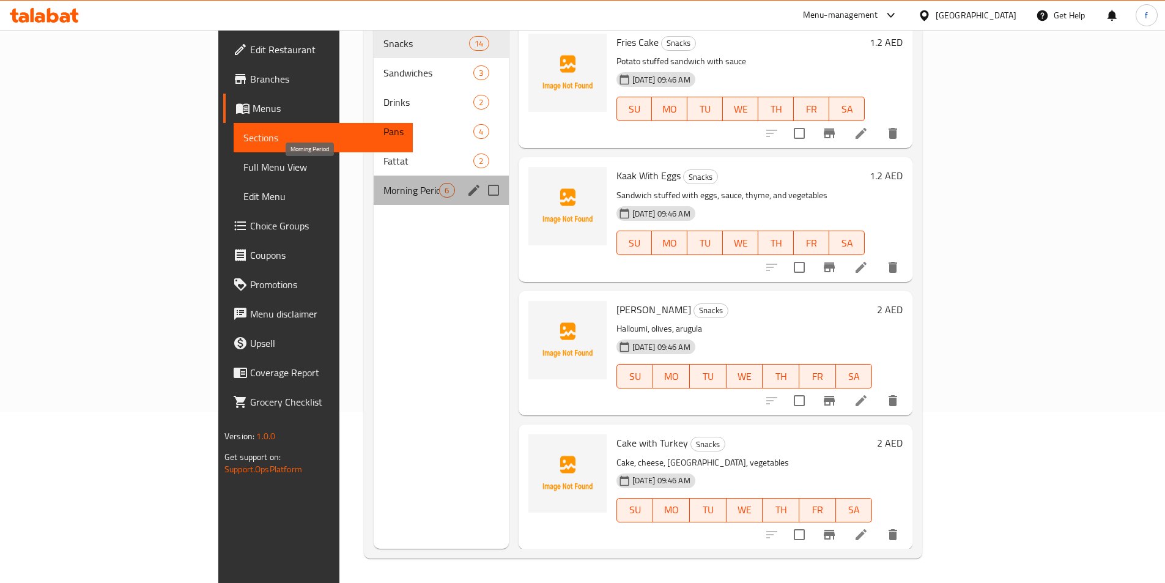
click at [383, 183] on span "Morning Period" at bounding box center [411, 190] width 56 height 15
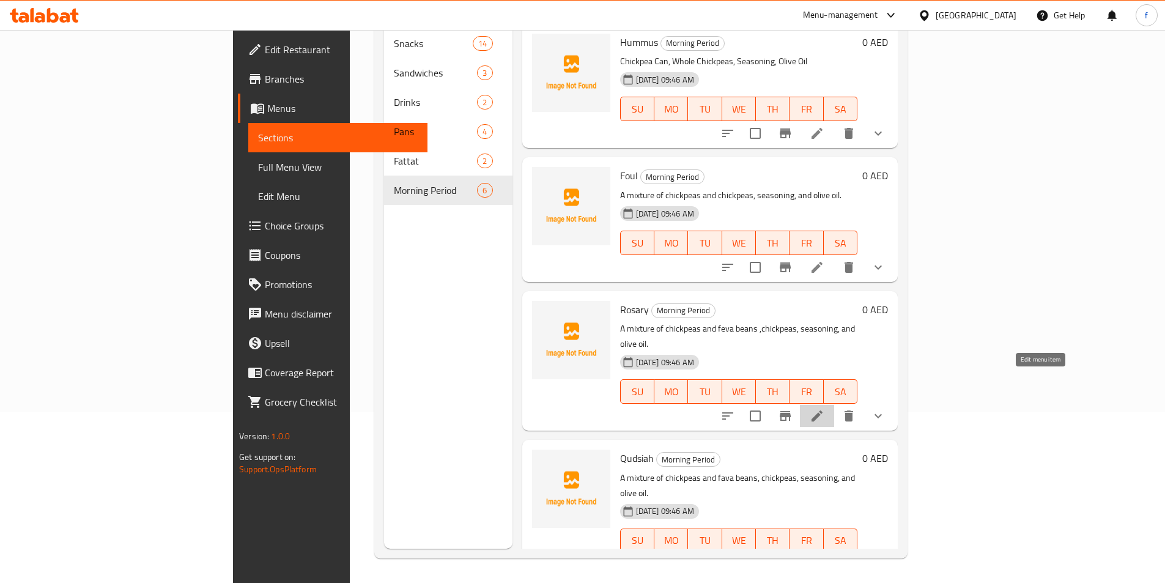
click at [824, 409] on icon at bounding box center [817, 416] width 15 height 15
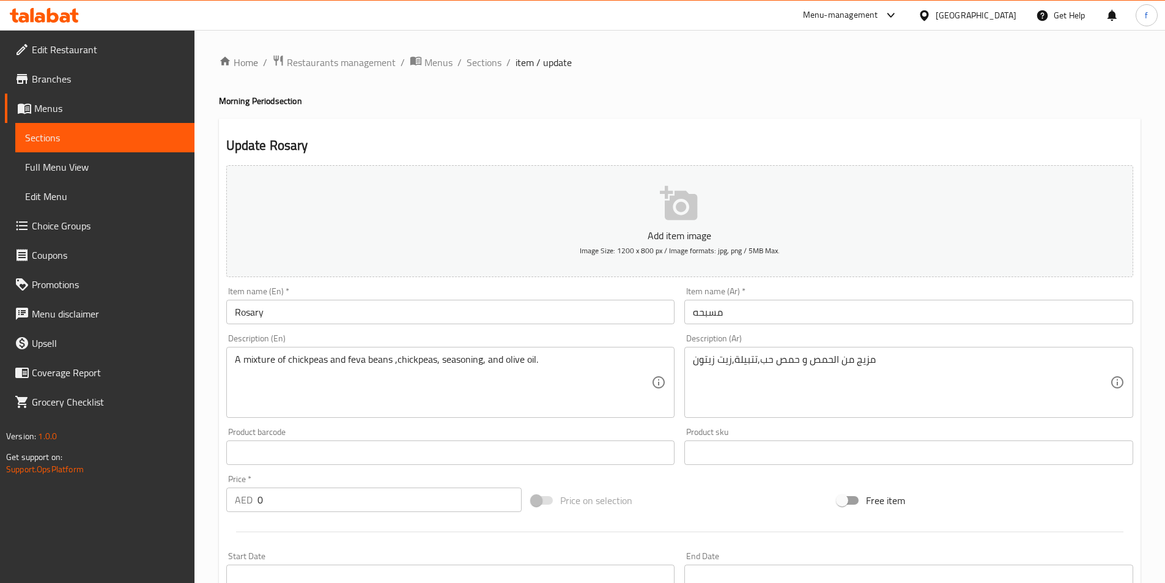
click at [91, 133] on span "Sections" at bounding box center [105, 137] width 160 height 15
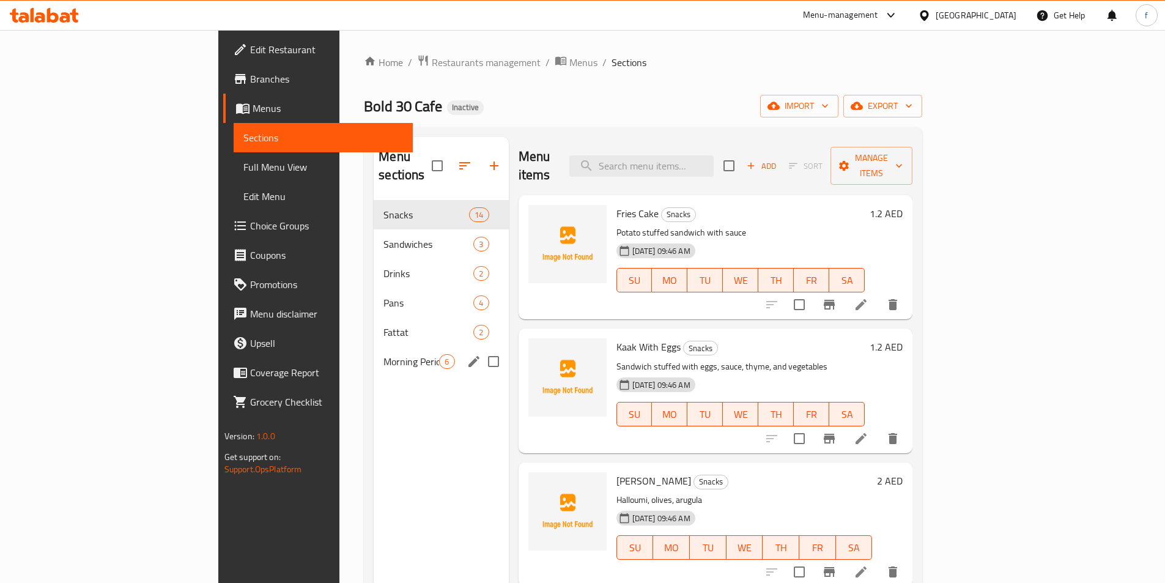
click at [383, 354] on span "Morning Period" at bounding box center [411, 361] width 56 height 15
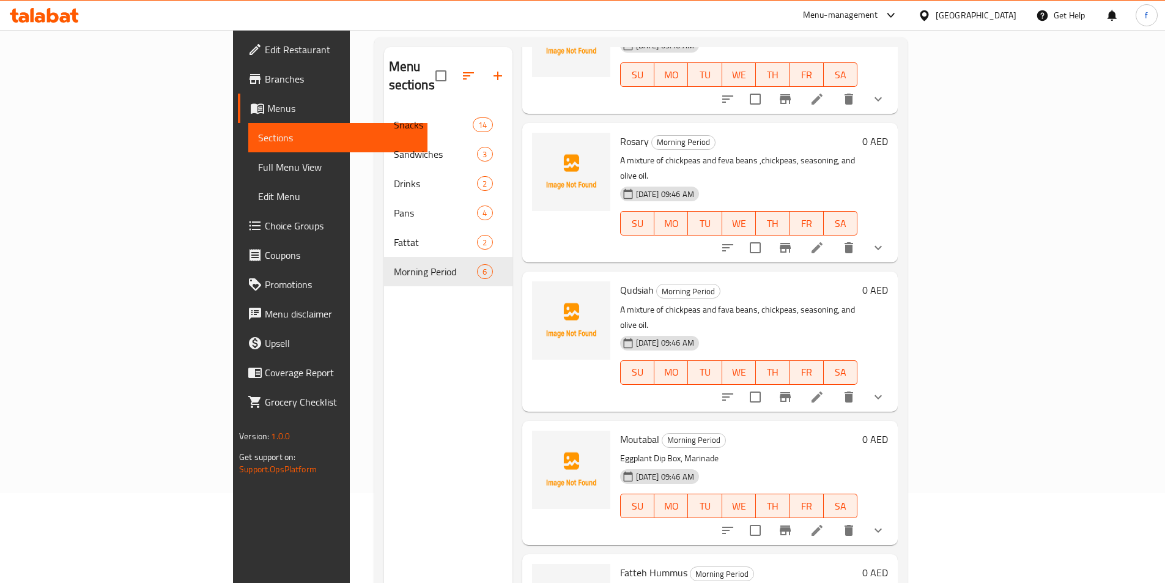
scroll to position [122, 0]
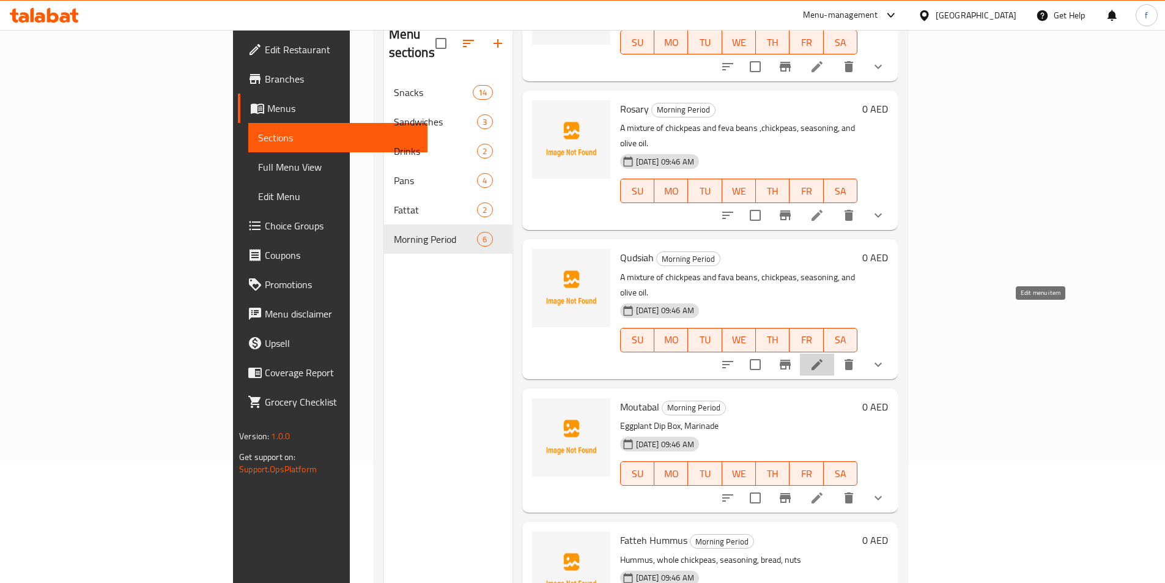
click at [824, 357] on icon at bounding box center [817, 364] width 15 height 15
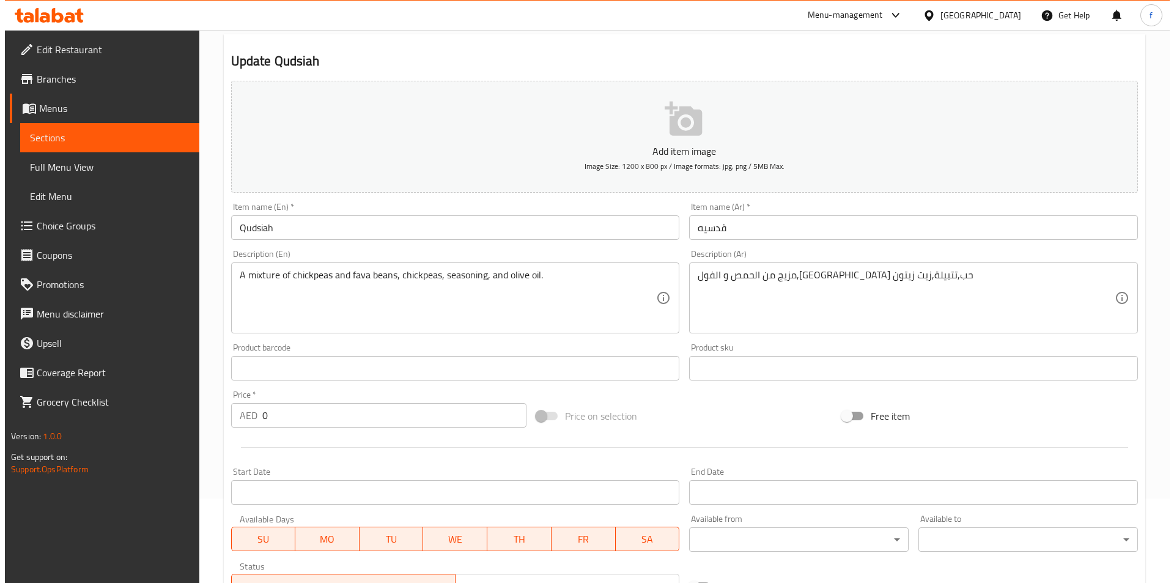
scroll to position [344, 0]
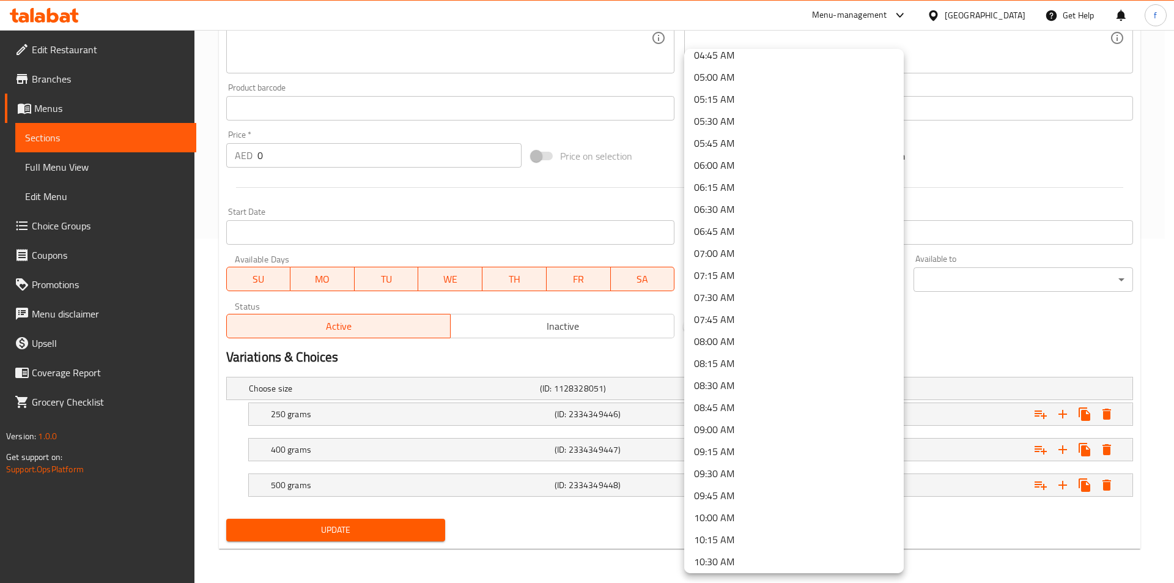
scroll to position [489, 0]
click at [765, 362] on li "09:00 AM" at bounding box center [794, 368] width 220 height 22
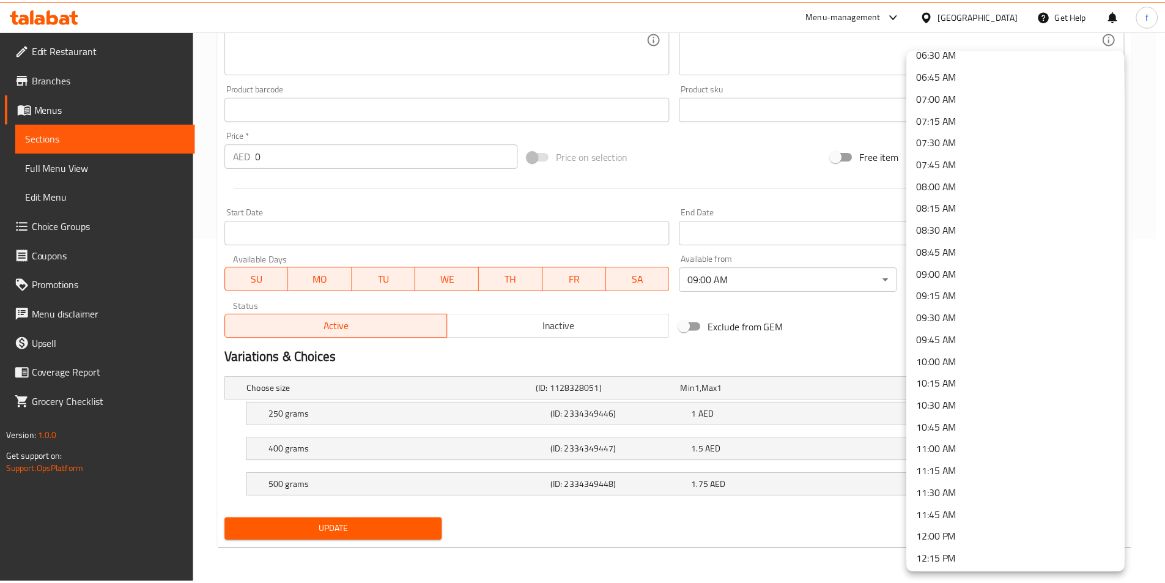
scroll to position [612, 0]
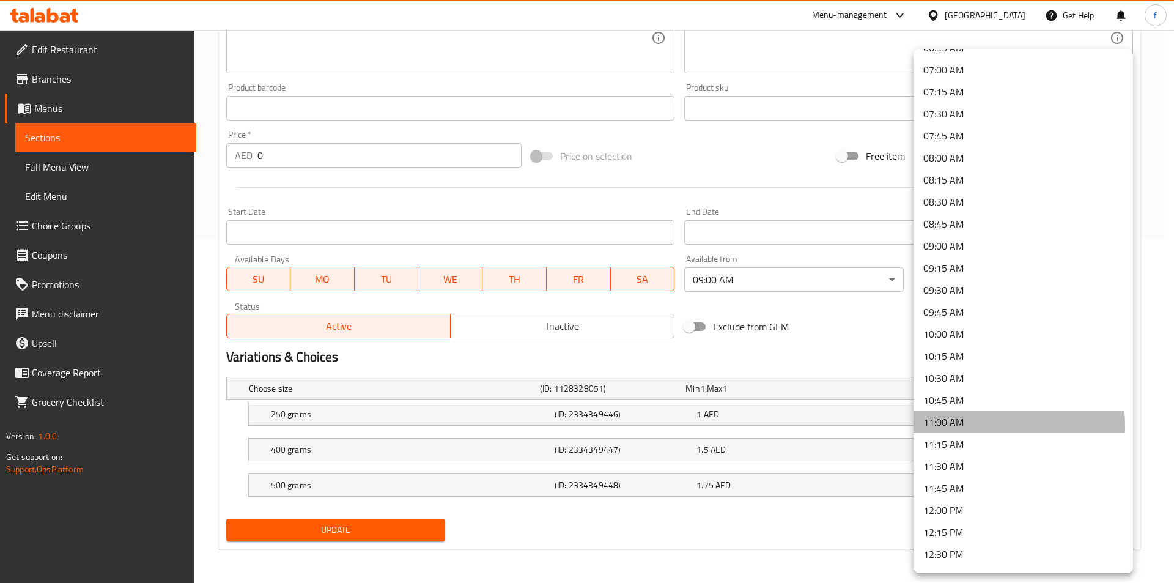
click at [967, 426] on li "11:00 AM" at bounding box center [1024, 422] width 220 height 22
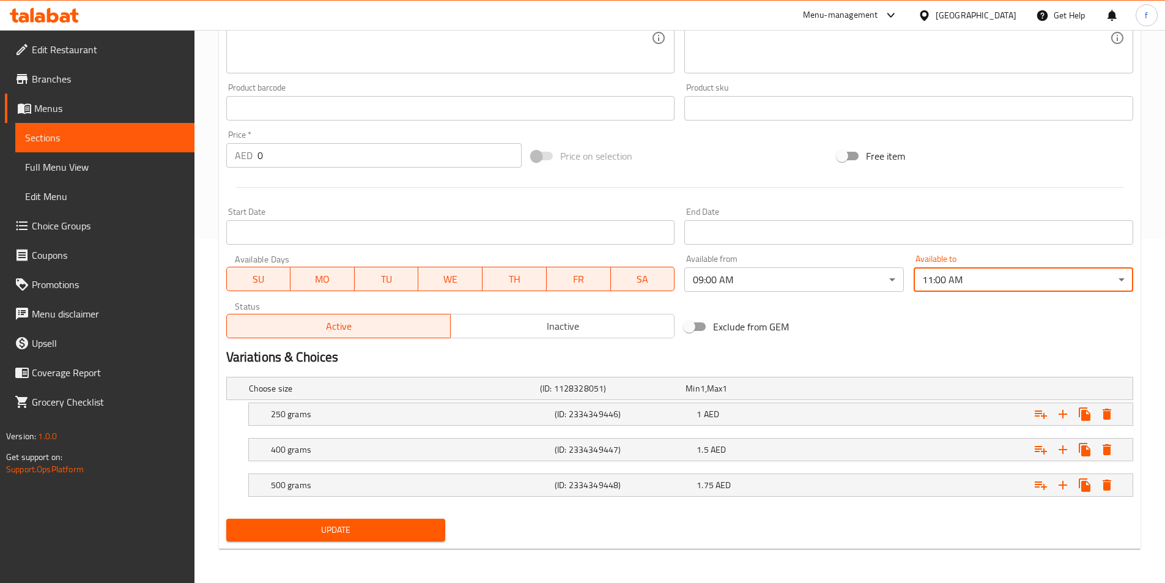
click at [359, 528] on span "Update" at bounding box center [336, 529] width 200 height 15
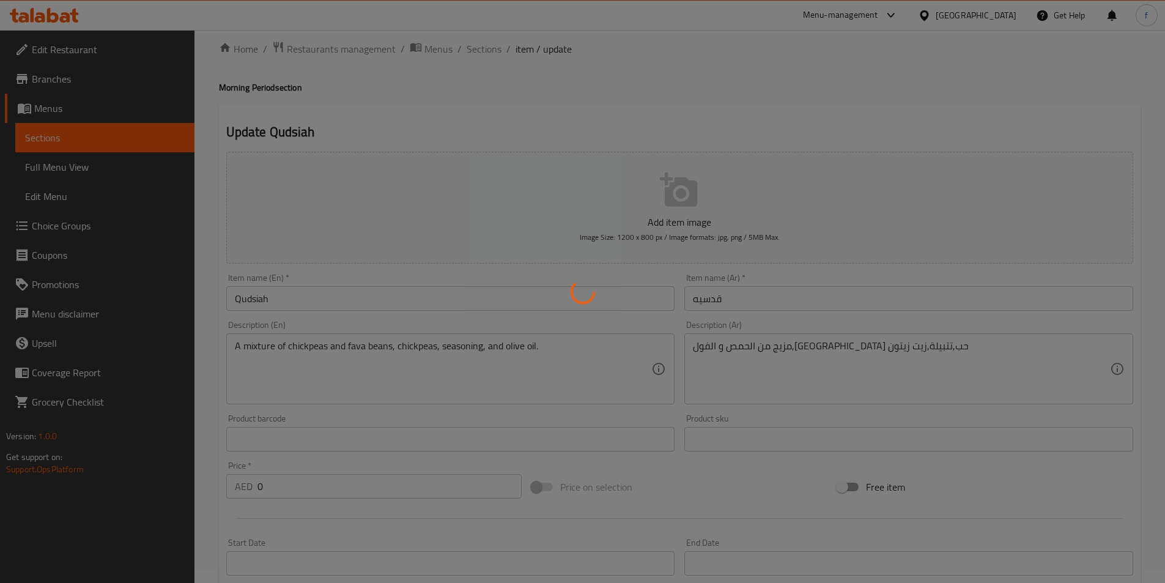
scroll to position [0, 0]
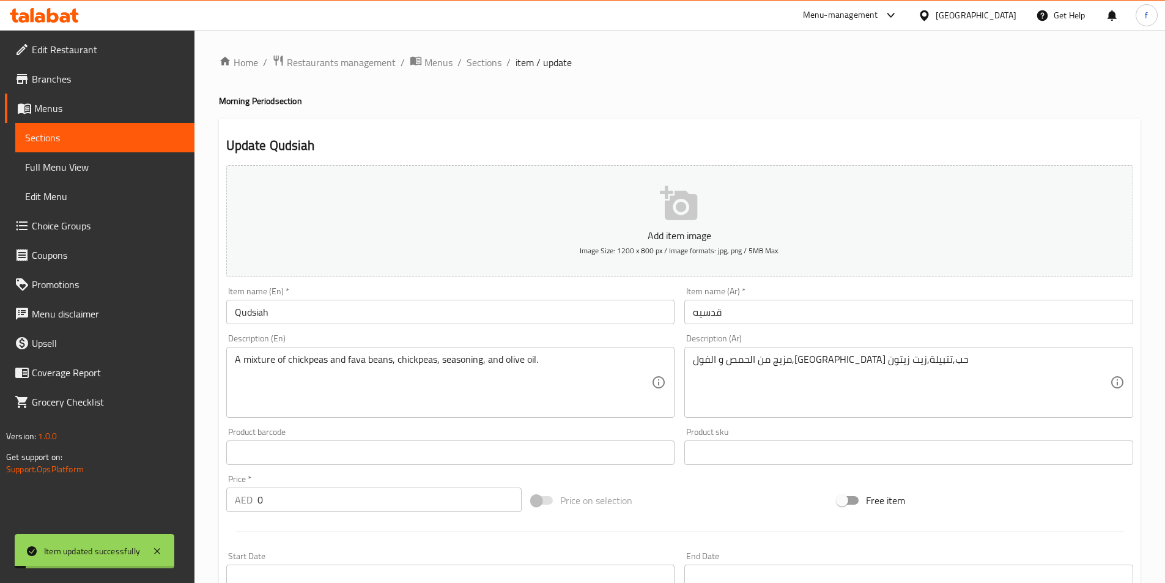
click at [74, 138] on span "Sections" at bounding box center [105, 137] width 160 height 15
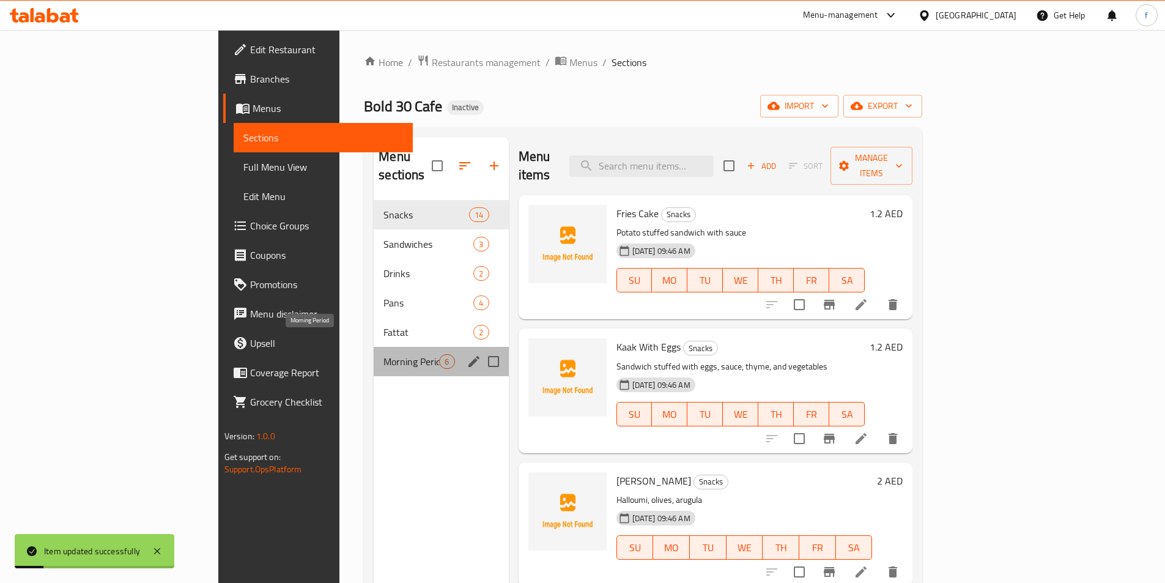
click at [383, 354] on span "Morning Period" at bounding box center [411, 361] width 56 height 15
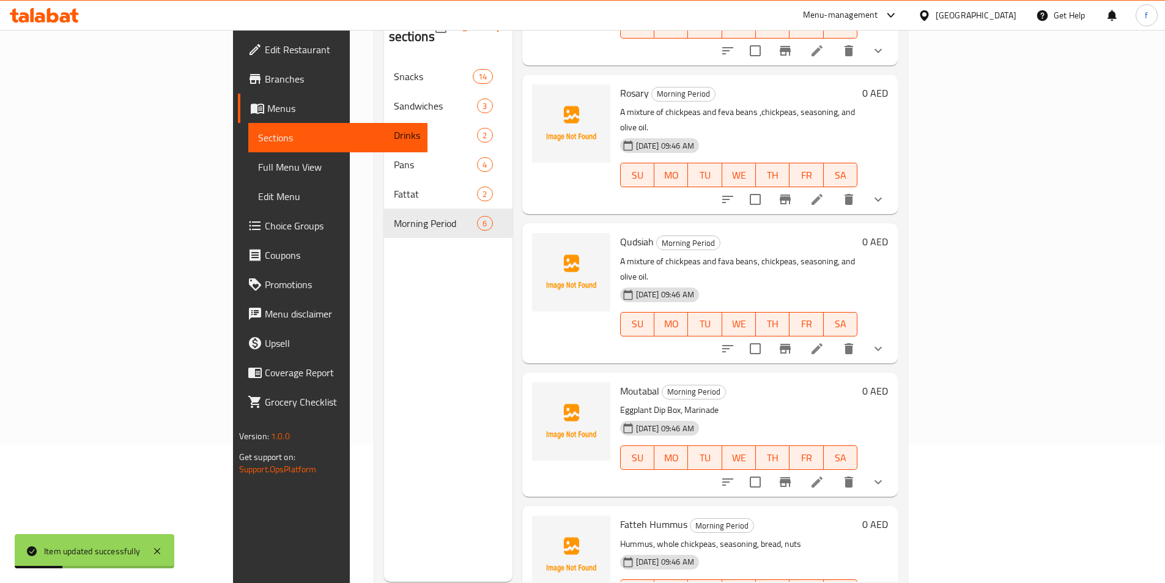
scroll to position [171, 0]
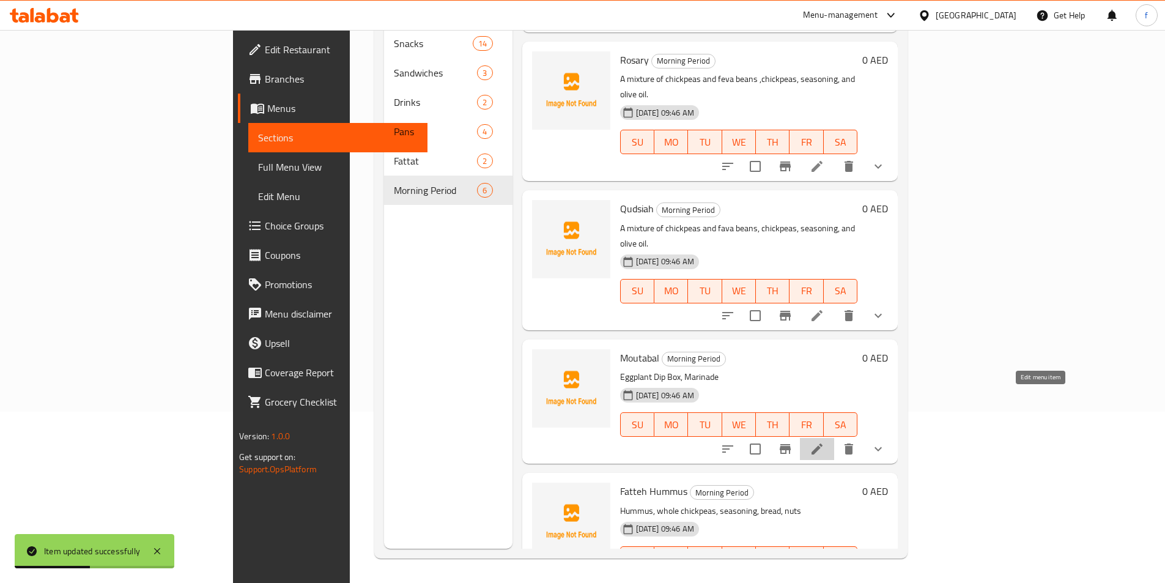
click at [824, 442] on icon at bounding box center [817, 449] width 15 height 15
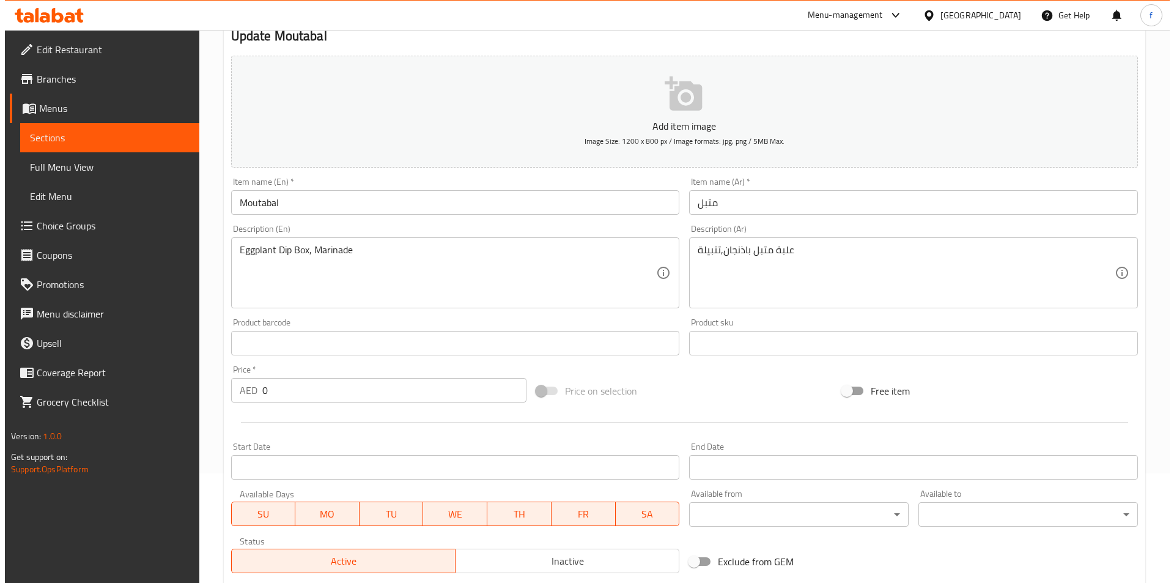
scroll to position [245, 0]
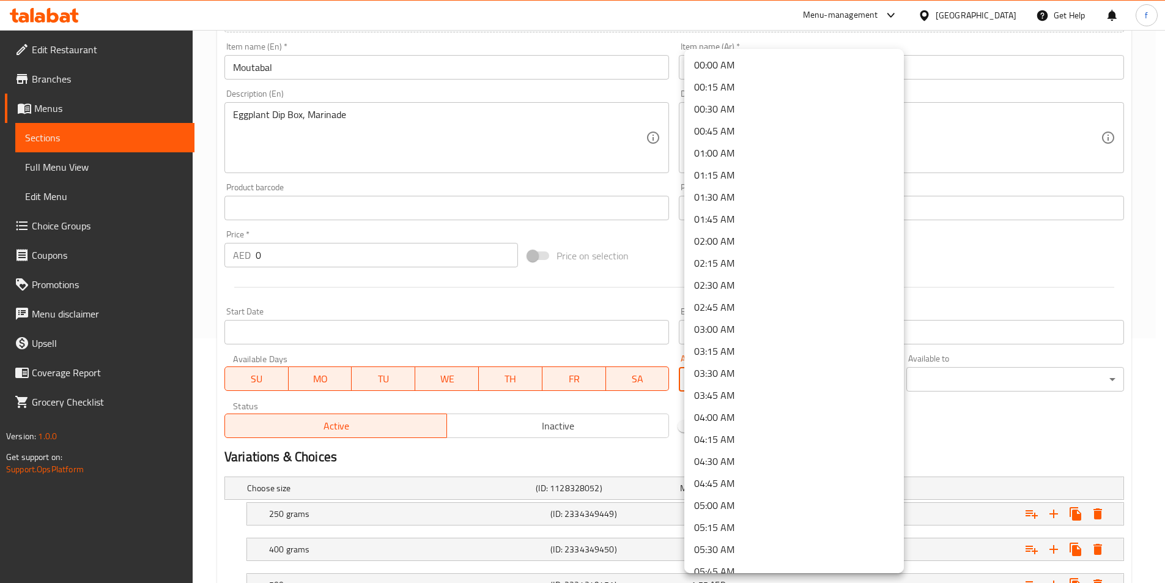
click at [875, 338] on body "​ Menu-management [GEOGRAPHIC_DATA] Get Help f Edit Restaurant Branches Menus S…" at bounding box center [582, 61] width 1165 height 553
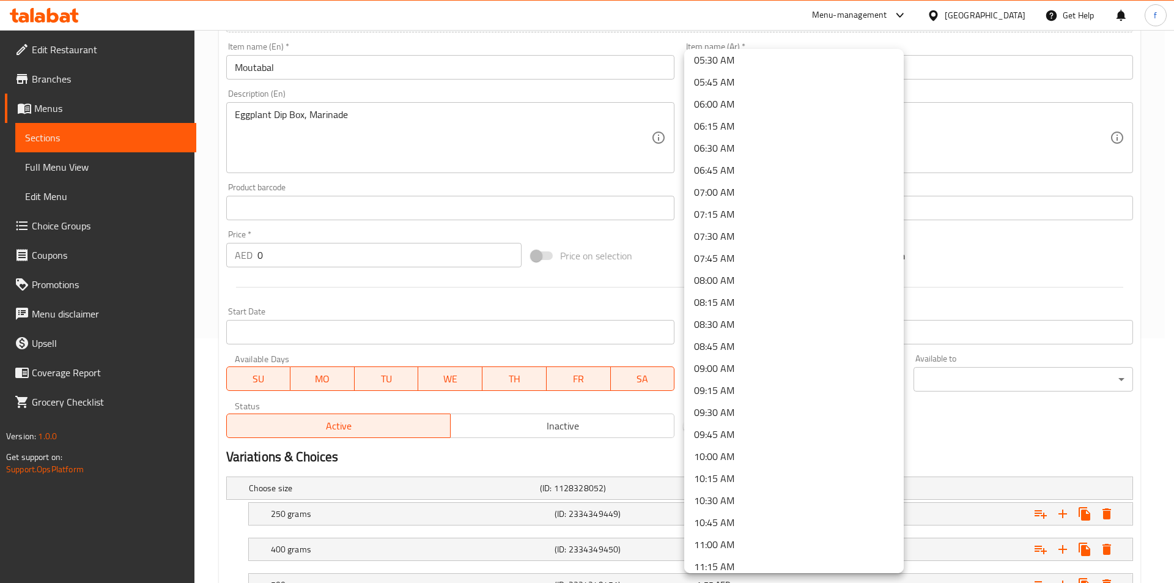
click at [747, 369] on li "09:00 AM" at bounding box center [794, 368] width 220 height 22
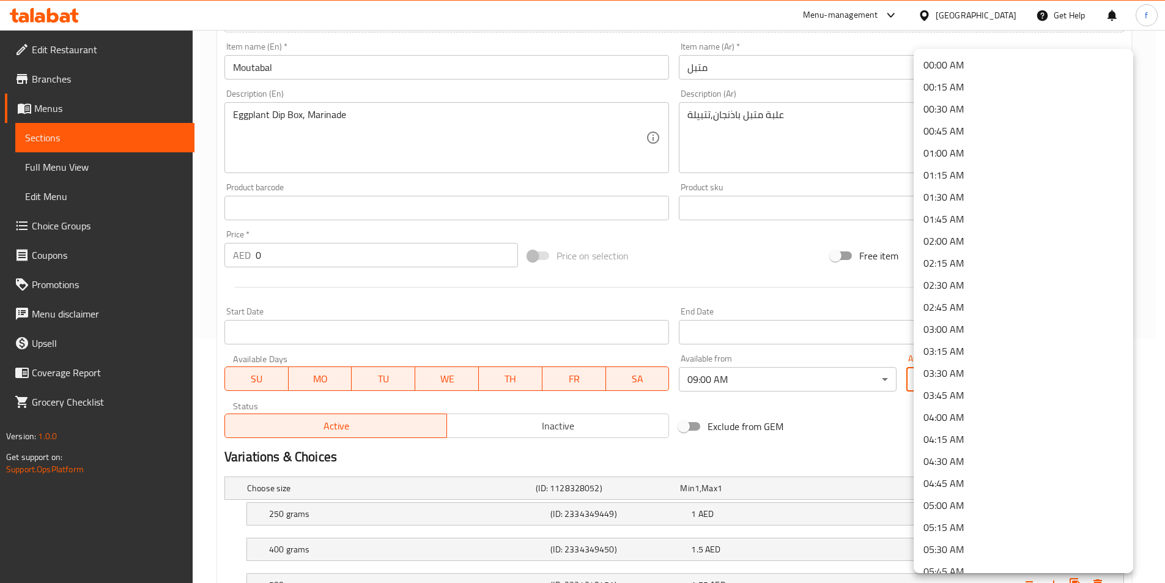
click at [946, 338] on body "​ Menu-management [GEOGRAPHIC_DATA] Get Help f Edit Restaurant Branches Menus S…" at bounding box center [582, 61] width 1165 height 553
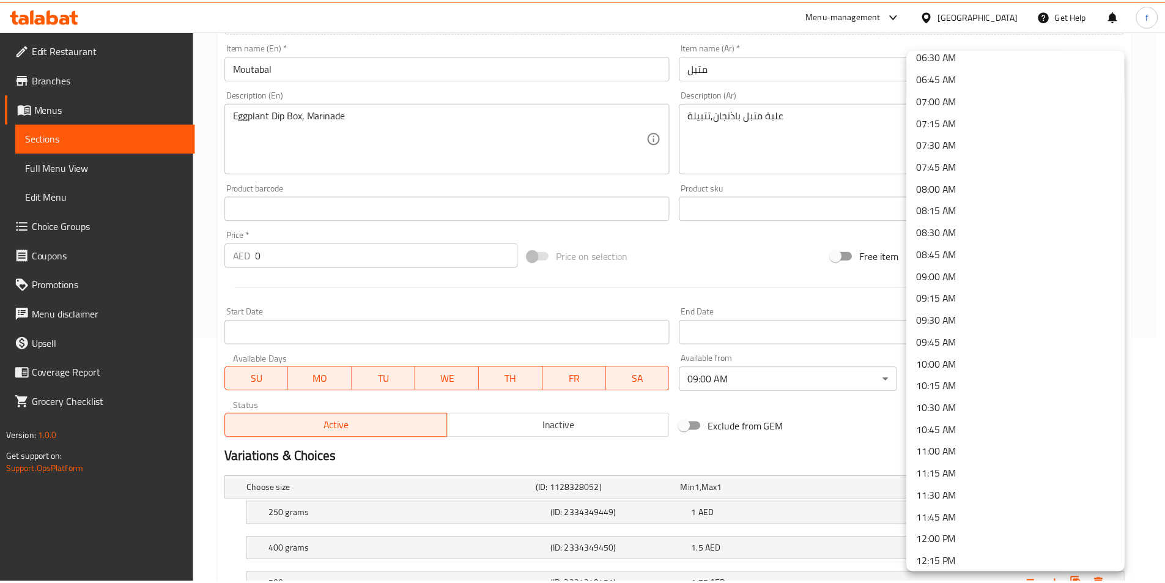
scroll to position [612, 0]
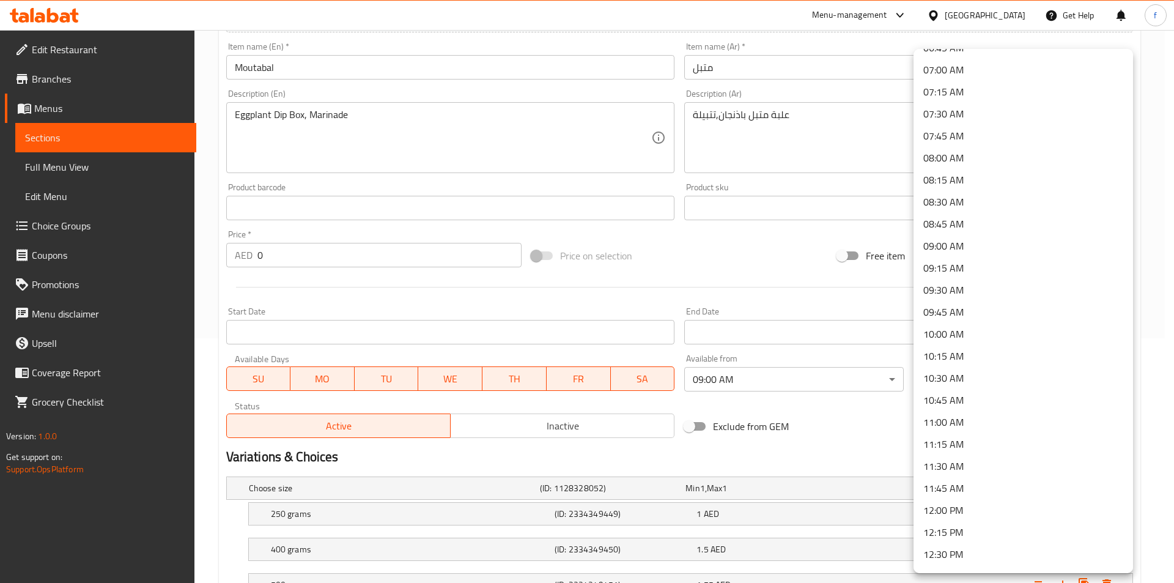
click at [955, 421] on li "11:00 AM" at bounding box center [1024, 422] width 220 height 22
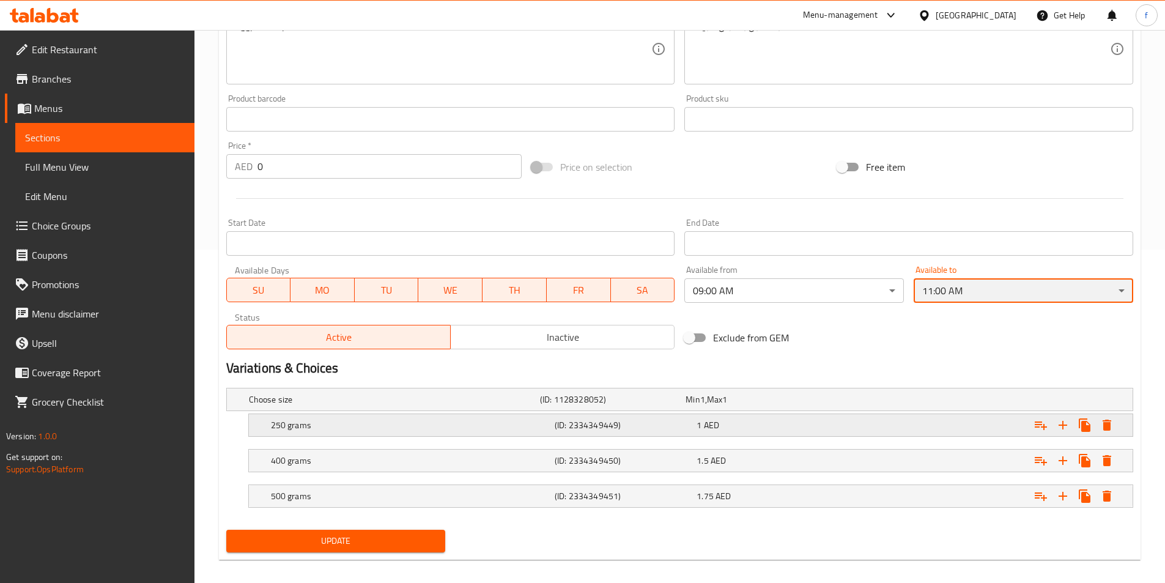
scroll to position [344, 0]
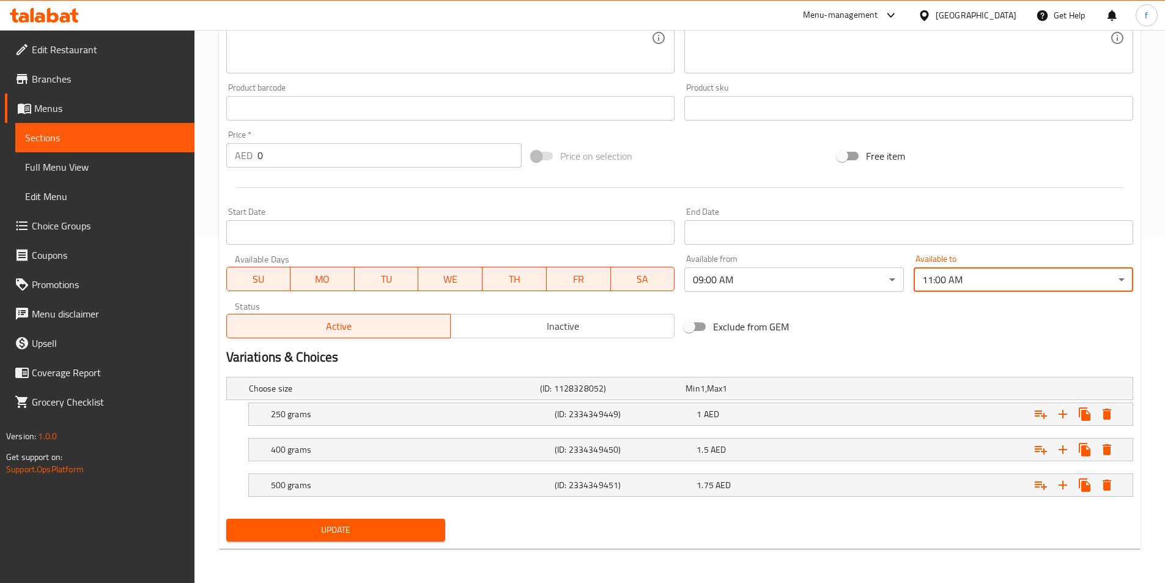
click at [396, 533] on span "Update" at bounding box center [336, 529] width 200 height 15
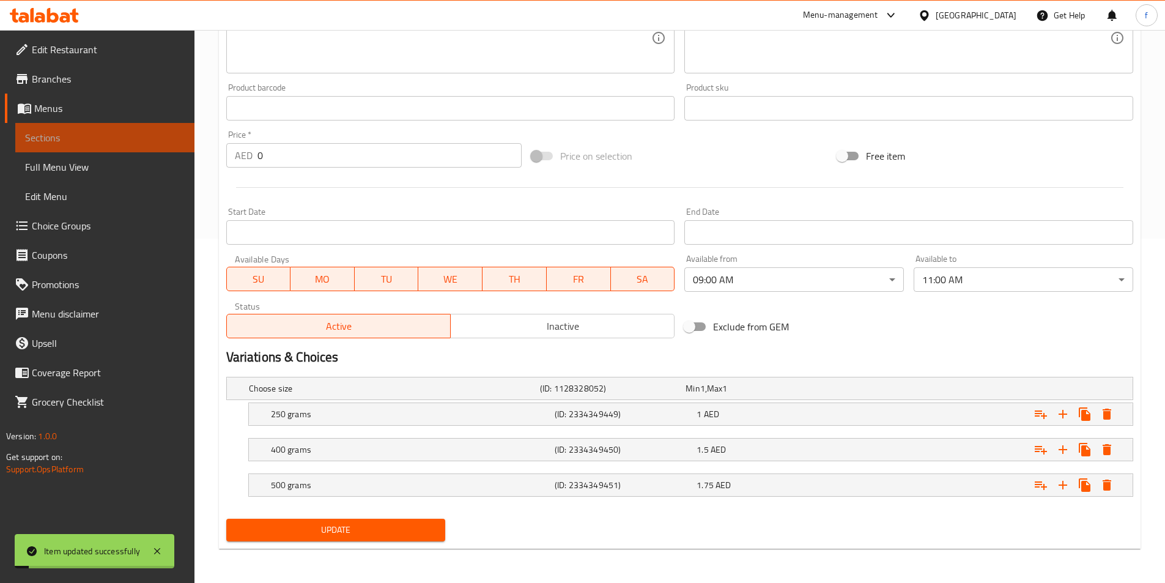
click at [75, 141] on span "Sections" at bounding box center [105, 137] width 160 height 15
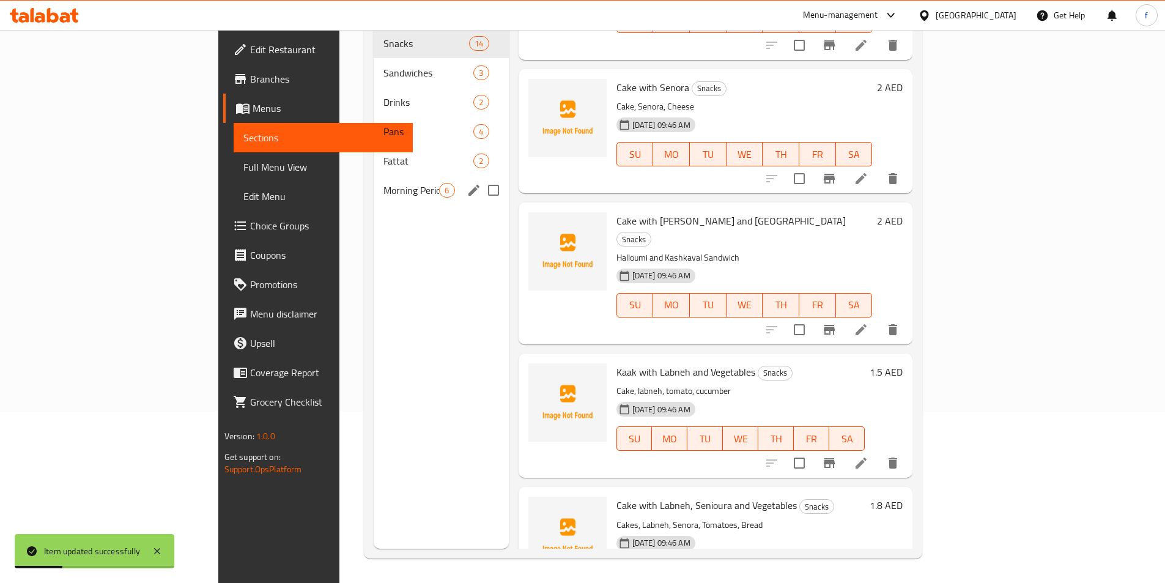
click at [374, 180] on div "Morning Period 6" at bounding box center [441, 190] width 135 height 29
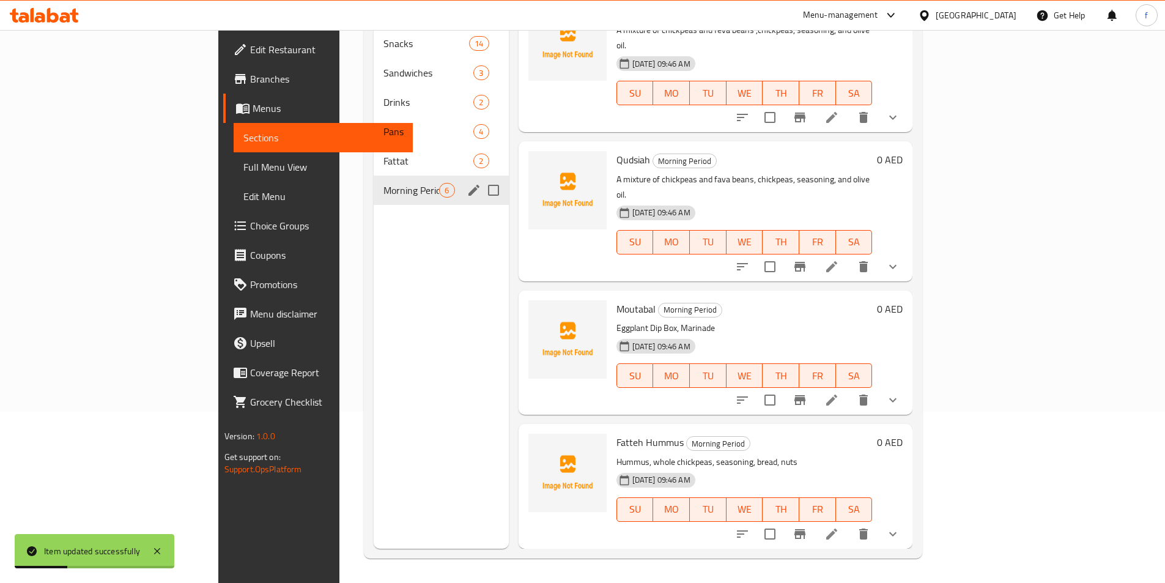
scroll to position [250, 0]
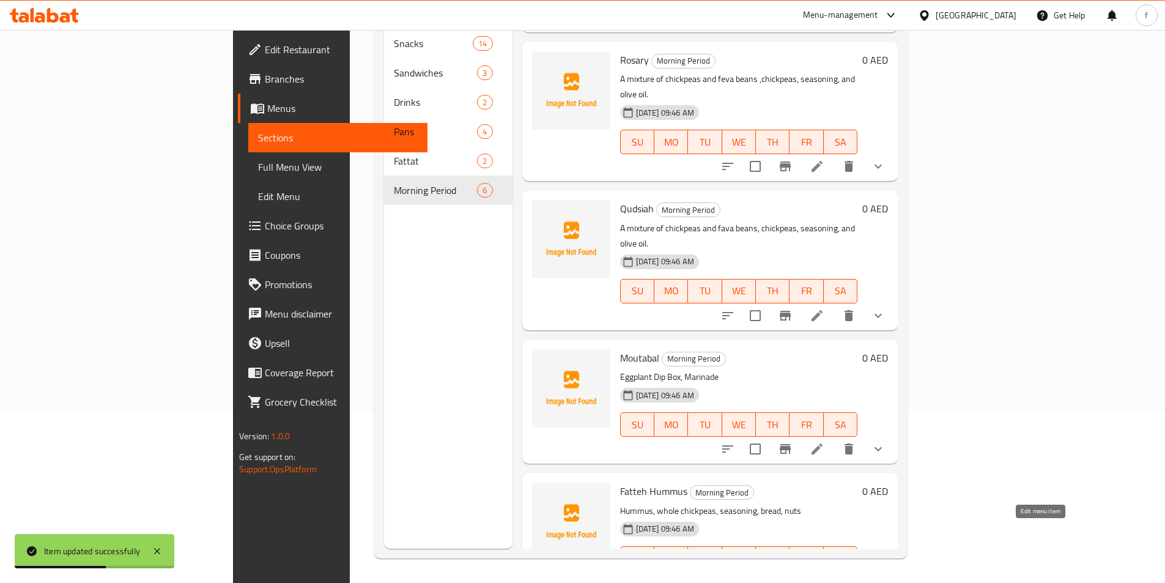
click at [823, 577] on icon at bounding box center [817, 582] width 11 height 11
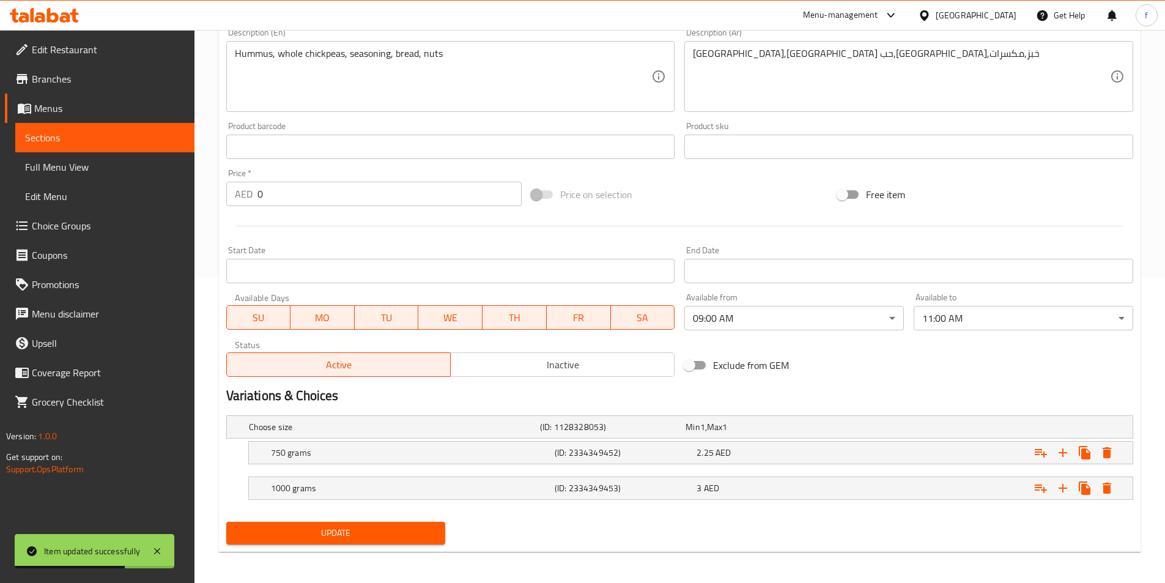
scroll to position [309, 0]
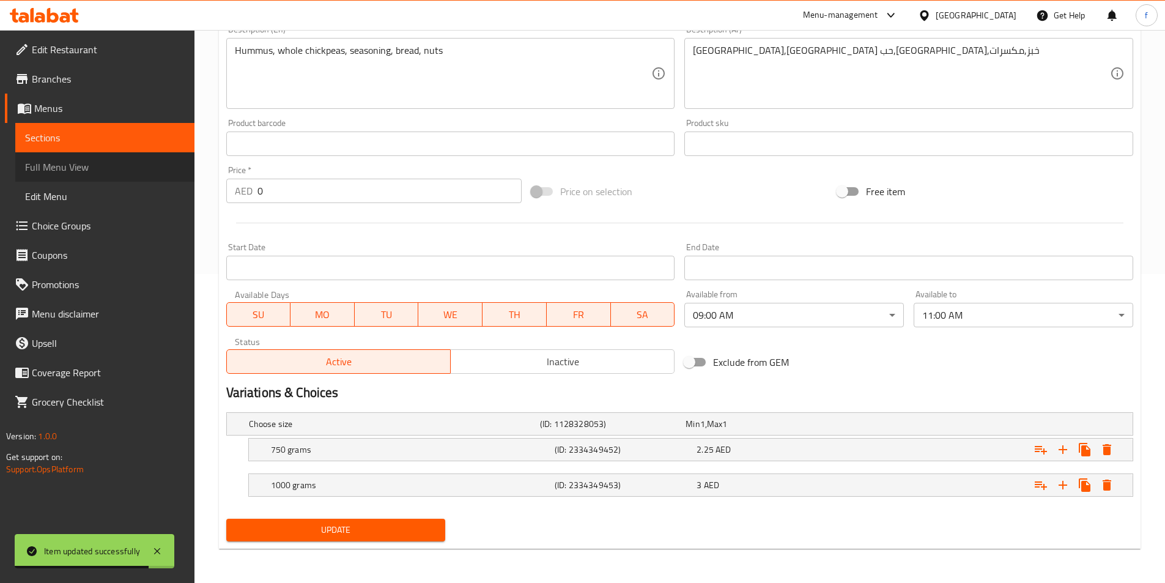
click at [95, 165] on span "Full Menu View" at bounding box center [105, 167] width 160 height 15
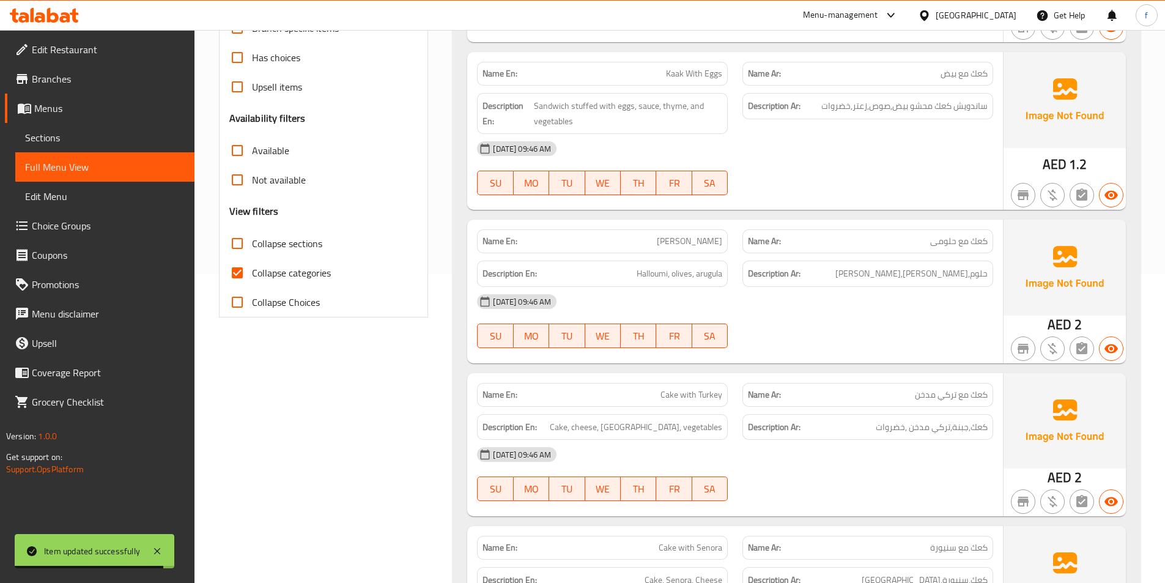
click at [299, 279] on span "Collapse categories" at bounding box center [291, 272] width 79 height 15
click at [252, 279] on input "Collapse categories" at bounding box center [237, 272] width 29 height 29
checkbox input "false"
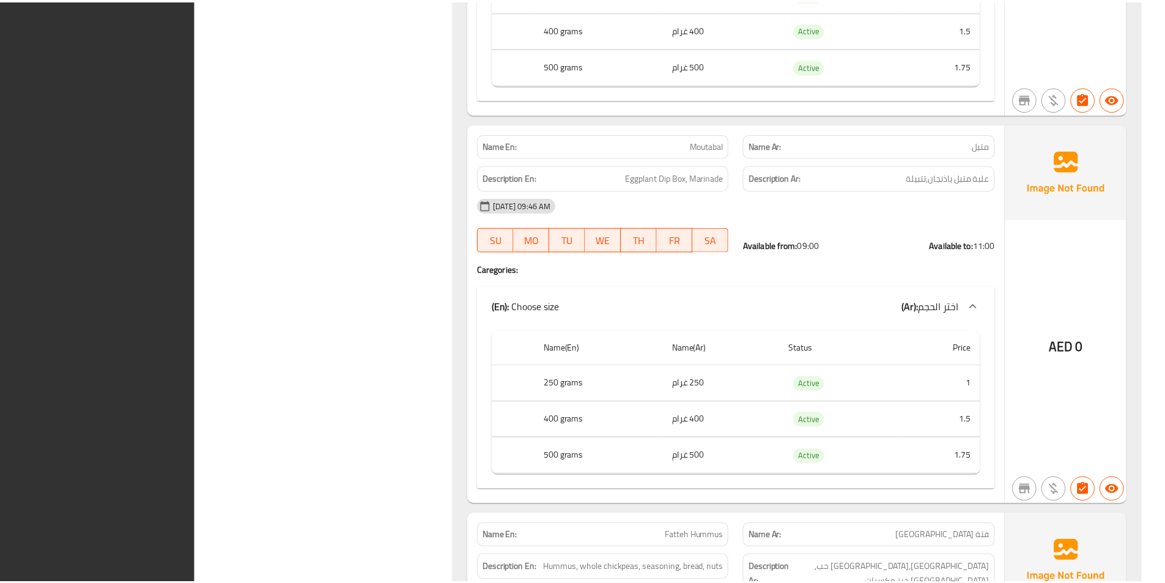
scroll to position [6288, 0]
